Goal: Task Accomplishment & Management: Use online tool/utility

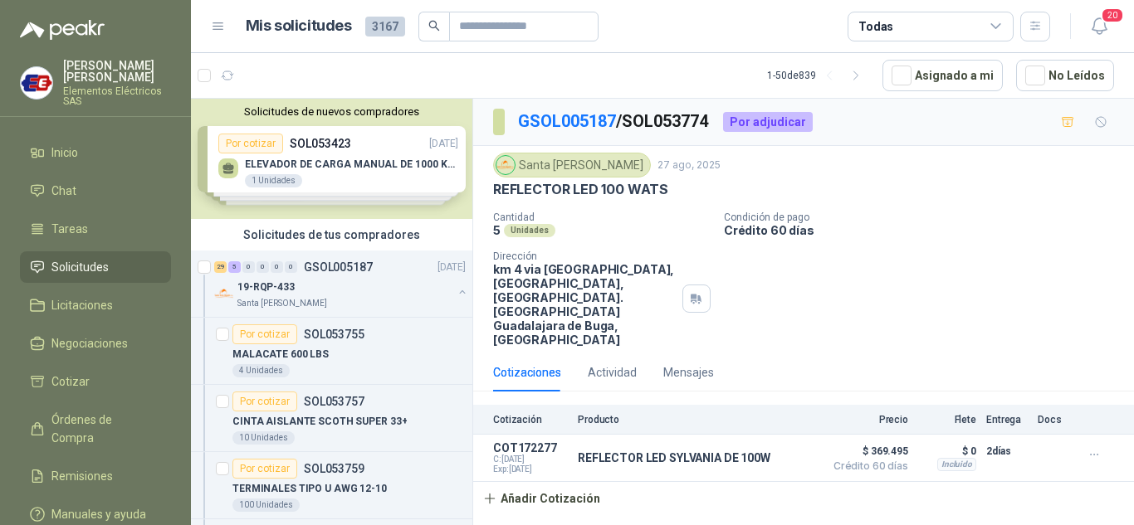
scroll to position [996, 0]
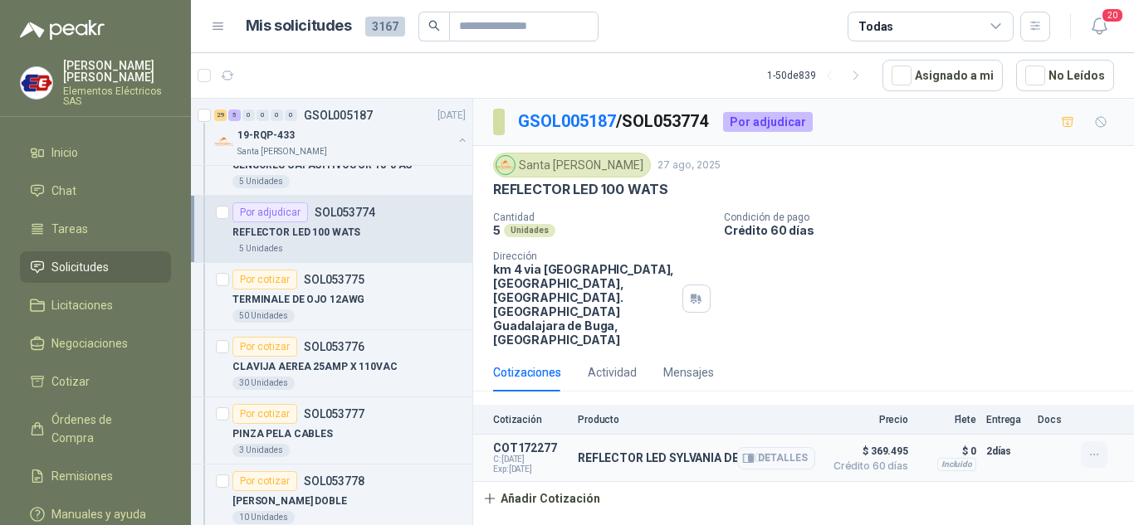
click at [1090, 448] on icon "button" at bounding box center [1094, 455] width 14 height 14
click at [1024, 362] on button "Editar" at bounding box center [1060, 360] width 133 height 27
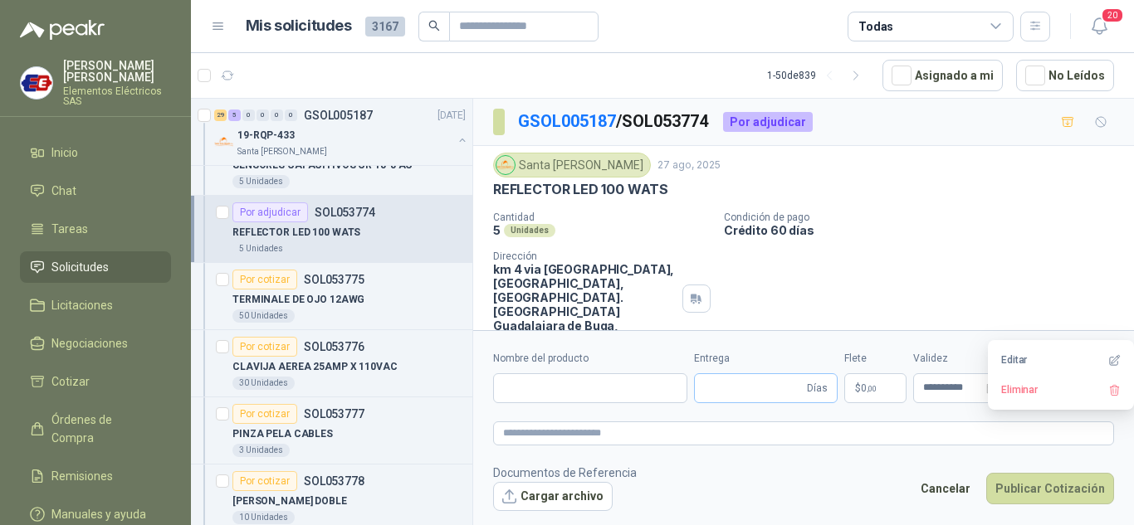
type input "**********"
type input "*"
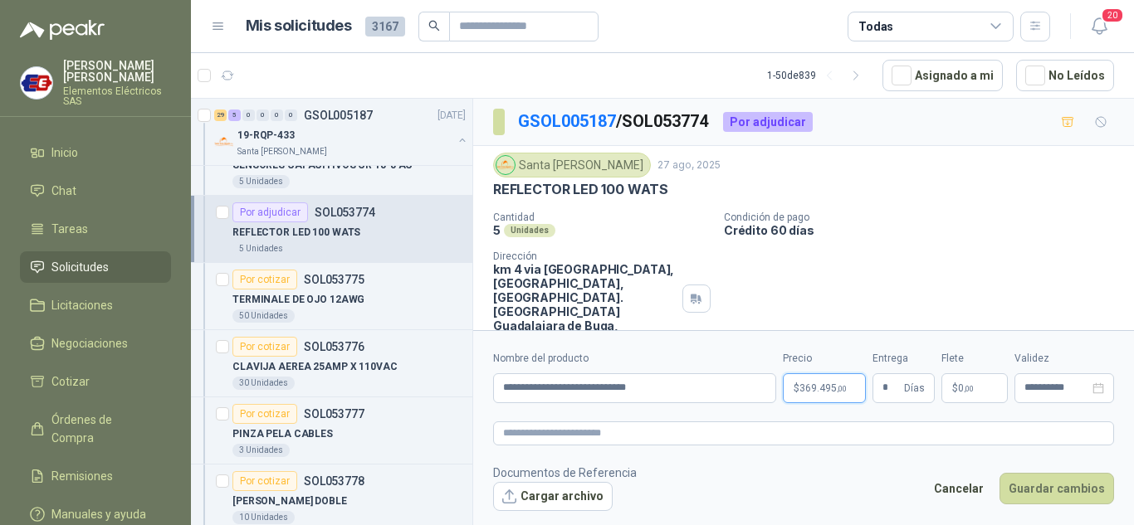
click at [819, 386] on span "369.495 ,00" at bounding box center [822, 388] width 47 height 10
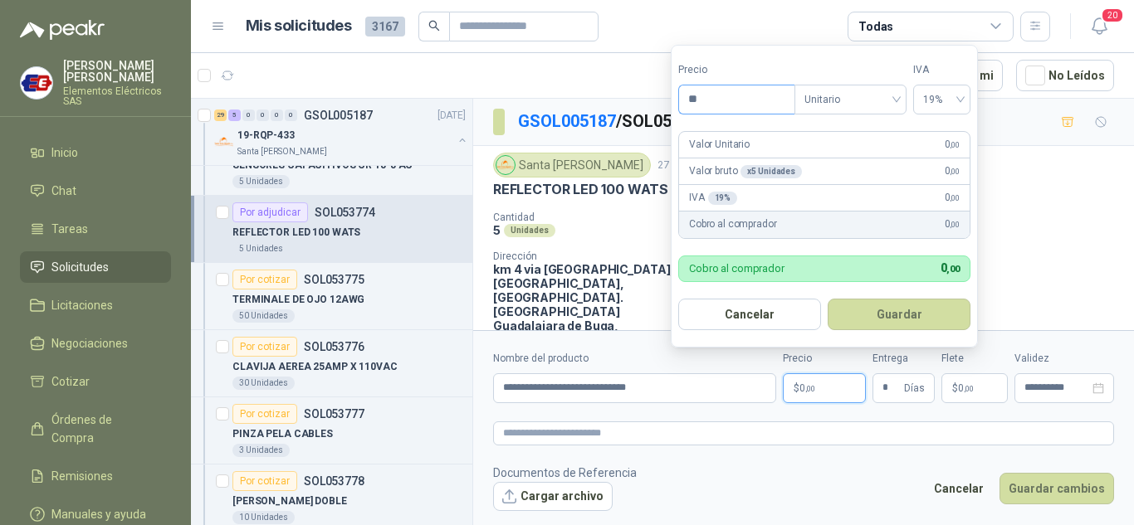
type input "*"
type input "********"
click at [911, 306] on button "Guardar" at bounding box center [898, 315] width 143 height 32
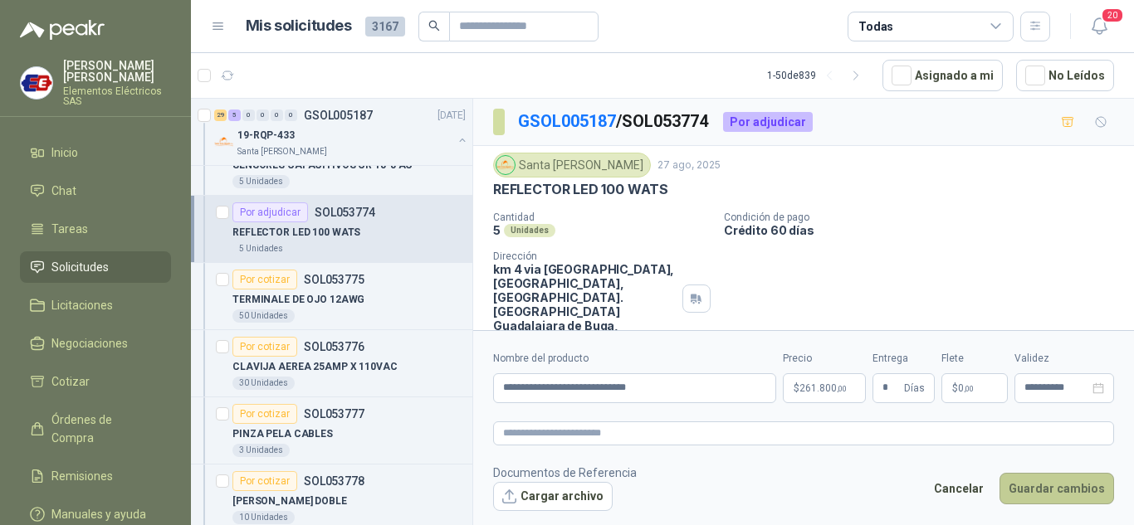
click at [1051, 492] on button "Guardar cambios" at bounding box center [1056, 489] width 115 height 32
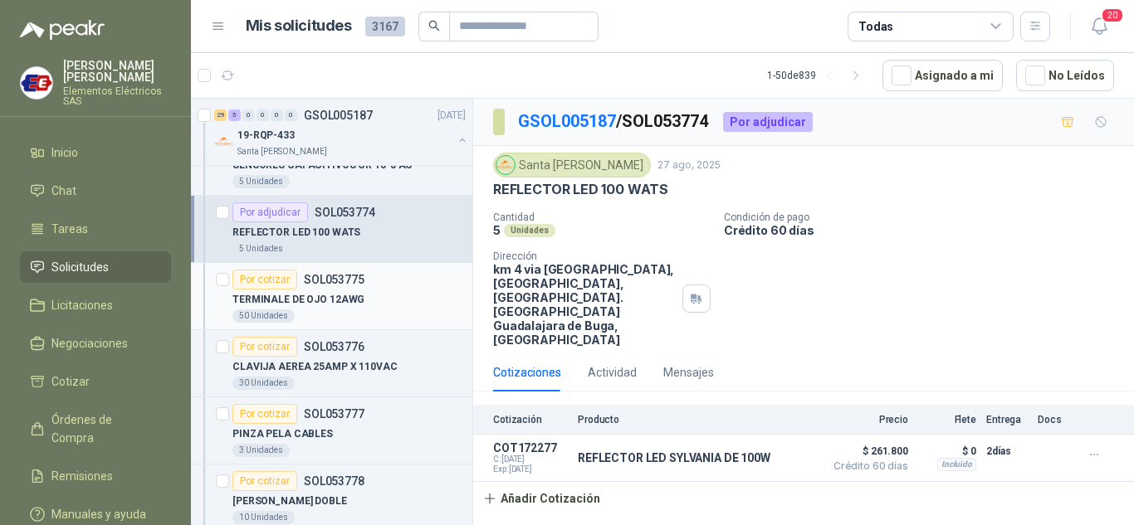
click at [263, 280] on div "Por cotizar" at bounding box center [264, 280] width 65 height 20
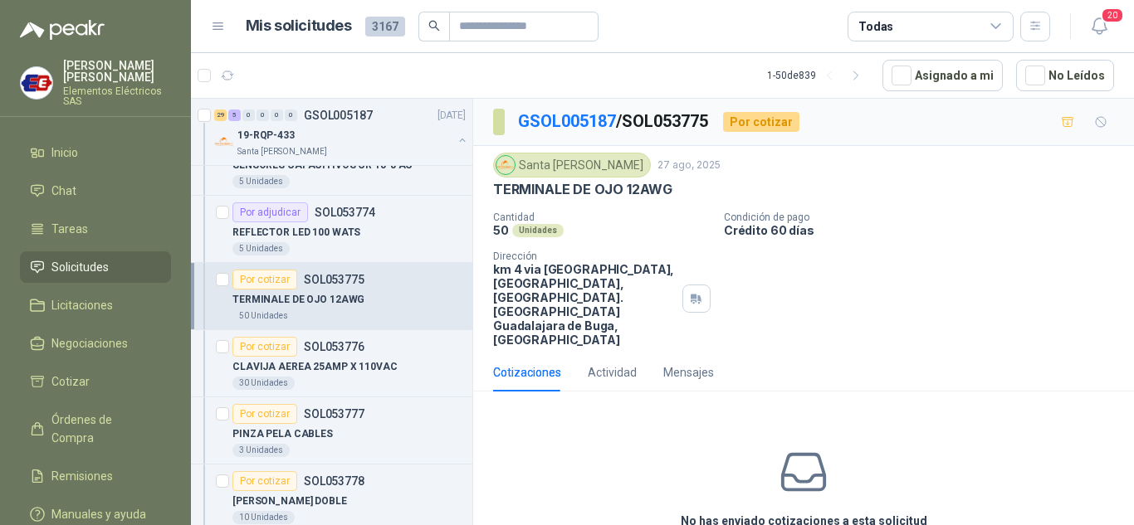
scroll to position [58, 0]
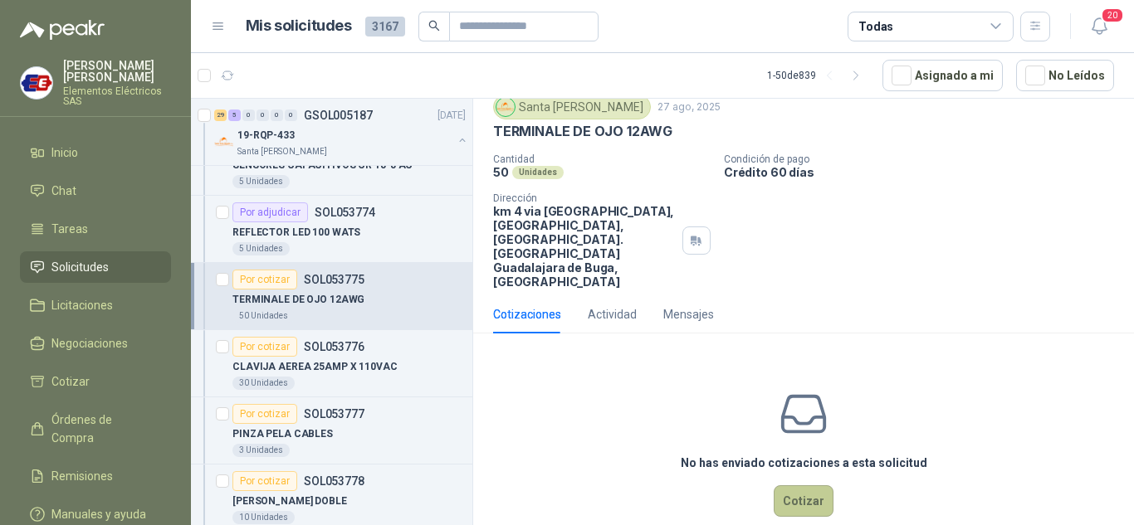
click at [798, 485] on button "Cotizar" at bounding box center [803, 501] width 60 height 32
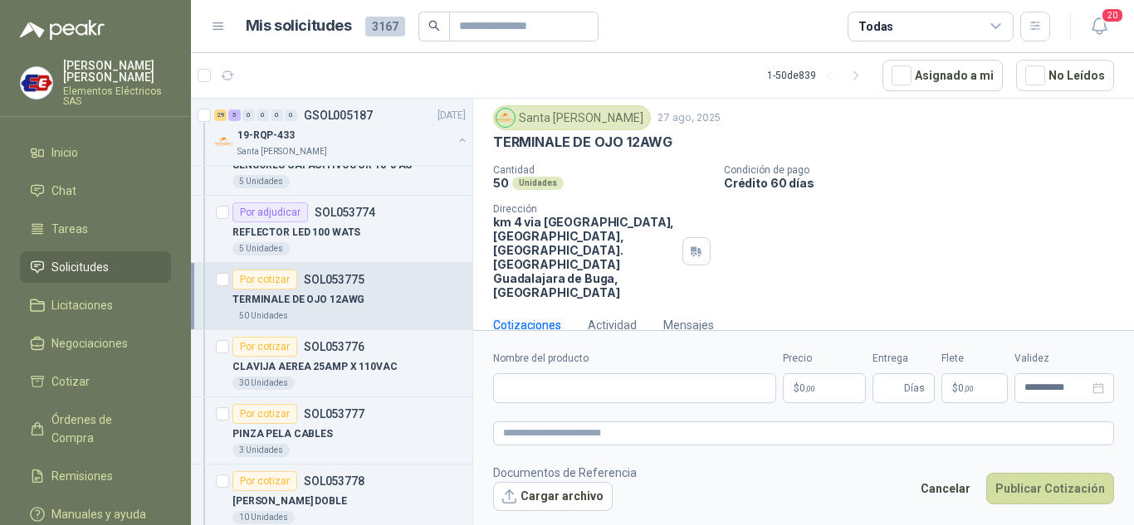
scroll to position [46, 0]
drag, startPoint x: 509, startPoint y: 387, endPoint x: 522, endPoint y: 378, distance: 16.1
click at [519, 382] on input "Nombre del producto" at bounding box center [634, 388] width 283 height 30
type input "*"
type input "**********"
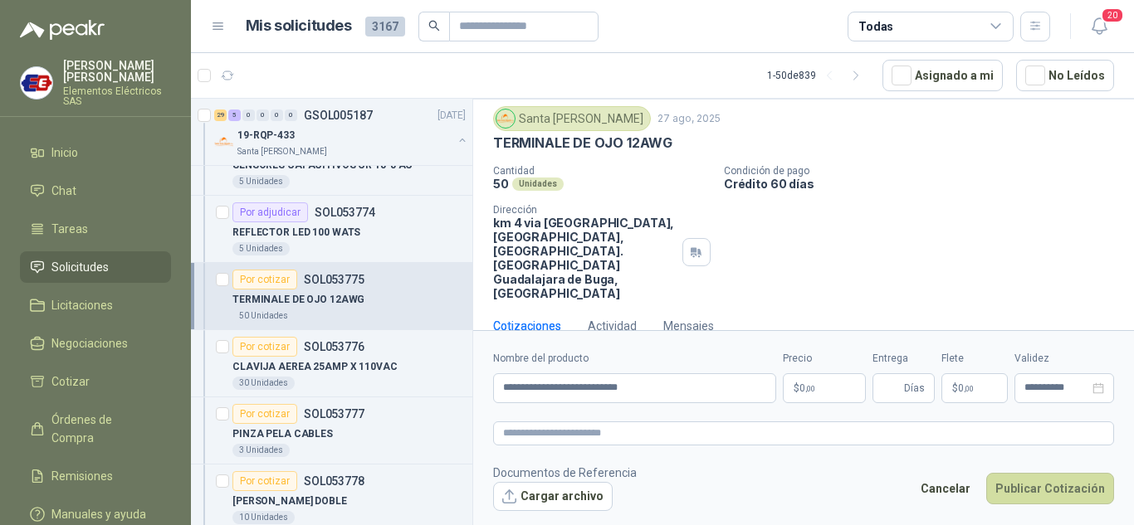
click at [820, 386] on p "$ 0 ,00" at bounding box center [824, 388] width 83 height 30
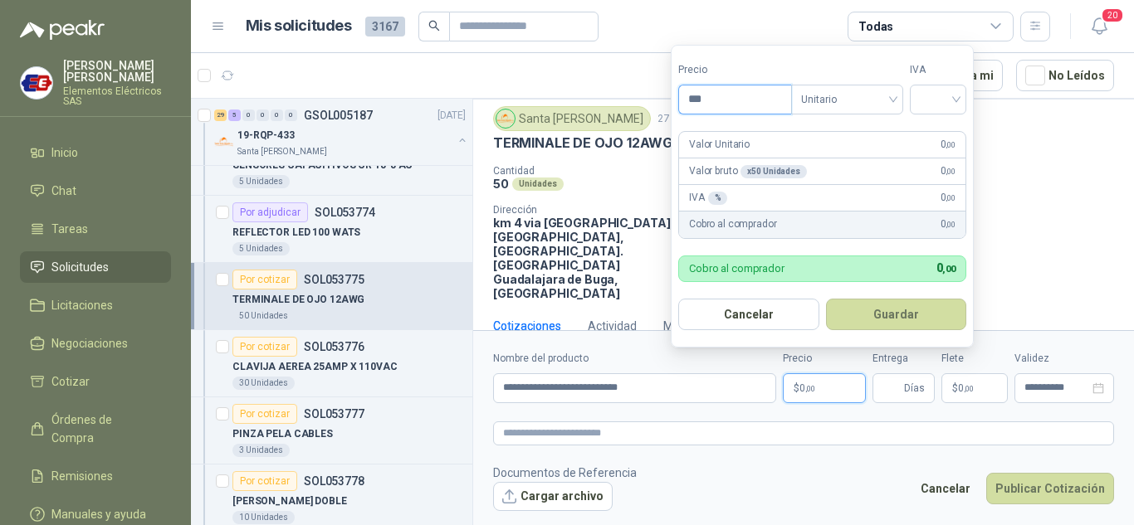
click at [705, 95] on input "***" at bounding box center [735, 99] width 112 height 28
type input "*****"
click at [956, 95] on input "search" at bounding box center [937, 97] width 37 height 25
click at [944, 124] on div "19%" at bounding box center [941, 133] width 31 height 18
click at [891, 379] on input "Entrega" at bounding box center [891, 388] width 18 height 28
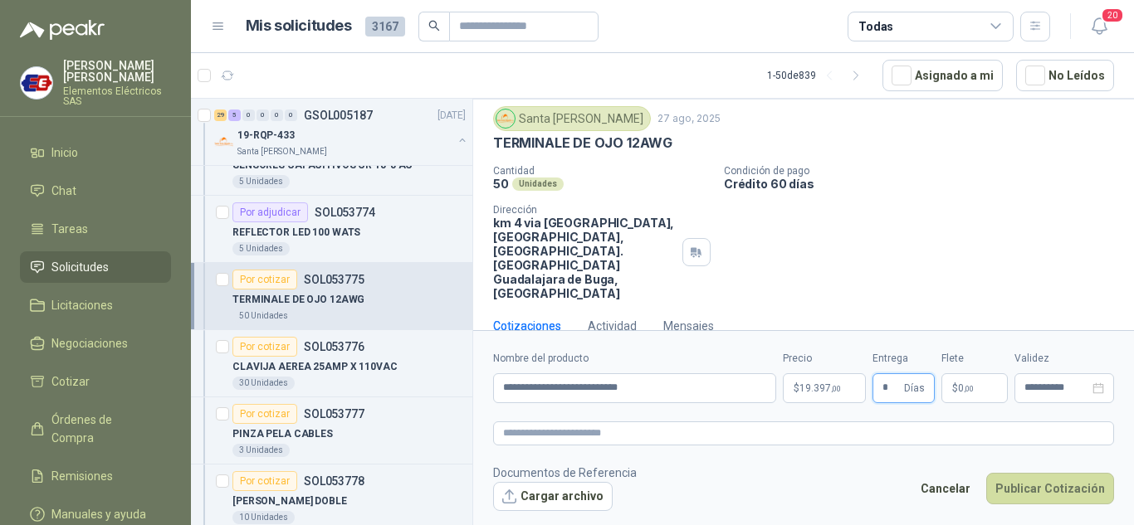
type input "*"
drag, startPoint x: 940, startPoint y: 246, endPoint x: 972, endPoint y: 376, distance: 134.0
click at [940, 258] on div "Cantidad 50 Unidades Condición de pago Crédito 60 días Dirección km 4 via [GEOG…" at bounding box center [803, 232] width 621 height 135
click at [973, 388] on span ",00" at bounding box center [968, 388] width 10 height 9
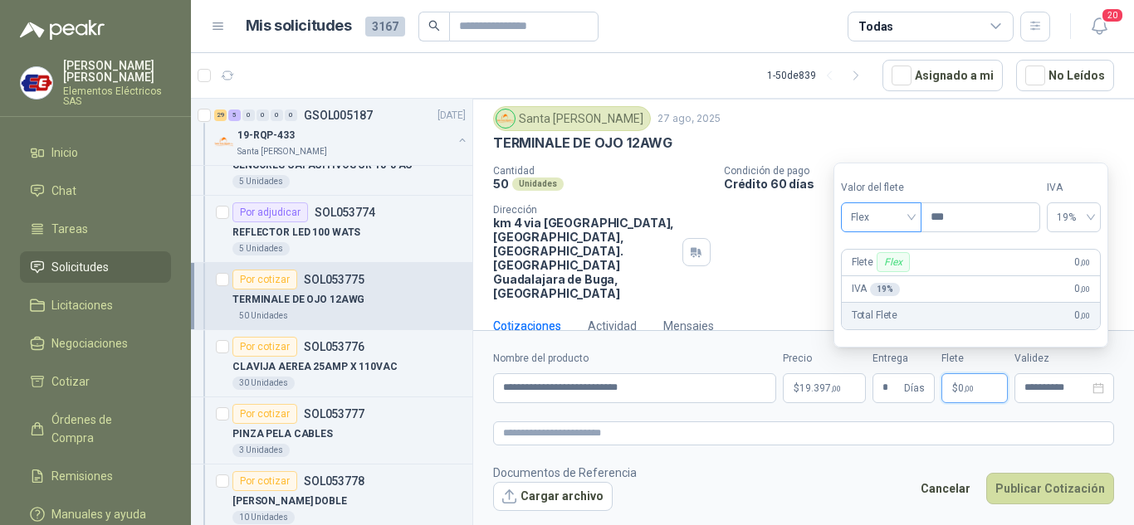
click at [903, 212] on span "Flex" at bounding box center [881, 217] width 61 height 25
drag, startPoint x: 861, startPoint y: 278, endPoint x: 938, endPoint y: 411, distance: 153.2
click at [866, 278] on div "Incluido" at bounding box center [882, 279] width 57 height 18
click at [1026, 489] on button "Publicar Cotización" at bounding box center [1050, 489] width 128 height 32
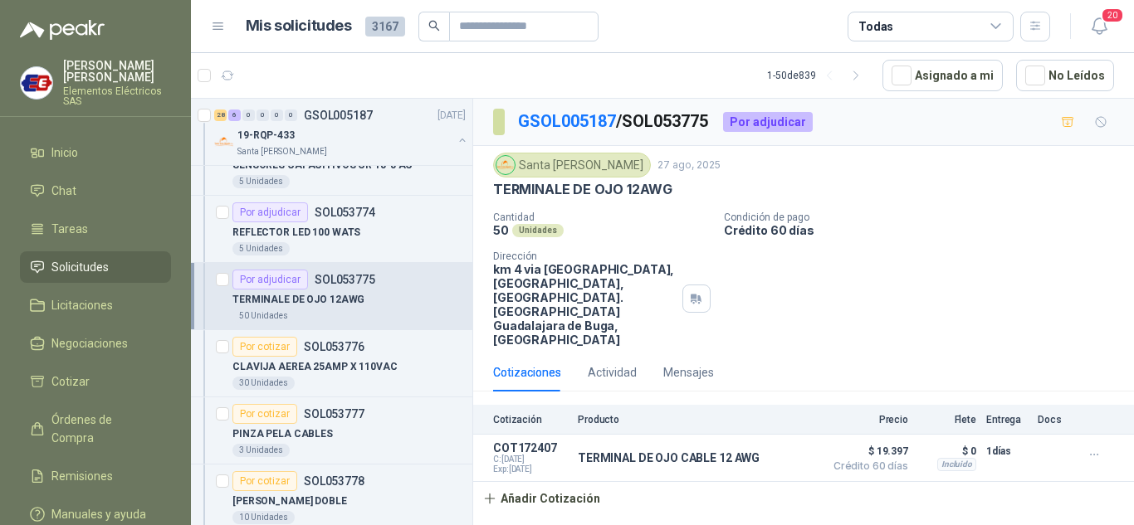
scroll to position [0, 0]
click at [270, 344] on div "Por cotizar" at bounding box center [264, 347] width 65 height 20
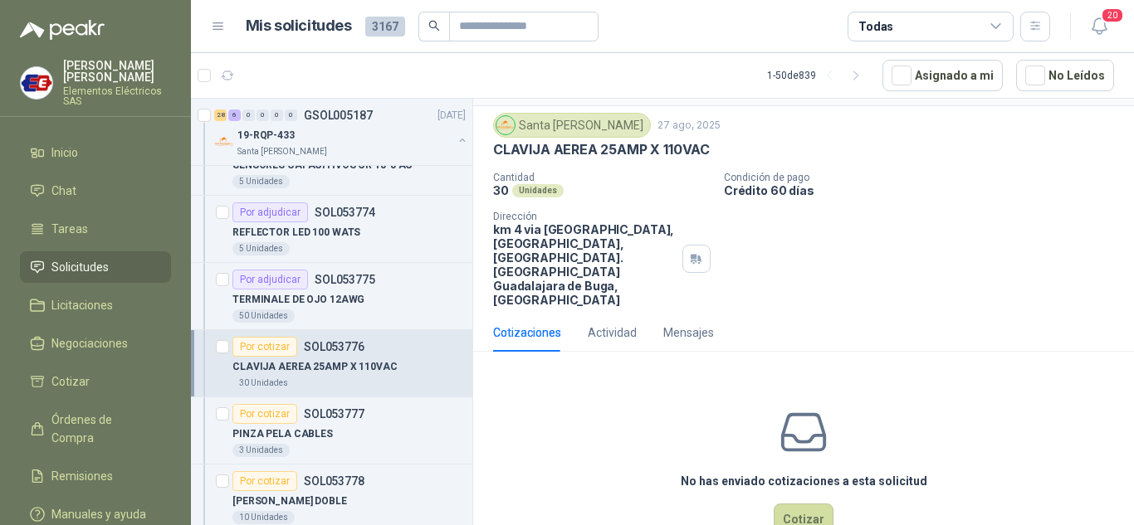
scroll to position [58, 0]
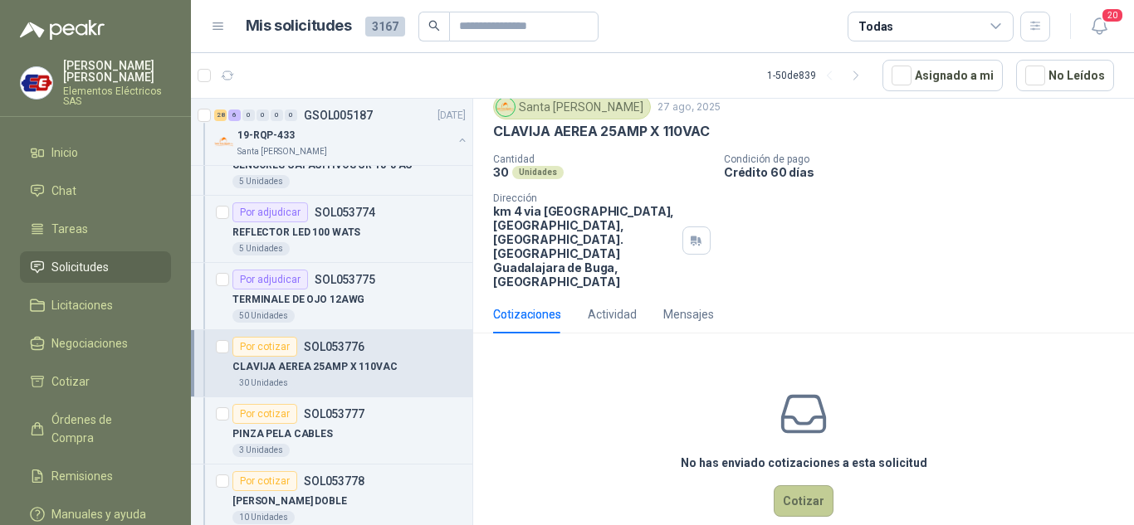
click at [796, 485] on button "Cotizar" at bounding box center [803, 501] width 60 height 32
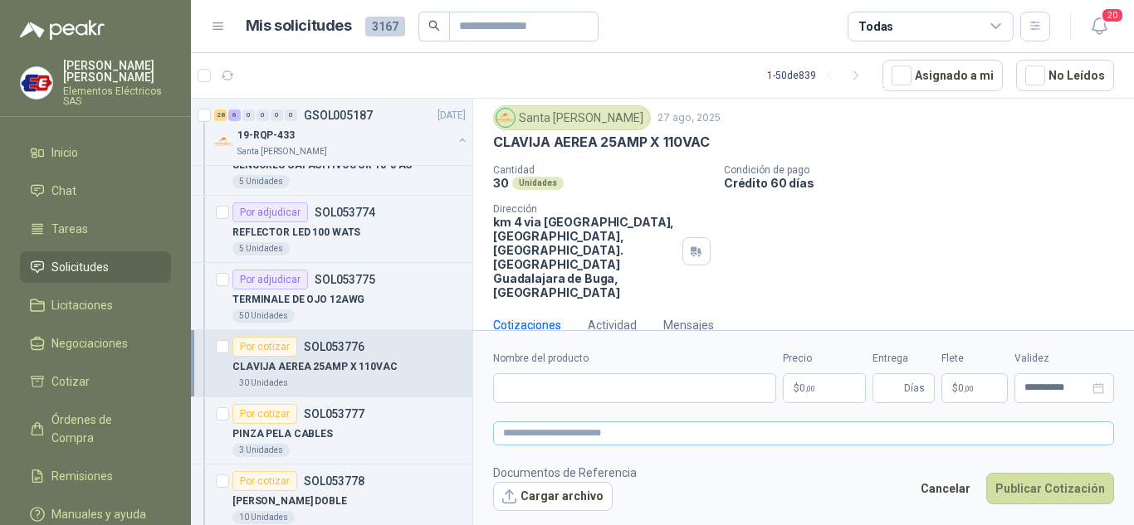
scroll to position [46, 0]
click at [563, 394] on input "Nombre del producto" at bounding box center [634, 388] width 283 height 30
type input "**********"
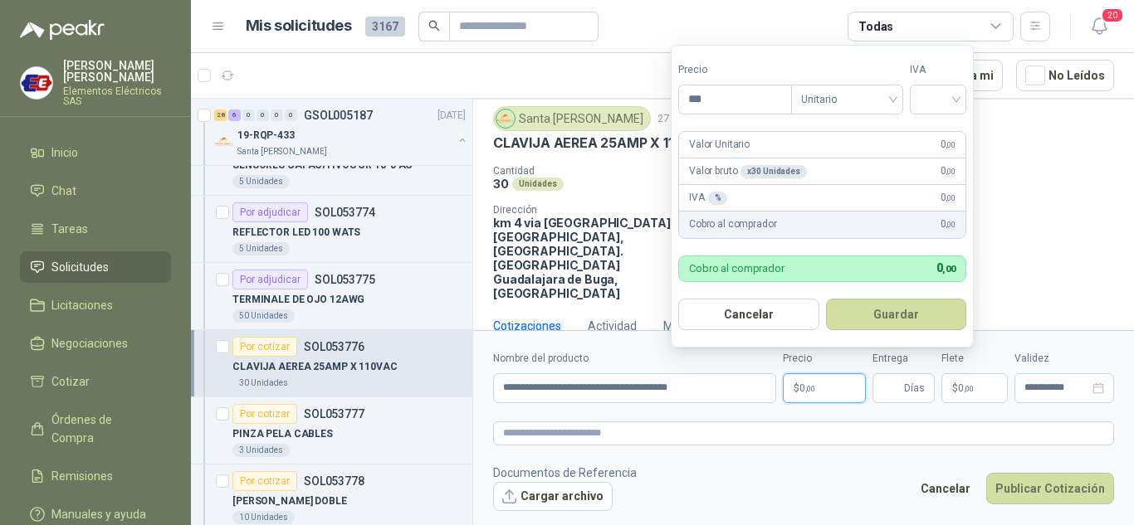
click at [814, 387] on span ",00" at bounding box center [810, 388] width 10 height 9
click at [707, 96] on input "*******" at bounding box center [735, 99] width 112 height 28
type input "*******"
click at [946, 100] on input "search" at bounding box center [937, 97] width 37 height 25
click at [935, 127] on div "19%" at bounding box center [941, 133] width 31 height 18
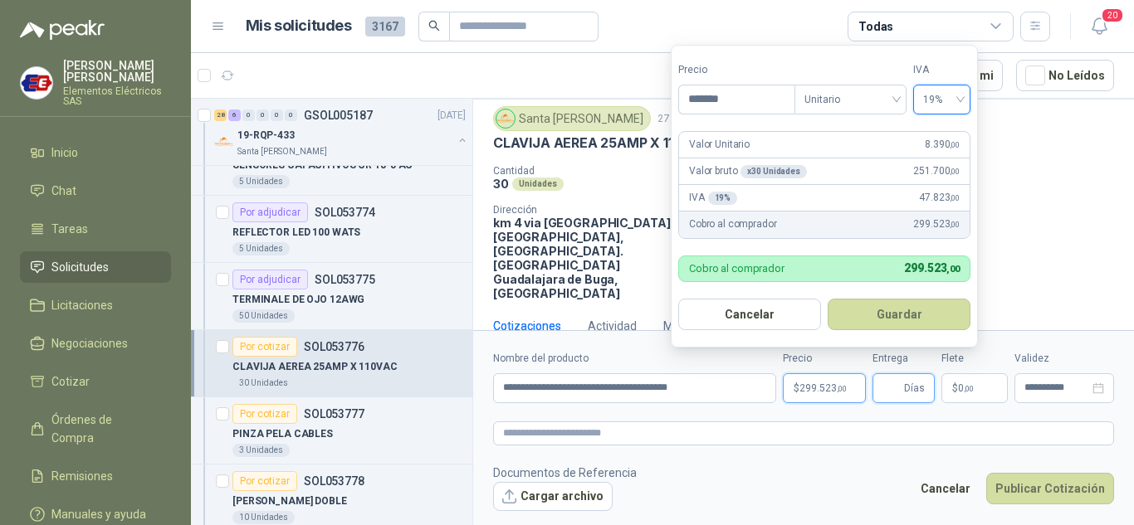
click at [900, 388] on input "Entrega" at bounding box center [891, 388] width 18 height 28
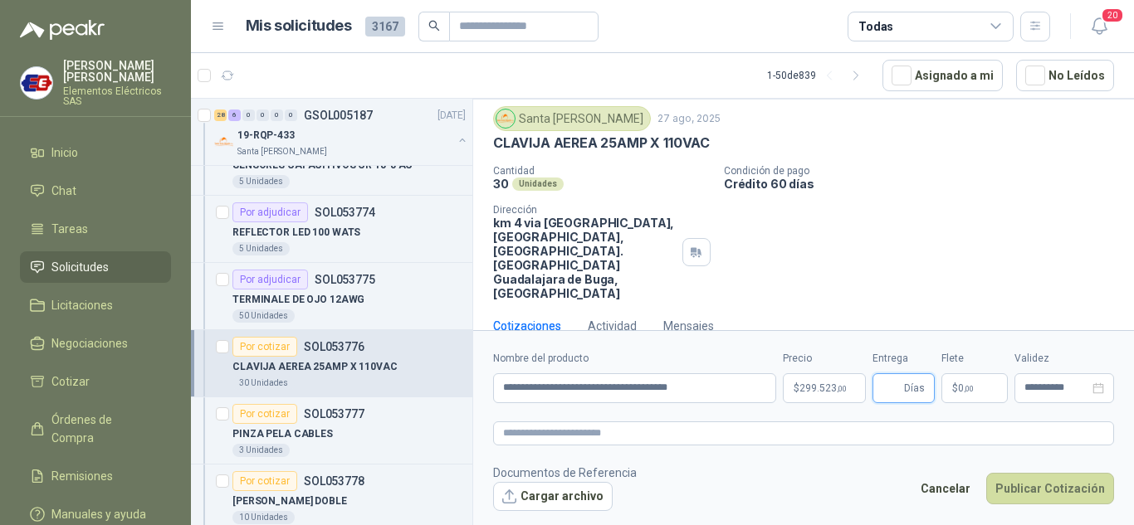
type input "*"
click at [975, 390] on p "$ 0 ,00" at bounding box center [974, 388] width 66 height 30
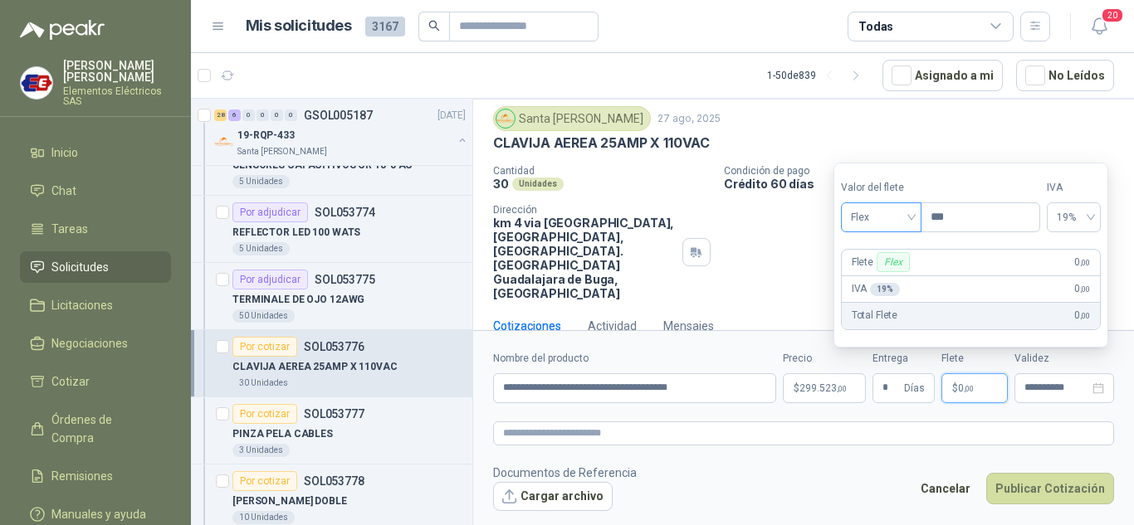
click at [911, 219] on span "Flex" at bounding box center [881, 217] width 61 height 25
click at [885, 276] on div "Incluido" at bounding box center [882, 279] width 57 height 18
click at [1054, 490] on button "Publicar Cotización" at bounding box center [1050, 489] width 128 height 32
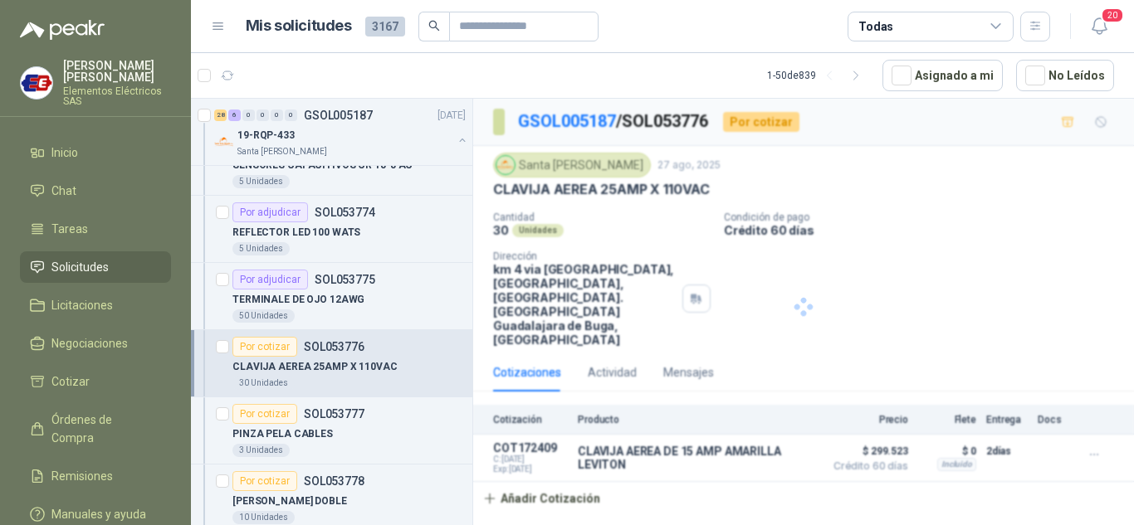
scroll to position [0, 0]
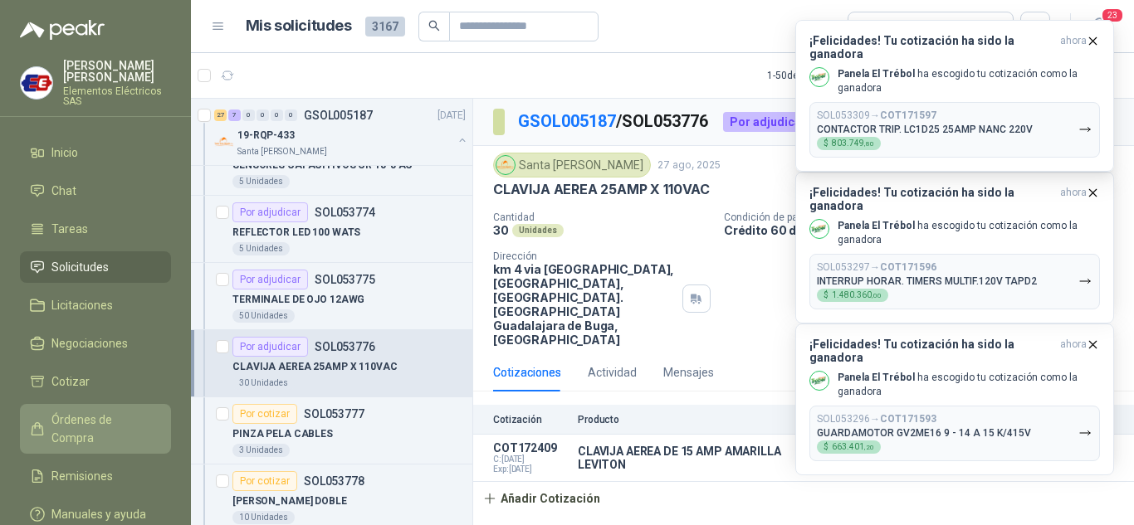
click at [59, 417] on span "Órdenes de Compra" at bounding box center [103, 429] width 104 height 37
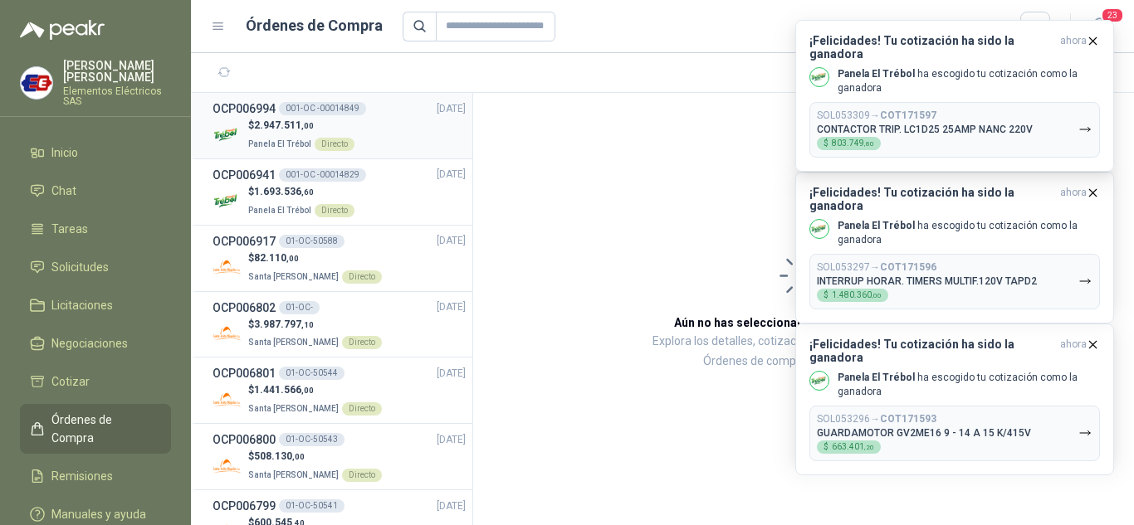
click at [282, 134] on p "Panela El Trébol Directo" at bounding box center [301, 143] width 106 height 18
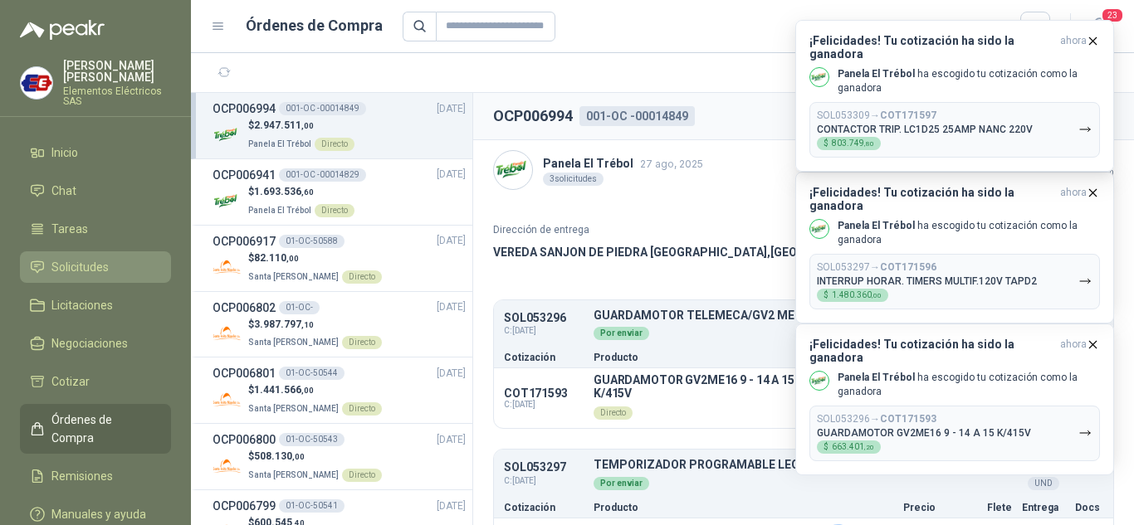
click at [80, 269] on span "Solicitudes" at bounding box center [79, 267] width 57 height 18
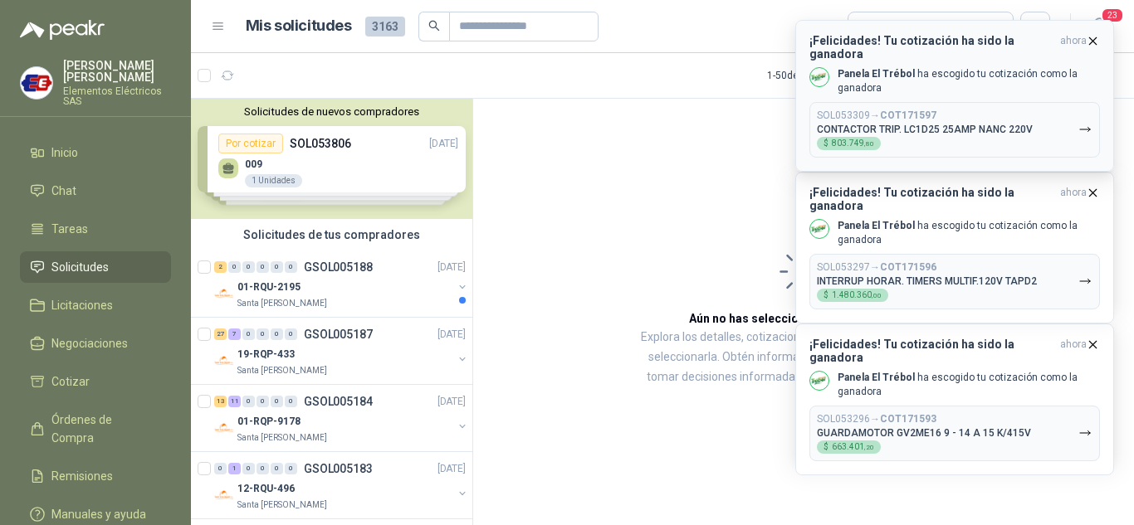
click at [1094, 41] on icon "button" at bounding box center [1093, 40] width 7 height 7
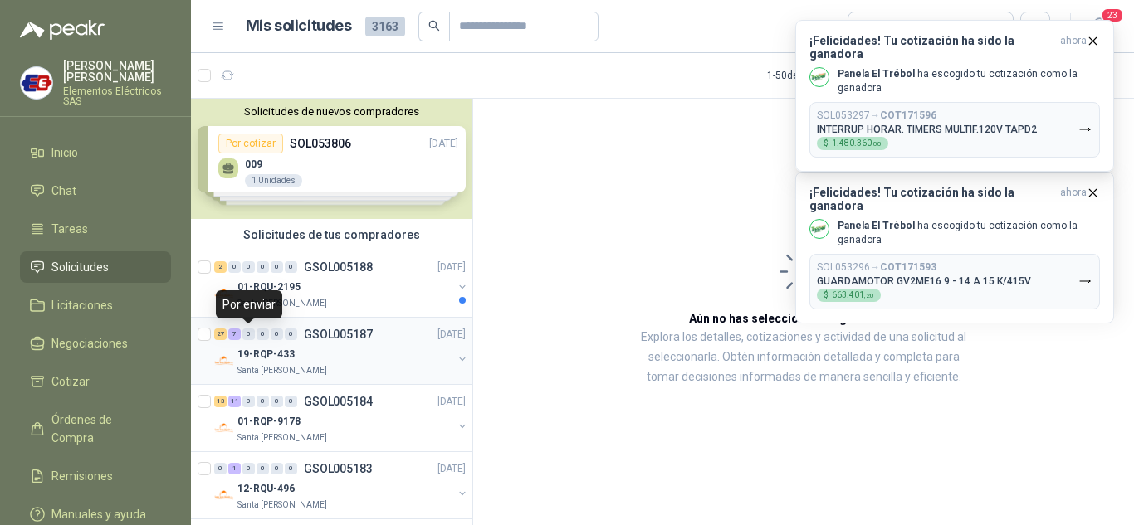
click at [251, 337] on div "0" at bounding box center [248, 335] width 12 height 12
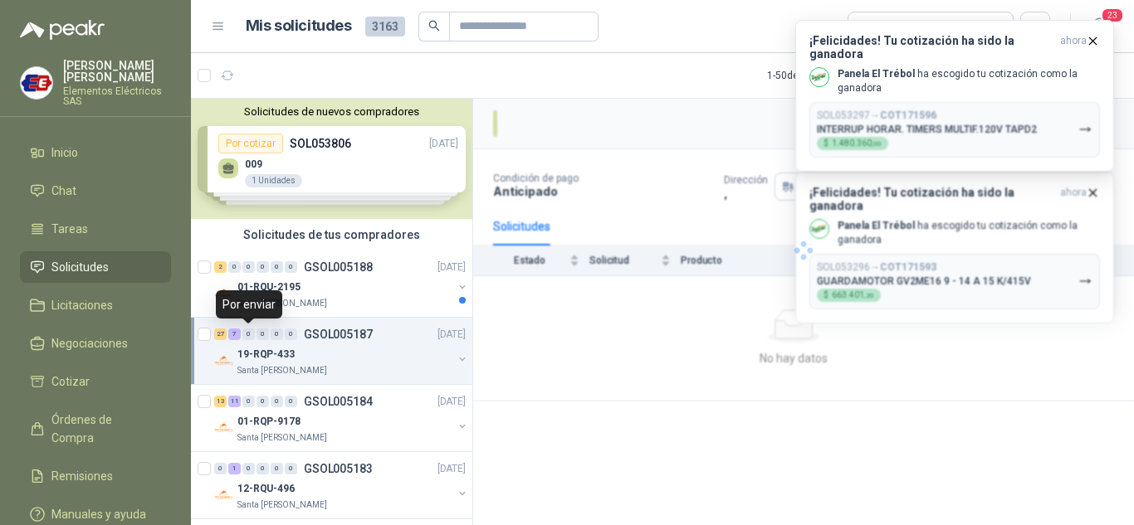
click at [251, 337] on div "0" at bounding box center [248, 335] width 12 height 12
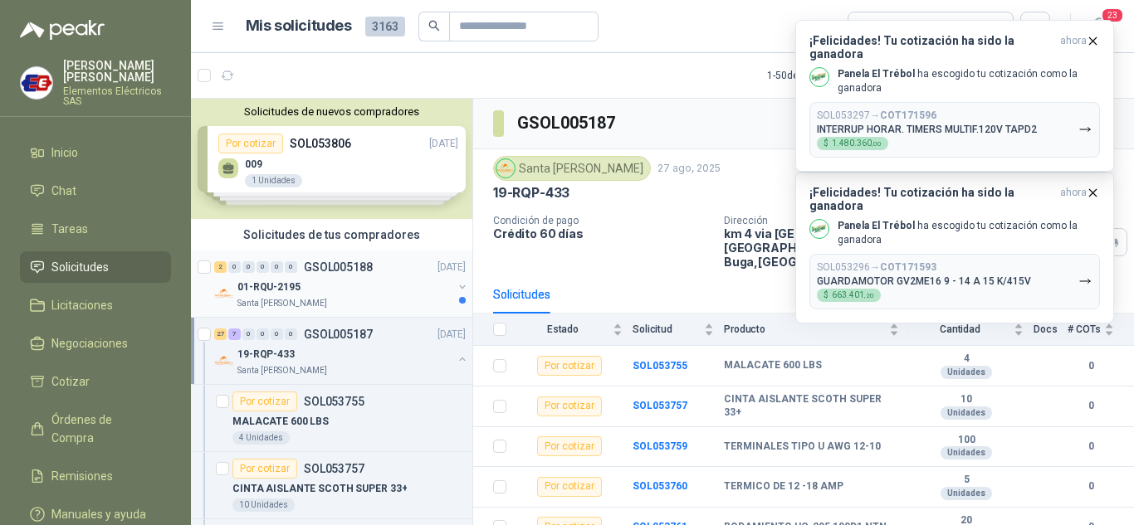
click at [256, 290] on p "01-RQU-2195" at bounding box center [268, 288] width 63 height 16
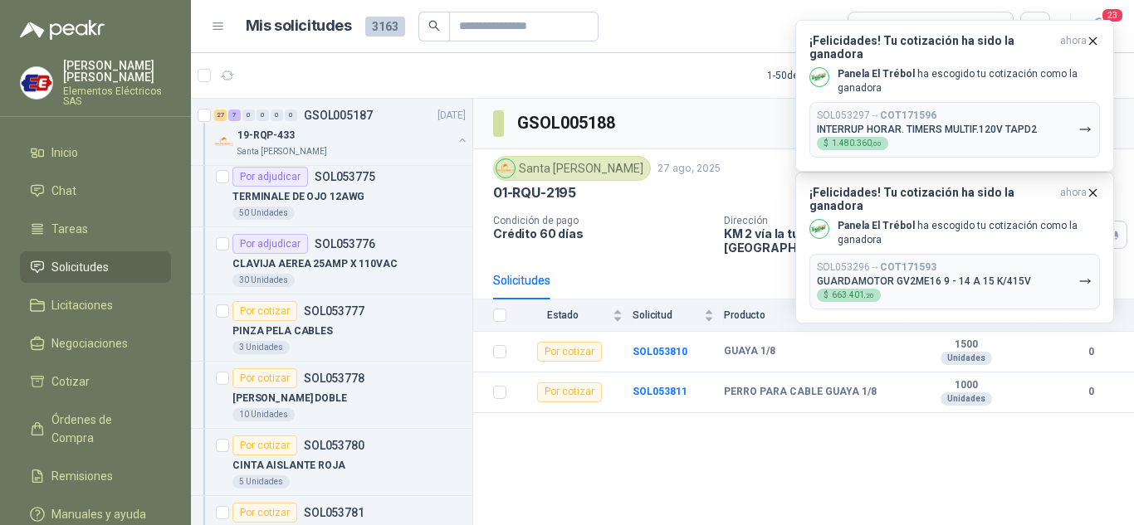
scroll to position [1162, 0]
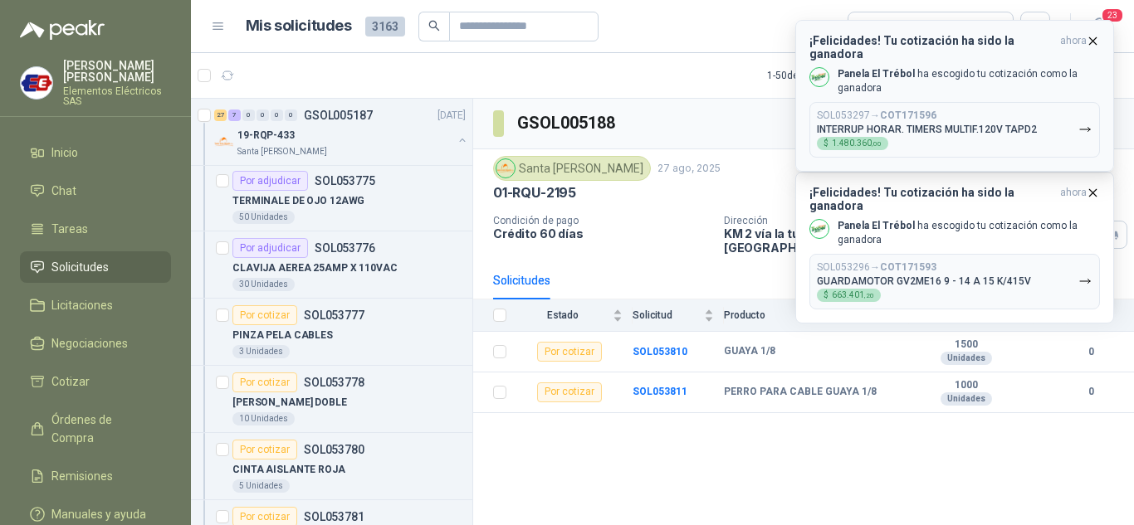
click at [1095, 36] on icon "button" at bounding box center [1092, 41] width 14 height 14
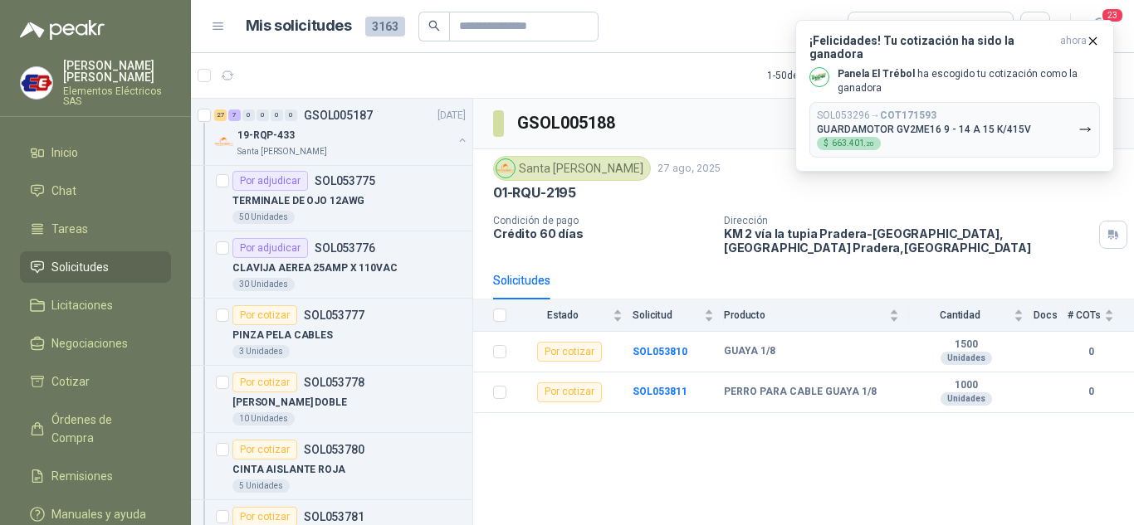
click at [1095, 36] on icon "button" at bounding box center [1092, 41] width 14 height 14
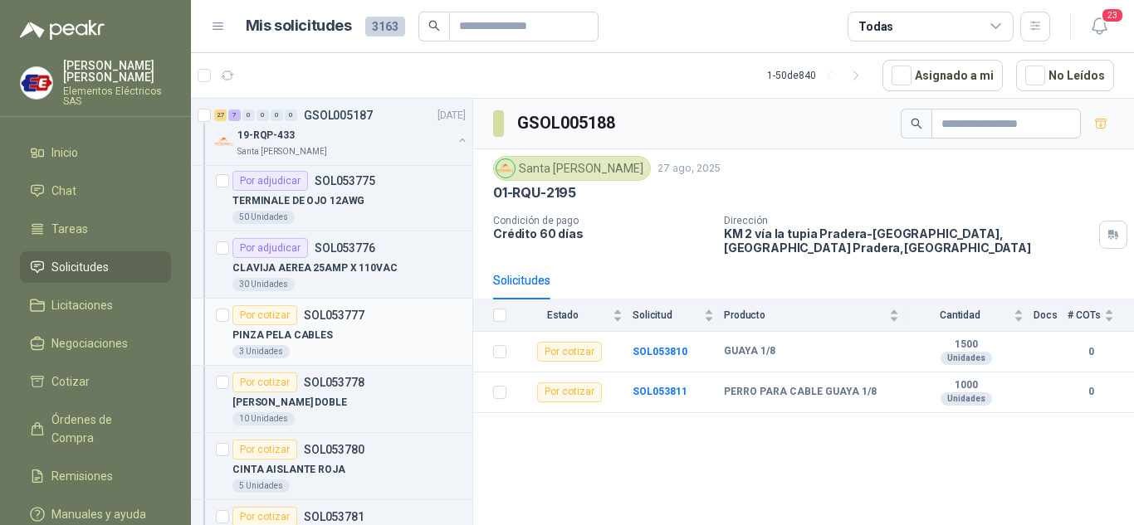
click at [266, 313] on div "Por cotizar" at bounding box center [264, 315] width 65 height 20
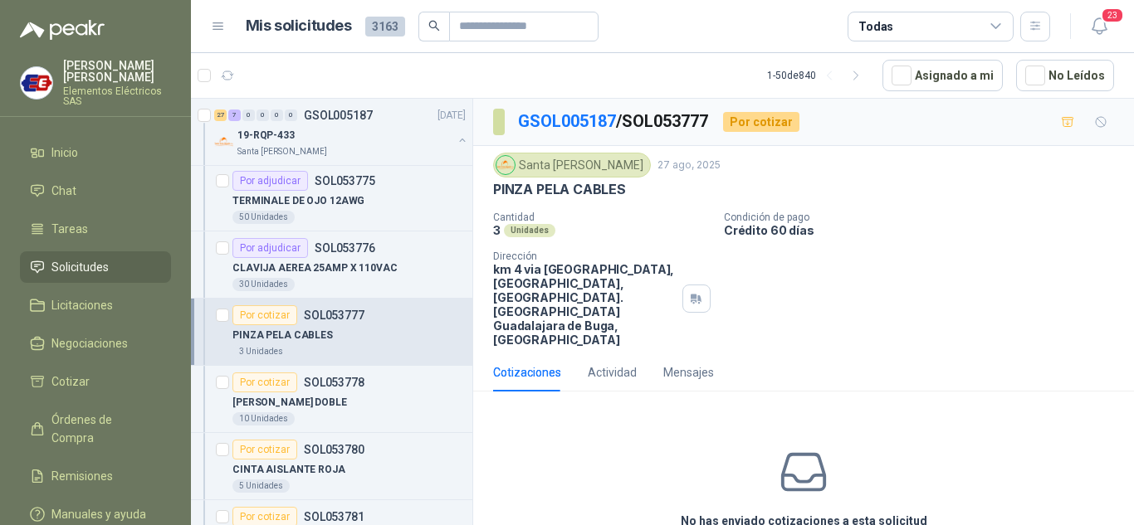
scroll to position [58, 0]
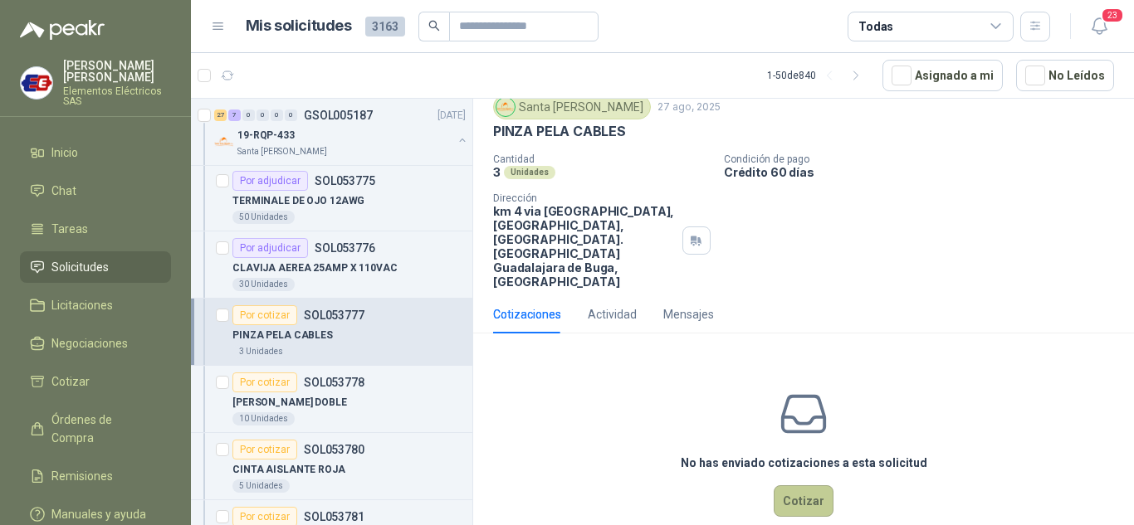
click at [791, 485] on button "Cotizar" at bounding box center [803, 501] width 60 height 32
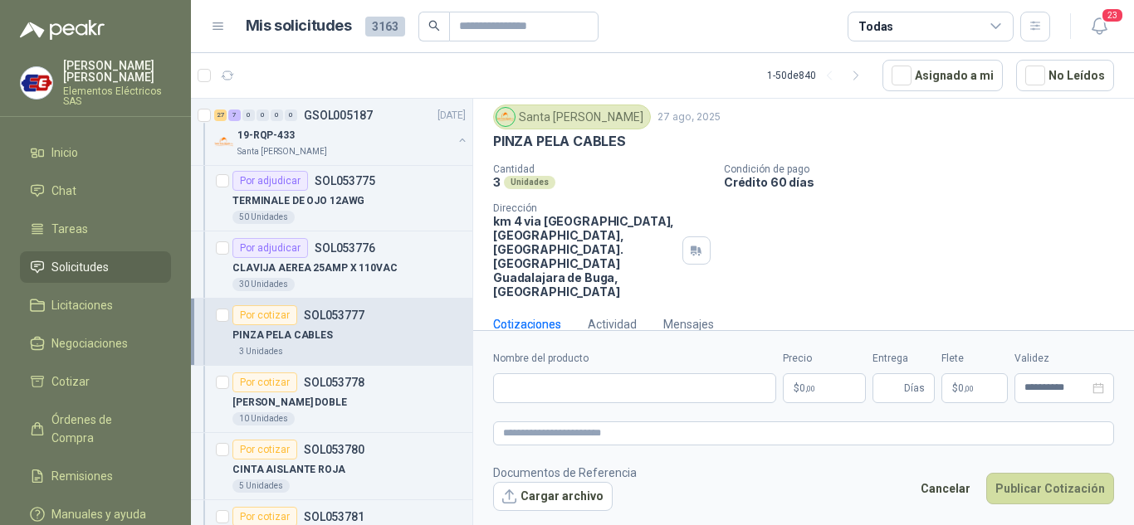
scroll to position [46, 0]
click at [541, 380] on input "Nombre del producto" at bounding box center [634, 388] width 283 height 30
type input "**********"
click at [805, 388] on span ",00" at bounding box center [810, 388] width 10 height 9
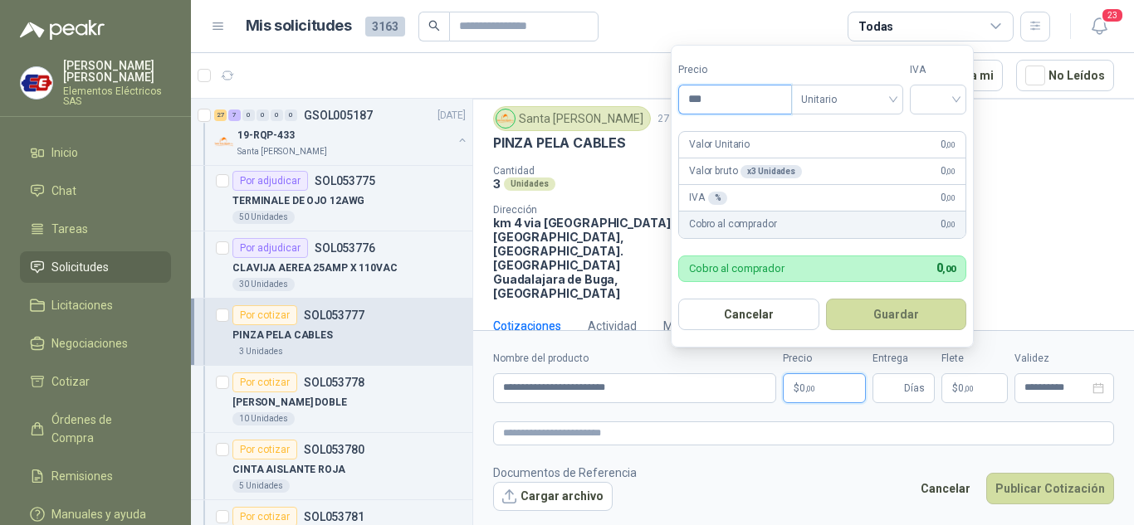
click at [701, 90] on input "***" at bounding box center [735, 99] width 112 height 28
type input "*********"
click at [946, 100] on input "search" at bounding box center [937, 97] width 37 height 25
click at [938, 130] on div "19%" at bounding box center [941, 133] width 31 height 18
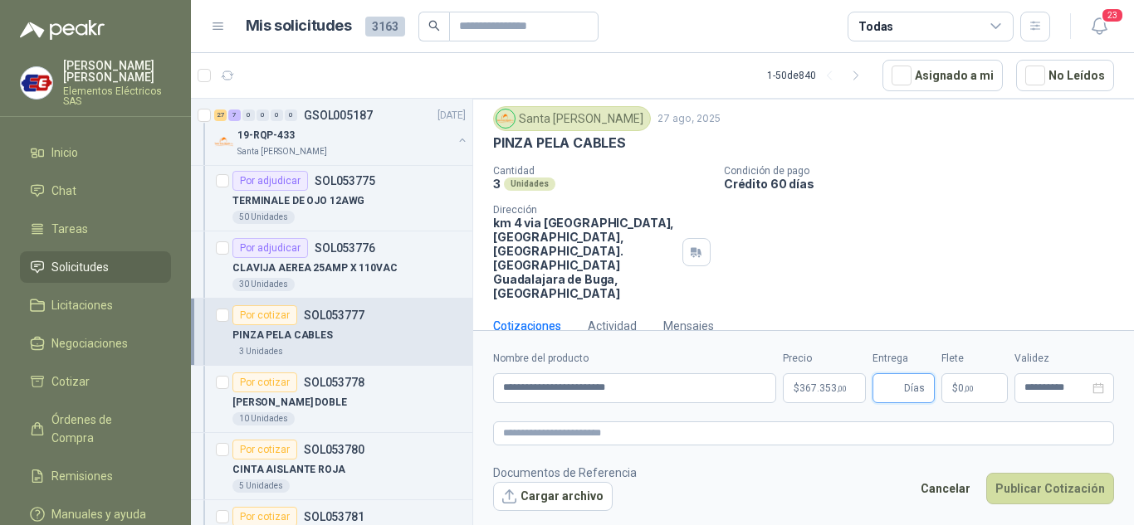
click at [893, 391] on input "Entrega" at bounding box center [891, 388] width 18 height 28
type input "*"
click at [951, 387] on p "$ 0 ,00" at bounding box center [974, 388] width 66 height 30
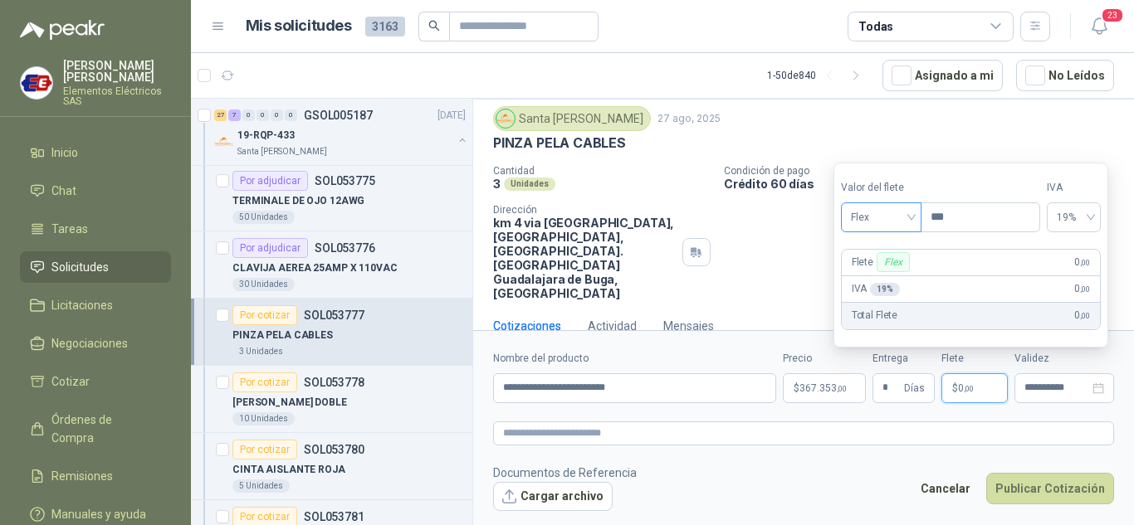
click at [908, 211] on span "Flex" at bounding box center [881, 217] width 61 height 25
click at [884, 276] on div "Incluido" at bounding box center [882, 279] width 57 height 18
click at [1027, 486] on button "Publicar Cotización" at bounding box center [1050, 489] width 128 height 32
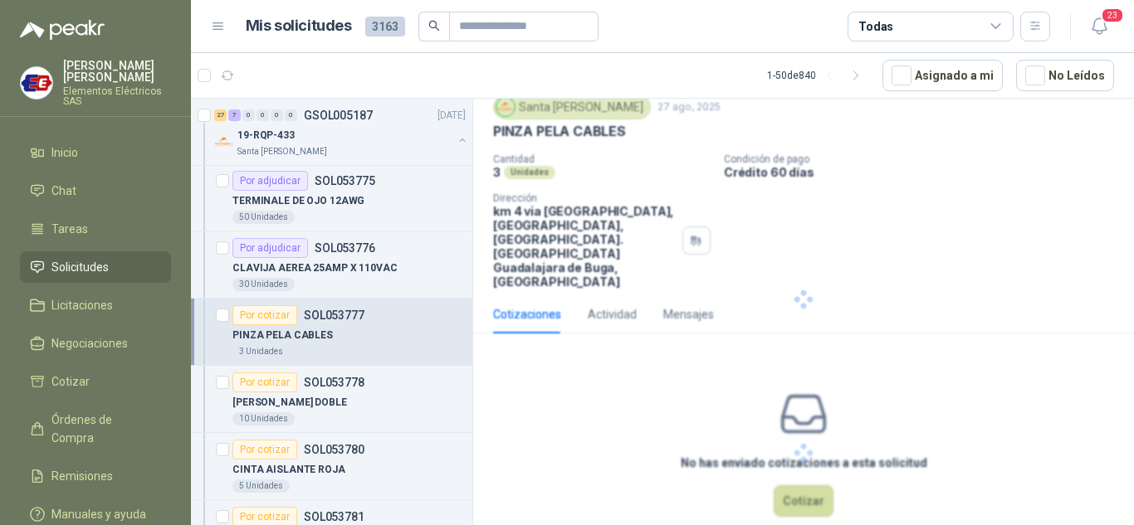
scroll to position [0, 0]
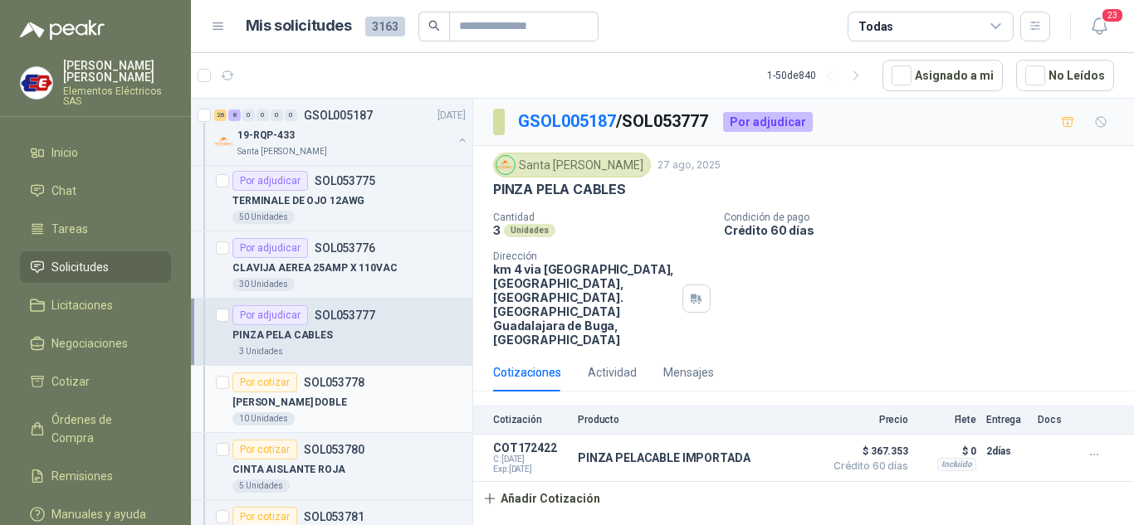
click at [267, 380] on div "Por cotizar" at bounding box center [264, 383] width 65 height 20
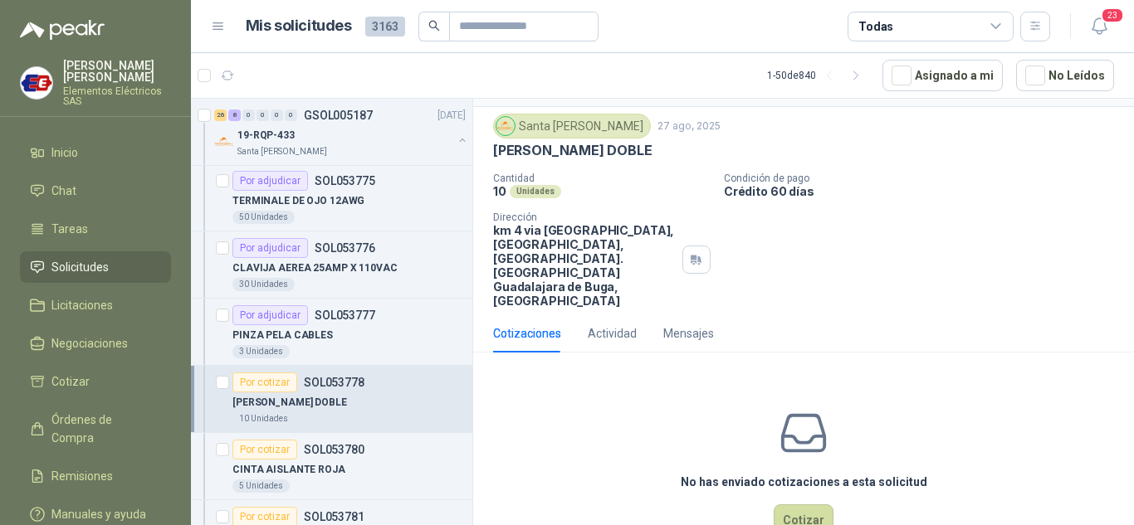
scroll to position [58, 0]
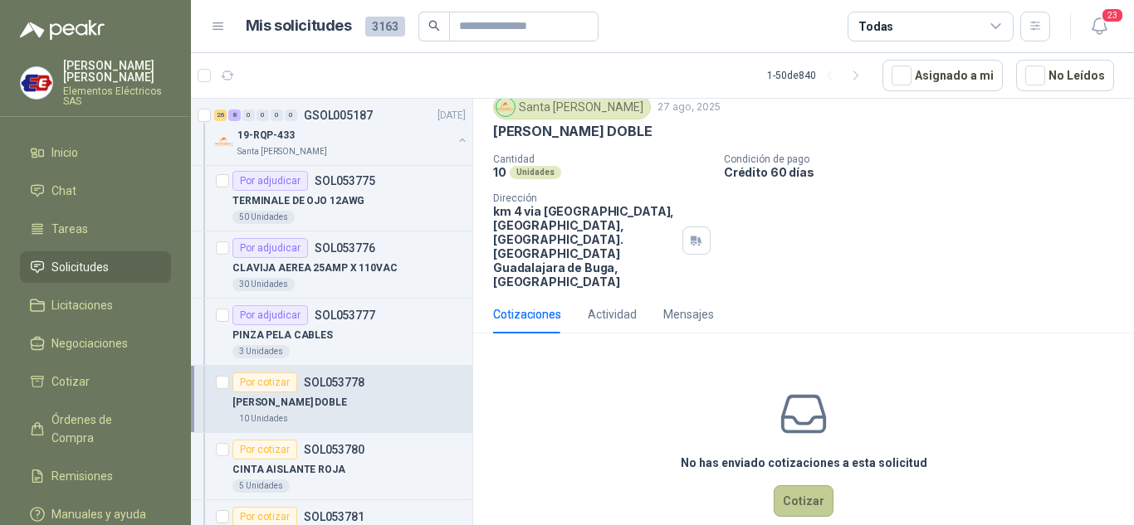
click at [788, 485] on button "Cotizar" at bounding box center [803, 501] width 60 height 32
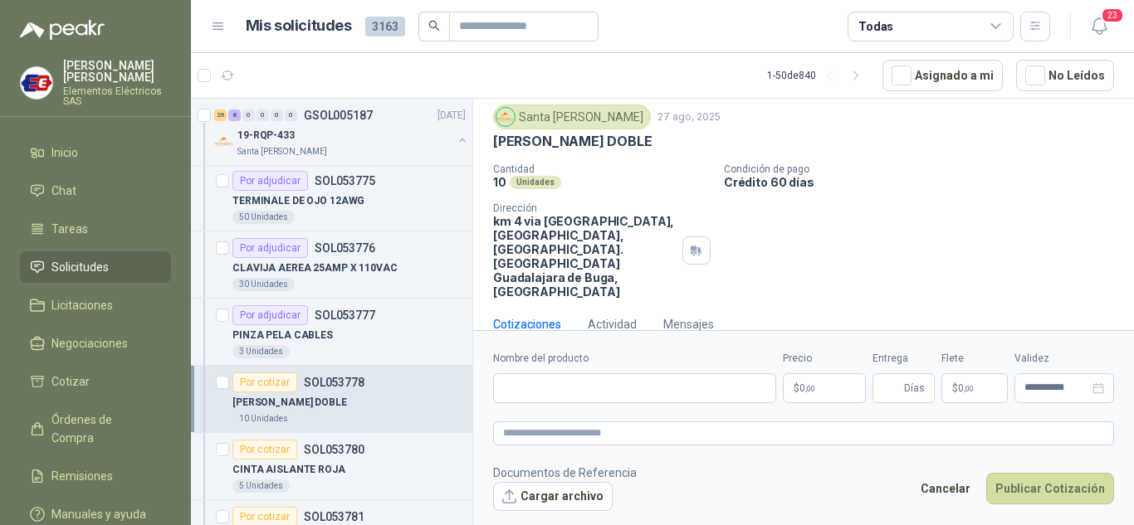
scroll to position [46, 0]
click at [529, 397] on input "Nombre del producto" at bounding box center [634, 388] width 283 height 30
type input "**********"
click at [817, 384] on p "$ 0 ,00" at bounding box center [824, 388] width 83 height 30
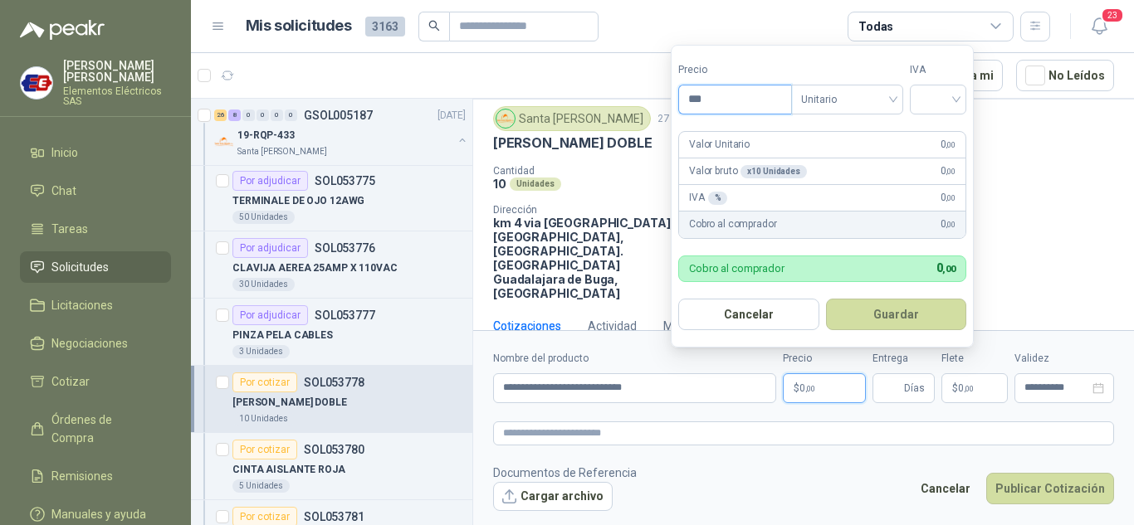
click at [736, 94] on input "***" at bounding box center [735, 99] width 112 height 28
click at [963, 103] on div at bounding box center [938, 100] width 56 height 30
type input "*******"
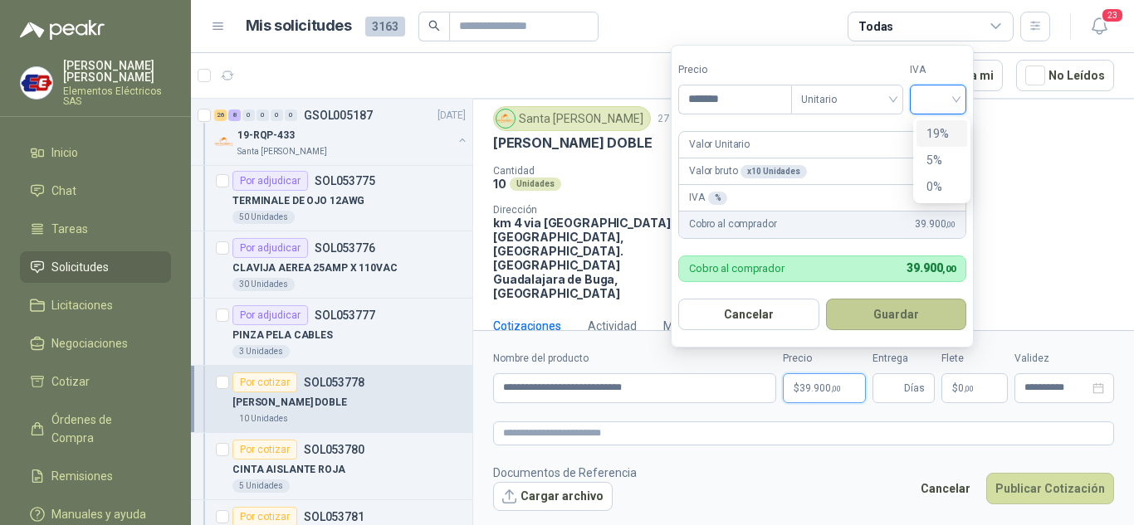
drag, startPoint x: 938, startPoint y: 130, endPoint x: 895, endPoint y: 320, distance: 194.9
click at [937, 151] on div "19% 5% 0%" at bounding box center [941, 160] width 51 height 80
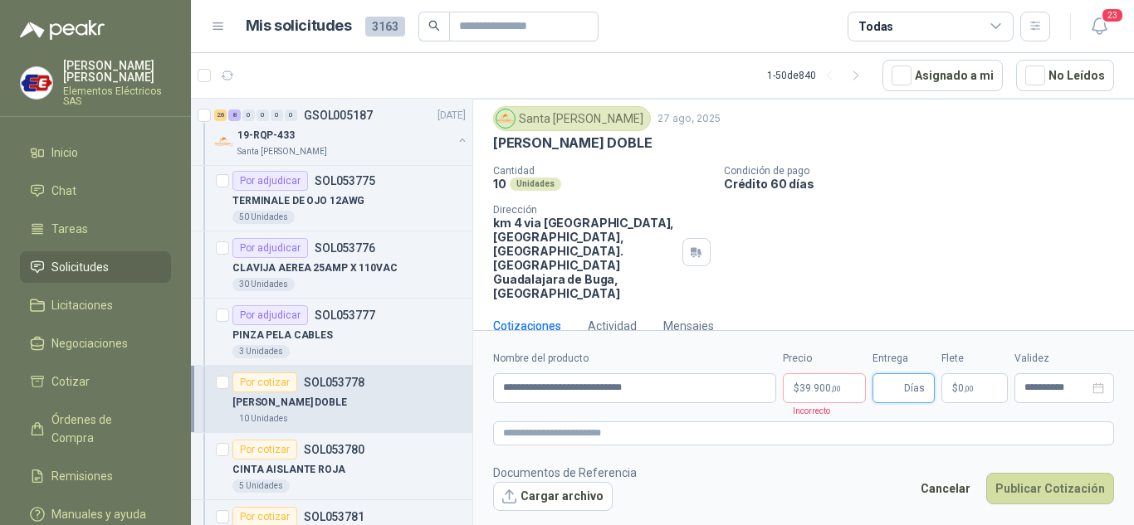
click at [897, 382] on input "Entrega" at bounding box center [891, 388] width 18 height 28
type input "*"
drag, startPoint x: 899, startPoint y: 216, endPoint x: 926, endPoint y: 331, distance: 118.6
click at [899, 238] on div "Cantidad 10 Unidades Condición de pago Crédito 60 días Dirección km 4 via [GEOG…" at bounding box center [803, 232] width 621 height 135
click at [958, 392] on span "0 ,00" at bounding box center [966, 388] width 16 height 10
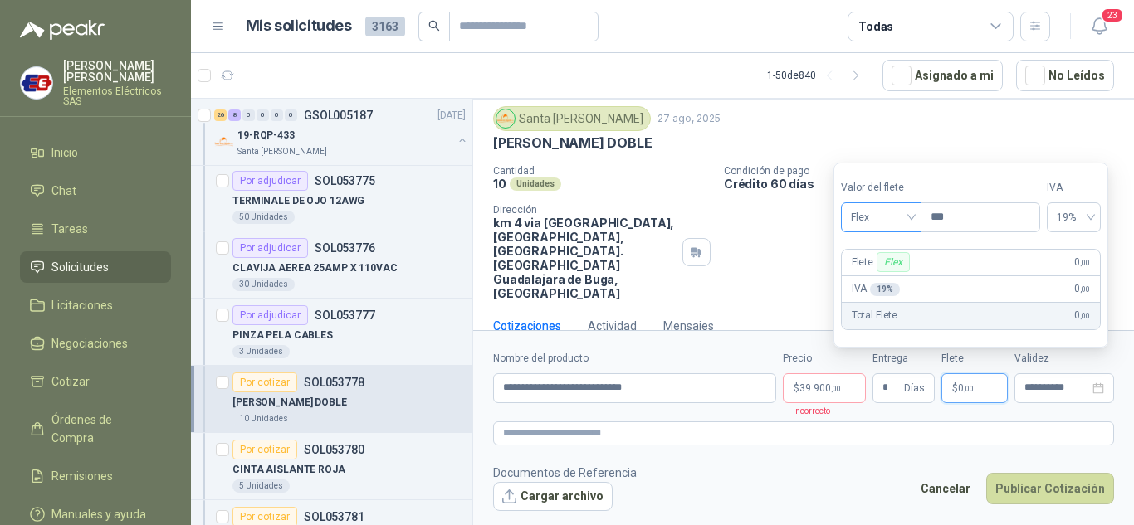
click at [861, 218] on span "Flex" at bounding box center [881, 217] width 61 height 25
click at [865, 274] on div "Incluido" at bounding box center [882, 279] width 57 height 18
drag, startPoint x: 806, startPoint y: 386, endPoint x: 845, endPoint y: 363, distance: 45.0
click at [810, 386] on span "39.900 ,00" at bounding box center [819, 388] width 41 height 10
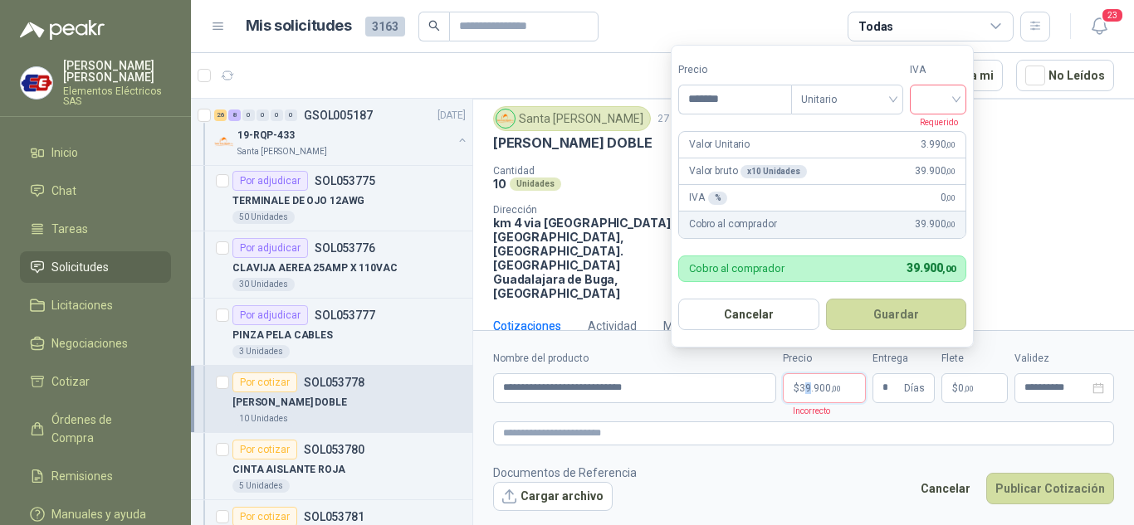
click at [963, 96] on div at bounding box center [938, 100] width 56 height 30
click at [947, 129] on div "19%" at bounding box center [941, 133] width 31 height 18
click at [1026, 488] on button "Publicar Cotización" at bounding box center [1050, 489] width 128 height 32
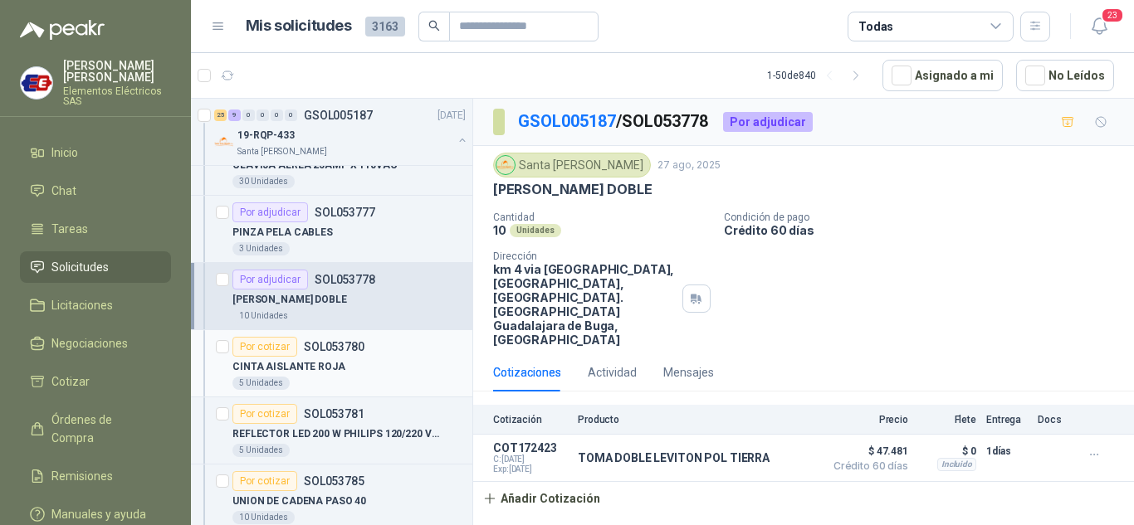
scroll to position [1328, 0]
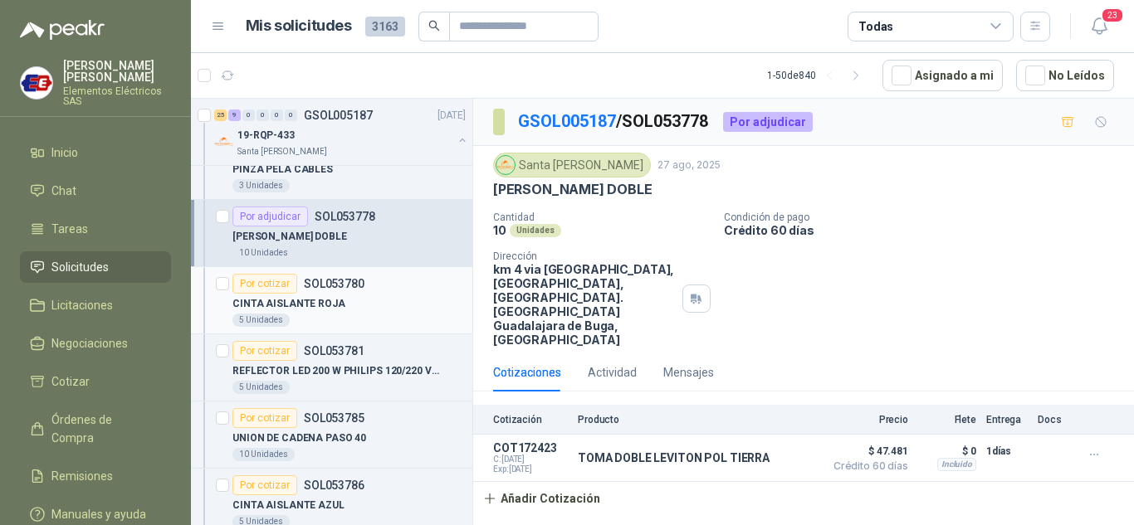
click at [251, 284] on div "Por cotizar" at bounding box center [264, 284] width 65 height 20
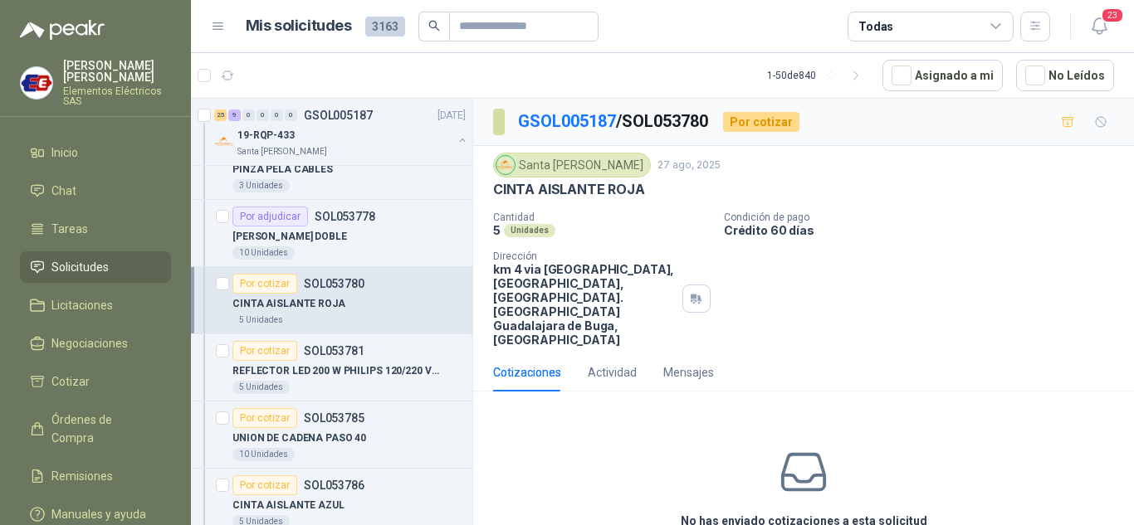
scroll to position [58, 0]
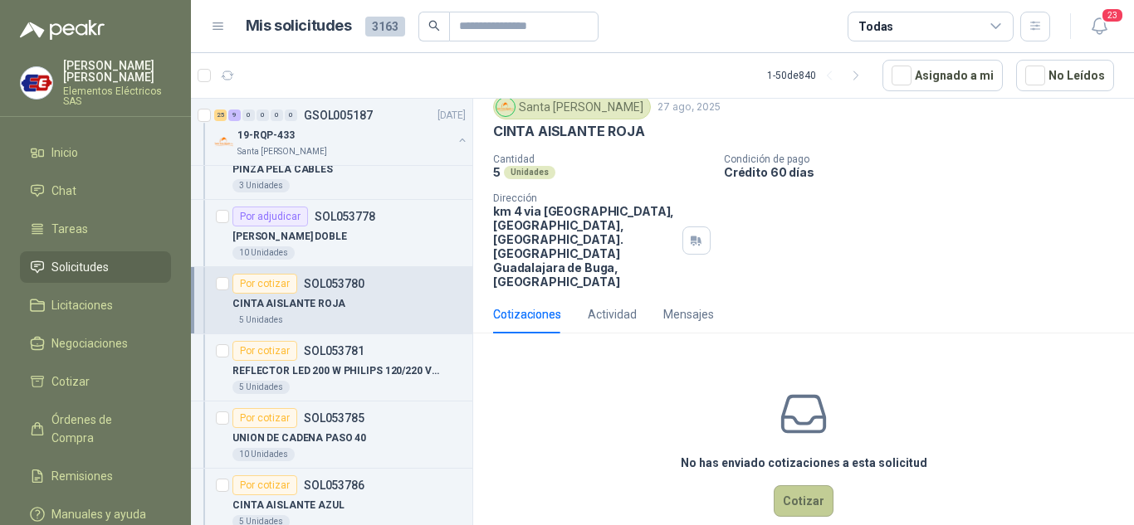
click at [812, 485] on button "Cotizar" at bounding box center [803, 501] width 60 height 32
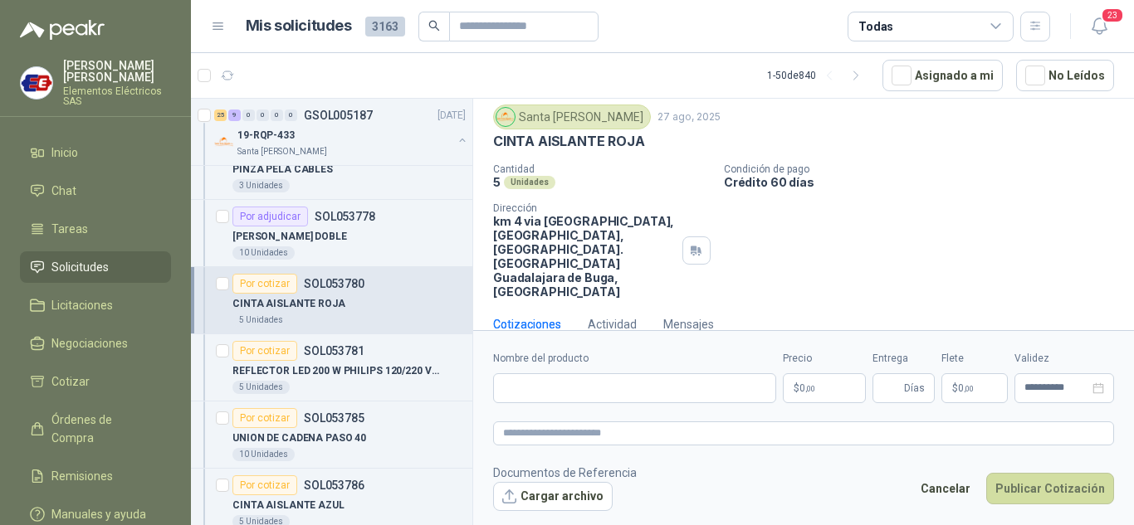
scroll to position [46, 0]
click at [525, 389] on input "Nombre del producto" at bounding box center [634, 388] width 283 height 30
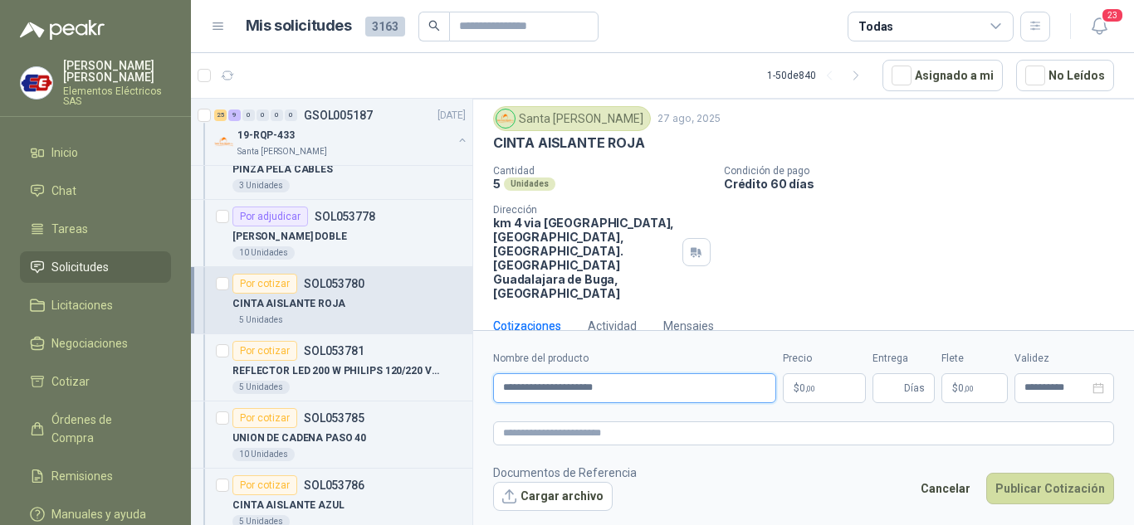
click at [592, 383] on input "**********" at bounding box center [634, 388] width 283 height 30
click at [582, 390] on input "**********" at bounding box center [634, 388] width 283 height 30
type input "**********"
click at [812, 392] on span ",00" at bounding box center [810, 388] width 10 height 9
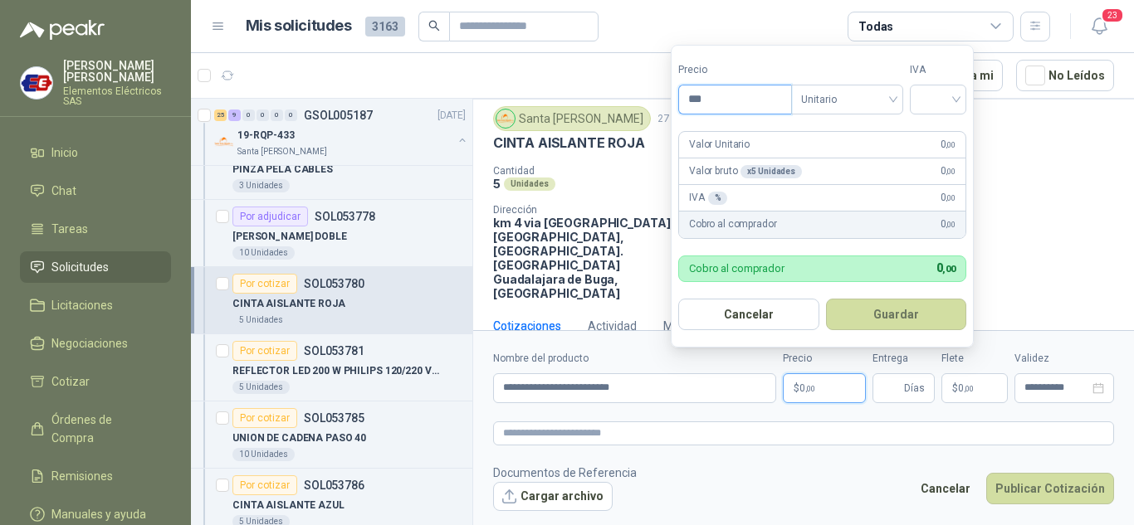
click at [701, 96] on input "***" at bounding box center [735, 99] width 112 height 28
click at [963, 95] on div at bounding box center [938, 100] width 56 height 30
type input "*******"
click at [935, 132] on div "19%" at bounding box center [941, 133] width 31 height 18
click at [899, 380] on input "Entrega" at bounding box center [891, 388] width 18 height 28
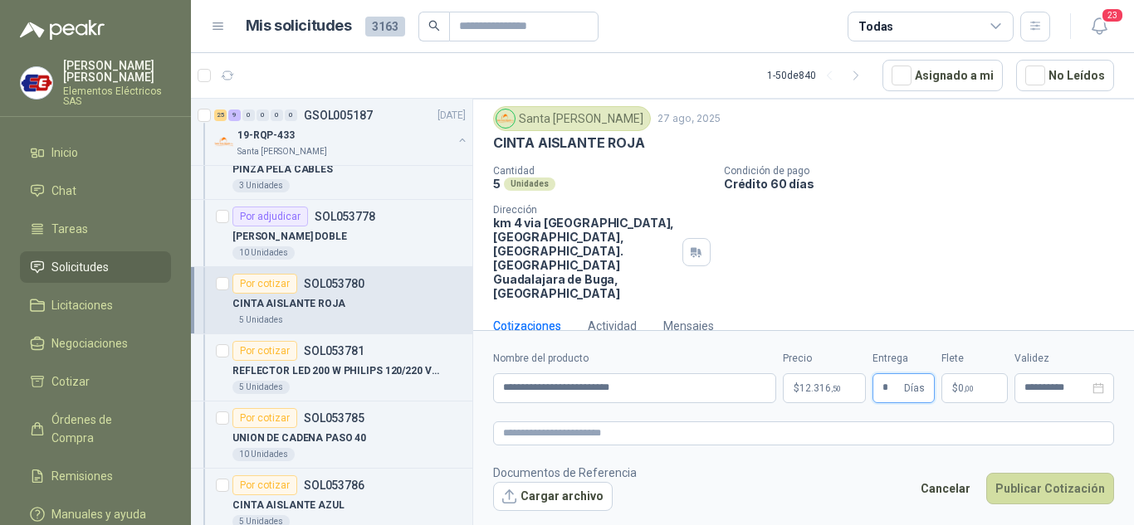
type input "*"
drag, startPoint x: 940, startPoint y: 246, endPoint x: 961, endPoint y: 329, distance: 85.5
click at [942, 250] on div "Cantidad 5 Unidades Condición de pago Crédito 60 días Dirección km 4 via [GEOGR…" at bounding box center [803, 232] width 621 height 135
click at [978, 396] on p "$ 0 ,00" at bounding box center [974, 388] width 66 height 30
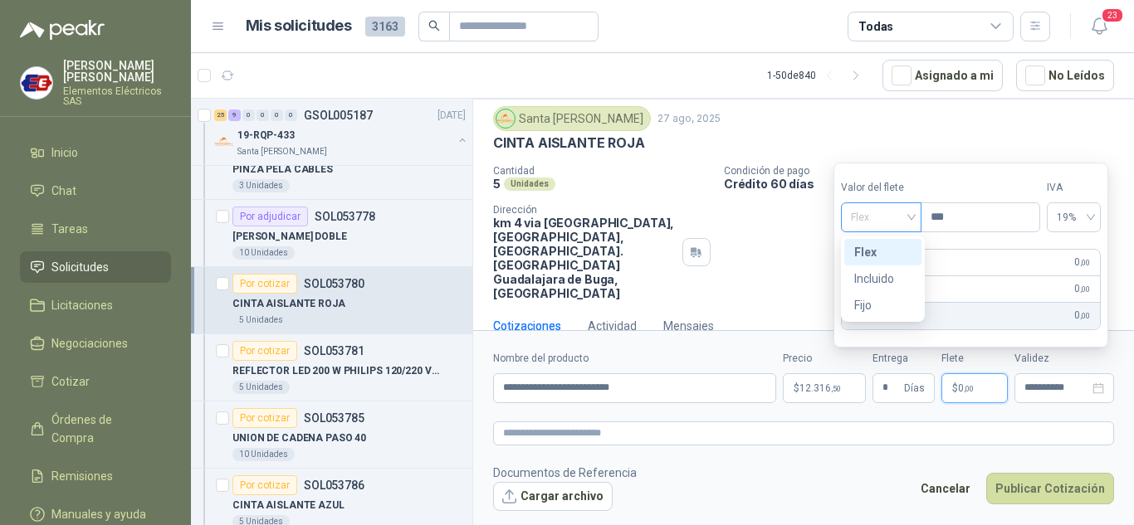
click at [915, 215] on div "Flex" at bounding box center [881, 217] width 80 height 30
drag, startPoint x: 877, startPoint y: 276, endPoint x: 944, endPoint y: 375, distance: 119.7
click at [886, 278] on div "Incluido" at bounding box center [882, 279] width 57 height 18
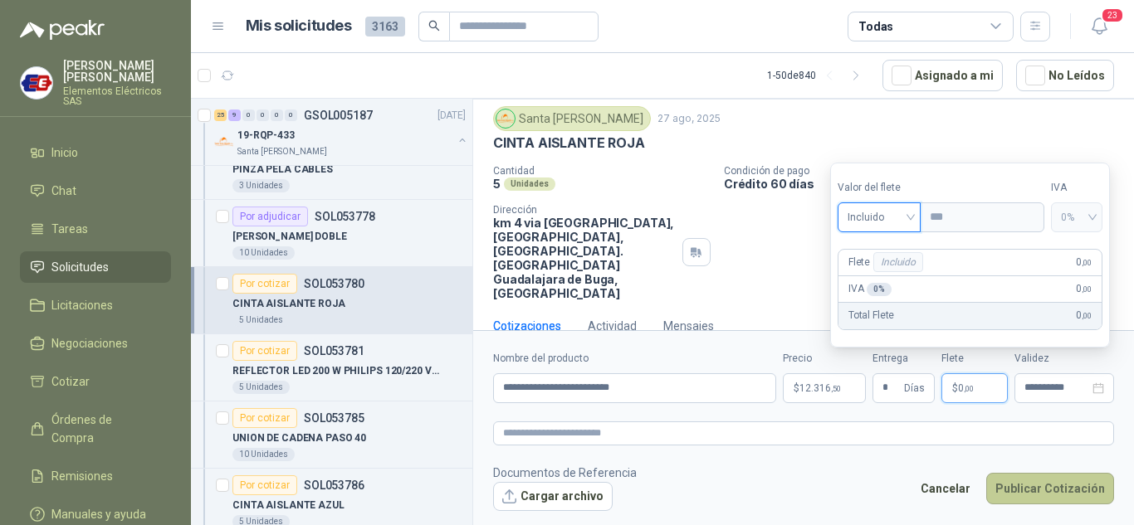
click at [1061, 495] on button "Publicar Cotización" at bounding box center [1050, 489] width 128 height 32
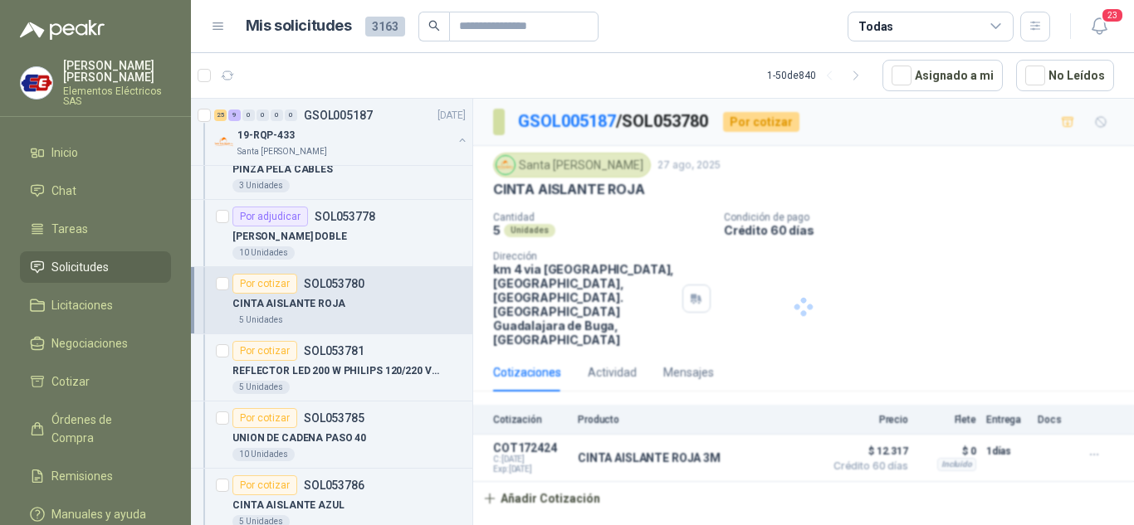
scroll to position [0, 0]
click at [276, 349] on div "Por cotizar" at bounding box center [264, 351] width 65 height 20
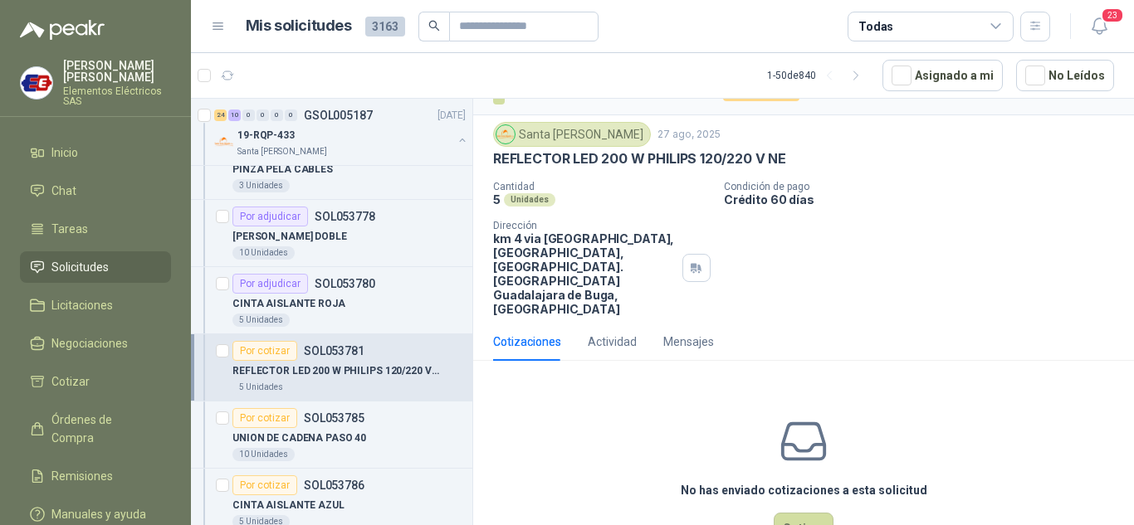
scroll to position [58, 0]
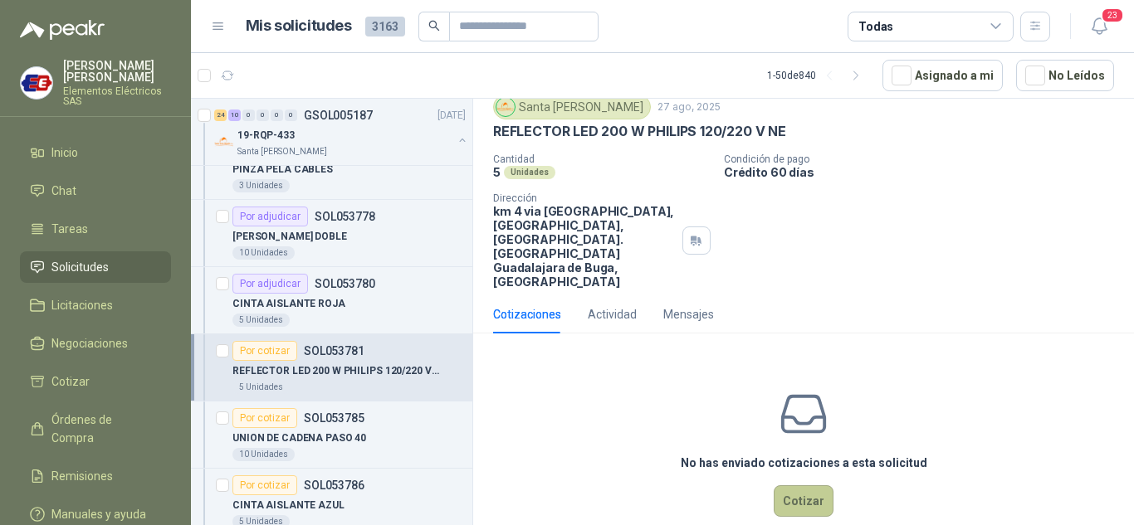
click at [795, 485] on button "Cotizar" at bounding box center [803, 501] width 60 height 32
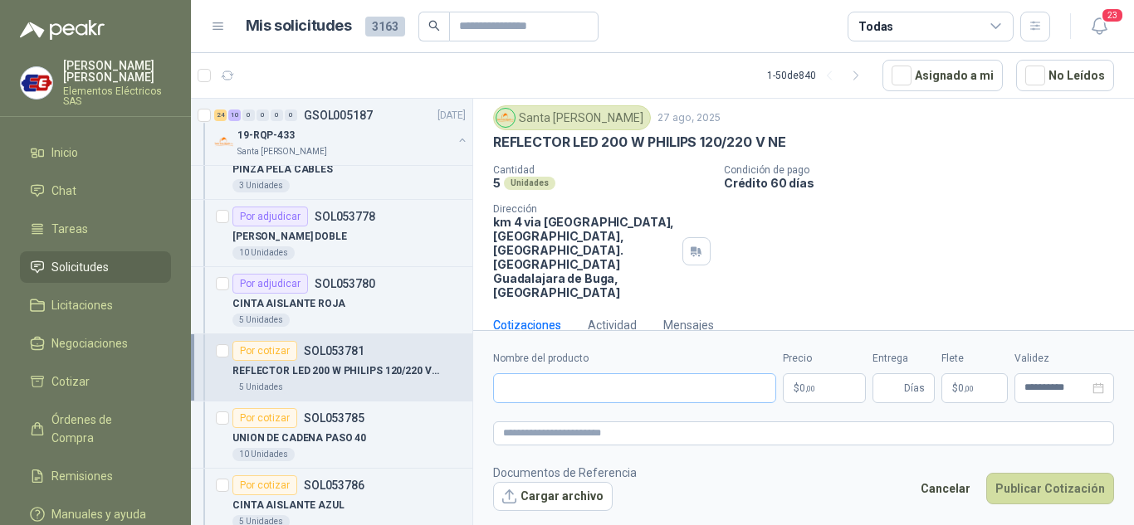
scroll to position [46, 0]
click at [576, 391] on input "Nombre del producto" at bounding box center [634, 388] width 283 height 30
type input "**********"
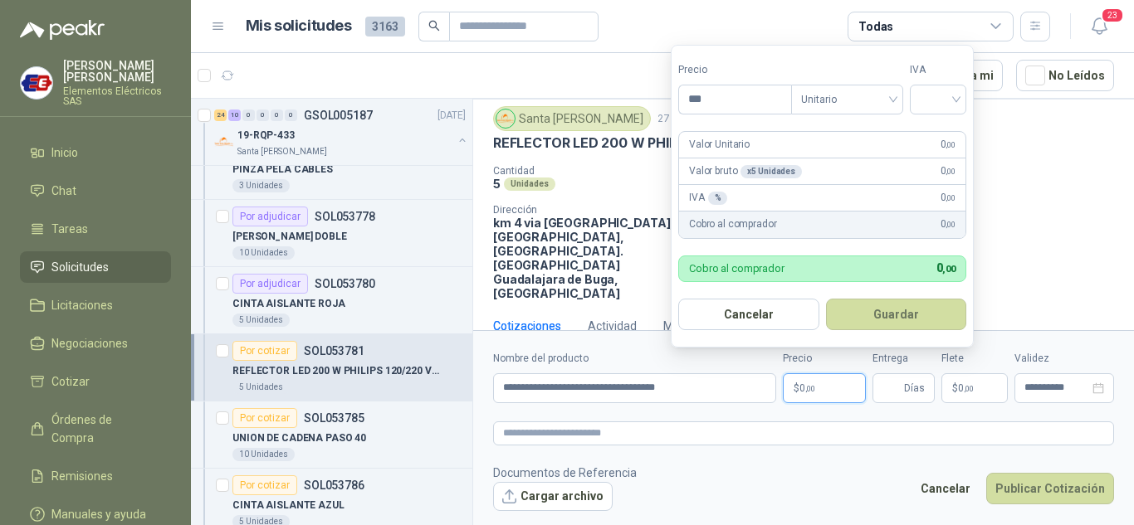
drag, startPoint x: 808, startPoint y: 391, endPoint x: 898, endPoint y: 385, distance: 89.8
click at [812, 393] on span ",00" at bounding box center [810, 388] width 10 height 9
click at [697, 100] on input "***" at bounding box center [735, 99] width 112 height 28
type input "*********"
click at [944, 97] on input "search" at bounding box center [937, 97] width 37 height 25
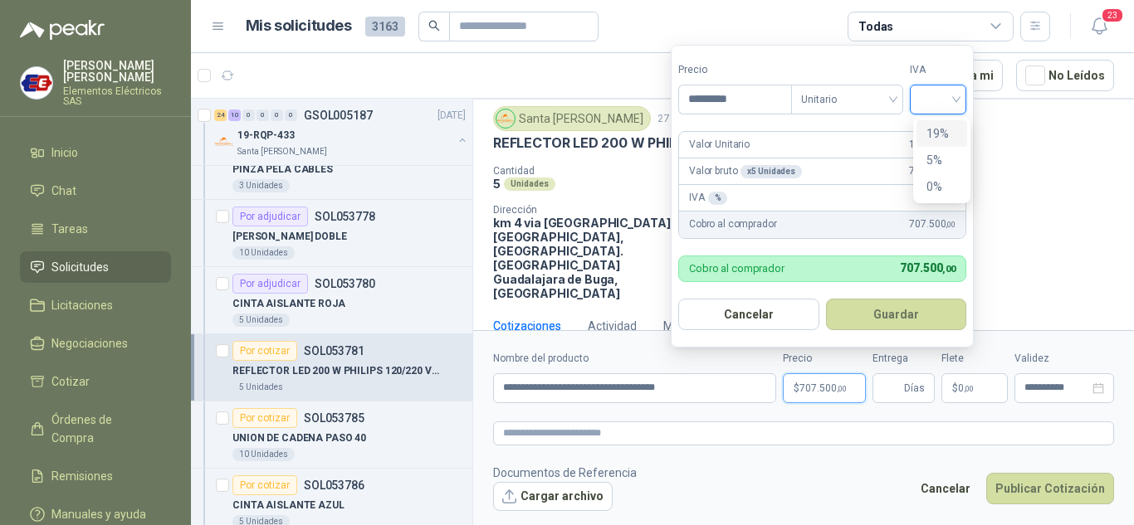
drag, startPoint x: 932, startPoint y: 132, endPoint x: 913, endPoint y: 312, distance: 181.1
click at [930, 133] on div "19%" at bounding box center [941, 133] width 31 height 18
click at [906, 380] on span "Días" at bounding box center [914, 388] width 21 height 28
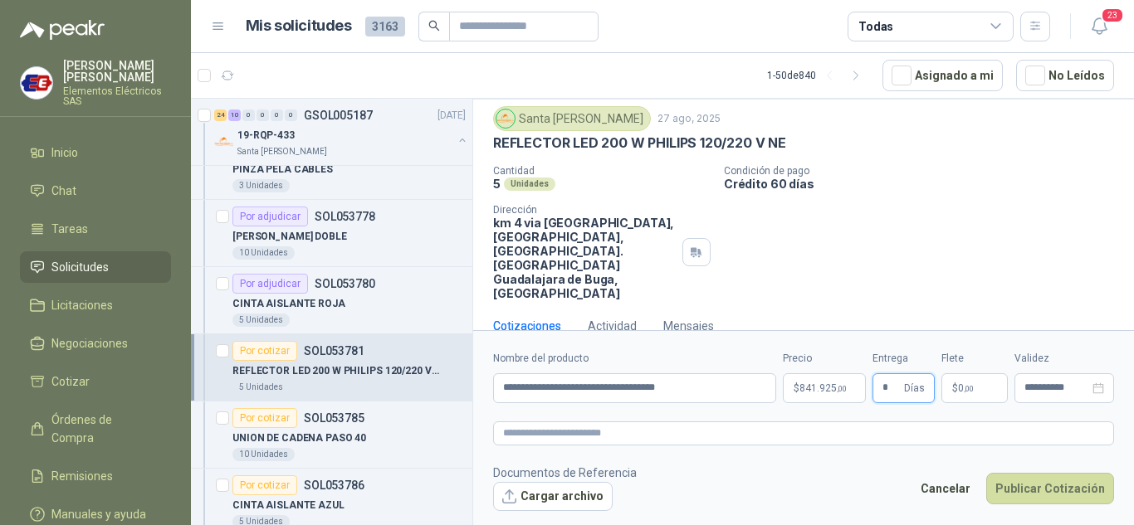
type input "*"
drag, startPoint x: 950, startPoint y: 234, endPoint x: 950, endPoint y: 290, distance: 55.6
click at [950, 246] on div "Cantidad 5 Unidades Condición de pago Crédito 60 días Dirección km 4 via [GEOGR…" at bounding box center [803, 232] width 621 height 135
click at [959, 374] on p "$ 0 ,00" at bounding box center [974, 388] width 66 height 30
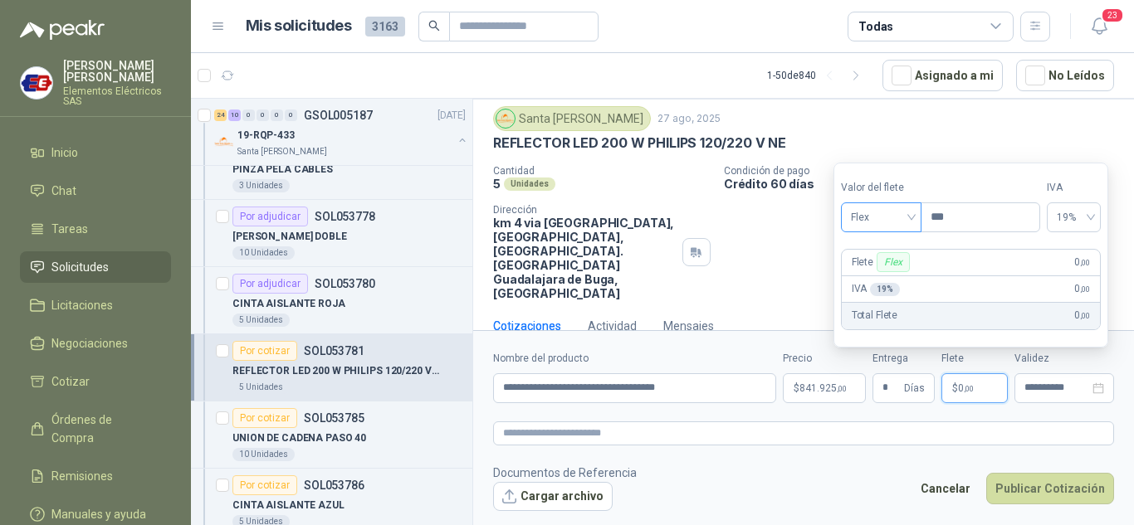
click at [891, 215] on span "Flex" at bounding box center [881, 217] width 61 height 25
click at [890, 278] on div "Incluido" at bounding box center [882, 279] width 57 height 18
click at [1018, 484] on button "Publicar Cotización" at bounding box center [1050, 489] width 128 height 32
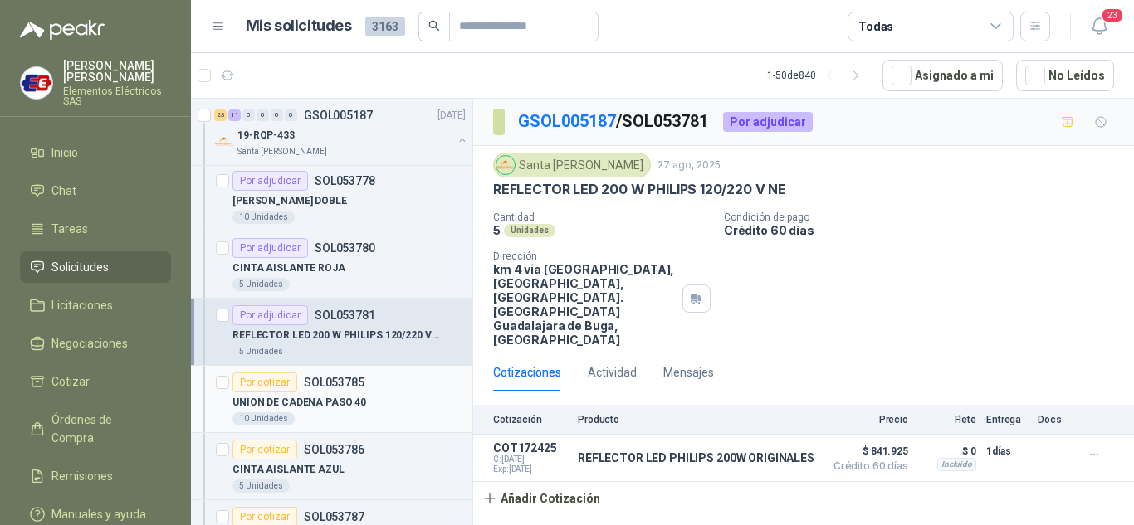
scroll to position [1411, 0]
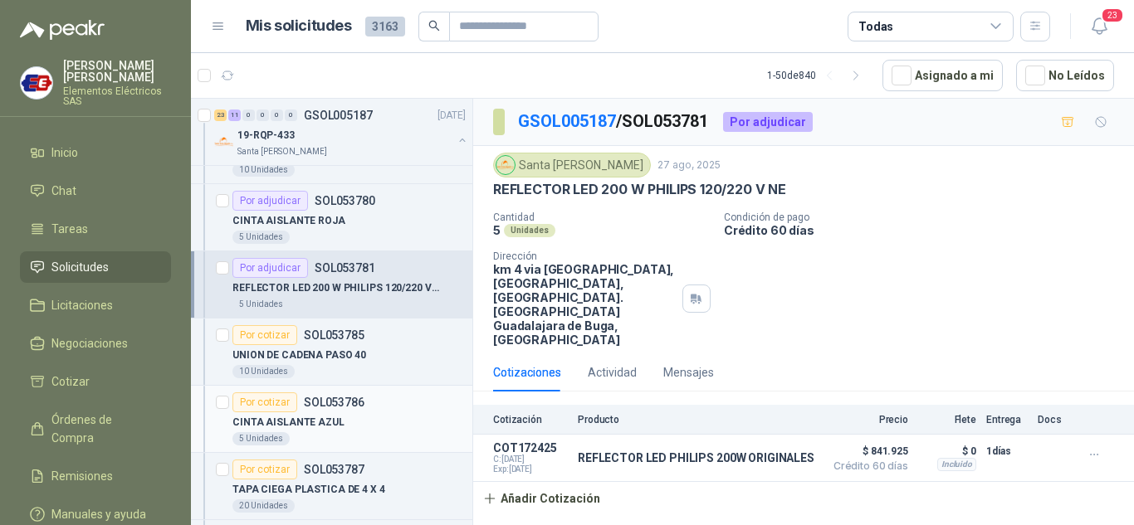
click at [264, 405] on div "Por cotizar" at bounding box center [264, 403] width 65 height 20
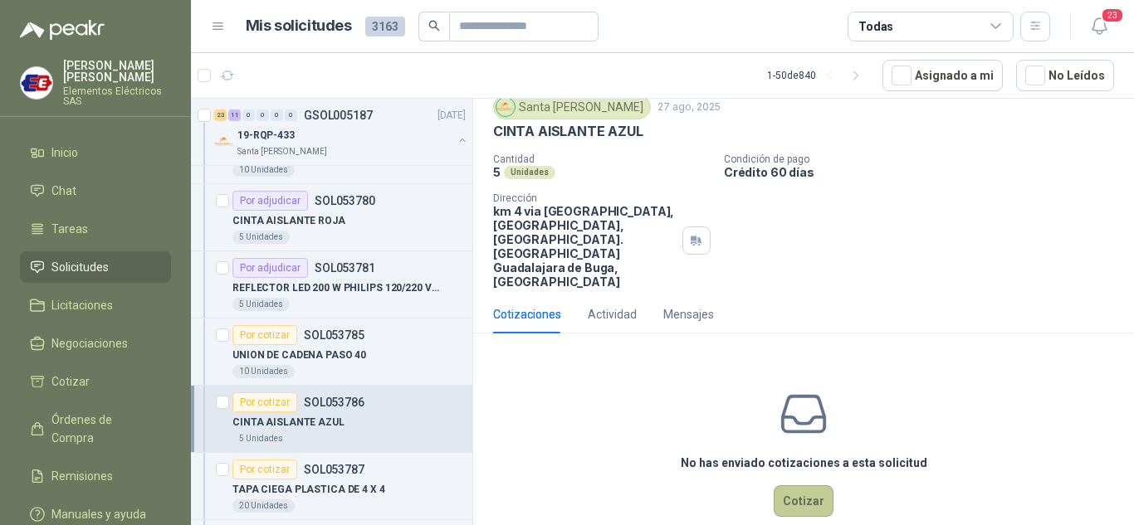
click at [806, 485] on button "Cotizar" at bounding box center [803, 501] width 60 height 32
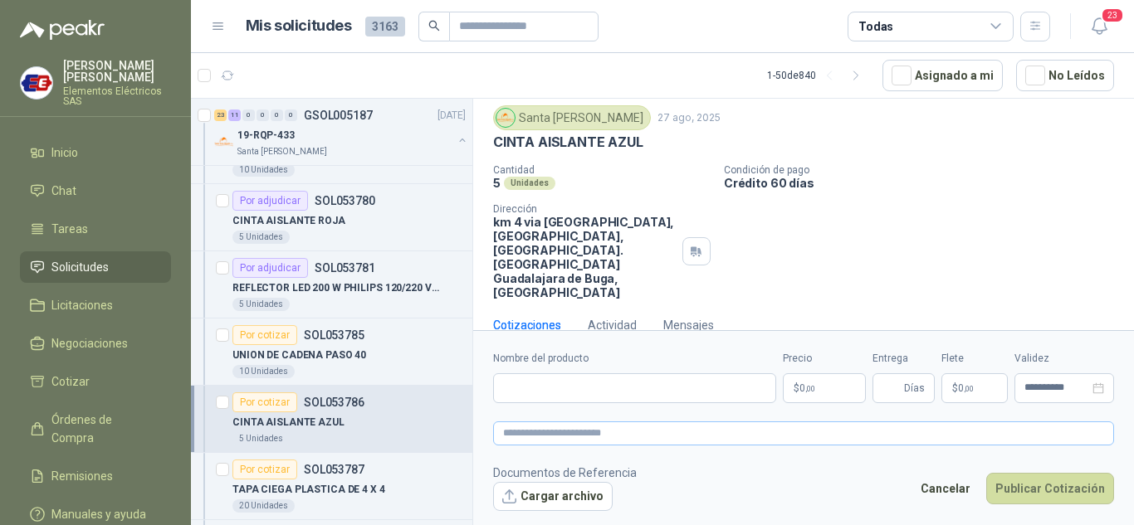
scroll to position [46, 0]
click at [549, 394] on input "Nombre del producto" at bounding box center [634, 388] width 283 height 30
type input "**********"
click at [839, 389] on p "$ 0 ,00" at bounding box center [824, 388] width 83 height 30
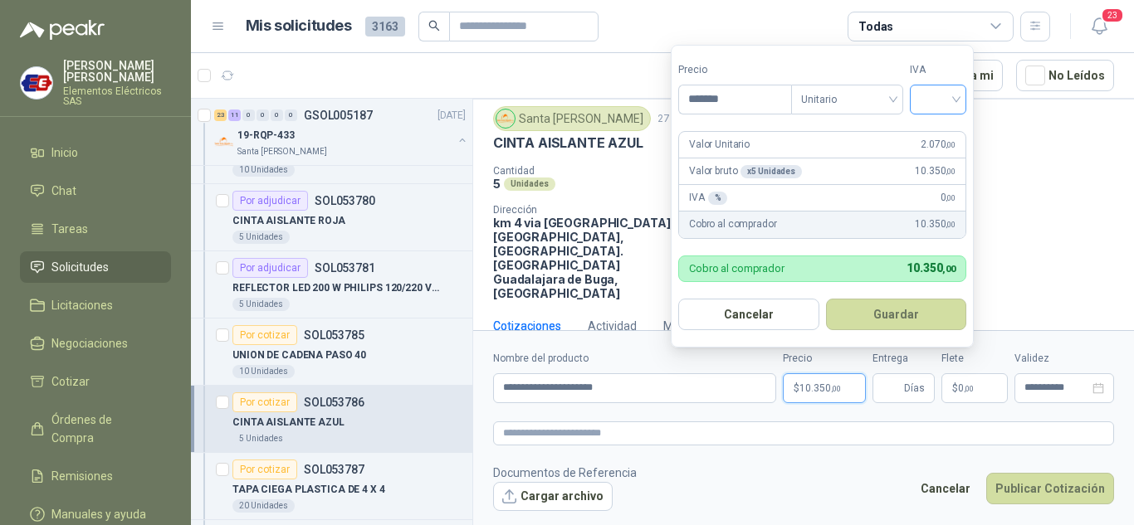
type input "*******"
click at [956, 95] on input "search" at bounding box center [937, 97] width 37 height 25
drag, startPoint x: 932, startPoint y: 134, endPoint x: 907, endPoint y: 358, distance: 226.3
click at [932, 141] on div "19%" at bounding box center [941, 133] width 31 height 18
click at [906, 393] on span "Días" at bounding box center [914, 388] width 21 height 28
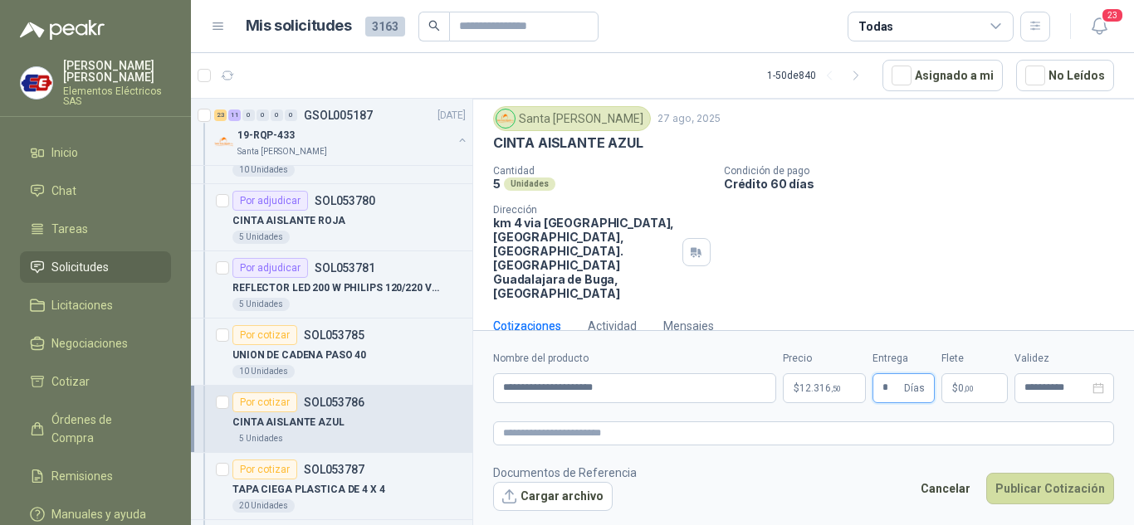
type input "*"
drag, startPoint x: 900, startPoint y: 202, endPoint x: 933, endPoint y: 358, distance: 158.7
click at [912, 240] on div "Cantidad 5 Unidades Condición de pago Crédito 60 días Dirección km 4 via [GEOGR…" at bounding box center [803, 232] width 621 height 135
drag, startPoint x: 965, startPoint y: 387, endPoint x: 961, endPoint y: 377, distance: 10.8
click at [965, 386] on span ",00" at bounding box center [968, 388] width 10 height 9
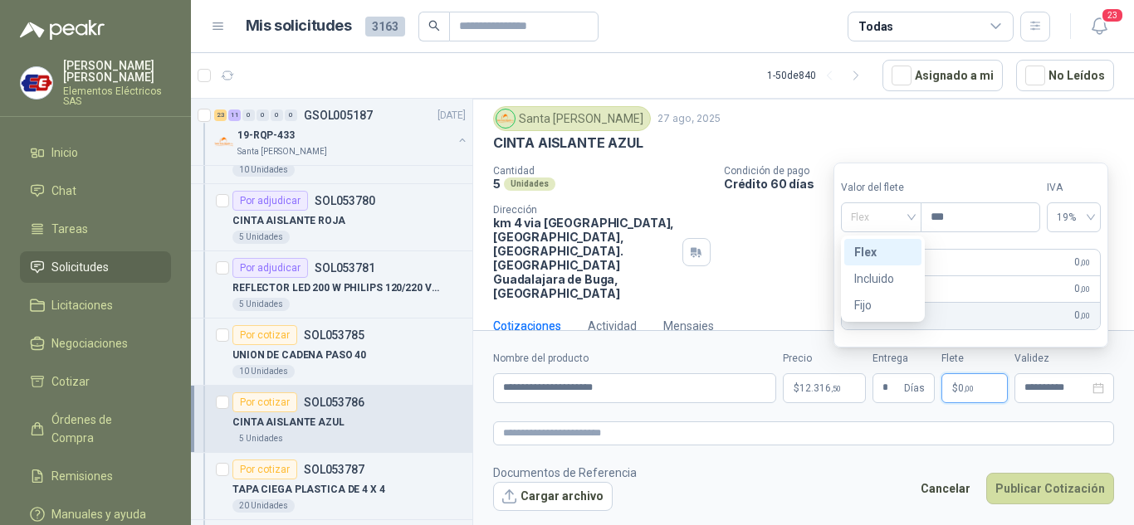
drag, startPoint x: 908, startPoint y: 219, endPoint x: 877, endPoint y: 251, distance: 44.6
click at [906, 219] on span "Flex" at bounding box center [881, 217] width 61 height 25
drag, startPoint x: 866, startPoint y: 278, endPoint x: 935, endPoint y: 359, distance: 107.1
click at [866, 279] on div "Incluido" at bounding box center [882, 279] width 57 height 18
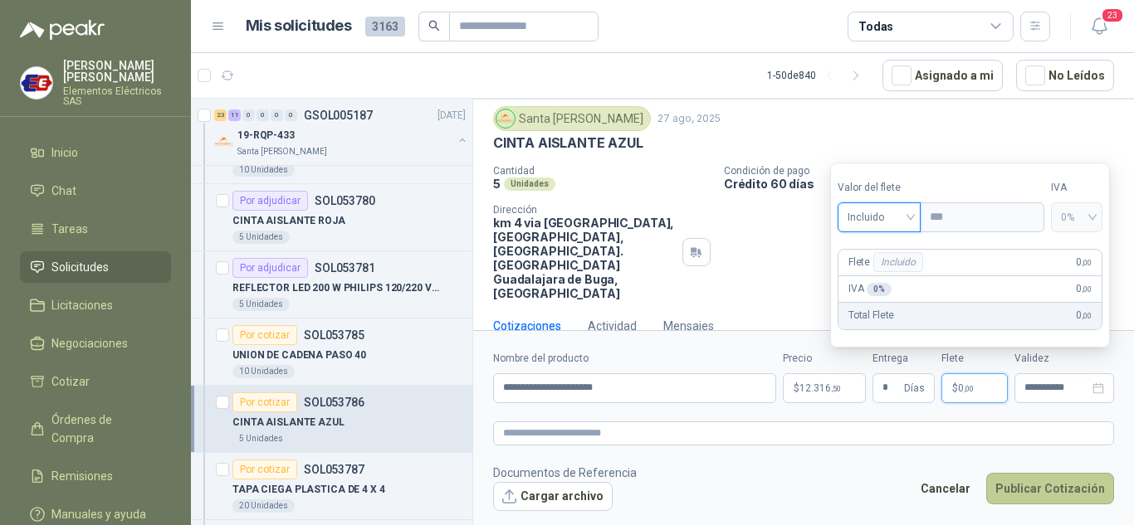
click at [1056, 479] on button "Publicar Cotización" at bounding box center [1050, 489] width 128 height 32
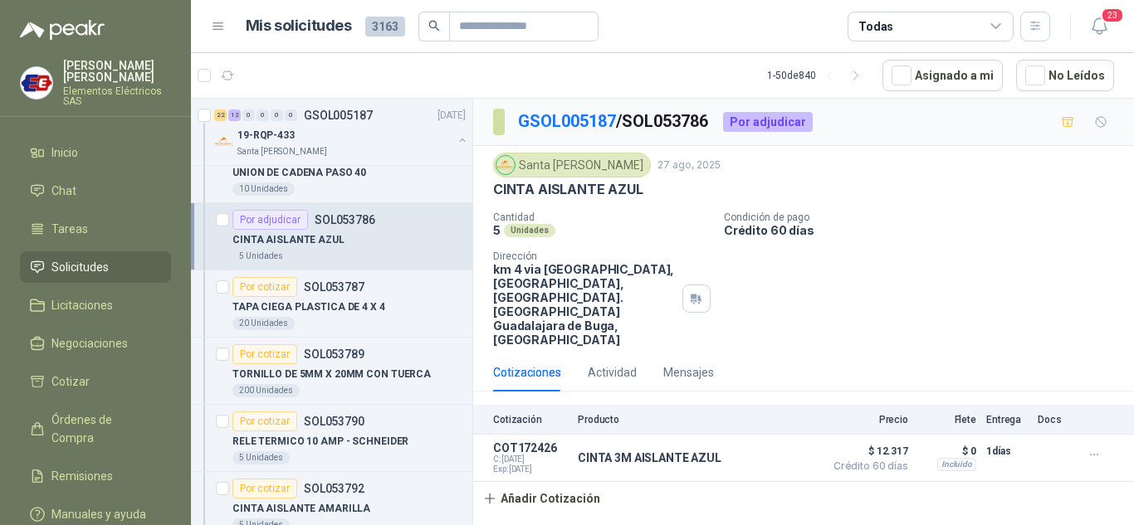
scroll to position [1660, 0]
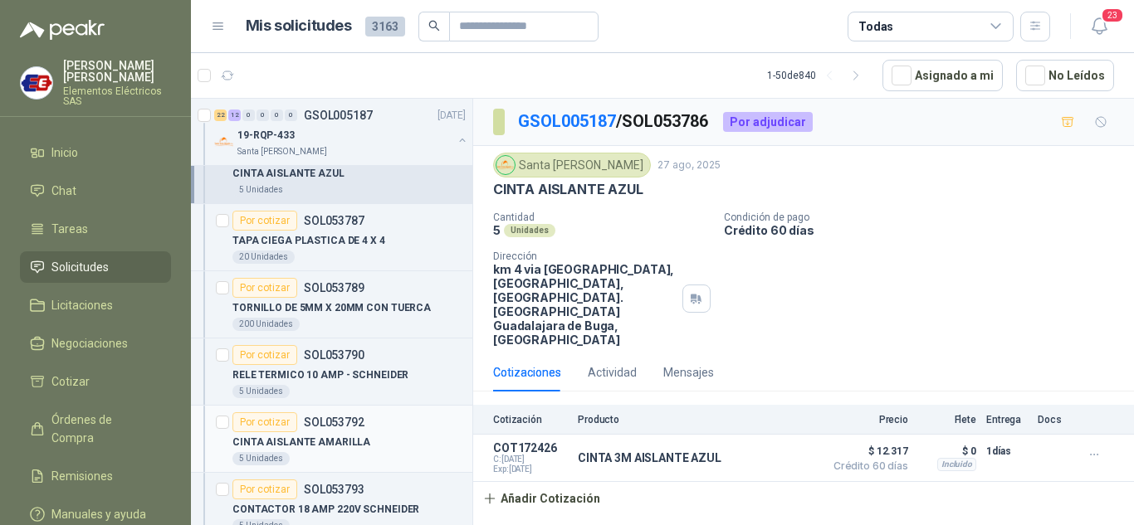
drag, startPoint x: 262, startPoint y: 422, endPoint x: 365, endPoint y: 439, distance: 104.2
click at [264, 422] on div "Por cotizar" at bounding box center [264, 422] width 65 height 20
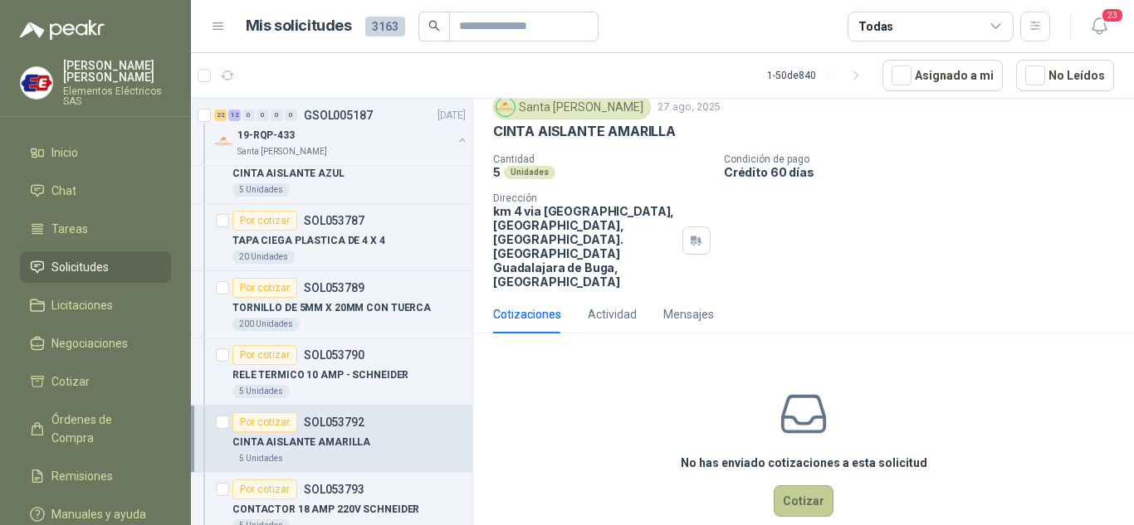
click at [788, 485] on button "Cotizar" at bounding box center [803, 501] width 60 height 32
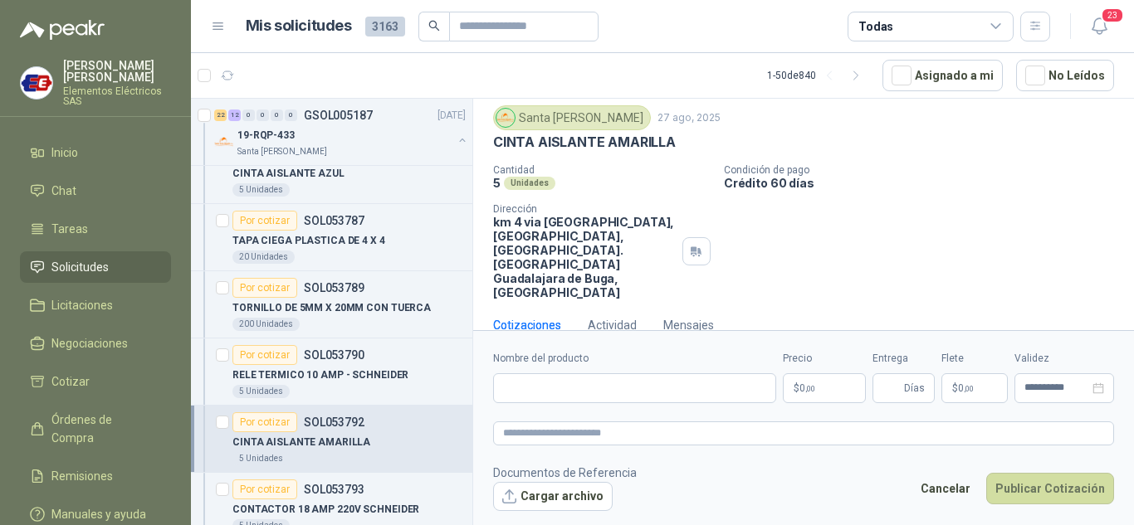
scroll to position [46, 0]
click at [546, 388] on input "Nombre del producto" at bounding box center [634, 388] width 283 height 30
click at [596, 385] on input "**********" at bounding box center [634, 388] width 283 height 30
type input "**********"
click at [812, 391] on span ",00" at bounding box center [810, 388] width 10 height 9
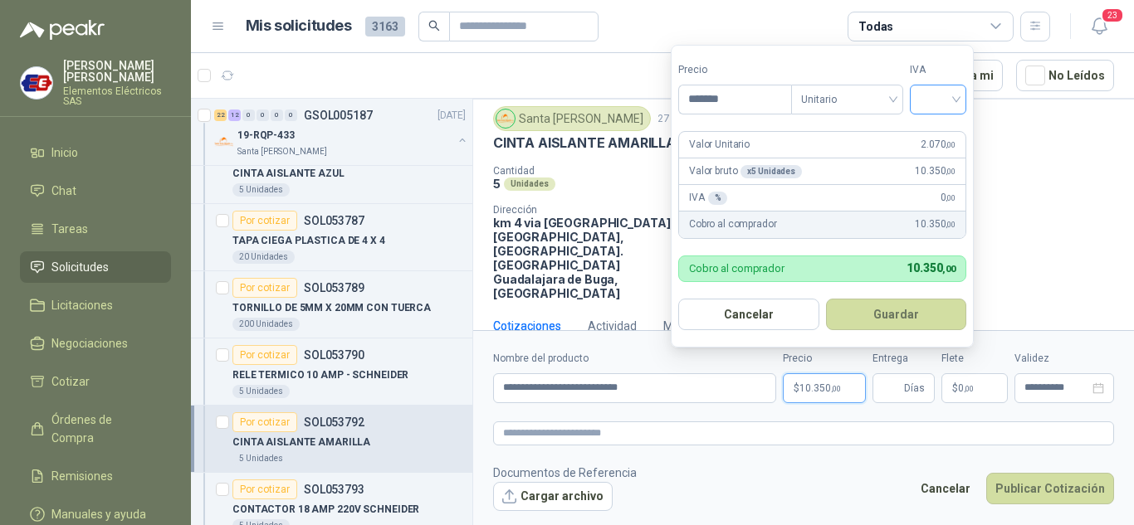
type input "*******"
click at [938, 96] on input "search" at bounding box center [937, 97] width 37 height 25
click at [931, 139] on div "19%" at bounding box center [941, 133] width 31 height 18
click at [910, 383] on span "Días" at bounding box center [914, 388] width 21 height 28
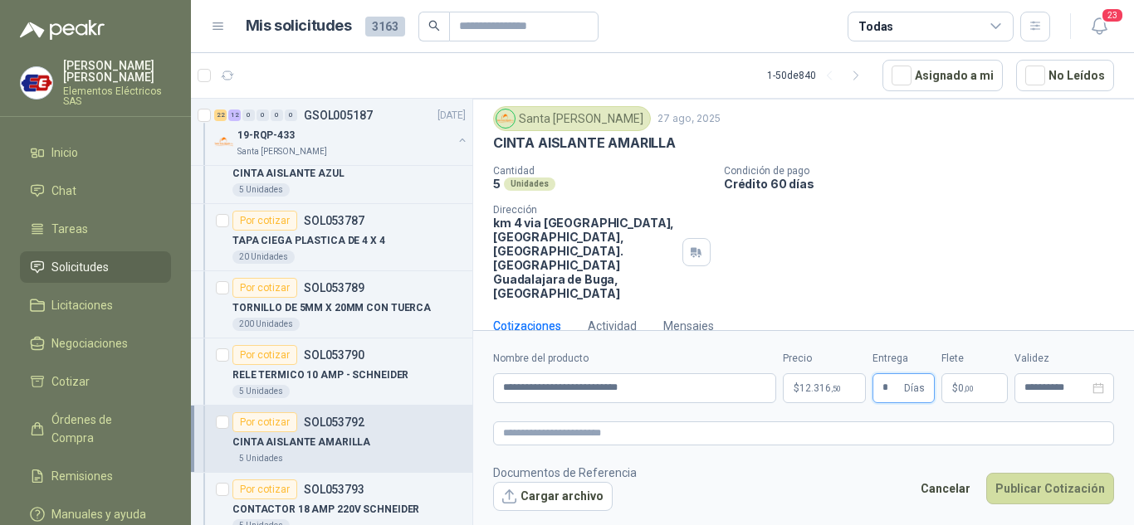
type input "*"
drag, startPoint x: 881, startPoint y: 202, endPoint x: 942, endPoint y: 297, distance: 112.3
click at [889, 212] on div "Cantidad 5 Unidades Condición de pago Crédito 60 días Dirección km 4 via [GEOGR…" at bounding box center [803, 232] width 621 height 135
click at [958, 393] on span "0 ,00" at bounding box center [966, 388] width 16 height 10
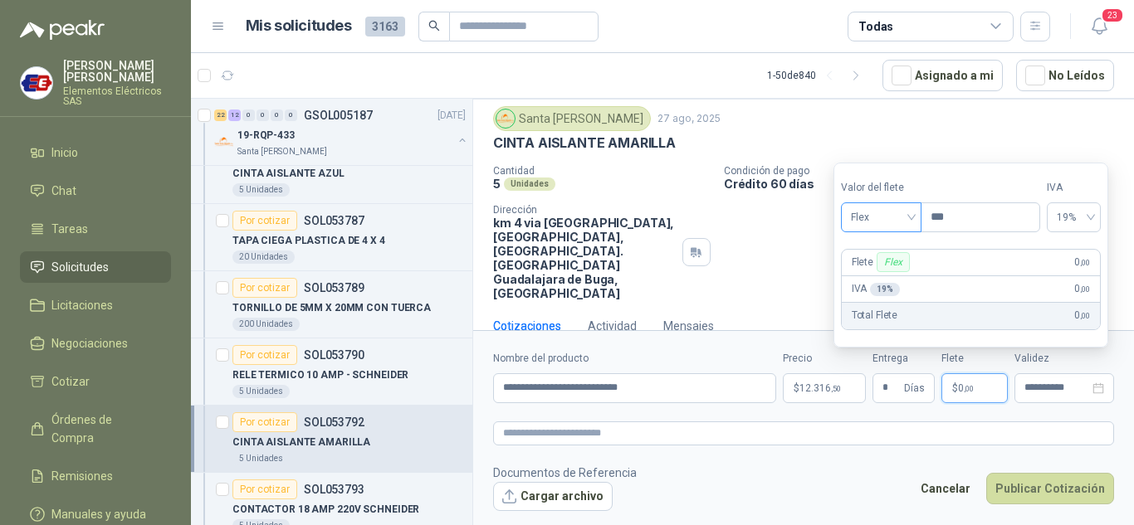
click at [888, 218] on span "Flex" at bounding box center [881, 217] width 61 height 25
drag, startPoint x: 882, startPoint y: 276, endPoint x: 890, endPoint y: 288, distance: 14.5
click at [883, 277] on div "Incluido" at bounding box center [882, 279] width 57 height 18
click at [1020, 492] on button "Publicar Cotización" at bounding box center [1050, 489] width 128 height 32
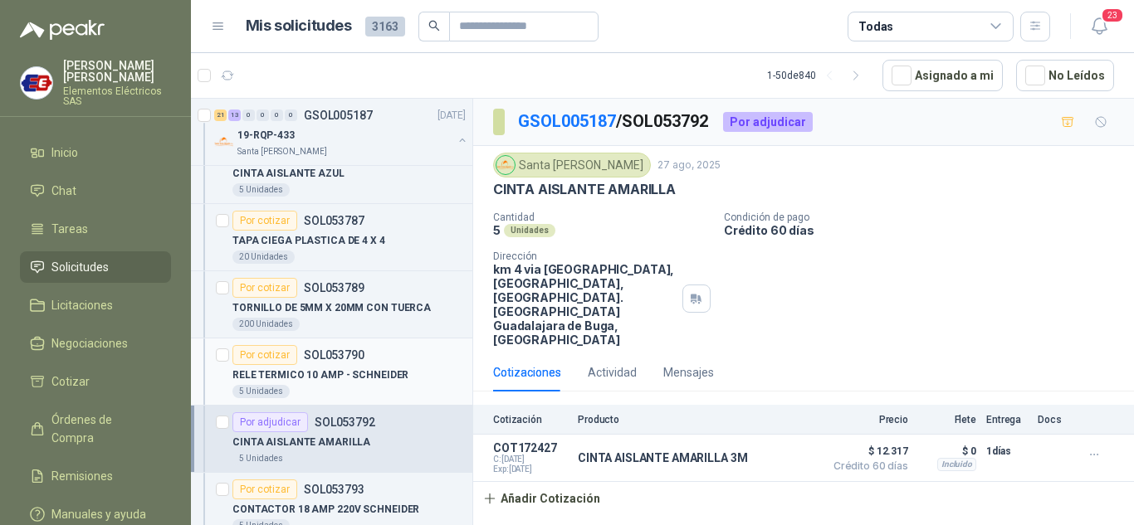
scroll to position [1577, 0]
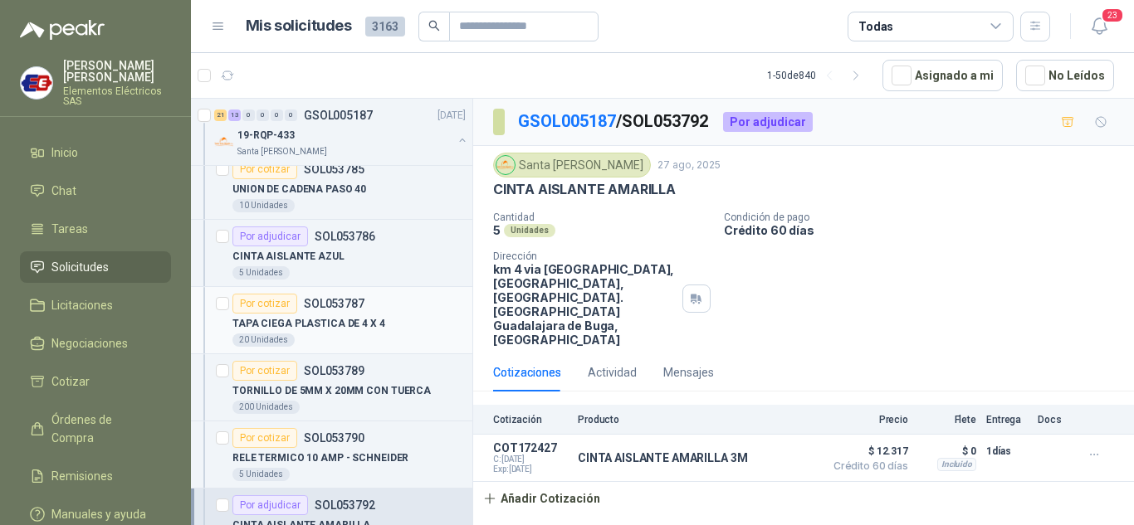
click at [261, 300] on div "Por cotizar" at bounding box center [264, 304] width 65 height 20
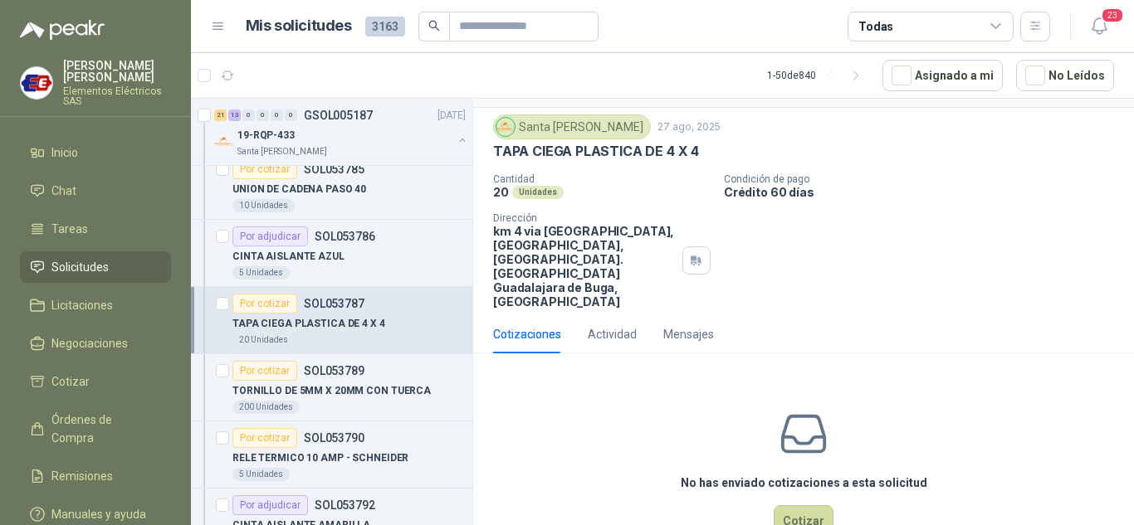
scroll to position [58, 0]
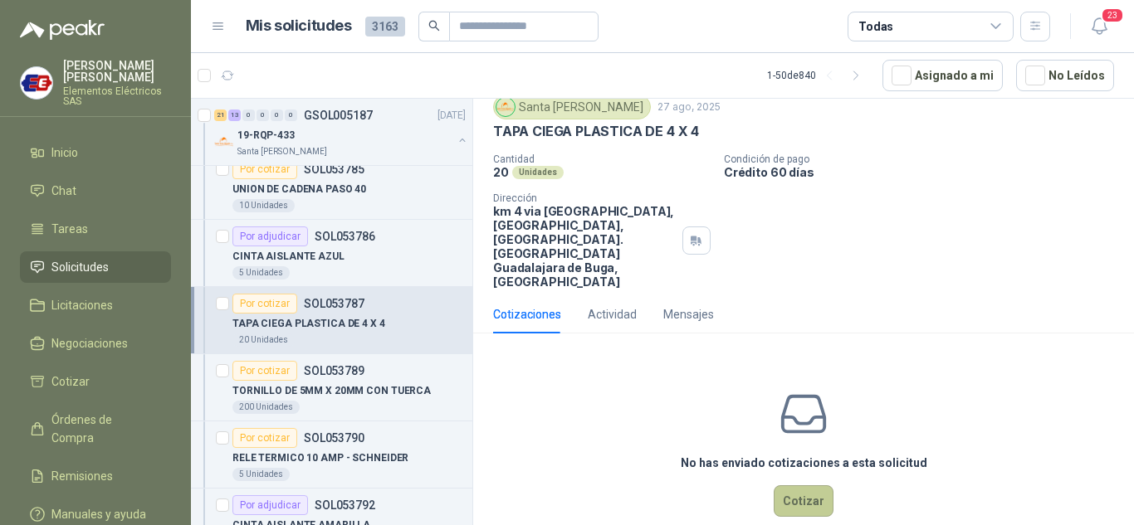
click at [804, 485] on button "Cotizar" at bounding box center [803, 501] width 60 height 32
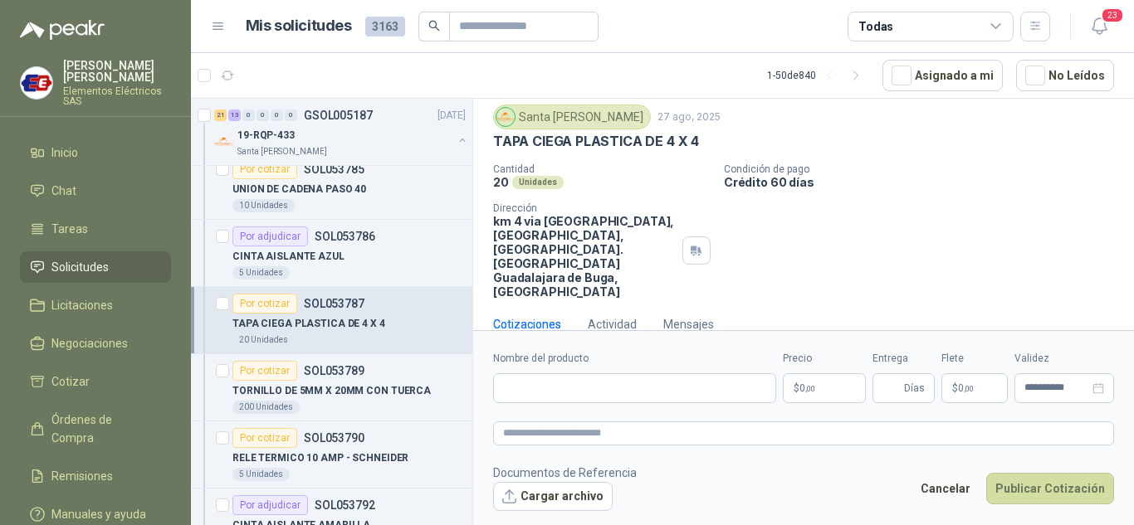
scroll to position [46, 0]
click at [545, 374] on input "Nombre del producto" at bounding box center [634, 388] width 283 height 30
type input "**********"
click at [827, 392] on p "$ 0 ,00" at bounding box center [824, 388] width 83 height 30
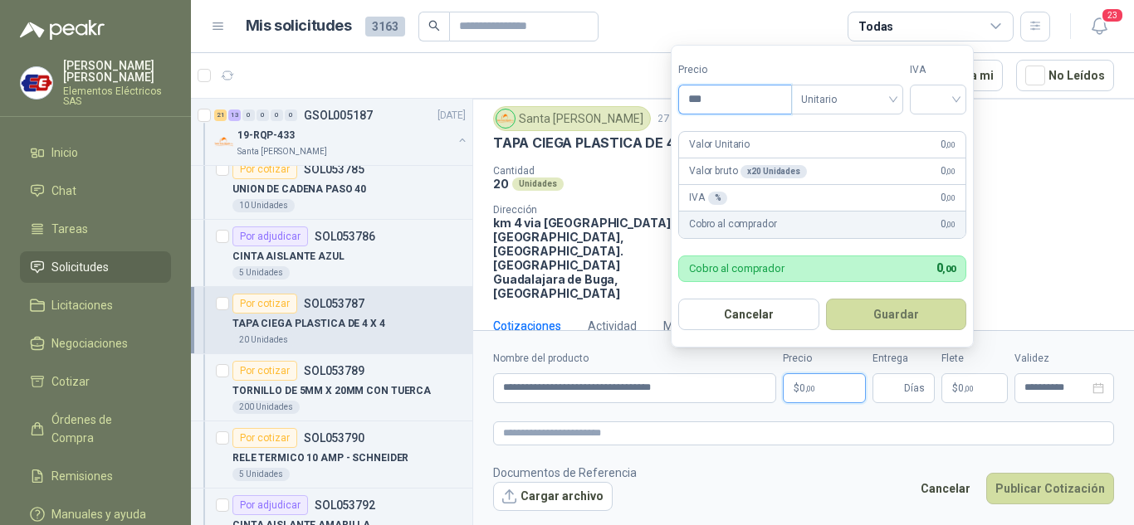
click at [697, 98] on input "***" at bounding box center [735, 99] width 112 height 28
type input "*****"
click at [948, 98] on input "search" at bounding box center [937, 97] width 37 height 25
click at [930, 132] on div "19%" at bounding box center [941, 133] width 31 height 18
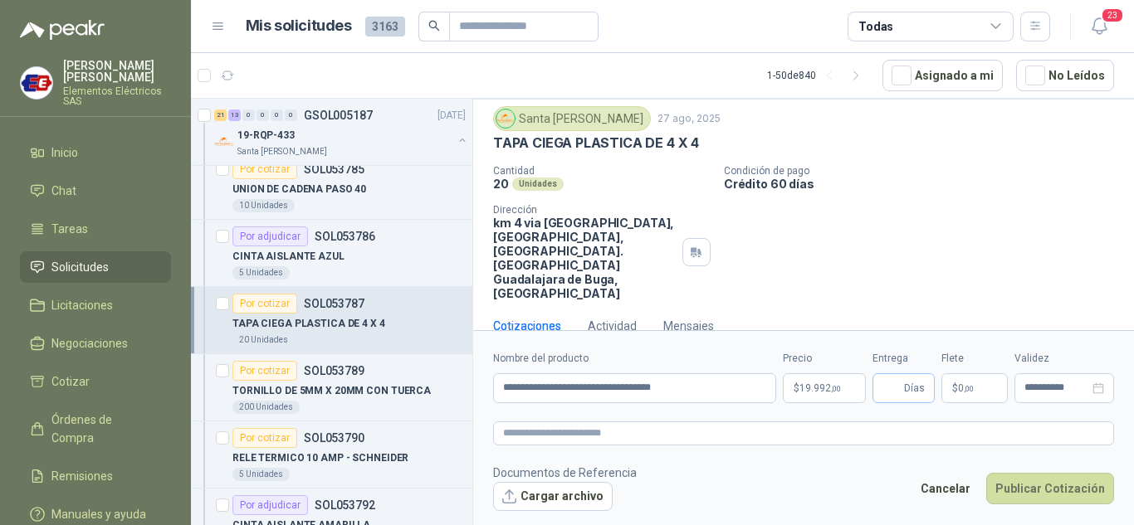
click at [904, 390] on span "Días" at bounding box center [903, 388] width 62 height 30
type input "*"
drag, startPoint x: 915, startPoint y: 112, endPoint x: 914, endPoint y: 243, distance: 131.1
click at [915, 136] on div "Santa [PERSON_NAME] [DATE] TAPA CIEGA PLASTICA DE 4 X 4" at bounding box center [803, 129] width 621 height 46
click at [978, 391] on p "$ 0 ,00" at bounding box center [974, 388] width 66 height 30
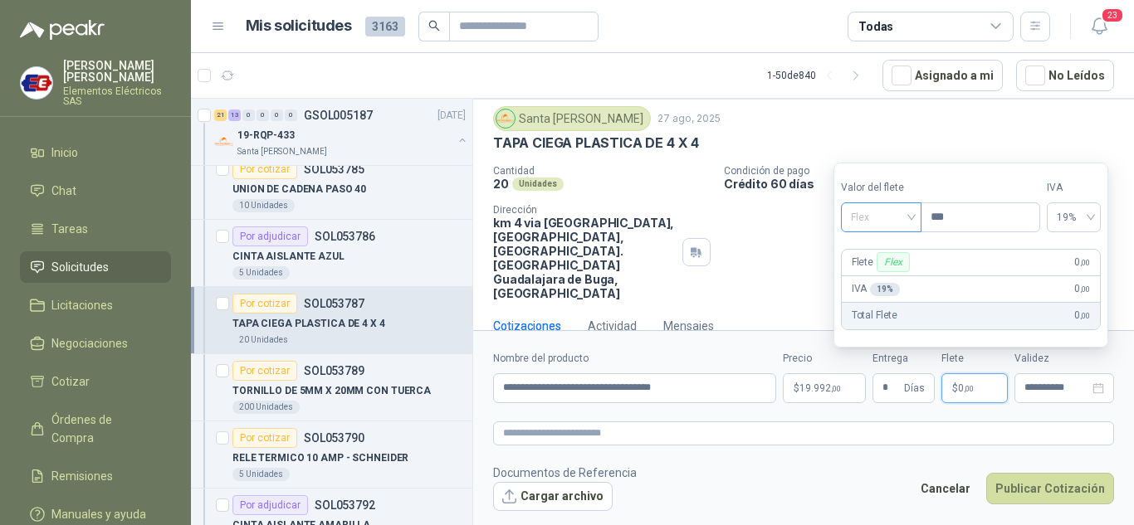
click at [899, 218] on span "Flex" at bounding box center [881, 217] width 61 height 25
click at [870, 271] on div "Incluido" at bounding box center [882, 279] width 57 height 18
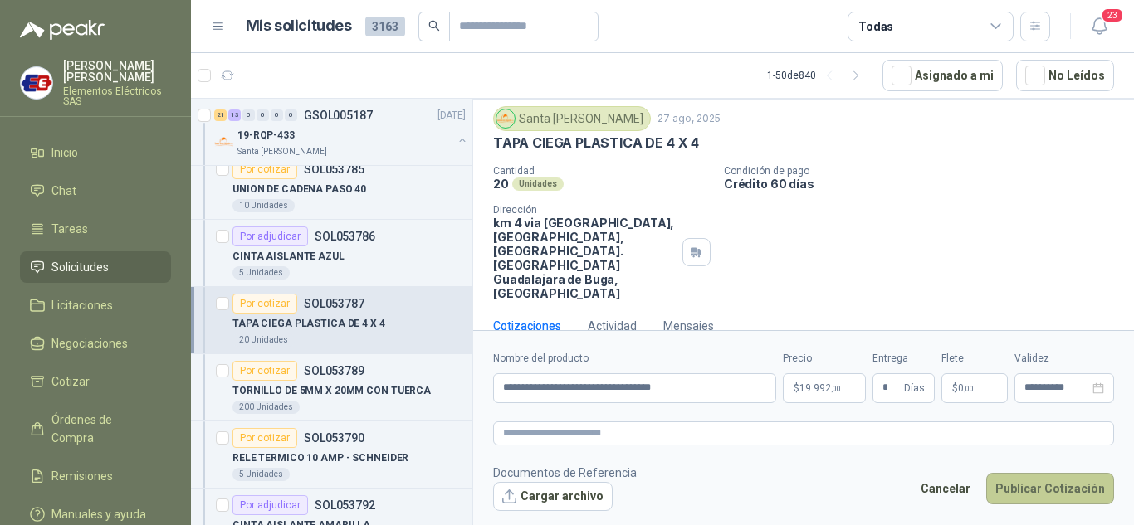
click at [1022, 480] on button "Publicar Cotización" at bounding box center [1050, 489] width 128 height 32
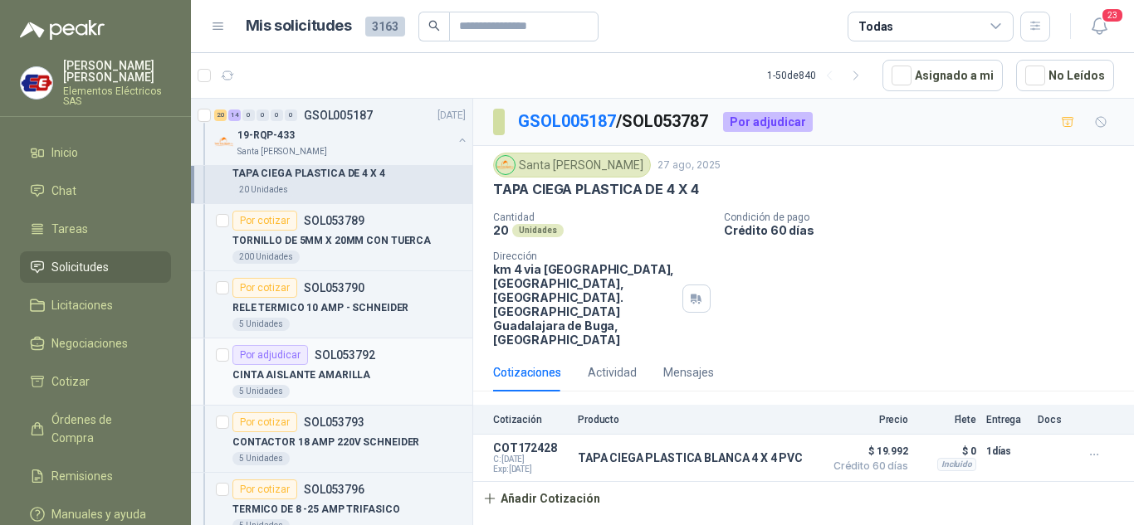
scroll to position [1743, 0]
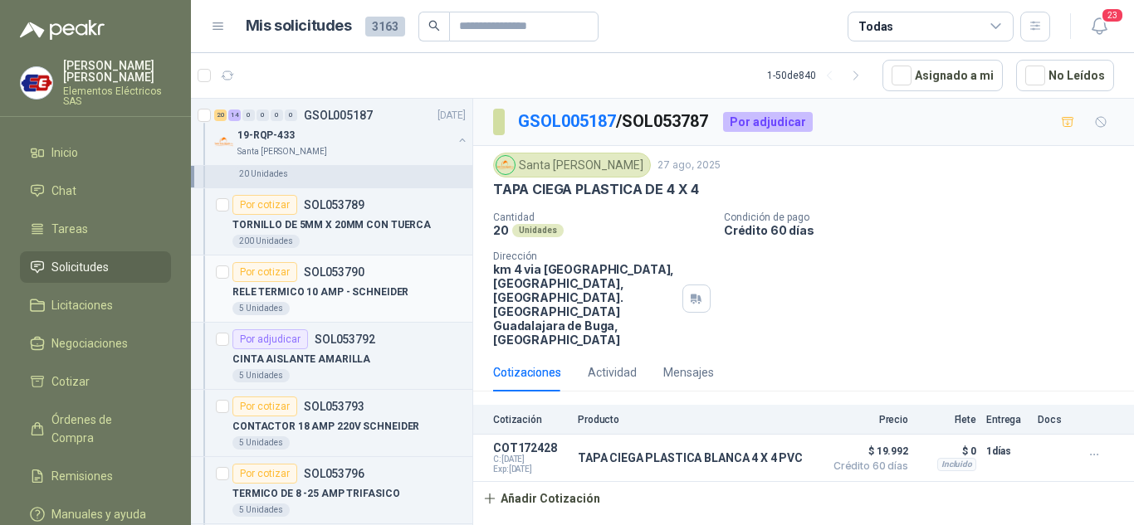
click at [254, 272] on div "Por cotizar" at bounding box center [264, 272] width 65 height 20
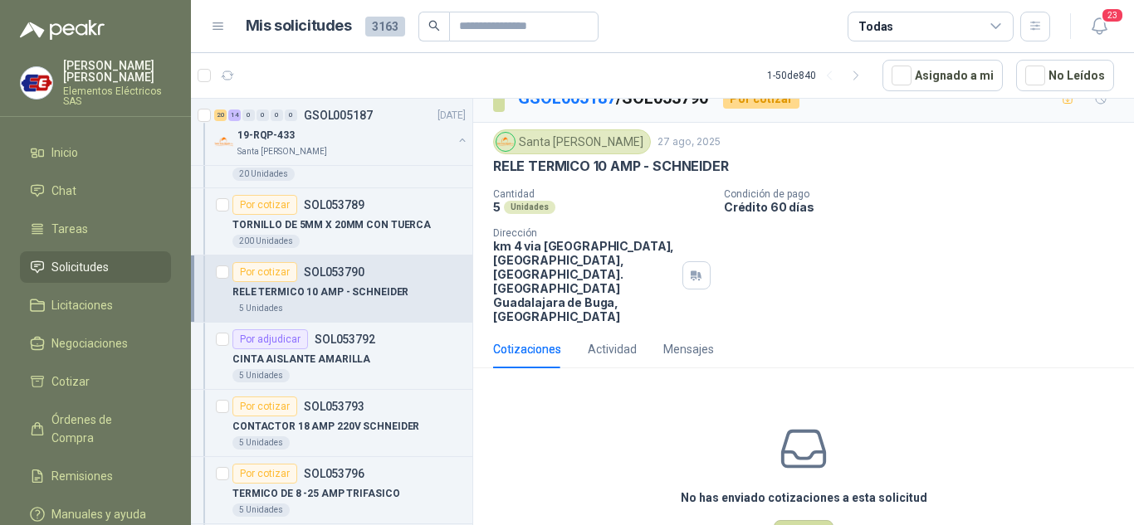
scroll to position [58, 0]
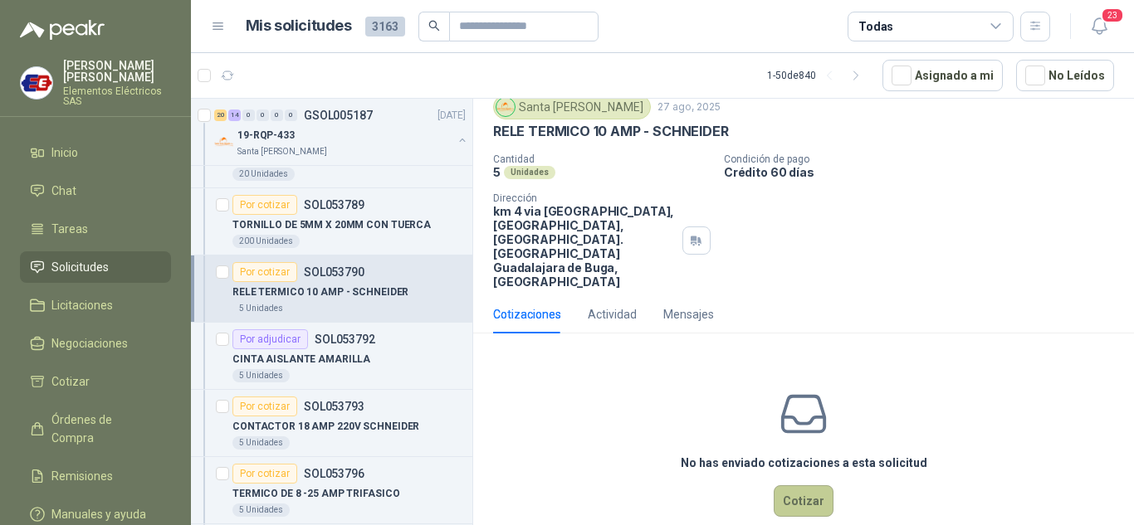
click at [787, 485] on button "Cotizar" at bounding box center [803, 501] width 60 height 32
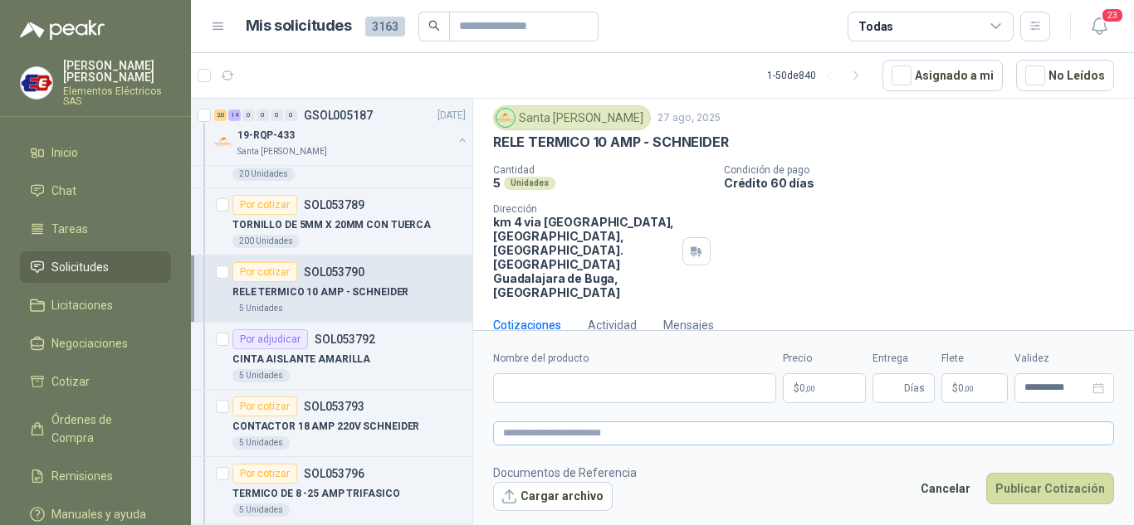
scroll to position [46, 0]
click at [523, 372] on div "Nombre del producto" at bounding box center [634, 377] width 283 height 52
drag, startPoint x: 523, startPoint y: 390, endPoint x: 524, endPoint y: 398, distance: 8.3
click at [524, 391] on input "Nombre del producto" at bounding box center [634, 388] width 283 height 30
drag, startPoint x: 627, startPoint y: 384, endPoint x: 649, endPoint y: 383, distance: 21.6
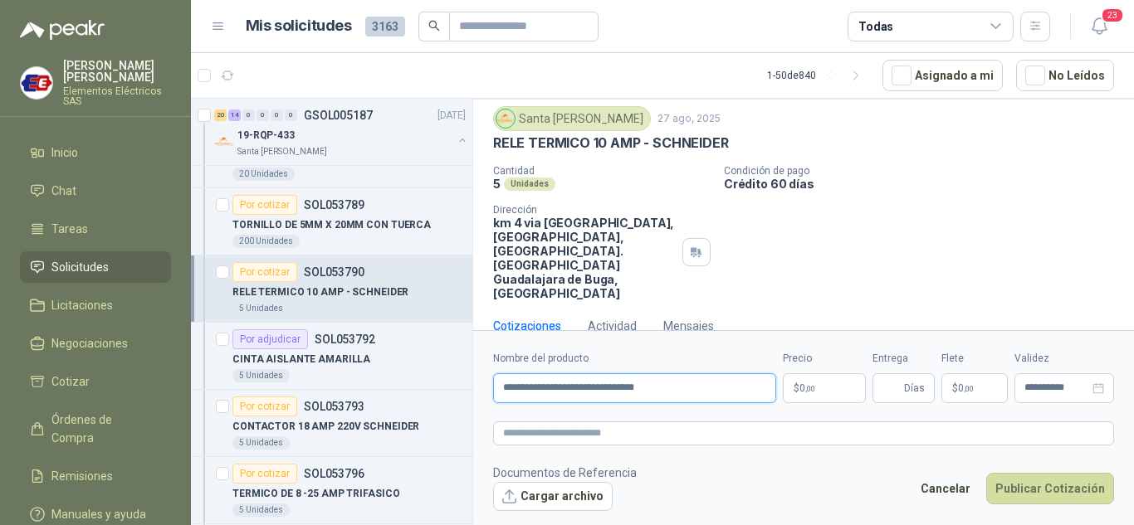
click at [632, 385] on input "**********" at bounding box center [634, 388] width 283 height 30
type input "**********"
click at [986, 473] on button "Publicar Cotización" at bounding box center [1050, 489] width 128 height 32
click at [811, 378] on p "$ 0 ,00" at bounding box center [824, 388] width 83 height 30
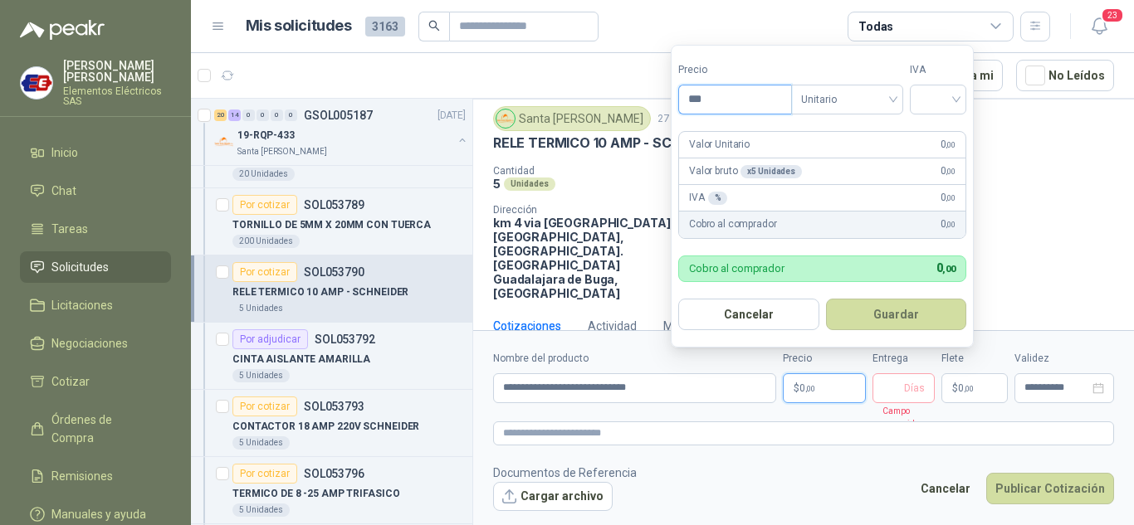
click at [712, 99] on input "***" at bounding box center [735, 99] width 112 height 28
type input "*********"
click at [942, 101] on input "search" at bounding box center [937, 97] width 37 height 25
click at [936, 127] on div "19%" at bounding box center [941, 133] width 31 height 18
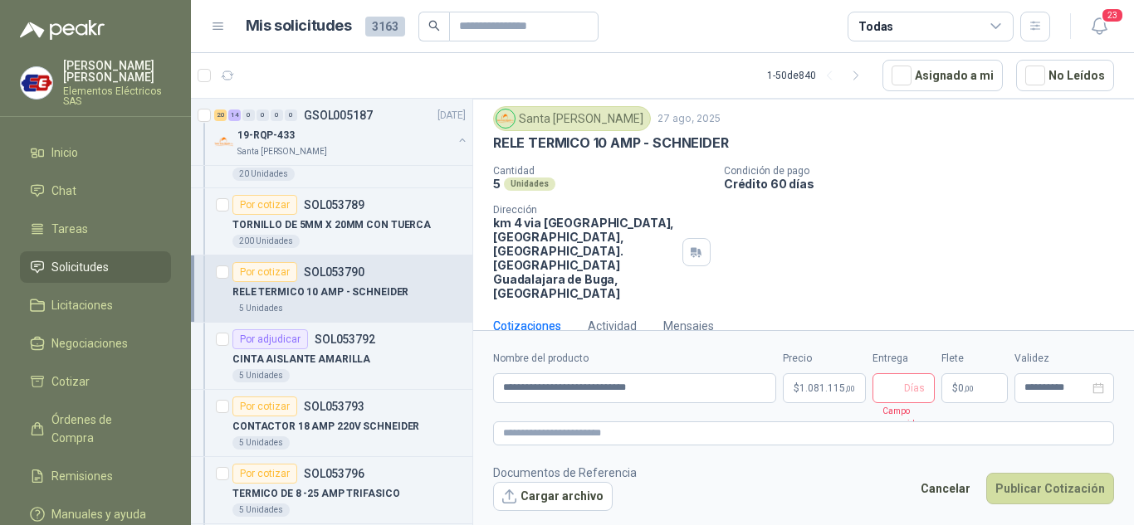
click at [909, 388] on span "Días" at bounding box center [914, 388] width 21 height 28
type input "*"
click at [927, 198] on div "Cantidad 5 Unidades Condición de pago Crédito 60 días Dirección km 4 via [GEOGR…" at bounding box center [803, 232] width 621 height 135
click at [958, 382] on p "$ 0 ,00" at bounding box center [974, 388] width 66 height 30
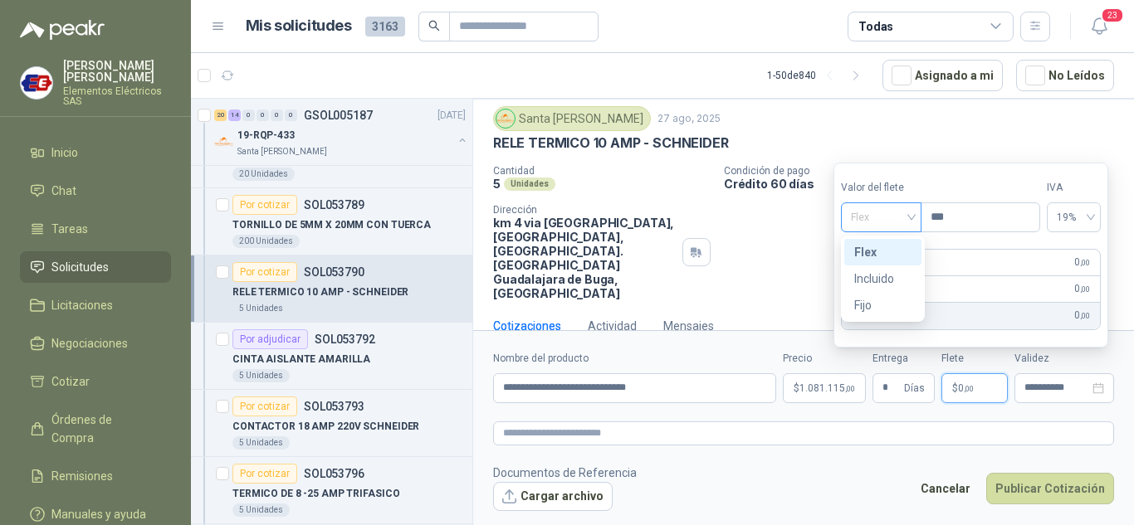
click at [915, 223] on div "Flex" at bounding box center [881, 217] width 80 height 30
drag, startPoint x: 884, startPoint y: 280, endPoint x: 986, endPoint y: 357, distance: 128.0
click at [884, 280] on div "Incluido" at bounding box center [882, 279] width 57 height 18
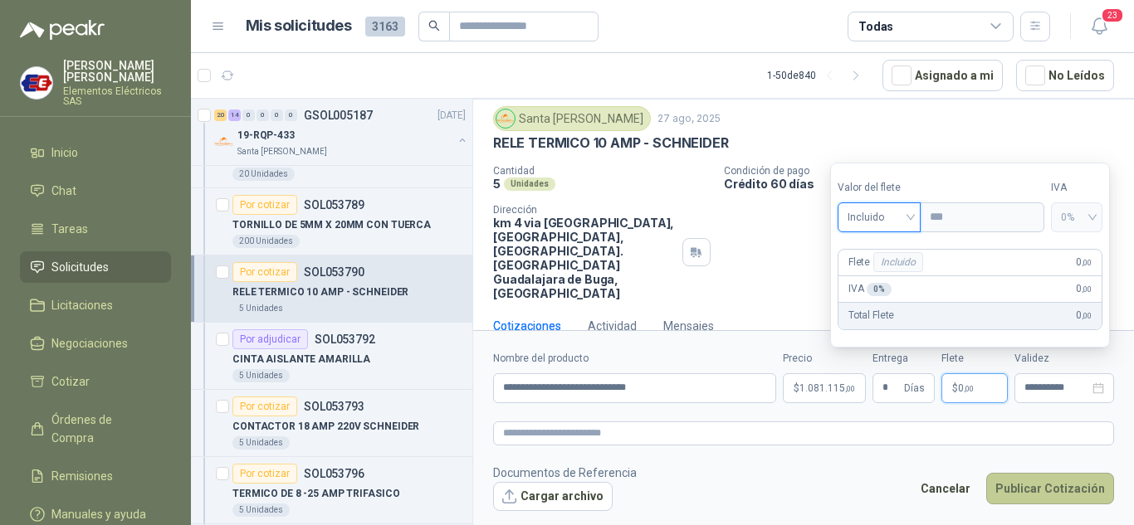
click at [1055, 491] on button "Publicar Cotización" at bounding box center [1050, 489] width 128 height 32
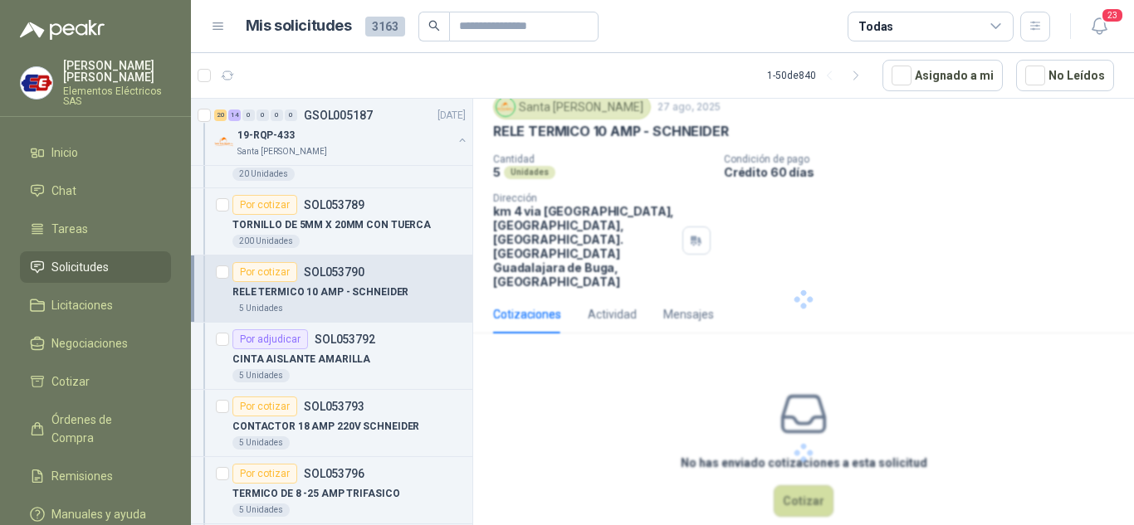
scroll to position [0, 0]
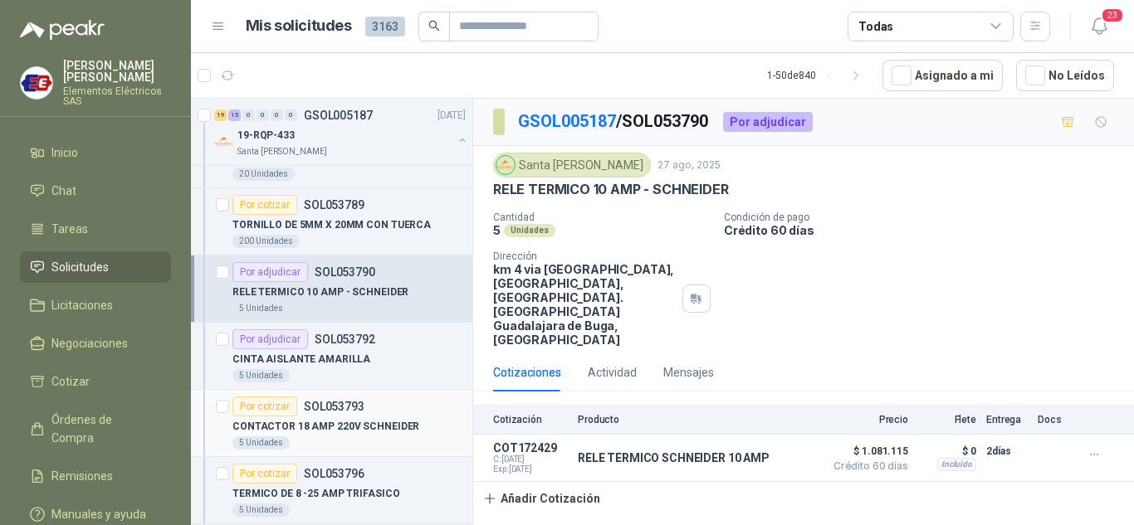
click at [271, 408] on div "Por cotizar" at bounding box center [264, 407] width 65 height 20
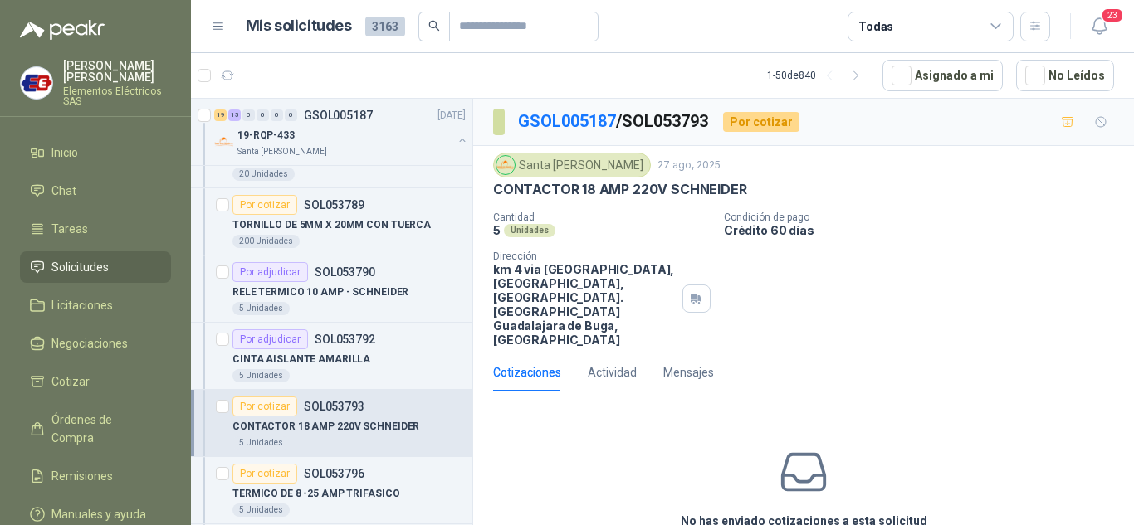
click at [261, 403] on div "Por cotizar" at bounding box center [264, 407] width 65 height 20
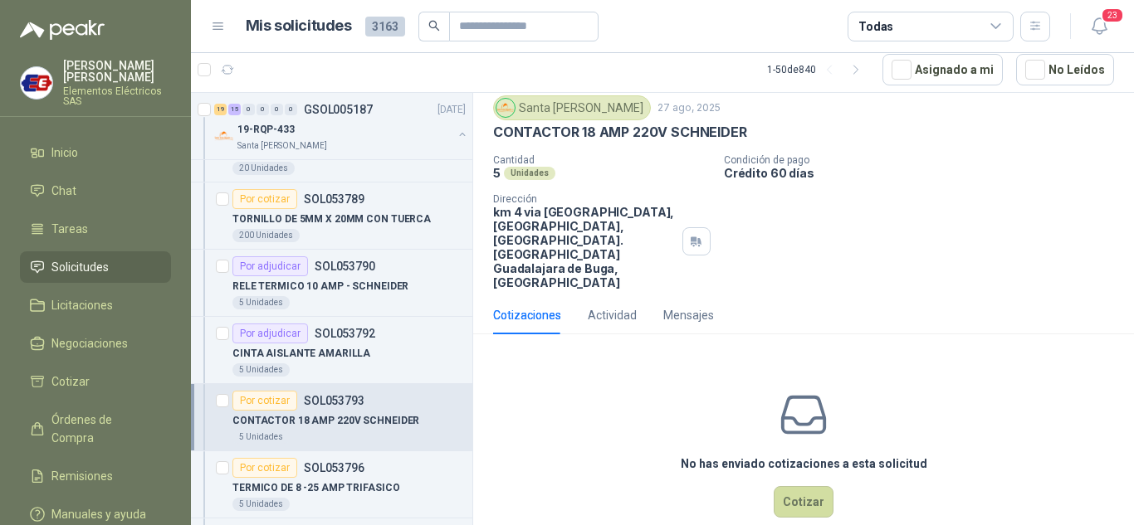
scroll to position [58, 0]
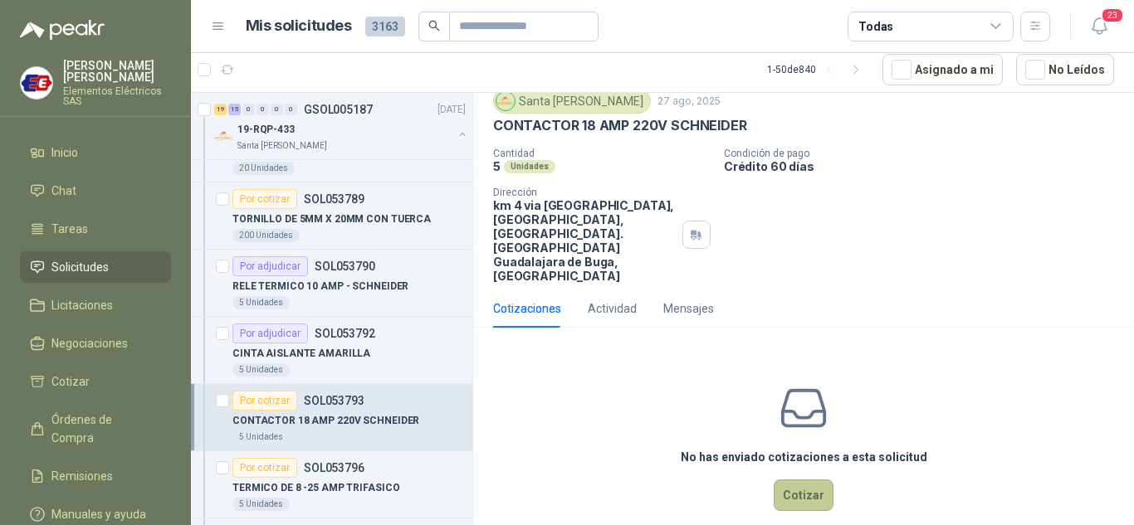
click at [796, 480] on button "Cotizar" at bounding box center [803, 496] width 60 height 32
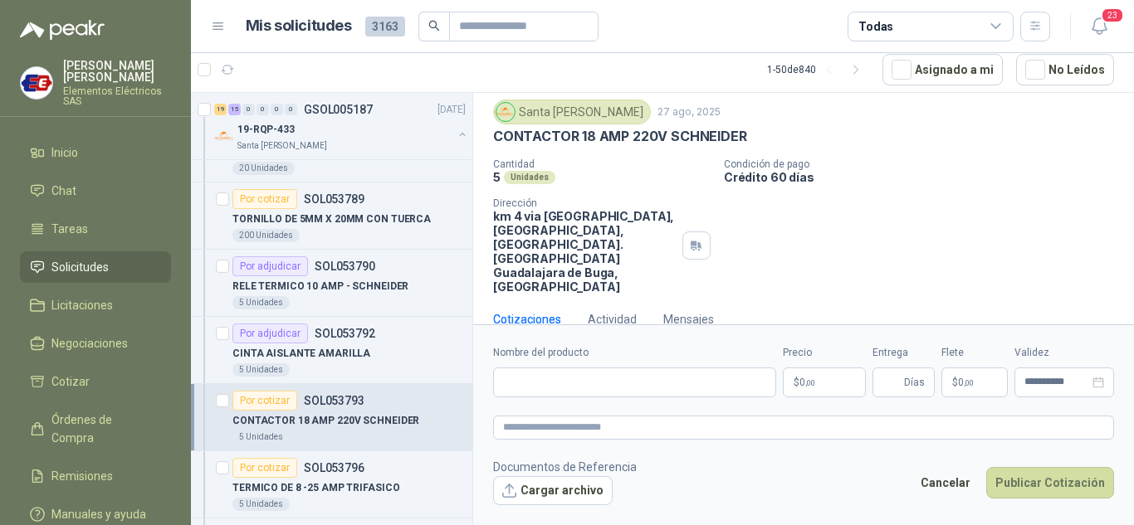
scroll to position [46, 0]
click at [559, 382] on input "Nombre del producto" at bounding box center [634, 383] width 283 height 30
type input "*"
type input "**********"
click at [805, 383] on span ",00" at bounding box center [810, 382] width 10 height 9
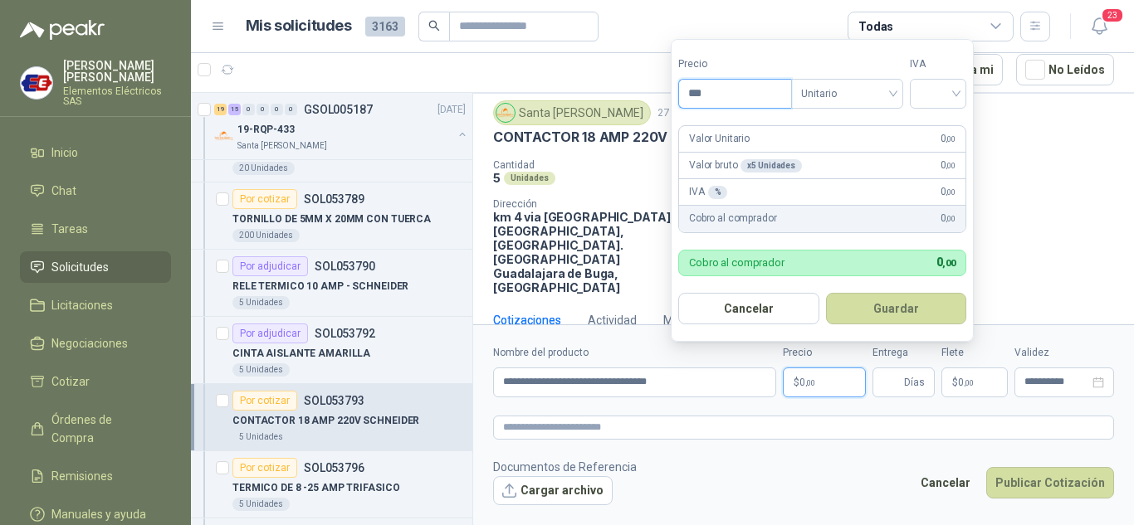
click at [704, 95] on input "***" at bounding box center [735, 94] width 112 height 28
type input "*********"
click at [934, 87] on input "search" at bounding box center [937, 92] width 37 height 25
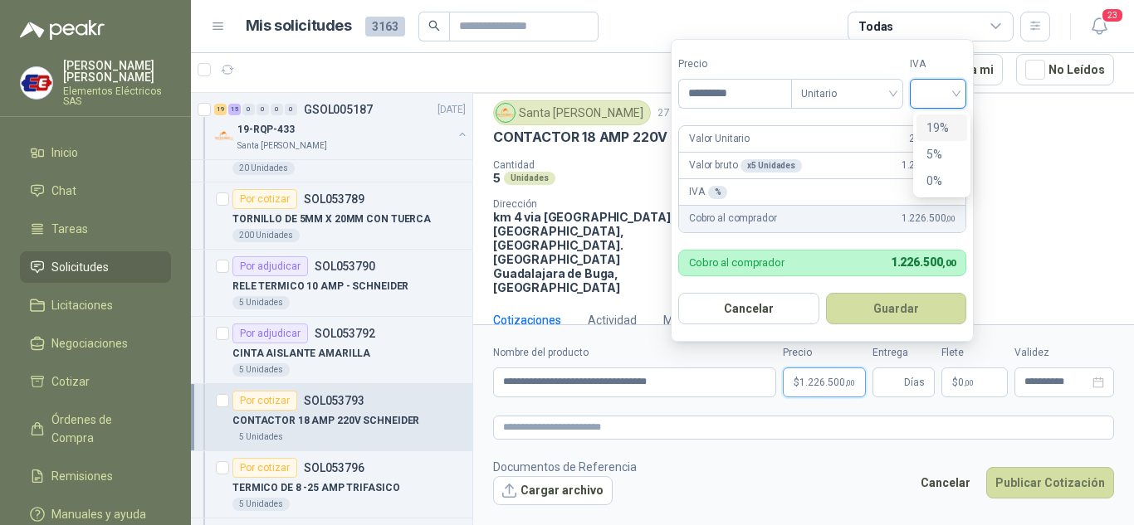
click at [929, 119] on div "19%" at bounding box center [941, 128] width 31 height 18
click at [912, 383] on span "Días" at bounding box center [914, 382] width 21 height 28
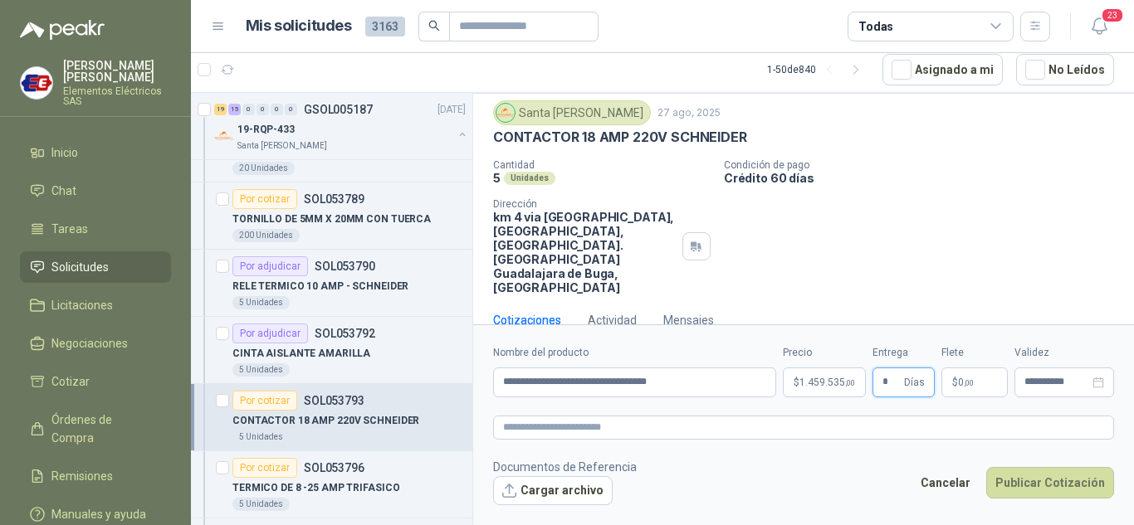
type input "*"
drag, startPoint x: 878, startPoint y: 185, endPoint x: 891, endPoint y: 224, distance: 41.2
click at [879, 191] on div "Cantidad 5 Unidades Condición de pago Crédito 60 días Dirección km 4 via [GEOGR…" at bounding box center [803, 226] width 621 height 135
click at [961, 378] on span "0 ,00" at bounding box center [966, 383] width 16 height 10
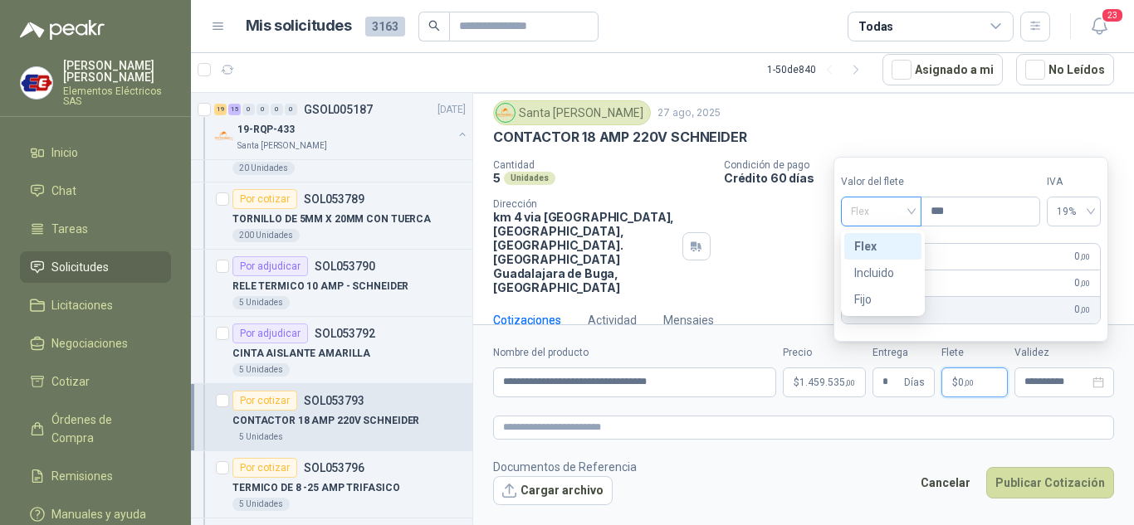
click at [905, 202] on span "Flex" at bounding box center [881, 211] width 61 height 25
drag, startPoint x: 868, startPoint y: 271, endPoint x: 858, endPoint y: 276, distance: 11.1
click at [866, 271] on div "Incluido" at bounding box center [882, 273] width 57 height 18
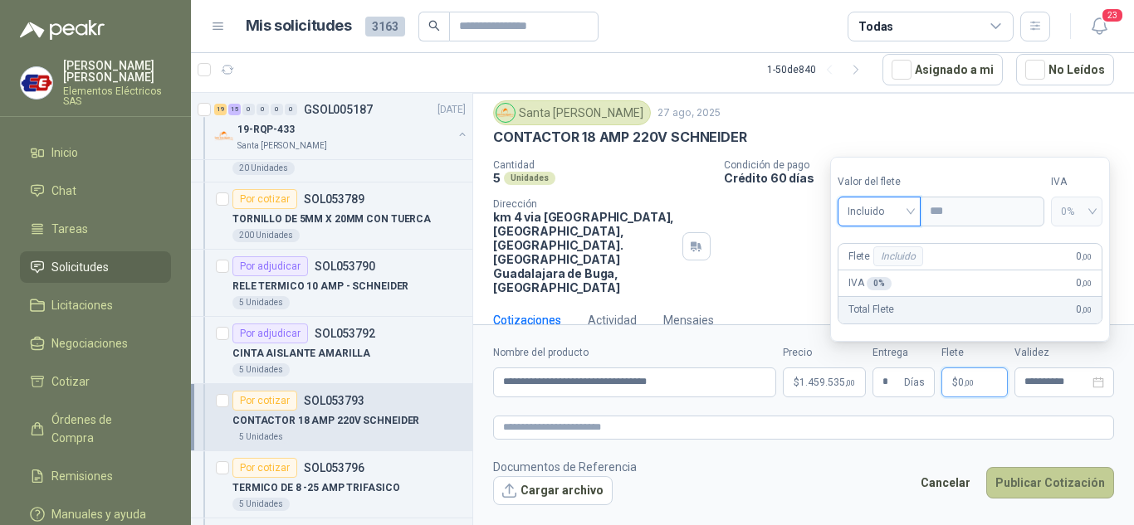
click at [1041, 485] on button "Publicar Cotización" at bounding box center [1050, 483] width 128 height 32
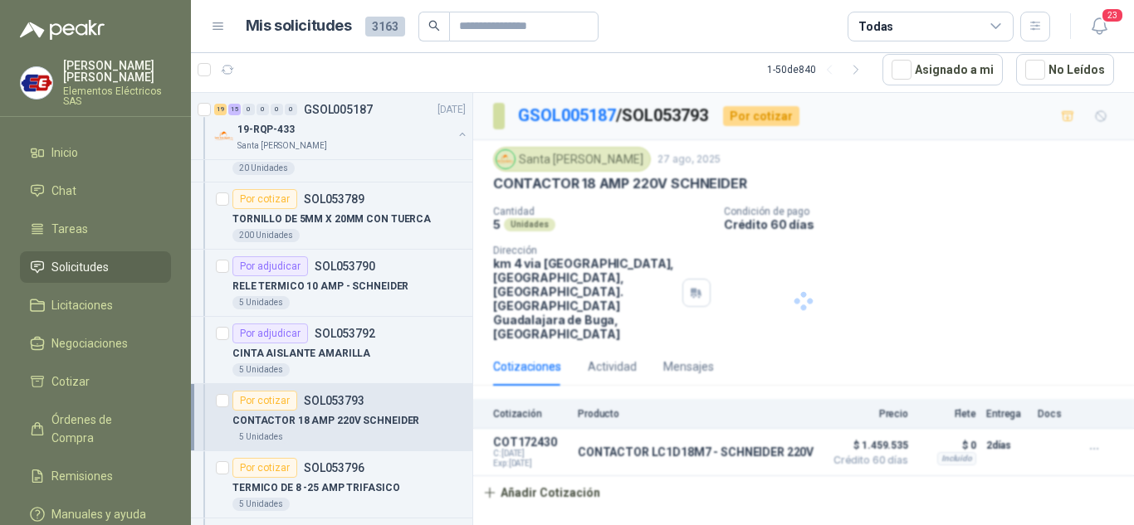
scroll to position [0, 0]
click at [281, 462] on div "Por cotizar" at bounding box center [264, 468] width 65 height 20
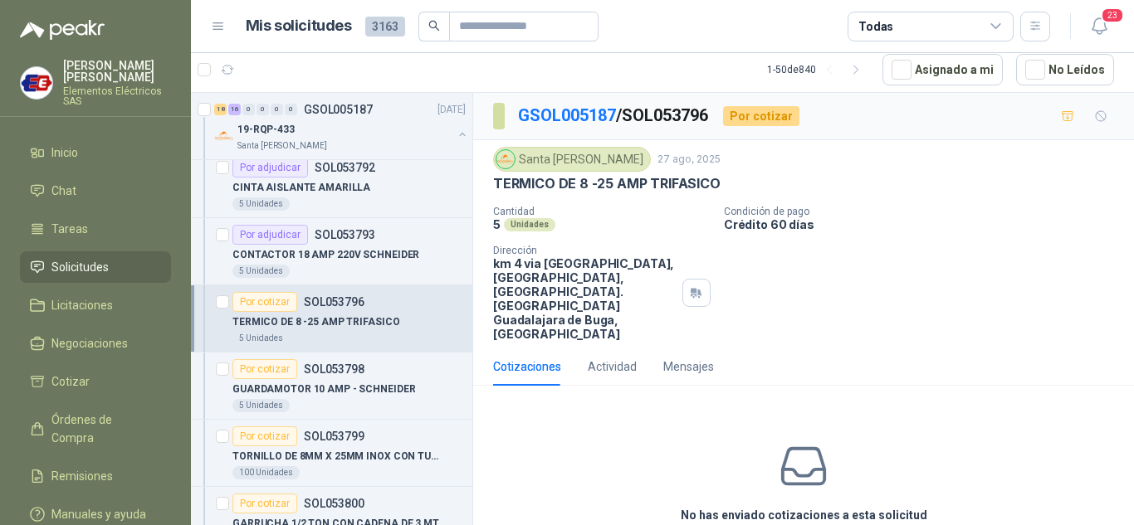
scroll to position [58, 0]
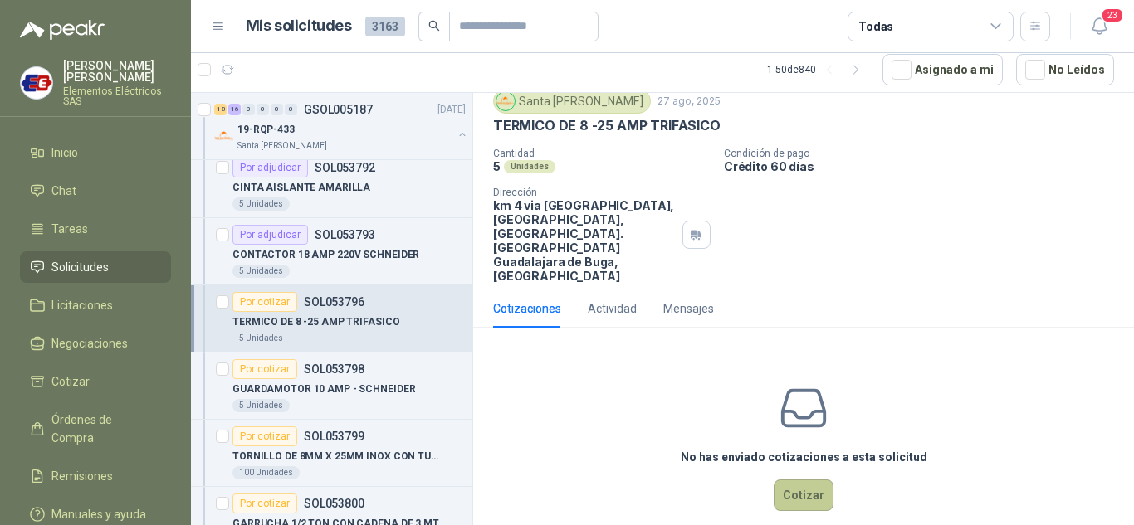
click at [776, 480] on button "Cotizar" at bounding box center [803, 496] width 60 height 32
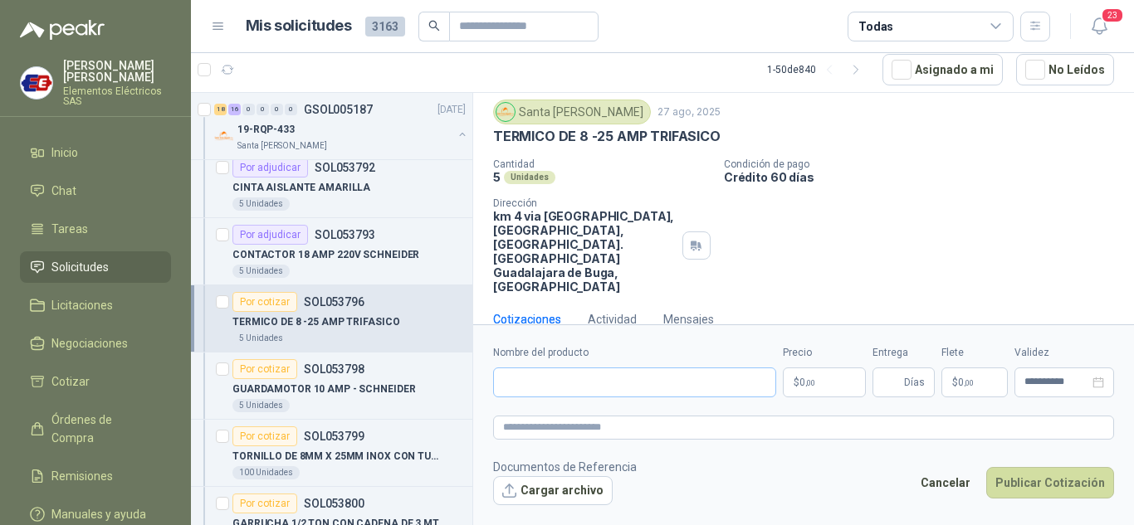
scroll to position [46, 0]
click at [561, 385] on input "Nombre del producto" at bounding box center [634, 383] width 283 height 30
type input "**********"
click at [803, 384] on span "0 ,00" at bounding box center [807, 383] width 16 height 10
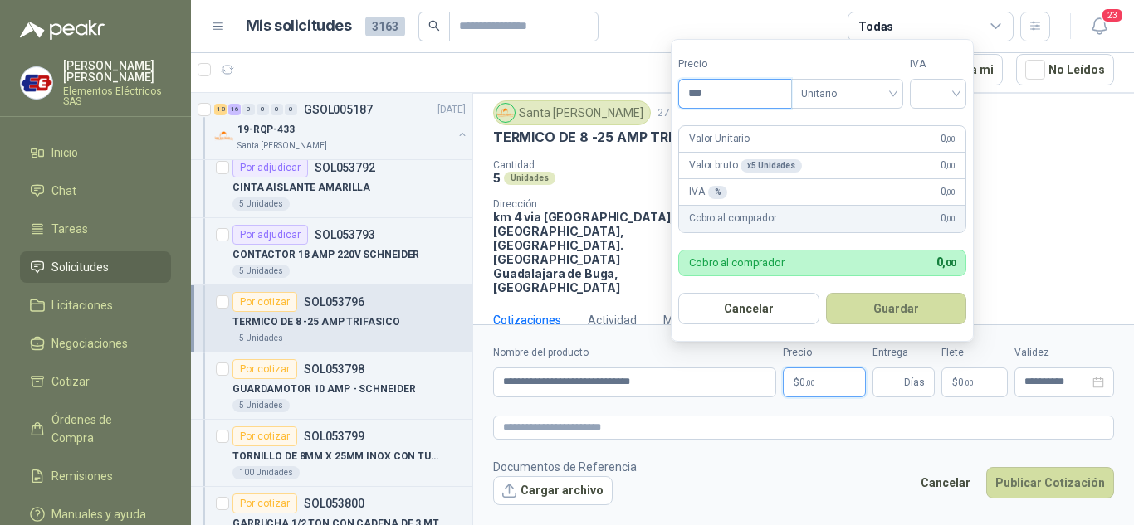
click at [714, 91] on input "***" at bounding box center [735, 94] width 112 height 28
type input "*********"
click at [937, 86] on input "search" at bounding box center [937, 92] width 37 height 25
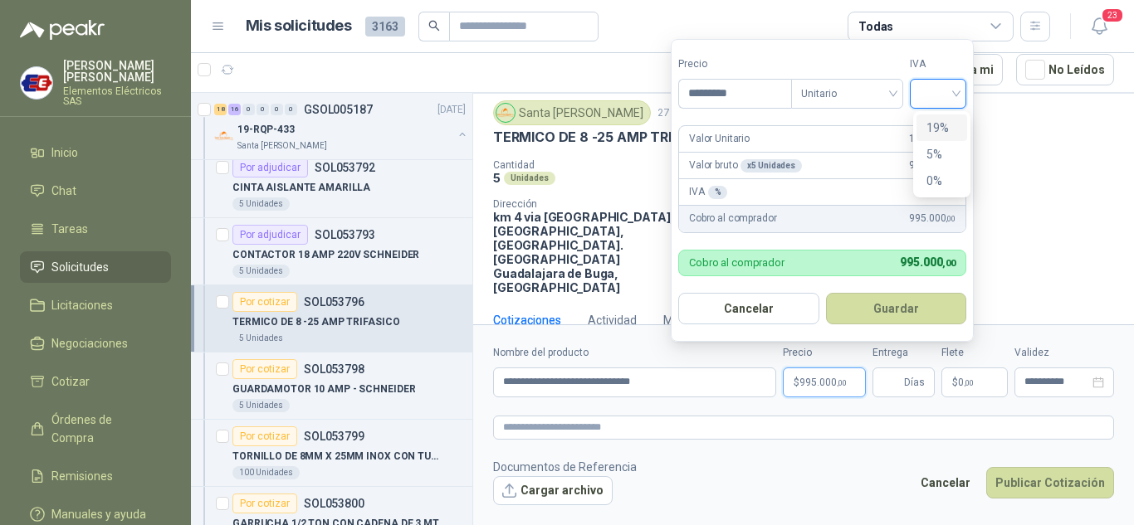
drag, startPoint x: 932, startPoint y: 129, endPoint x: 846, endPoint y: 359, distance: 246.3
click at [931, 139] on div "19%" at bounding box center [941, 128] width 51 height 27
click at [897, 376] on input "Entrega" at bounding box center [891, 382] width 18 height 28
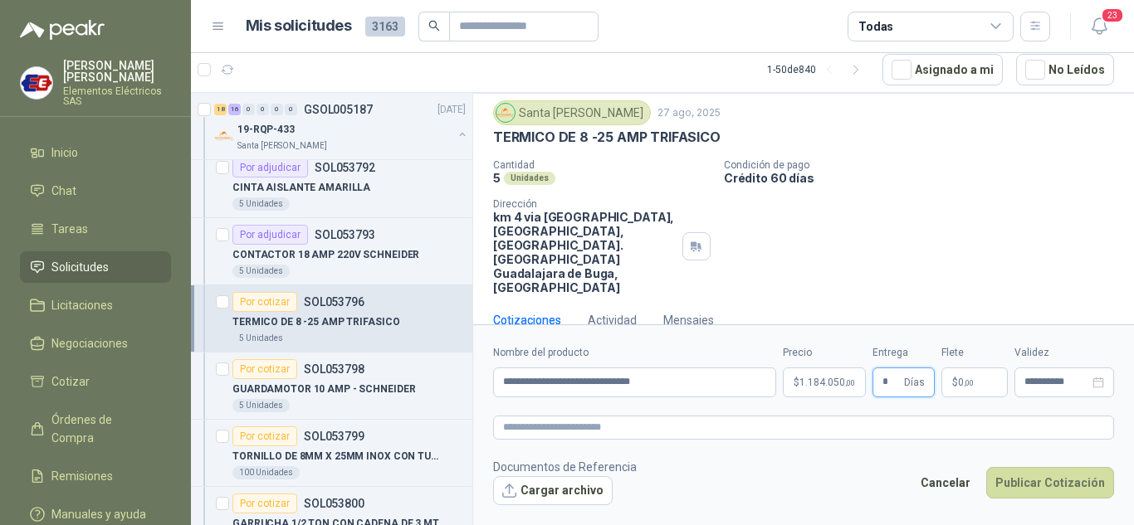
type input "*"
drag, startPoint x: 866, startPoint y: 217, endPoint x: 868, endPoint y: 269, distance: 52.3
click at [866, 226] on div "Cantidad 5 Unidades Condición de pago Crédito 60 días Dirección km 4 via [GEOGR…" at bounding box center [803, 226] width 621 height 135
click at [956, 385] on span "$" at bounding box center [955, 383] width 6 height 10
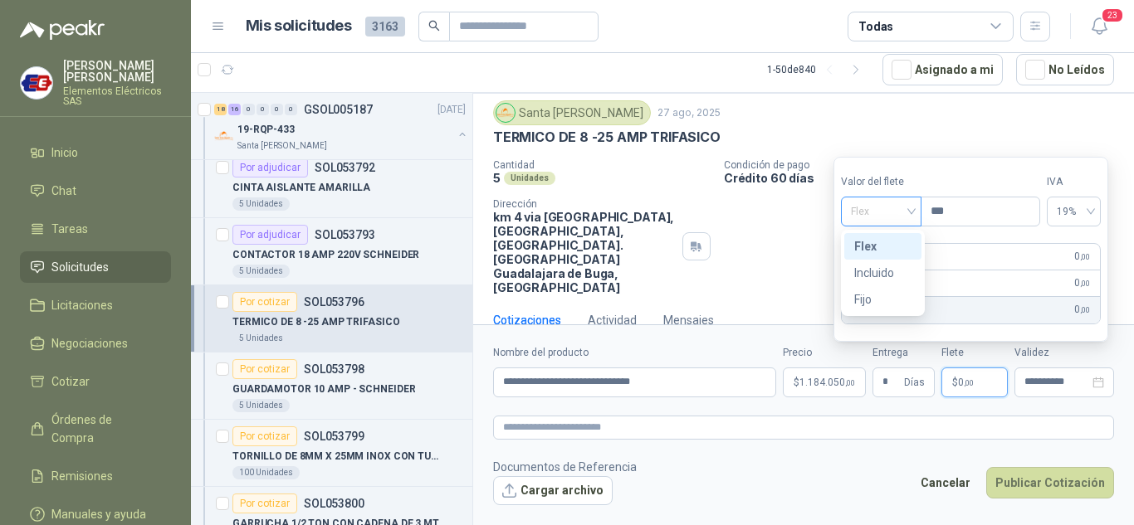
drag, startPoint x: 897, startPoint y: 217, endPoint x: 885, endPoint y: 266, distance: 49.5
click at [896, 222] on span "Flex" at bounding box center [881, 211] width 61 height 25
click at [885, 270] on div "Incluido" at bounding box center [882, 273] width 57 height 18
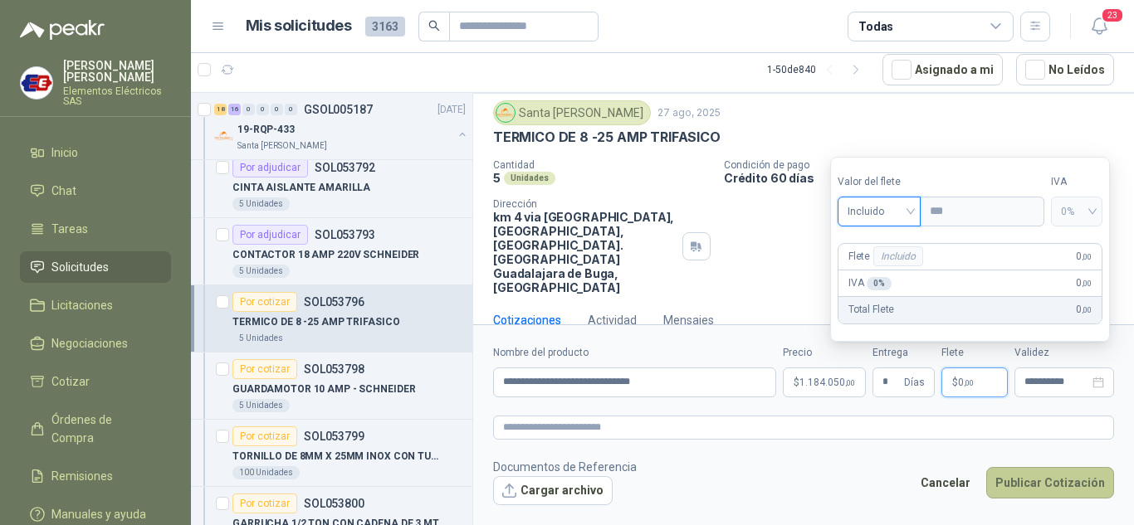
click at [1027, 479] on button "Publicar Cotización" at bounding box center [1050, 483] width 128 height 32
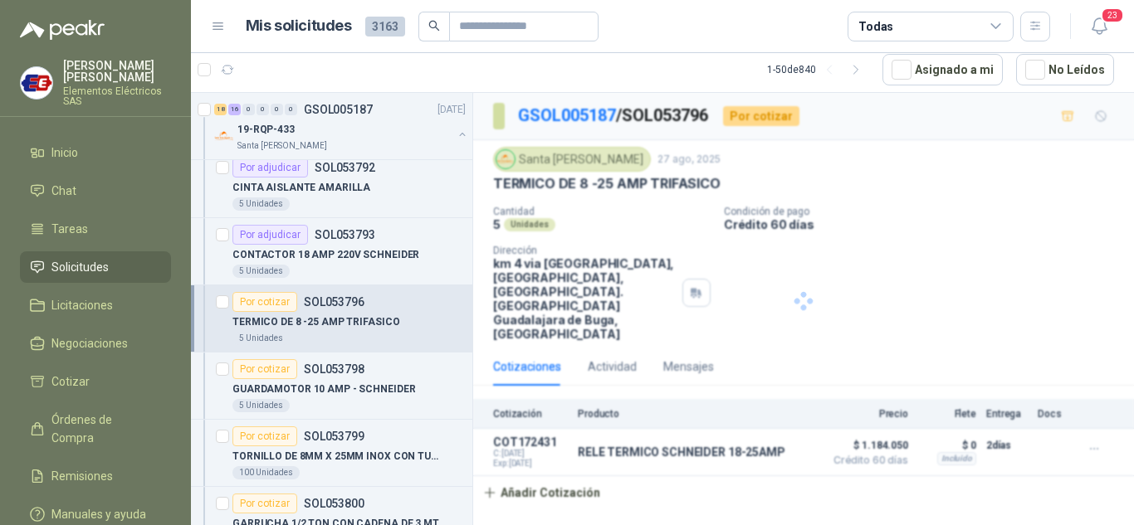
scroll to position [0, 0]
click at [268, 368] on div "Por cotizar" at bounding box center [264, 369] width 65 height 20
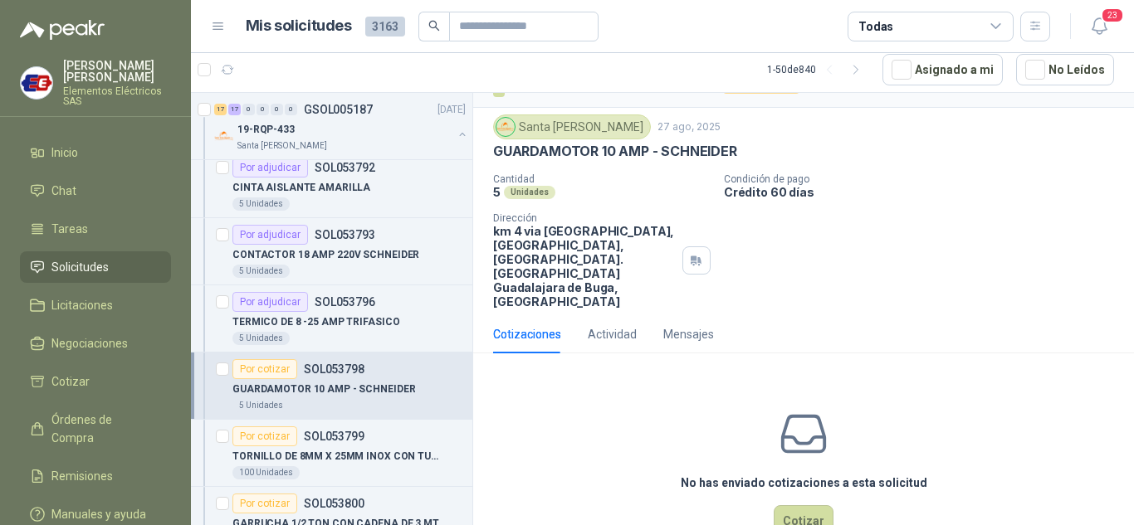
scroll to position [58, 0]
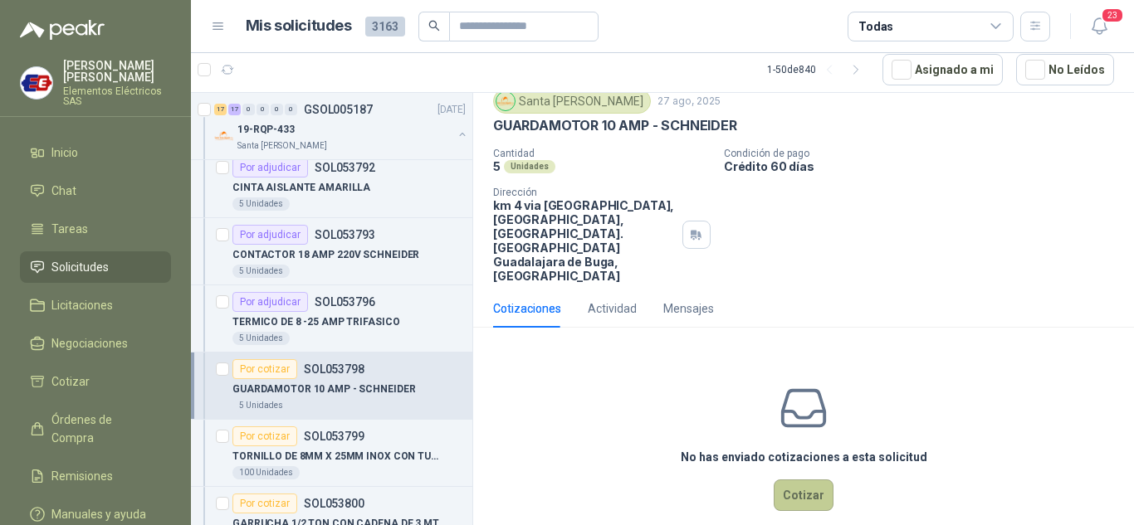
click at [787, 480] on button "Cotizar" at bounding box center [803, 496] width 60 height 32
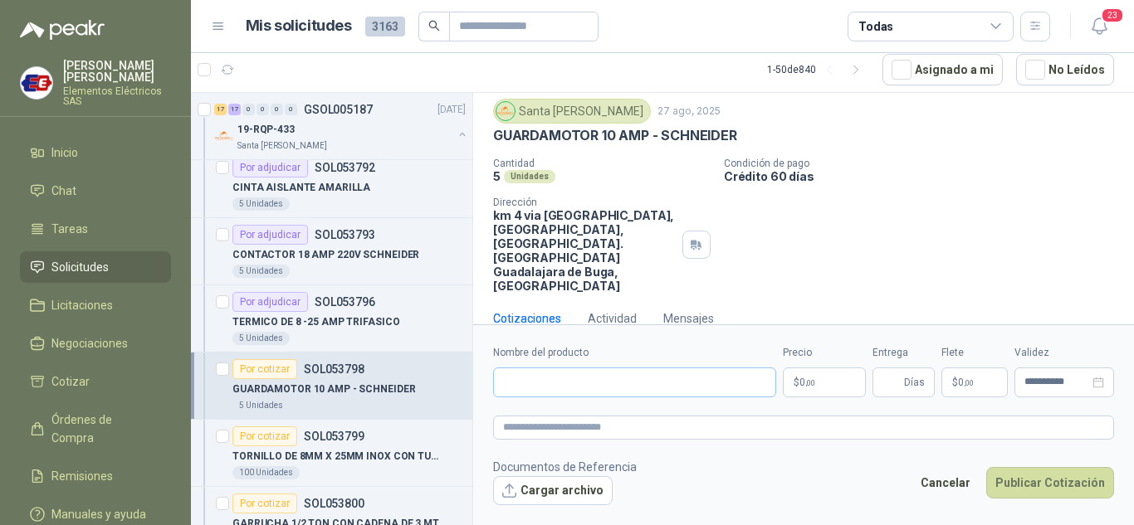
scroll to position [46, 0]
click at [805, 384] on span ",00" at bounding box center [810, 382] width 10 height 9
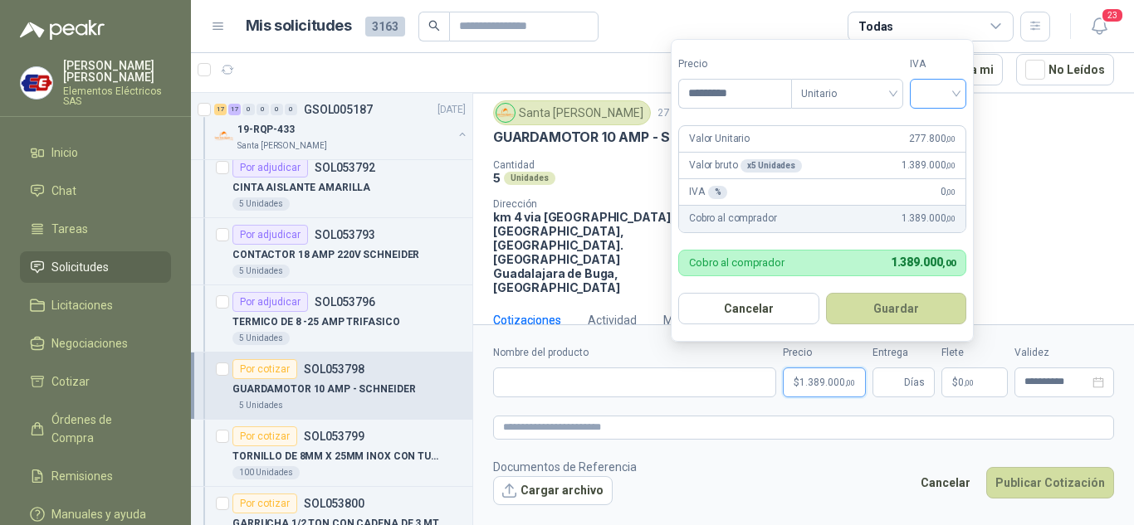
type input "*********"
click at [944, 90] on input "search" at bounding box center [937, 92] width 37 height 25
click at [944, 128] on div "19%" at bounding box center [941, 128] width 31 height 18
click at [893, 382] on input "Entrega" at bounding box center [891, 382] width 18 height 28
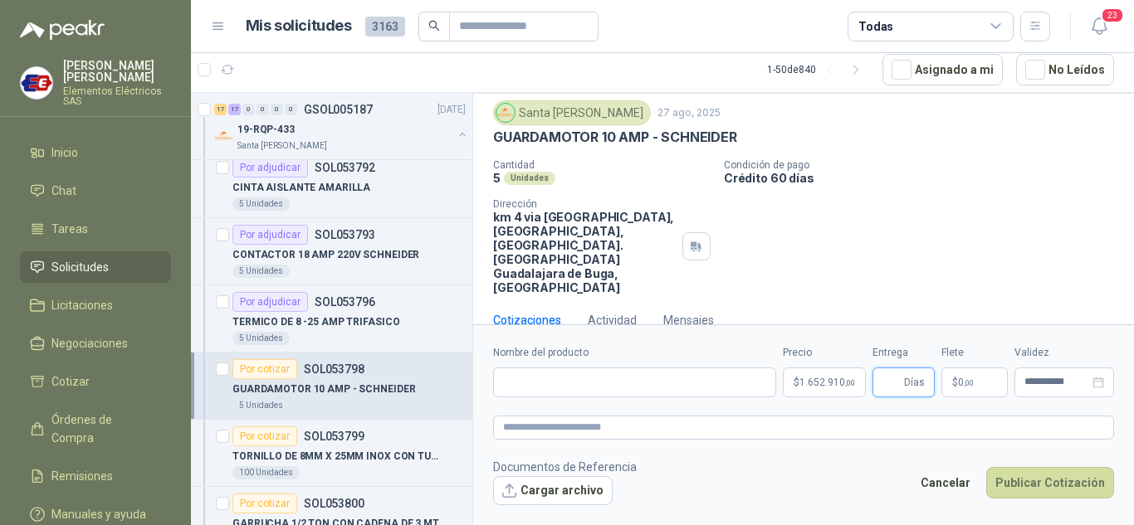
type input "*"
click at [958, 383] on span "0 ,00" at bounding box center [966, 383] width 16 height 10
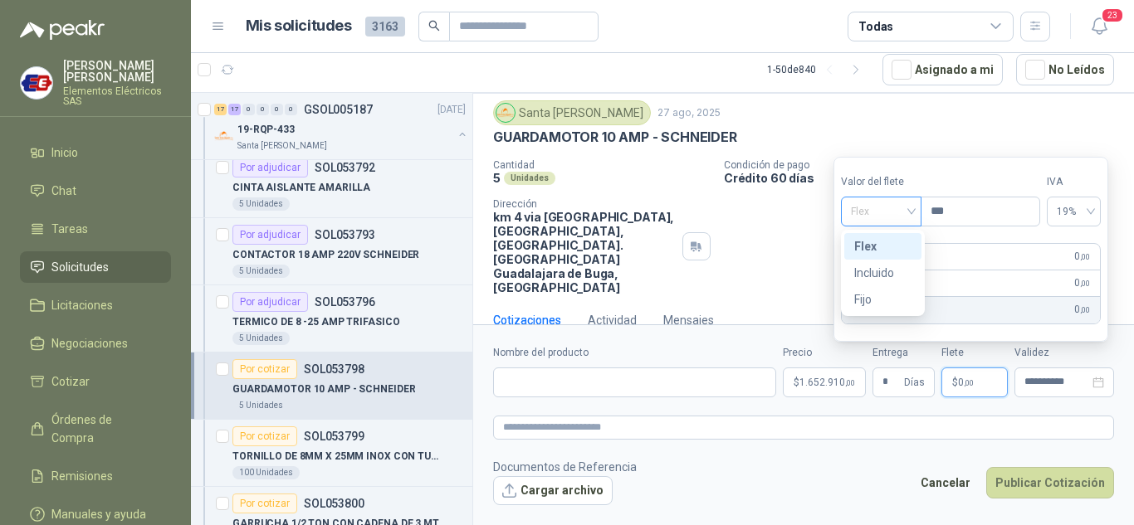
click at [905, 211] on span "Flex" at bounding box center [881, 211] width 61 height 25
click at [888, 268] on div "Incluido" at bounding box center [882, 273] width 57 height 18
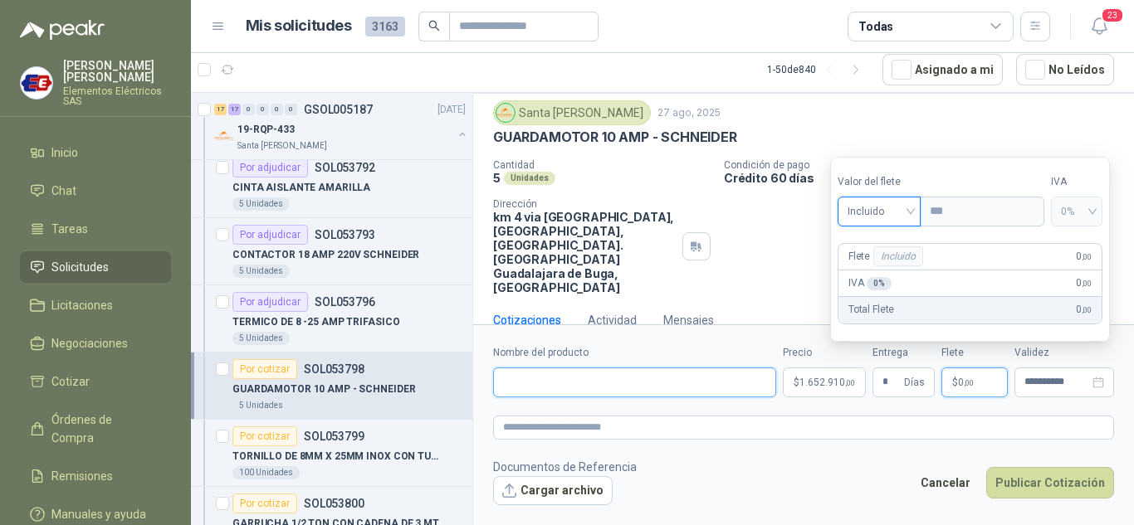
click at [509, 386] on input "Nombre del producto" at bounding box center [634, 383] width 283 height 30
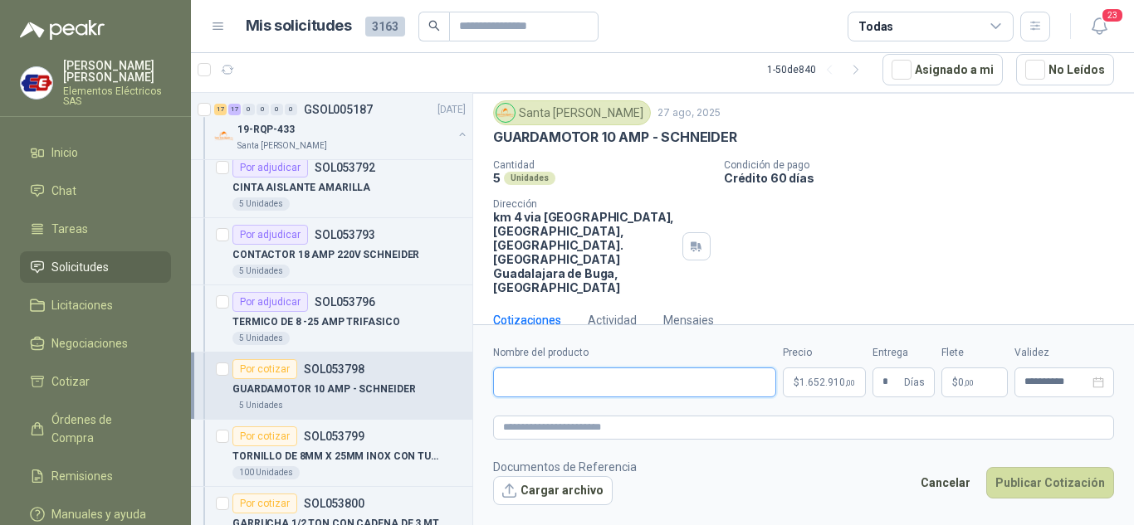
click at [524, 384] on input "Nombre del producto" at bounding box center [634, 383] width 283 height 30
type input "**********"
click at [671, 378] on input "**********" at bounding box center [634, 383] width 283 height 30
click at [669, 379] on input "**********" at bounding box center [634, 383] width 283 height 30
type input "**********"
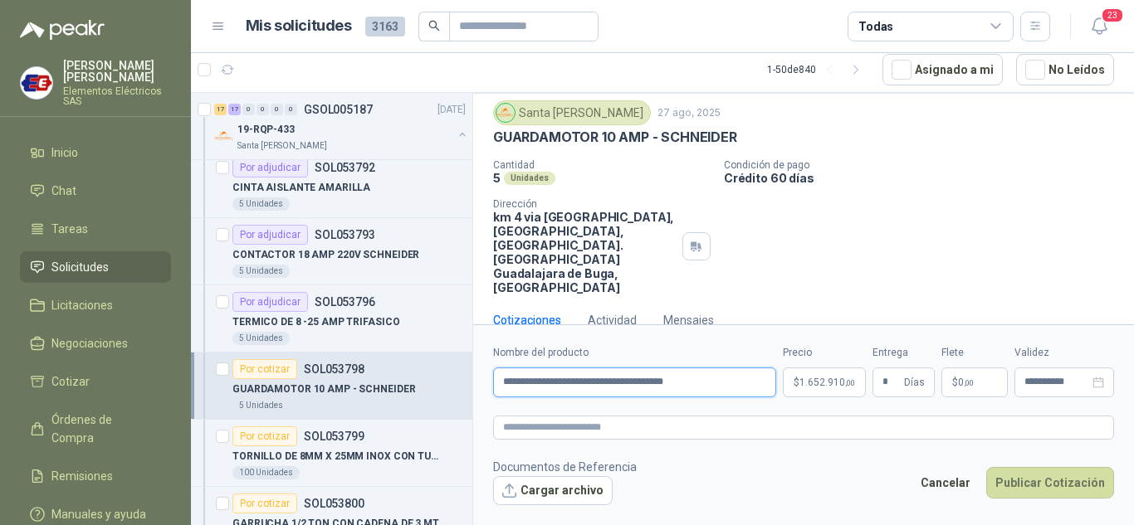
click at [986, 467] on button "Publicar Cotización" at bounding box center [1050, 483] width 128 height 32
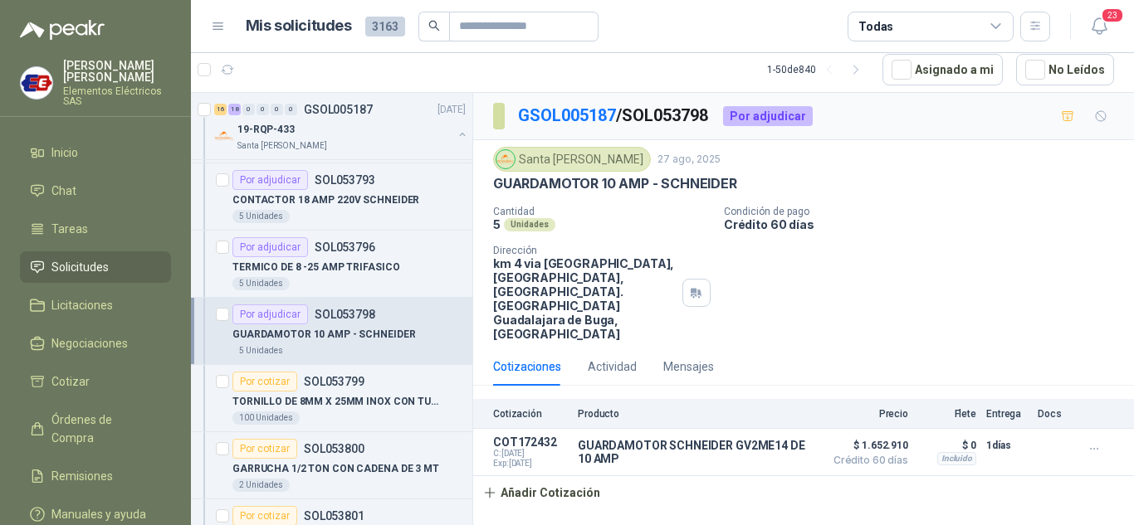
scroll to position [1992, 0]
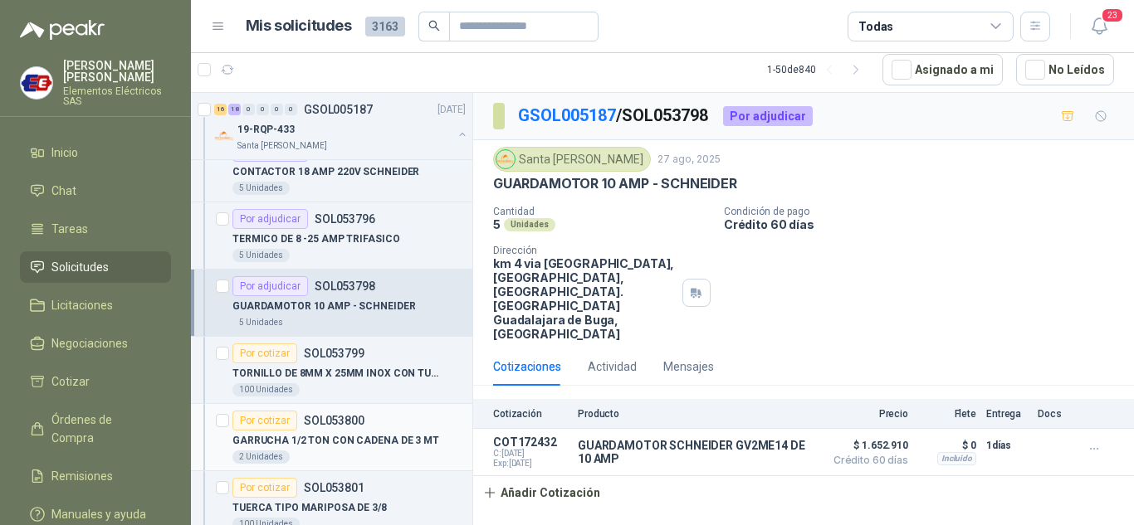
click at [256, 425] on div "Por cotizar" at bounding box center [264, 421] width 65 height 20
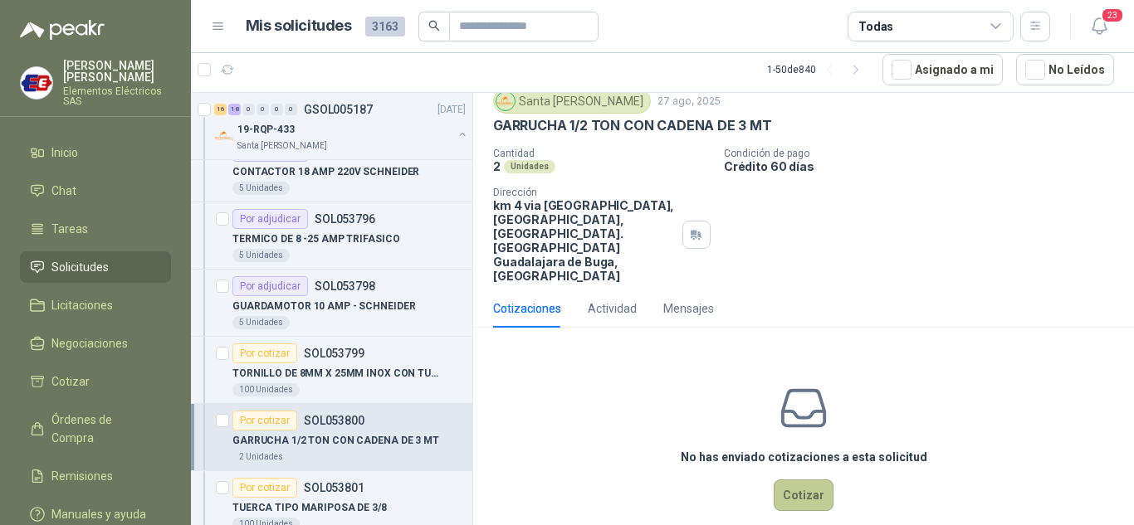
click at [797, 480] on button "Cotizar" at bounding box center [803, 496] width 60 height 32
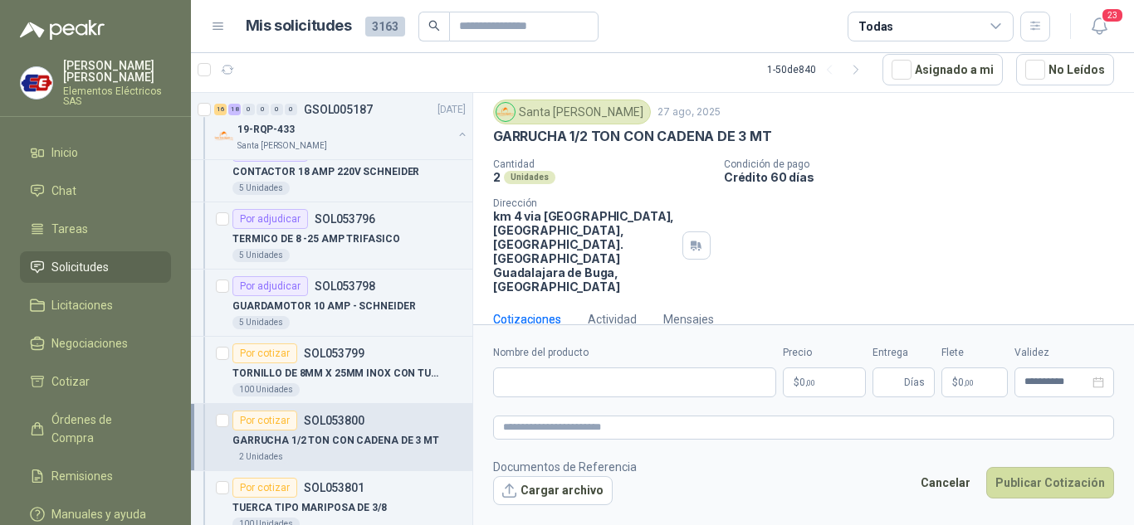
scroll to position [46, 0]
click at [562, 385] on input "Nombre del producto" at bounding box center [634, 383] width 283 height 30
type input "**********"
click at [801, 388] on p "$ 0 ,00" at bounding box center [824, 383] width 83 height 30
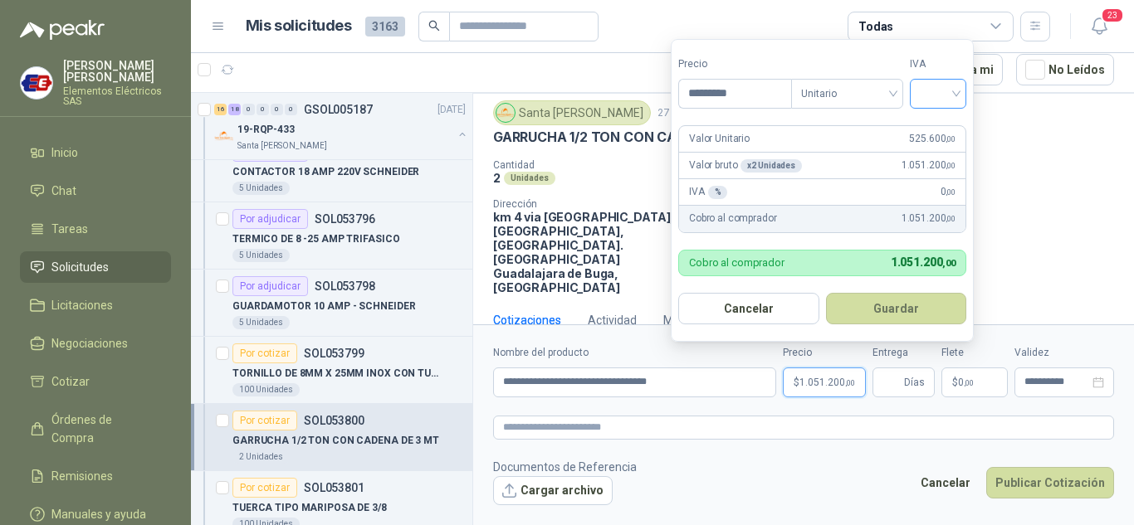
type input "*********"
click at [941, 95] on input "search" at bounding box center [937, 92] width 37 height 25
drag, startPoint x: 937, startPoint y: 127, endPoint x: 875, endPoint y: 330, distance: 212.4
click at [933, 145] on div "19% 5% 0%" at bounding box center [941, 155] width 51 height 80
click at [919, 385] on span "Días" at bounding box center [914, 382] width 21 height 28
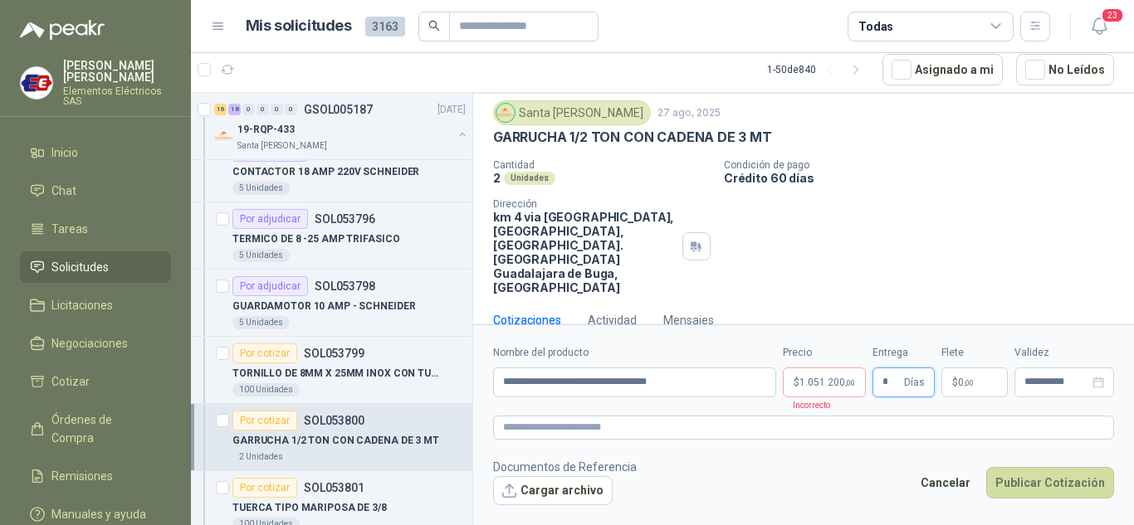
type input "*"
drag, startPoint x: 950, startPoint y: 339, endPoint x: 950, endPoint y: 349, distance: 9.1
click at [950, 339] on form "**********" at bounding box center [803, 424] width 661 height 201
drag, startPoint x: 959, startPoint y: 388, endPoint x: 891, endPoint y: 271, distance: 136.1
click at [958, 386] on p "$ 0 ,00" at bounding box center [974, 383] width 66 height 30
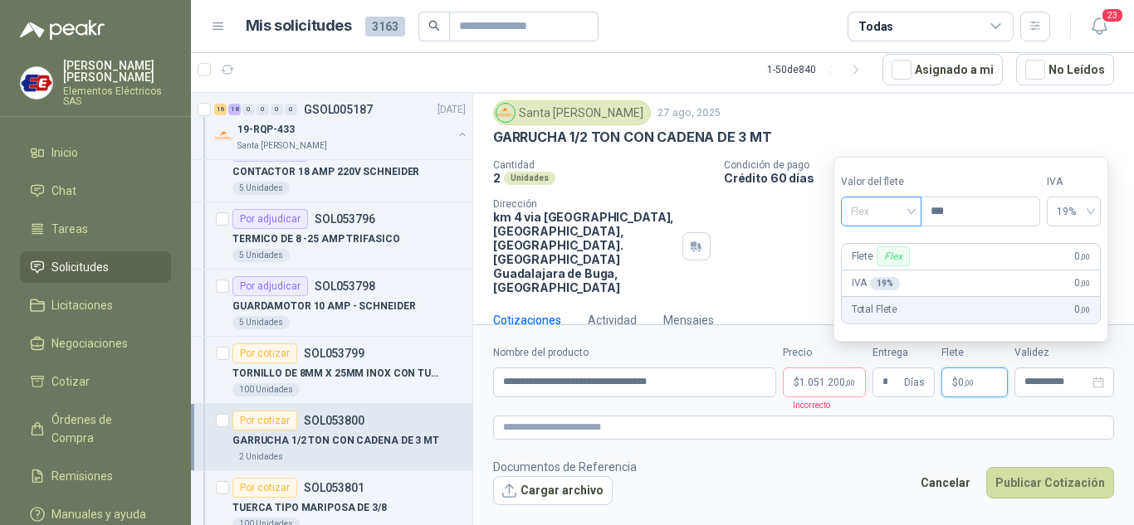
click at [901, 214] on span "Flex" at bounding box center [881, 211] width 61 height 25
click at [876, 271] on div "Incluido" at bounding box center [882, 273] width 57 height 18
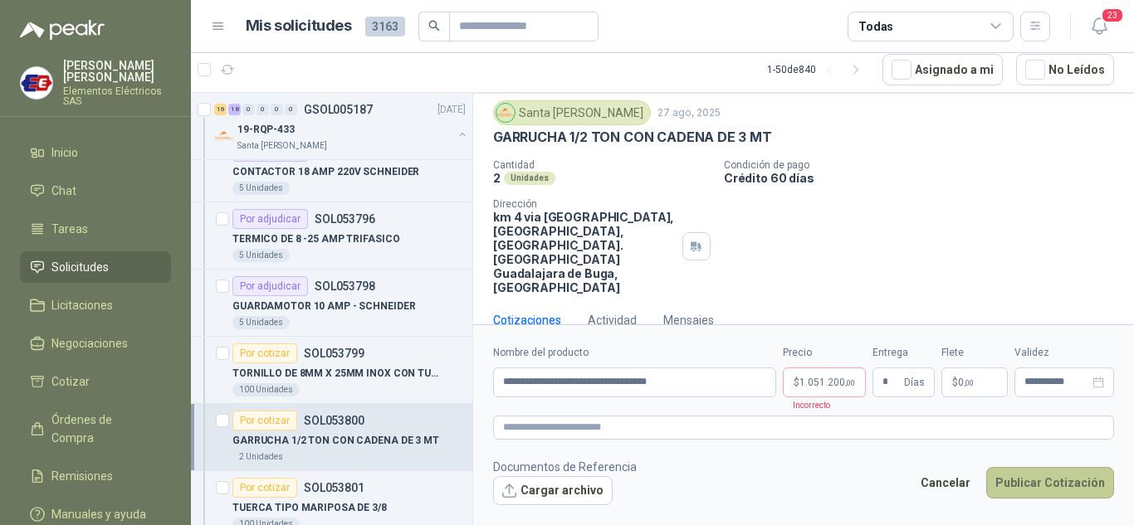
click at [1020, 475] on button "Publicar Cotización" at bounding box center [1050, 483] width 128 height 32
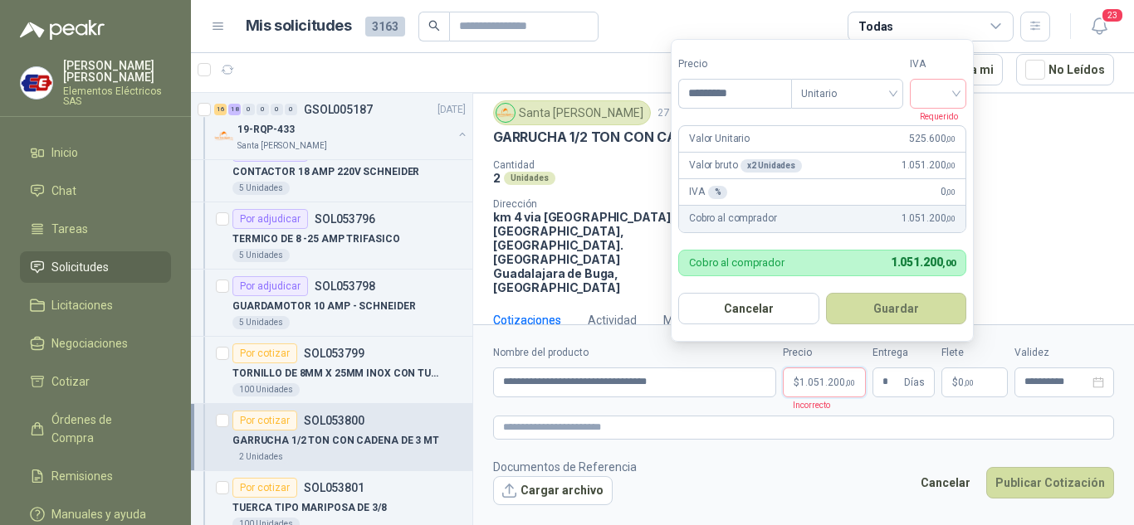
click at [813, 384] on span "1.051.200 ,00" at bounding box center [827, 383] width 56 height 10
click at [955, 93] on input "search" at bounding box center [937, 92] width 37 height 25
click at [937, 125] on div "19%" at bounding box center [941, 128] width 31 height 18
click at [1017, 482] on button "Publicar Cotización" at bounding box center [1050, 483] width 128 height 32
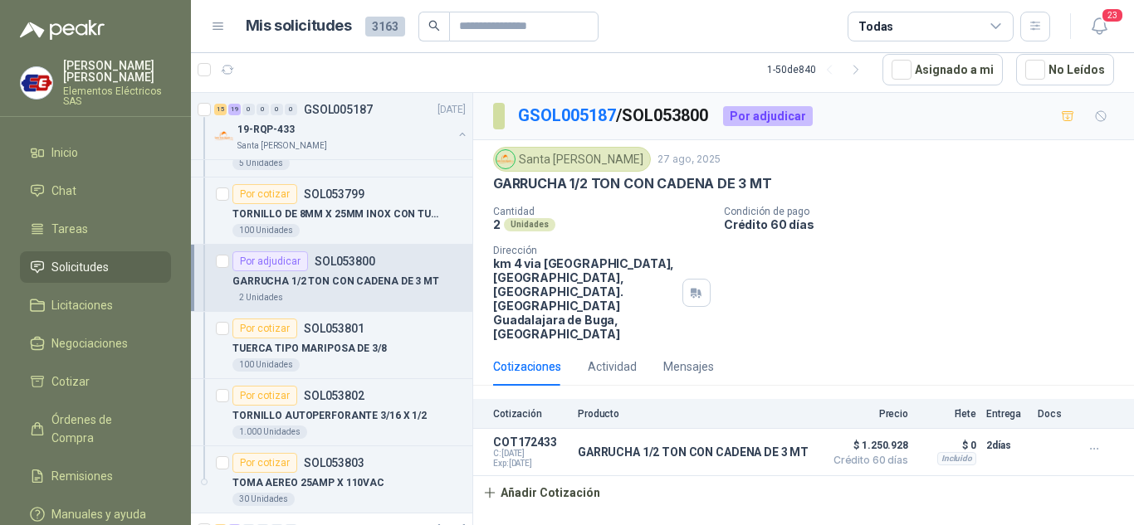
scroll to position [2241, 0]
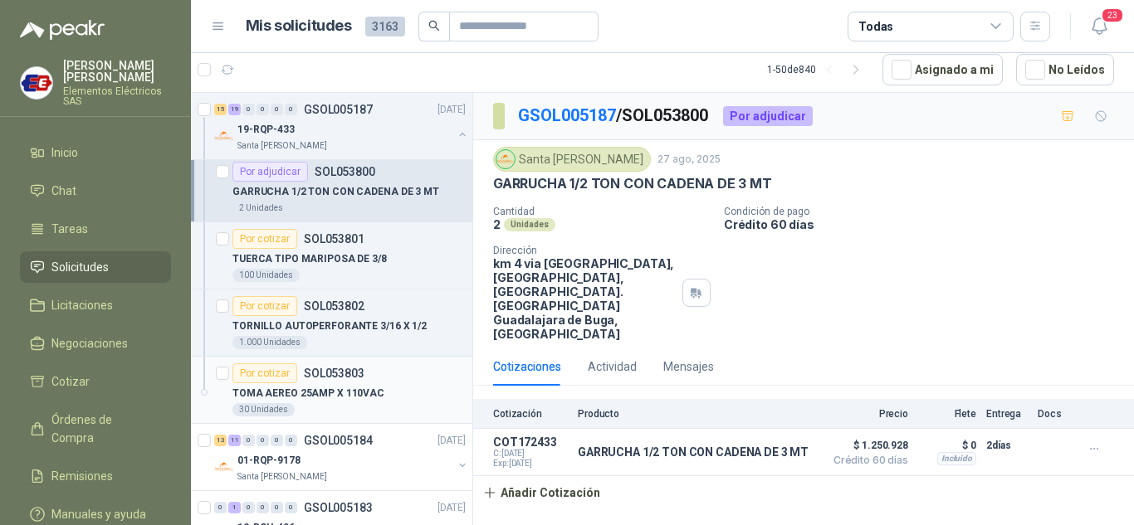
click at [264, 378] on div "Por cotizar" at bounding box center [264, 373] width 65 height 20
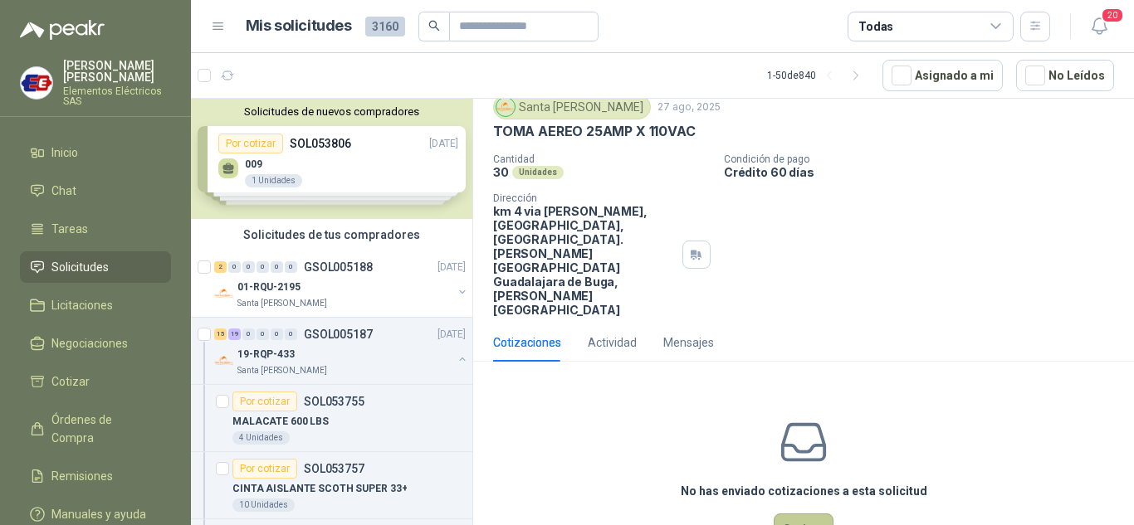
click at [788, 514] on button "Cotizar" at bounding box center [803, 530] width 60 height 32
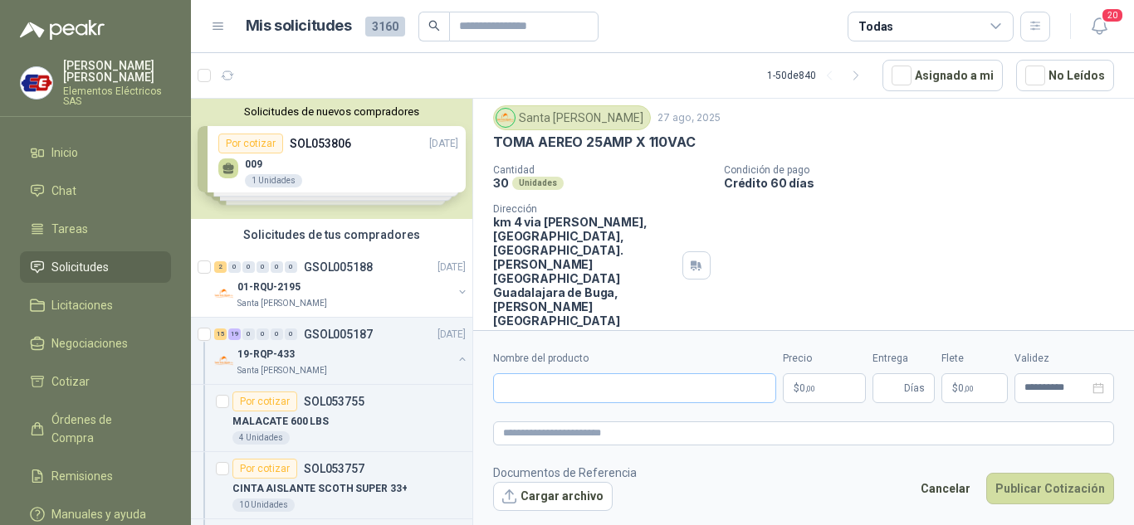
scroll to position [46, 0]
click at [607, 389] on input "Nombre del producto" at bounding box center [634, 388] width 283 height 30
type input "**********"
click at [813, 388] on span ",00" at bounding box center [810, 388] width 10 height 9
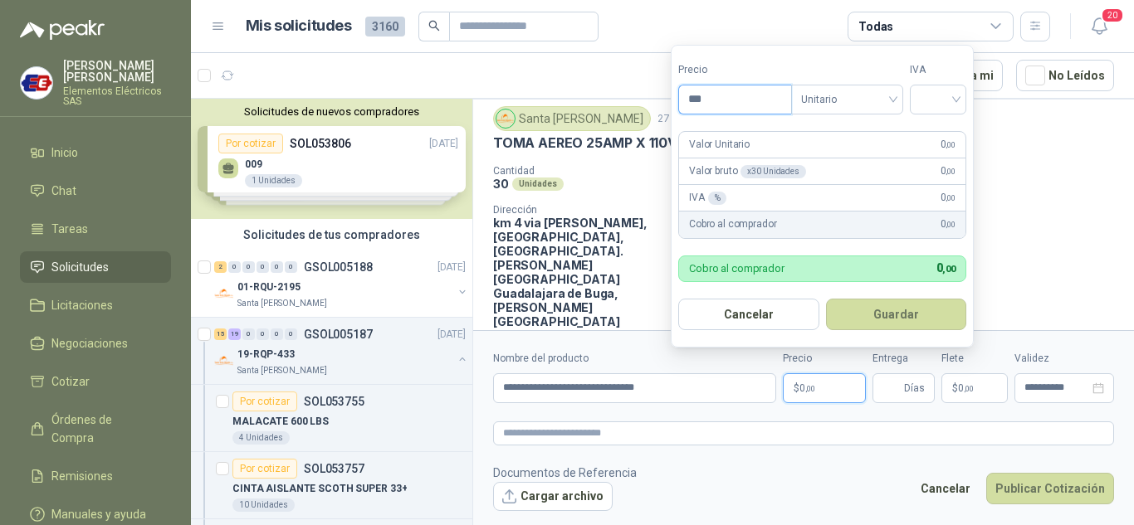
drag, startPoint x: 701, startPoint y: 98, endPoint x: 725, endPoint y: 98, distance: 24.1
click at [717, 98] on input "***" at bounding box center [735, 99] width 112 height 28
type input "********"
click at [951, 100] on input "search" at bounding box center [937, 97] width 37 height 25
drag, startPoint x: 947, startPoint y: 137, endPoint x: 924, endPoint y: 351, distance: 215.4
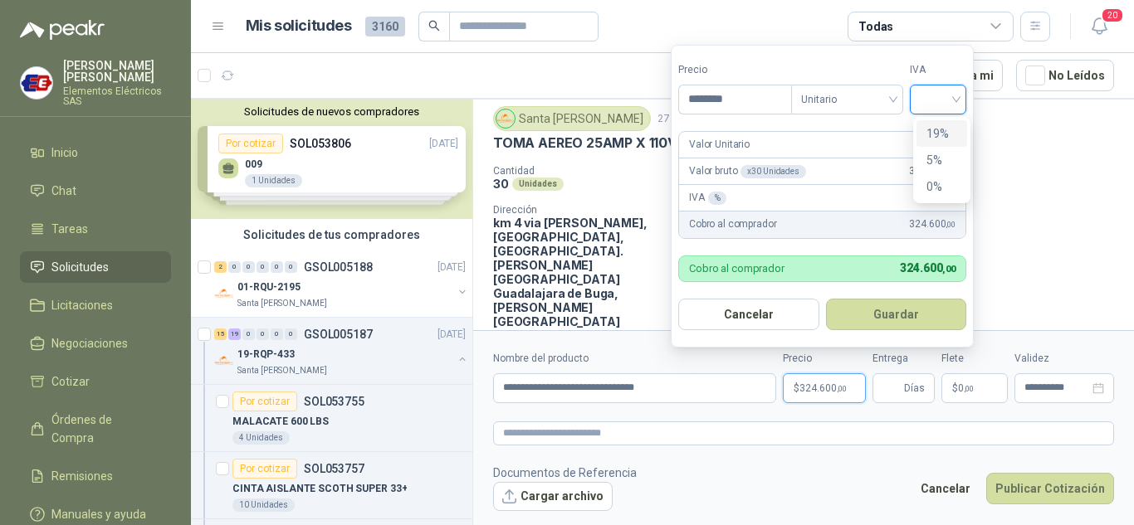
click at [944, 154] on div "19% 5% 0%" at bounding box center [941, 160] width 51 height 80
click at [893, 396] on input "Entrega" at bounding box center [891, 388] width 18 height 28
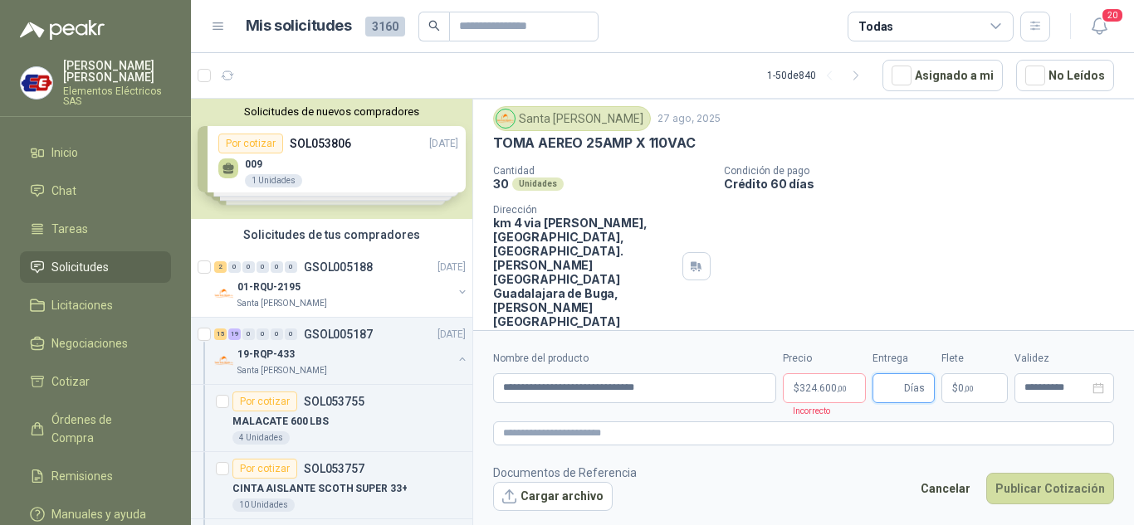
type input "*"
click at [974, 395] on p "$ 0 ,00" at bounding box center [974, 388] width 66 height 30
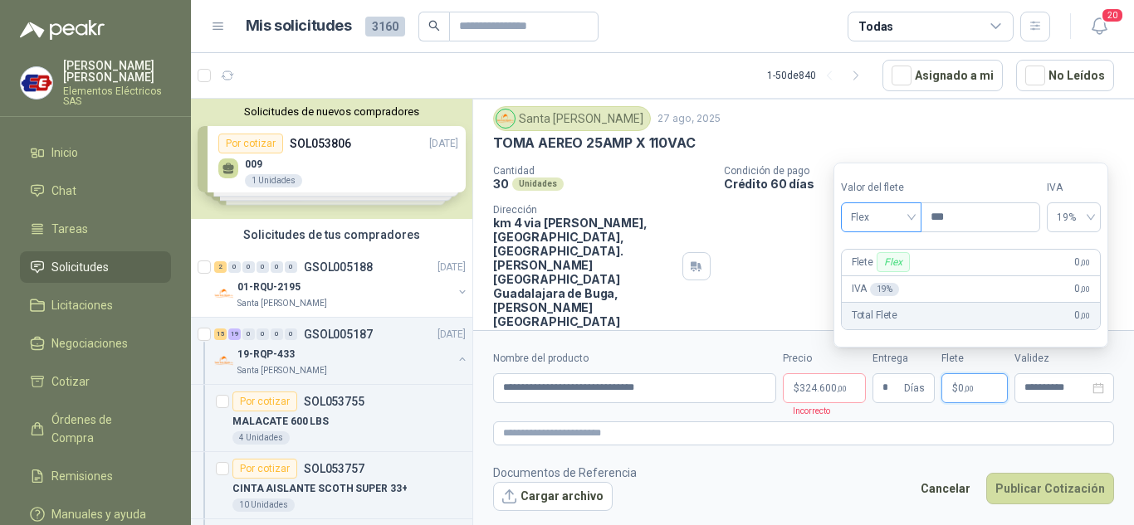
drag, startPoint x: 891, startPoint y: 213, endPoint x: 891, endPoint y: 222, distance: 9.1
click at [891, 214] on span "Flex" at bounding box center [881, 217] width 61 height 25
click at [886, 282] on div "Incluido" at bounding box center [882, 279] width 57 height 18
drag, startPoint x: 833, startPoint y: 393, endPoint x: 929, endPoint y: 217, distance: 200.1
click at [836, 390] on span "324.600 ,00" at bounding box center [822, 388] width 47 height 10
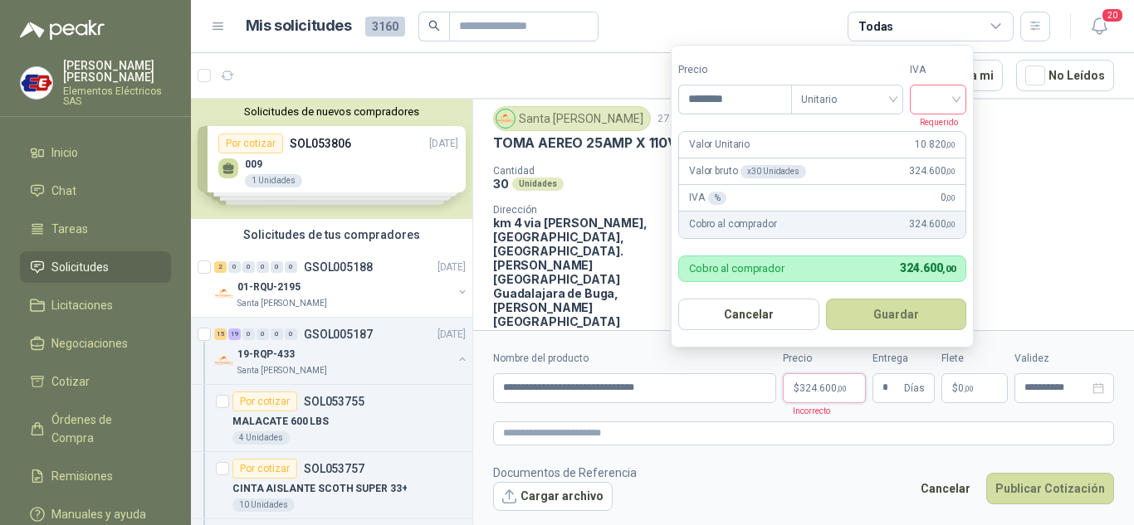
click at [954, 94] on input "search" at bounding box center [937, 97] width 37 height 25
click at [937, 130] on div "19%" at bounding box center [941, 133] width 31 height 18
click at [1008, 483] on button "Publicar Cotización" at bounding box center [1050, 489] width 128 height 32
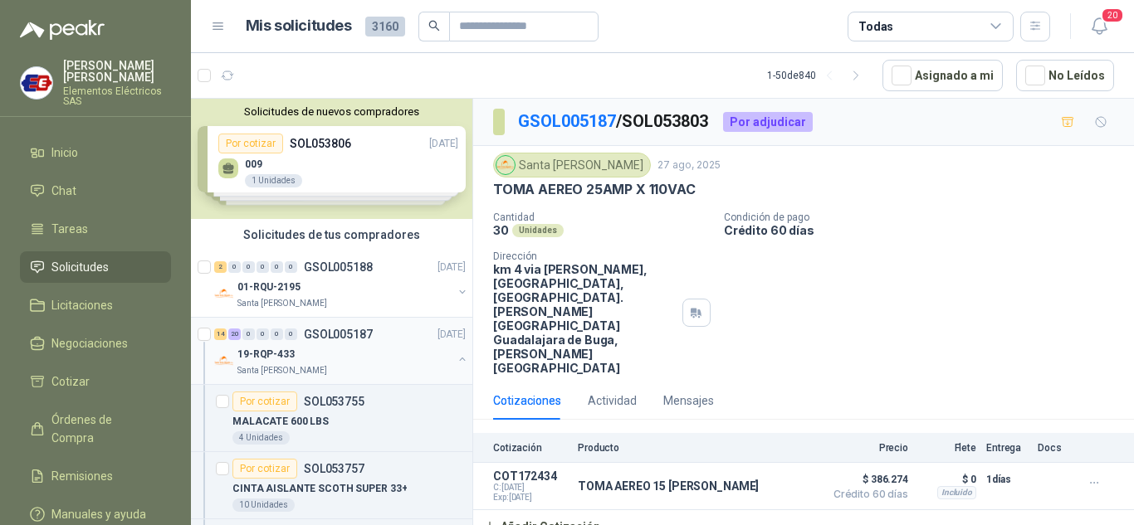
scroll to position [83, 0]
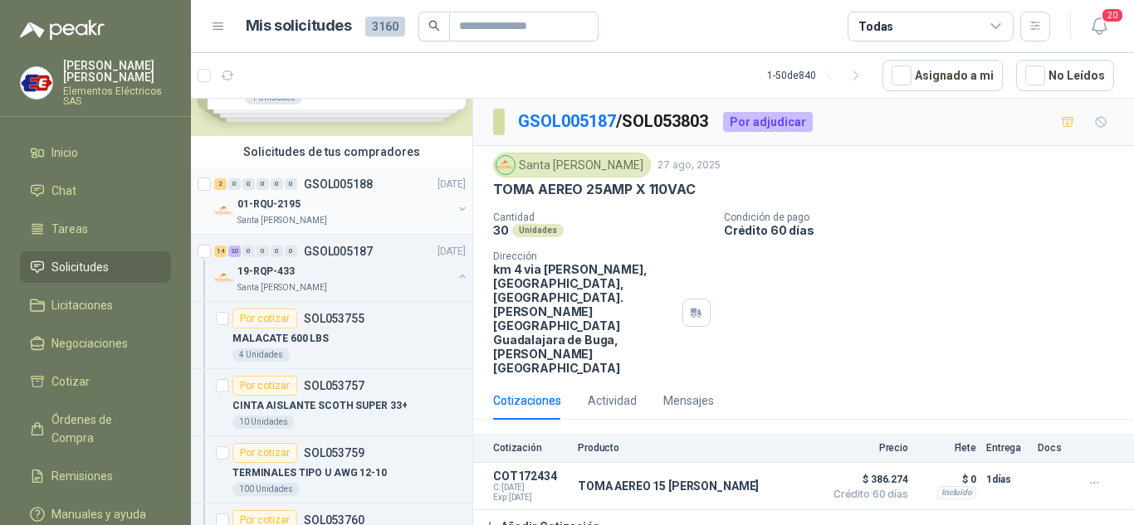
click at [279, 193] on div "2 0 0 0 0 0 GSOL005188 27/08/25" at bounding box center [341, 184] width 255 height 20
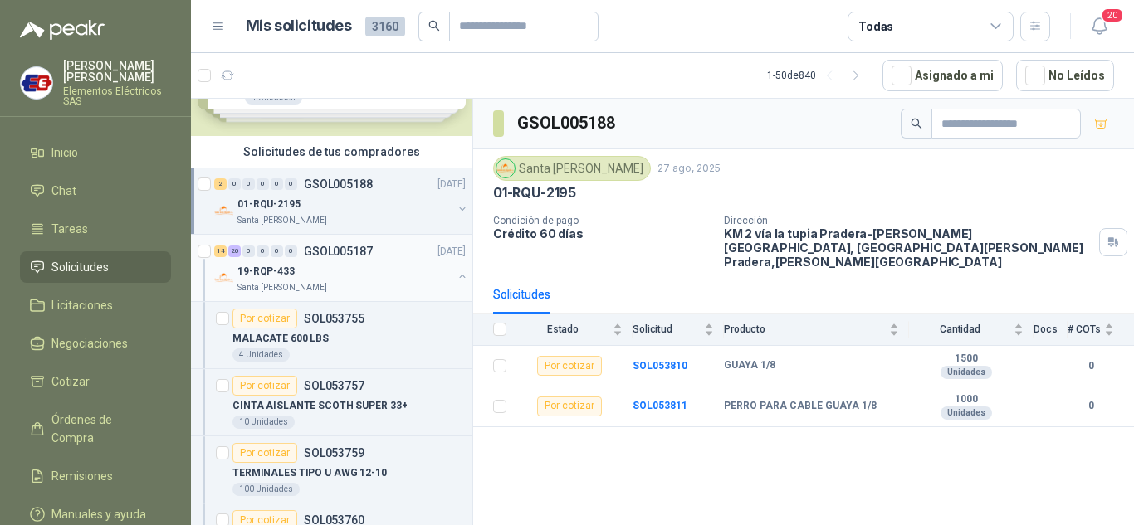
click at [276, 275] on p "19-RQP-433" at bounding box center [265, 272] width 57 height 16
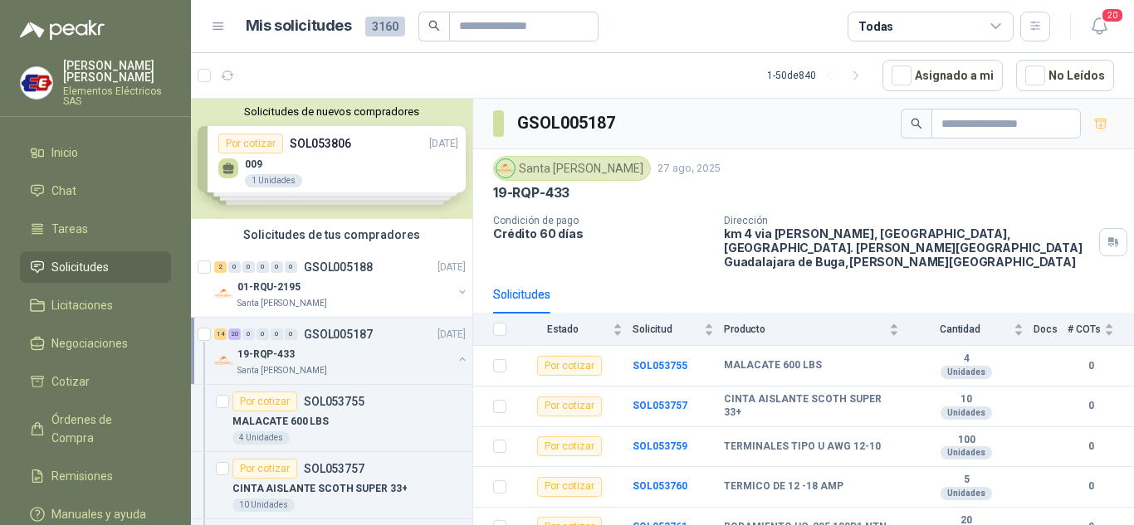
click at [263, 343] on div "14 20 0 0 0 0 GSOL005187 27/08/25" at bounding box center [341, 334] width 255 height 20
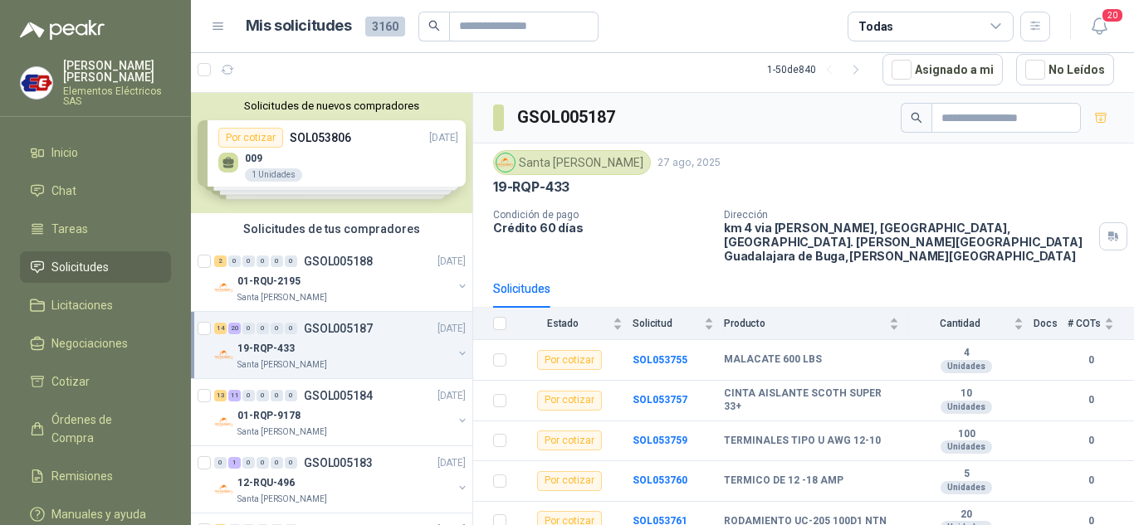
click at [245, 336] on div "14 20 0 0 0 0 GSOL005187 27/08/25" at bounding box center [341, 329] width 255 height 20
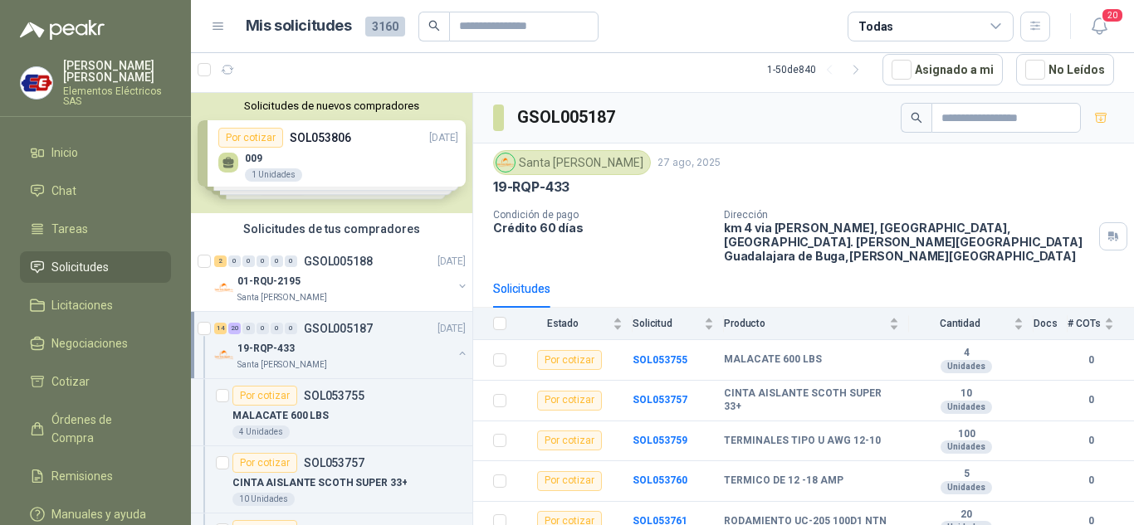
click at [246, 336] on div "14 20 0 0 0 0 GSOL005187 27/08/25" at bounding box center [341, 329] width 255 height 20
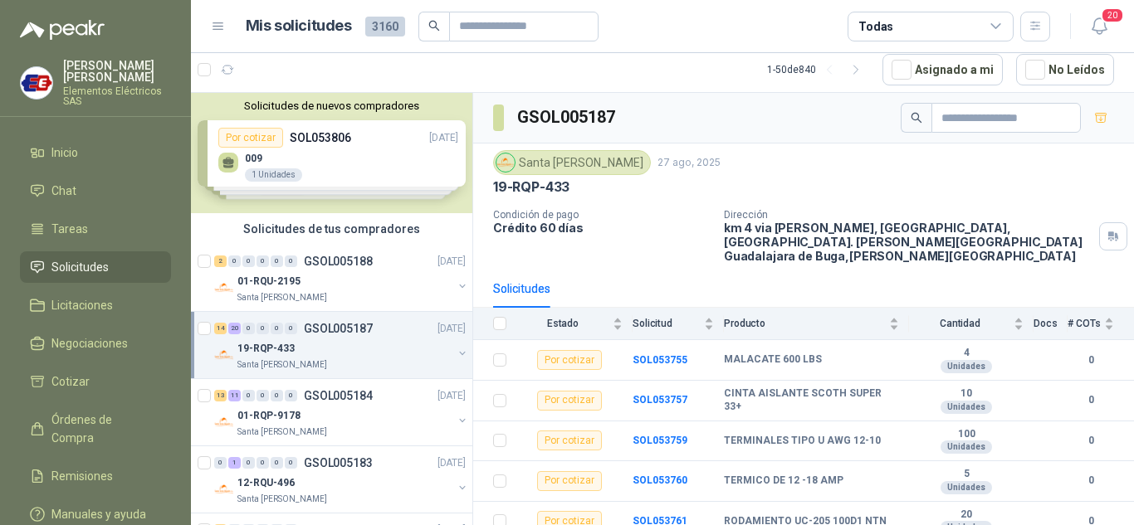
click at [248, 338] on div "14 20 0 0 0 0 GSOL005187 27/08/25" at bounding box center [341, 329] width 255 height 20
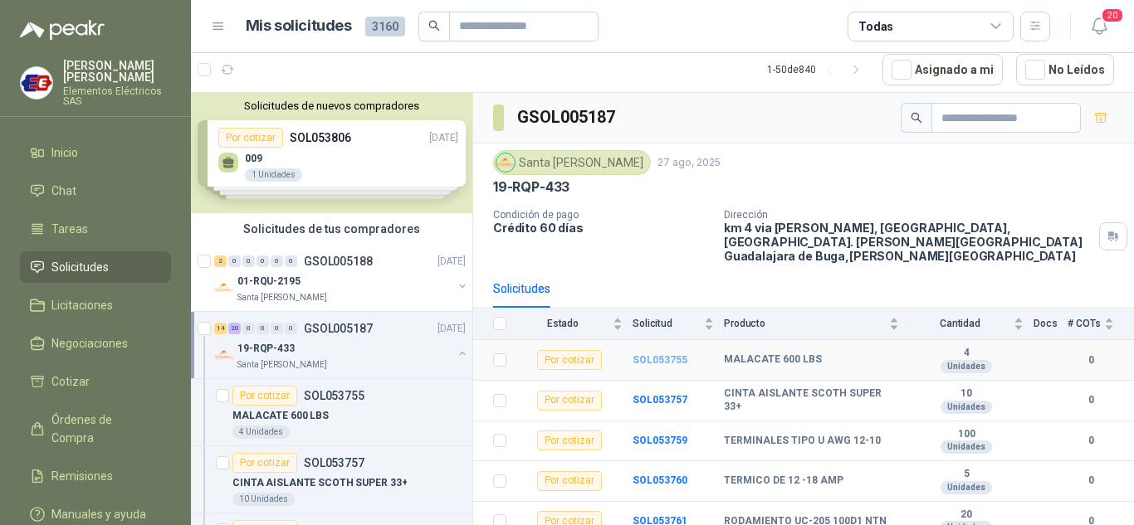
click at [661, 354] on b "SOL053755" at bounding box center [659, 360] width 55 height 12
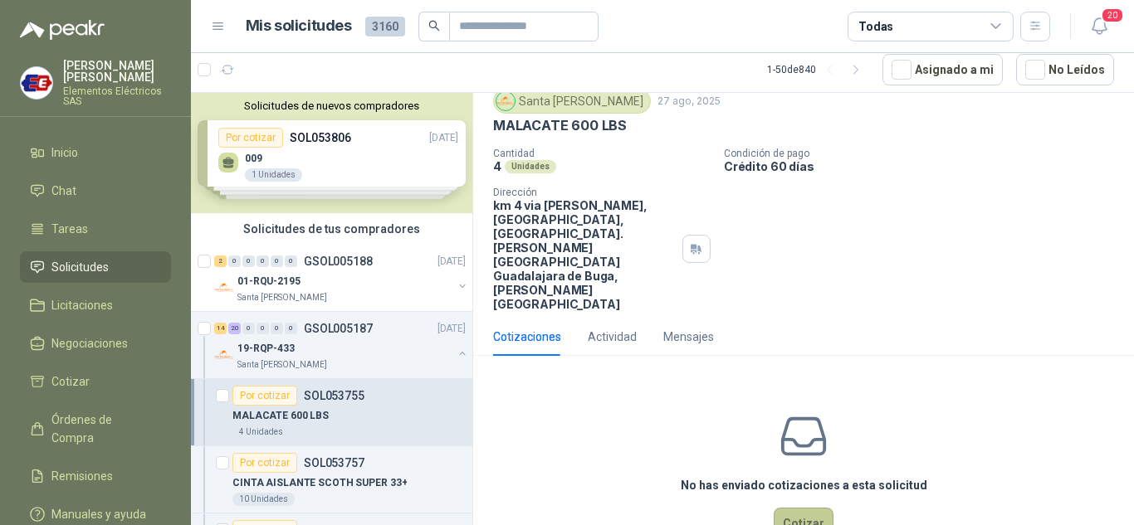
click at [805, 508] on button "Cotizar" at bounding box center [803, 524] width 60 height 32
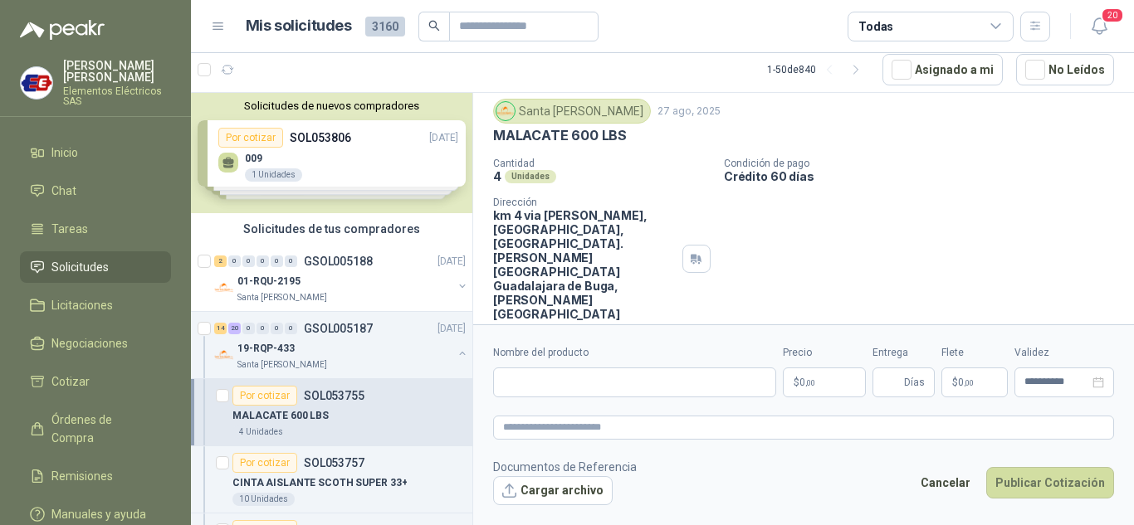
scroll to position [46, 0]
click at [554, 374] on input "Nombre del producto" at bounding box center [634, 383] width 283 height 30
type input "**********"
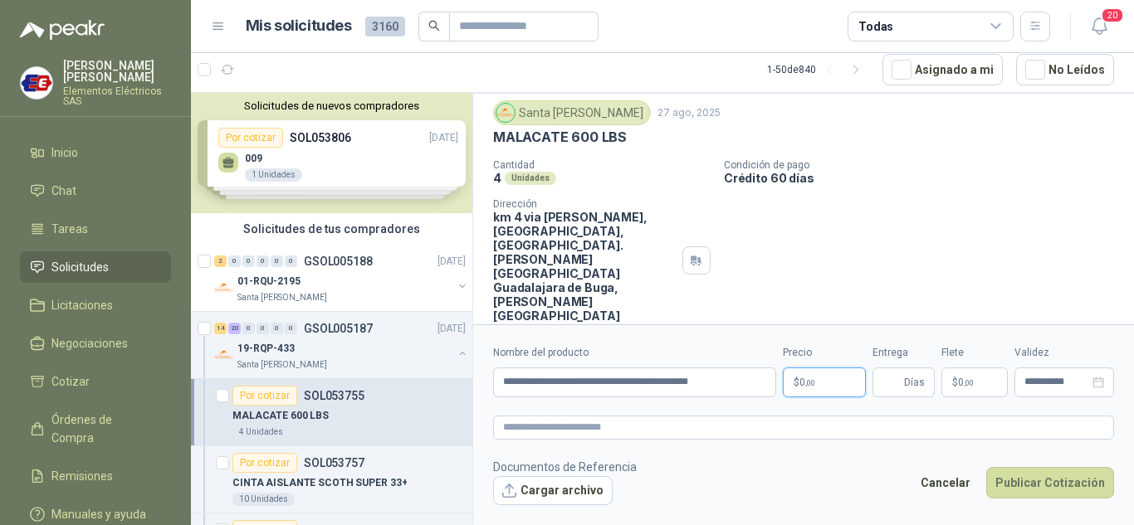
click at [813, 382] on span ",00" at bounding box center [810, 382] width 10 height 9
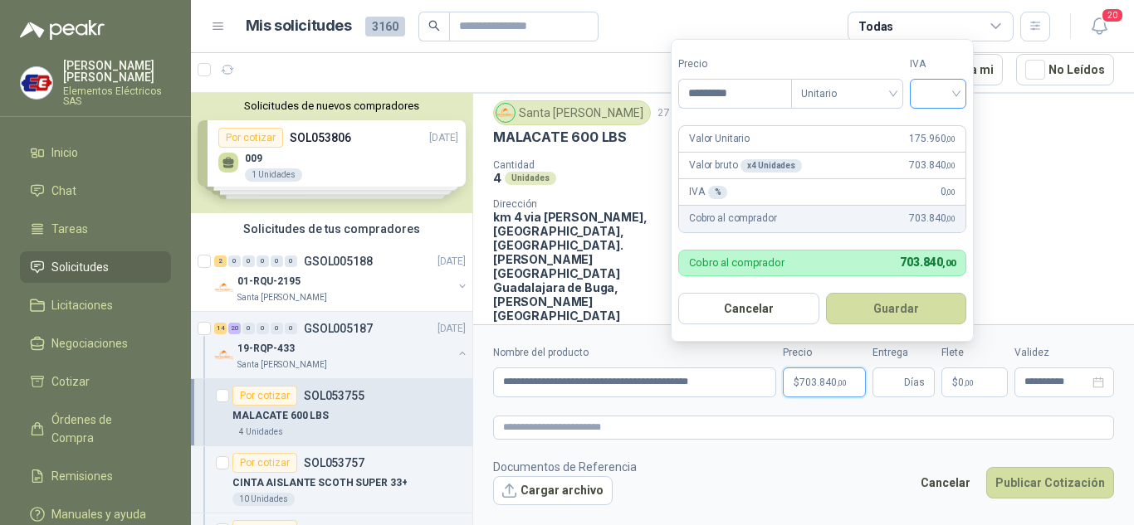
type input "*********"
click at [941, 86] on input "search" at bounding box center [937, 92] width 37 height 25
drag, startPoint x: 939, startPoint y: 134, endPoint x: 933, endPoint y: 276, distance: 142.0
click at [937, 151] on div "19% 5% 0%" at bounding box center [941, 155] width 51 height 80
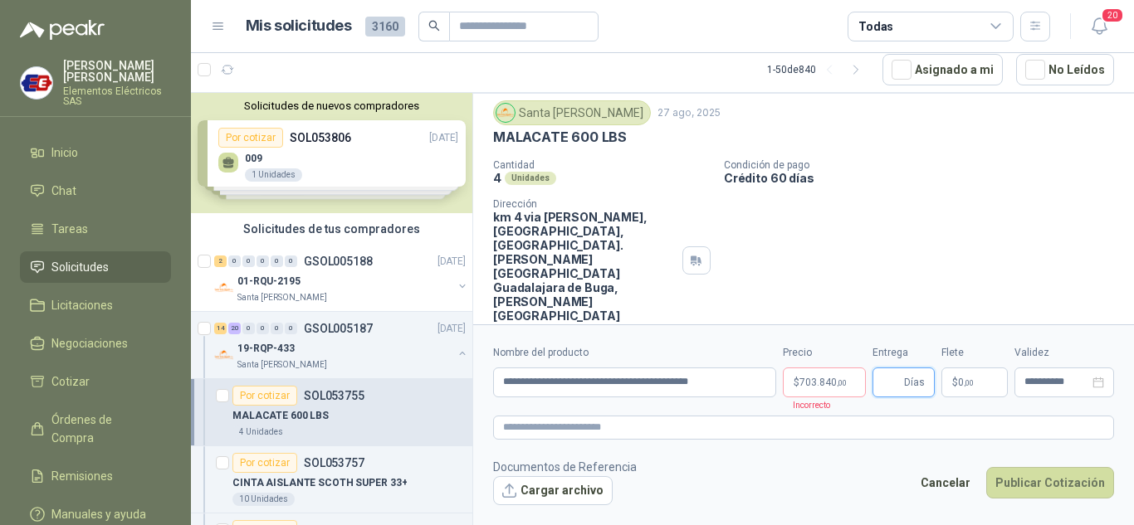
click at [894, 395] on input "Entrega" at bounding box center [891, 382] width 18 height 28
type input "*"
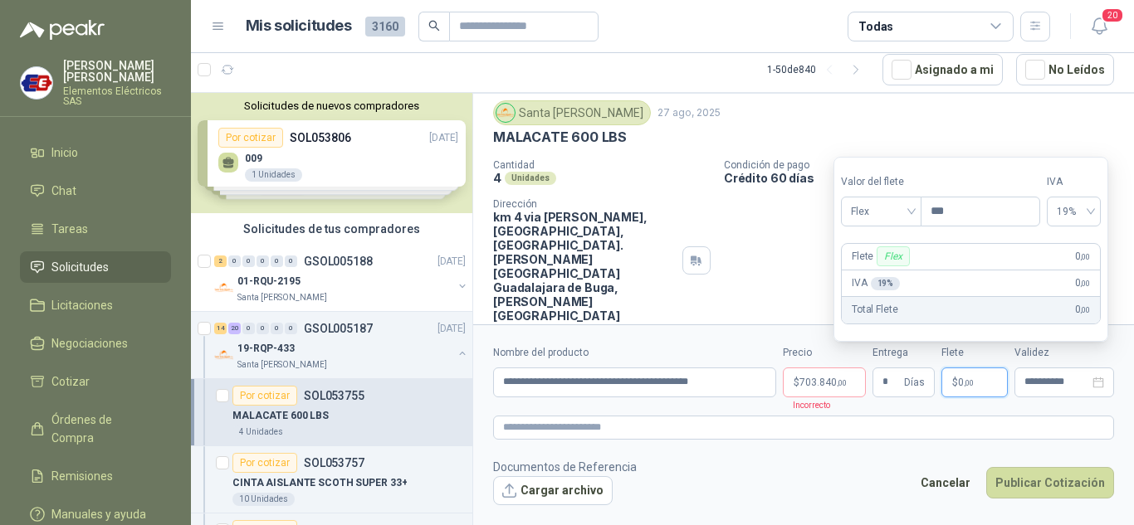
click at [953, 383] on span "$" at bounding box center [955, 383] width 6 height 10
click at [909, 217] on span "Flex" at bounding box center [881, 211] width 61 height 25
click at [890, 274] on div "Incluido" at bounding box center [882, 273] width 57 height 18
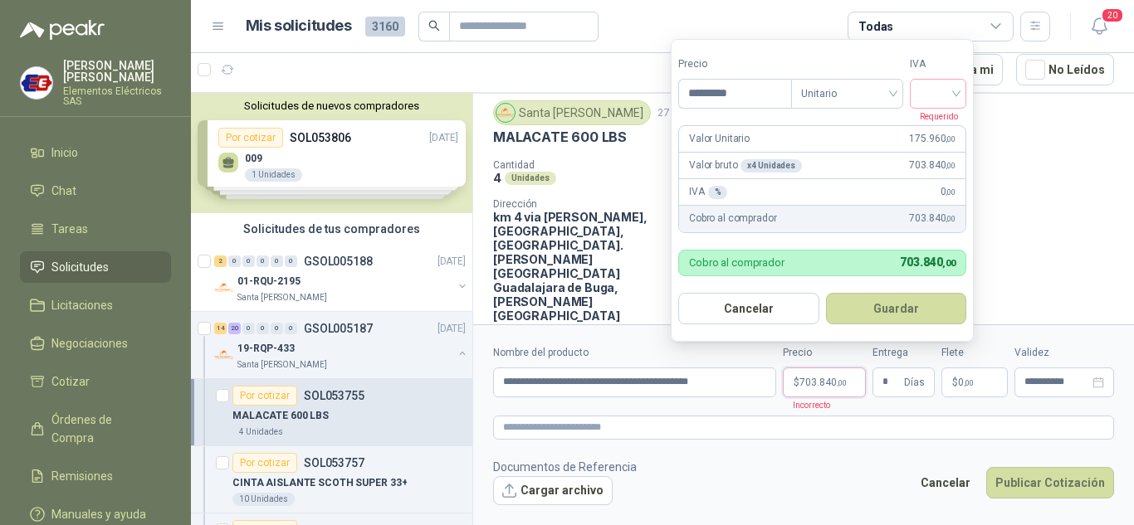
drag, startPoint x: 839, startPoint y: 391, endPoint x: 985, endPoint y: 200, distance: 240.3
click at [839, 390] on p "$ 703.840 ,00" at bounding box center [824, 383] width 83 height 30
drag, startPoint x: 953, startPoint y: 97, endPoint x: 940, endPoint y: 142, distance: 46.5
click at [953, 99] on input "search" at bounding box center [937, 92] width 37 height 25
click at [934, 129] on div "19%" at bounding box center [941, 128] width 31 height 18
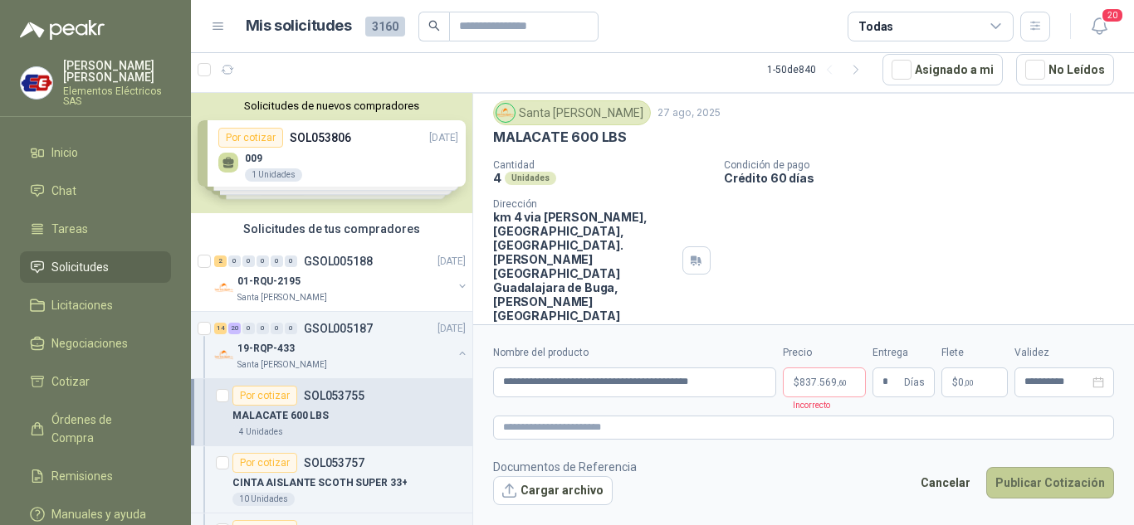
click at [1041, 479] on button "Publicar Cotización" at bounding box center [1050, 483] width 128 height 32
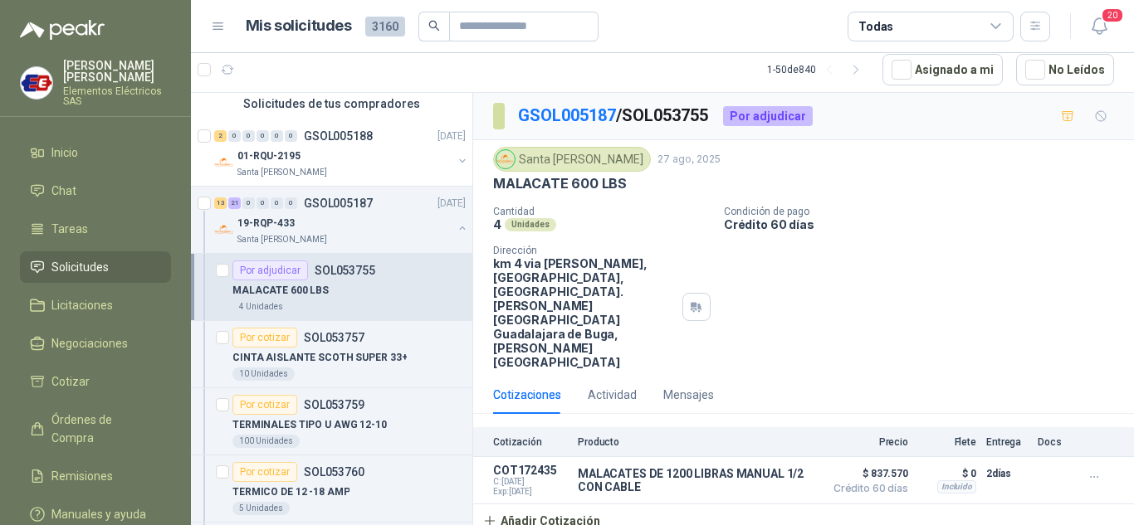
scroll to position [83, 0]
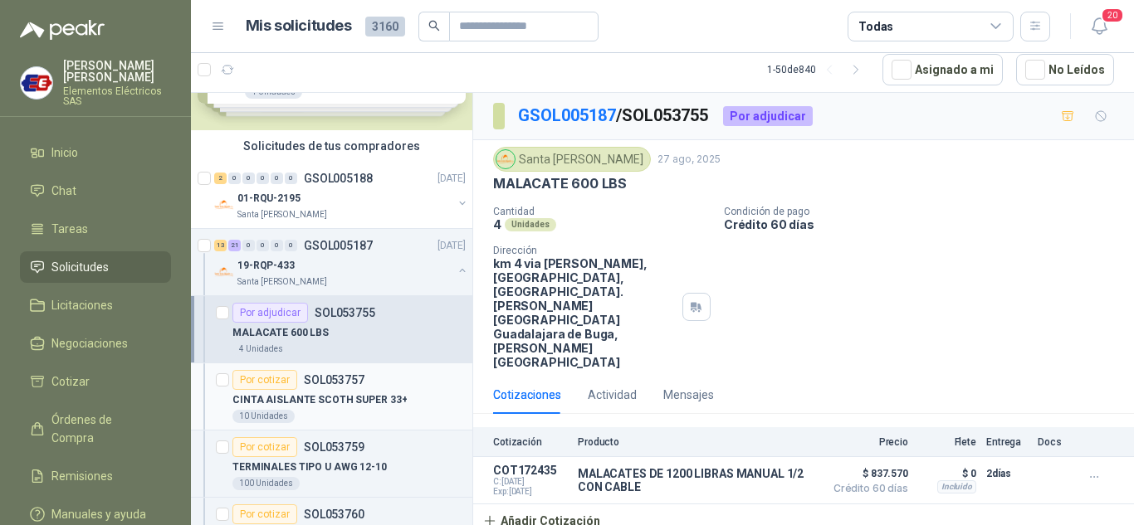
click at [271, 374] on div "Por cotizar" at bounding box center [264, 380] width 65 height 20
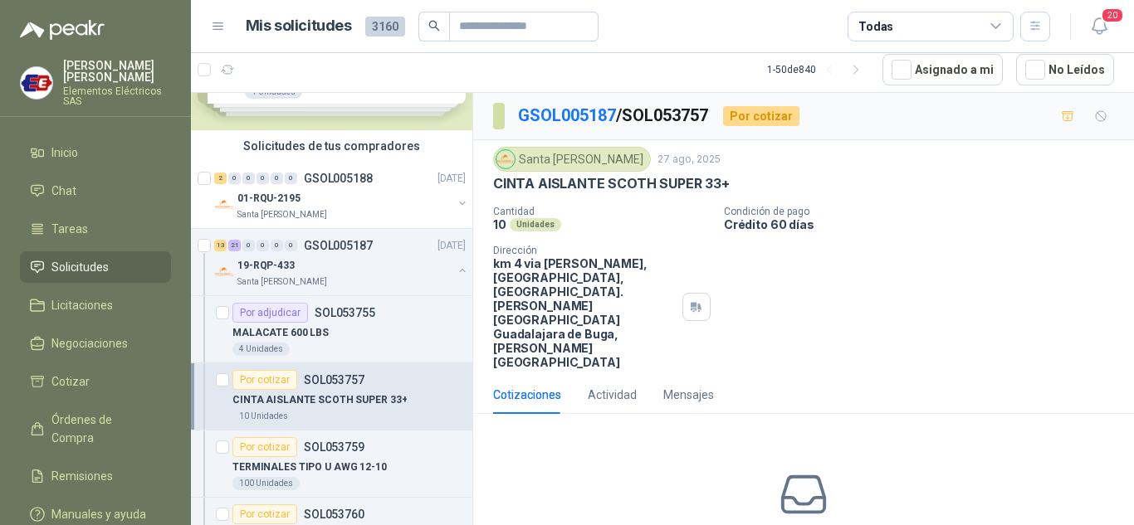
click at [262, 390] on div "CINTA AISLANTE SCOTH SUPER 33+" at bounding box center [348, 400] width 233 height 20
click at [260, 379] on div "Por cotizar" at bounding box center [264, 380] width 65 height 20
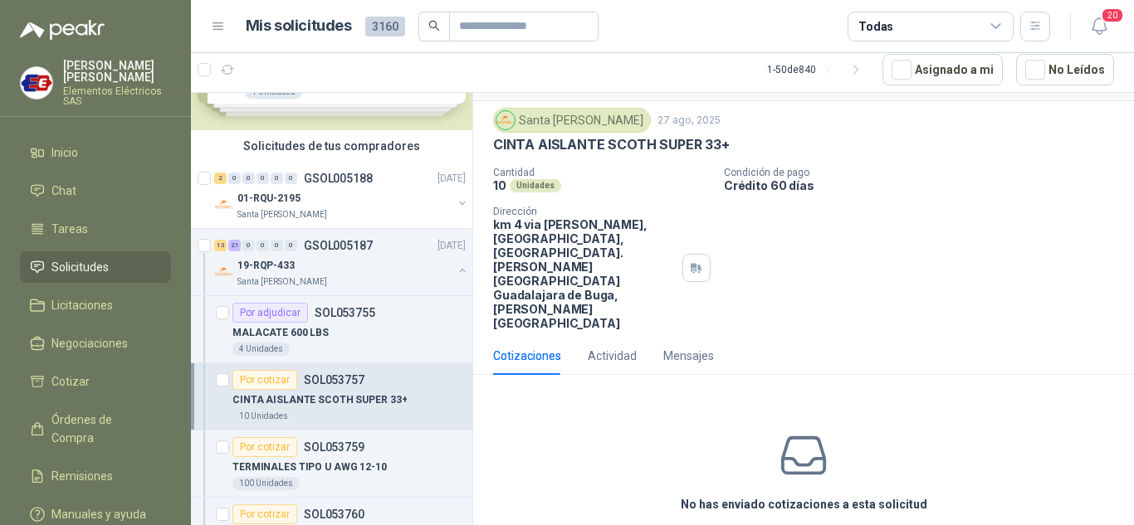
scroll to position [58, 0]
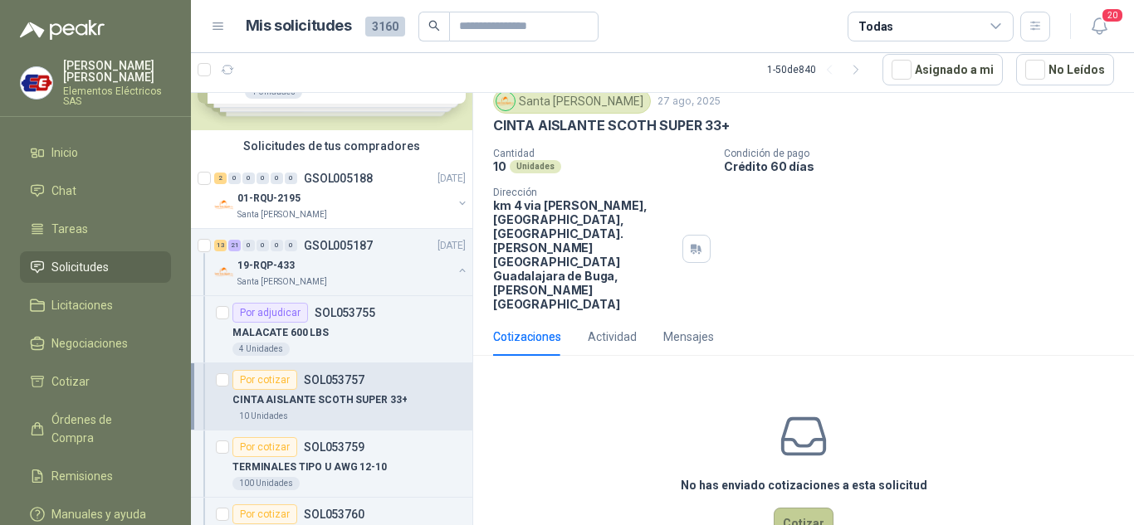
click at [800, 508] on button "Cotizar" at bounding box center [803, 524] width 60 height 32
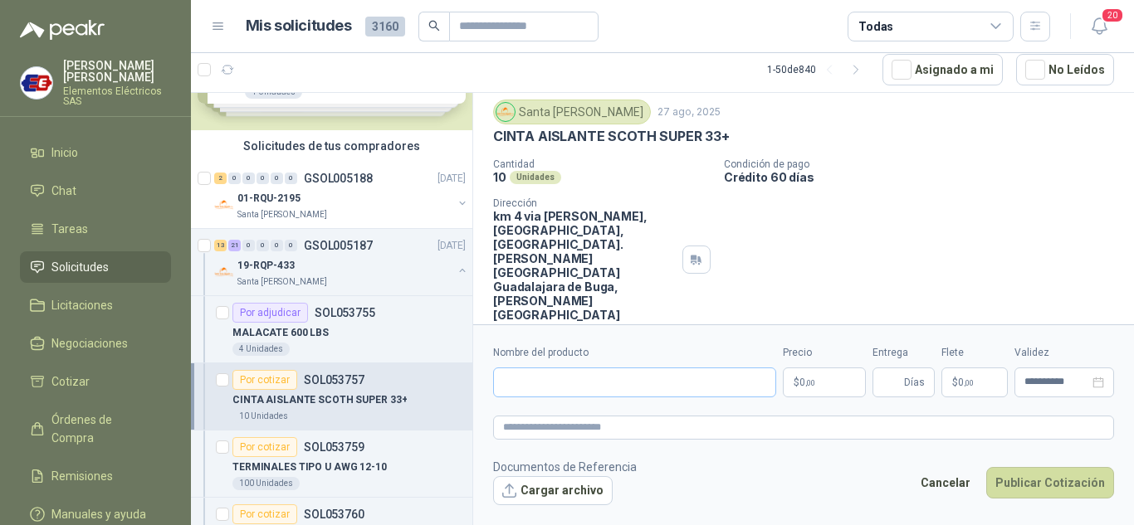
scroll to position [46, 0]
click at [571, 377] on input "Nombre del producto" at bounding box center [634, 383] width 283 height 30
click at [628, 370] on input "**********" at bounding box center [634, 383] width 283 height 30
click at [698, 383] on input "**********" at bounding box center [634, 383] width 283 height 30
type input "**********"
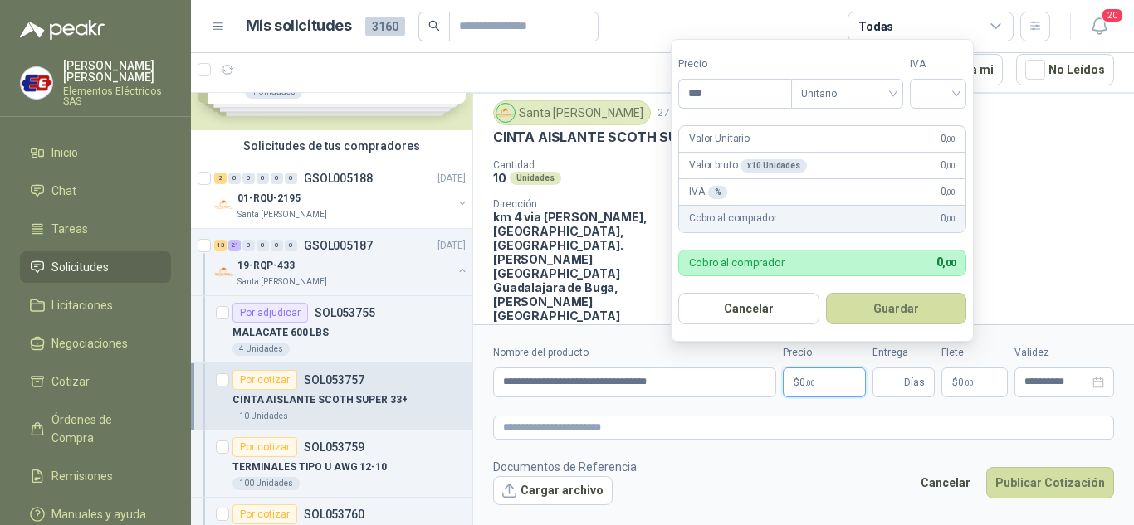
click at [817, 387] on p "$ 0 ,00" at bounding box center [824, 383] width 83 height 30
click at [960, 89] on div at bounding box center [938, 94] width 56 height 30
type input "********"
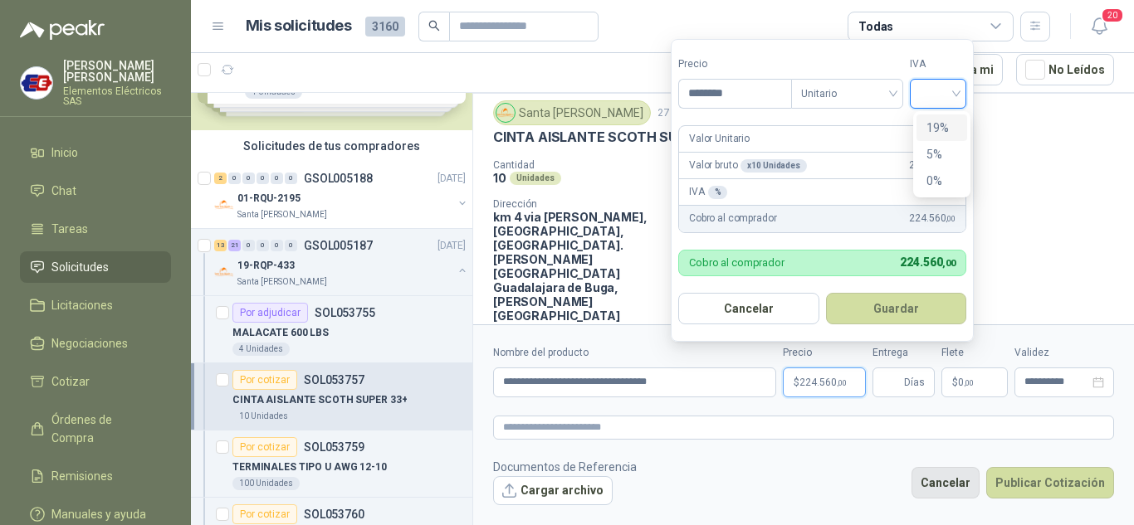
drag, startPoint x: 941, startPoint y: 128, endPoint x: 929, endPoint y: 484, distance: 356.2
click at [941, 136] on div "19%" at bounding box center [941, 128] width 31 height 18
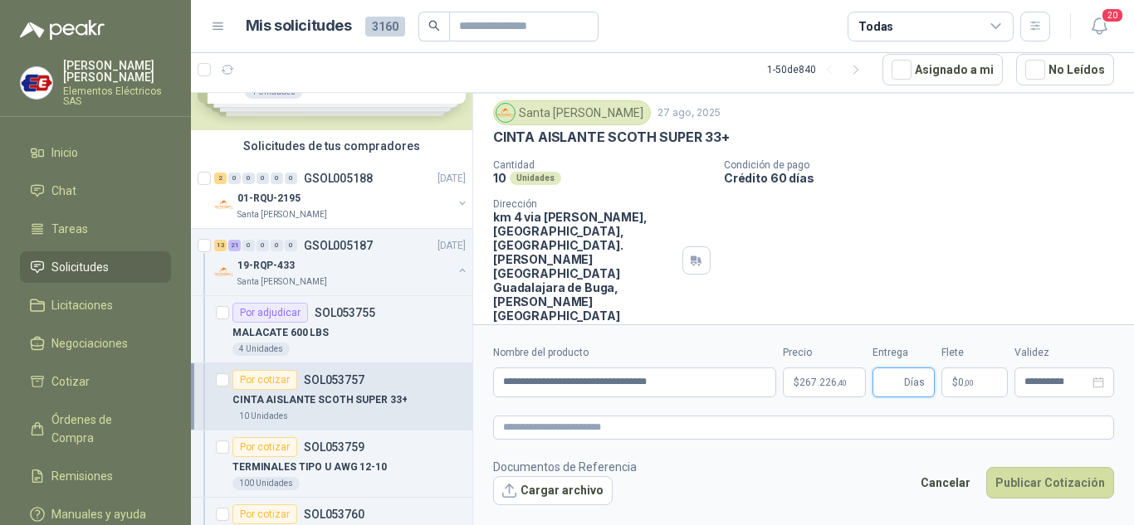
click at [893, 376] on input "Entrega" at bounding box center [891, 382] width 18 height 28
type input "*"
drag, startPoint x: 906, startPoint y: 238, endPoint x: 944, endPoint y: 349, distance: 116.8
click at [907, 251] on div "Cantidad 10 Unidades Condición de pago Crédito 60 días Dirección km 4 via [GEOG…" at bounding box center [803, 240] width 621 height 163
click at [967, 378] on span "0 ,00" at bounding box center [966, 383] width 16 height 10
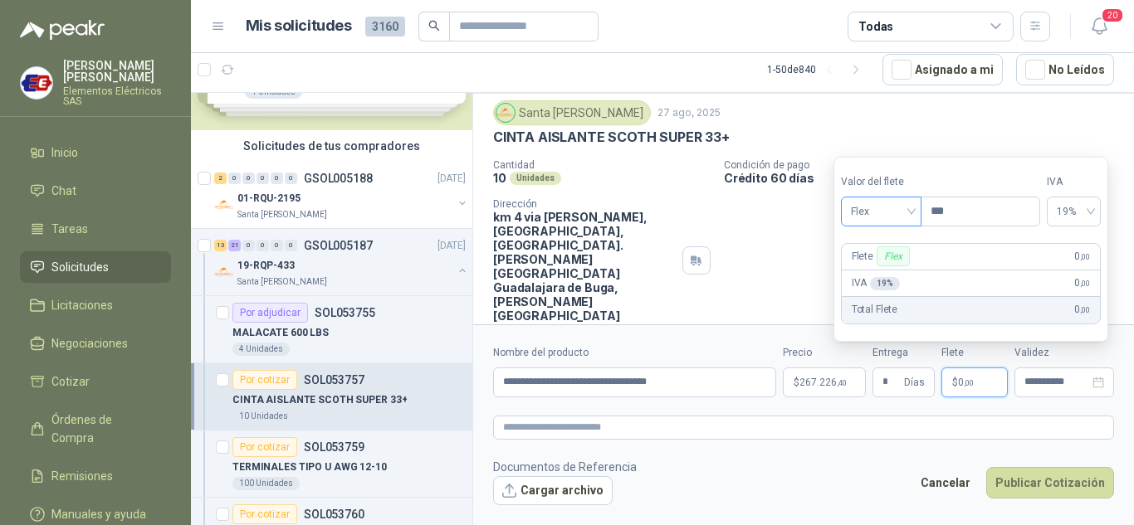
click at [900, 221] on span "Flex" at bounding box center [881, 211] width 61 height 25
drag, startPoint x: 880, startPoint y: 271, endPoint x: 883, endPoint y: 291, distance: 21.0
click at [881, 286] on div "Flex Incluido Fijo" at bounding box center [882, 273] width 77 height 80
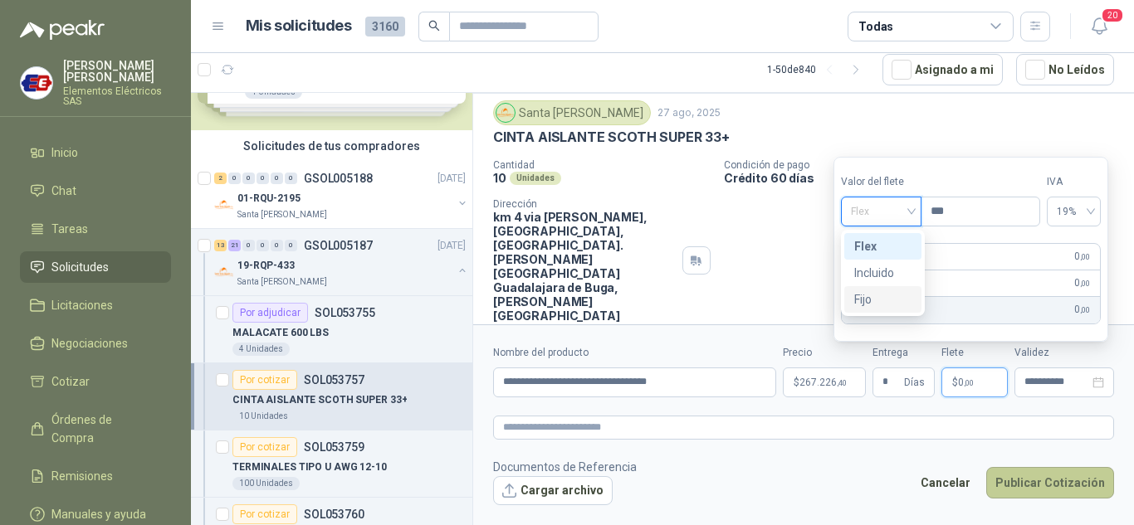
click at [1054, 489] on button "Publicar Cotización" at bounding box center [1050, 483] width 128 height 32
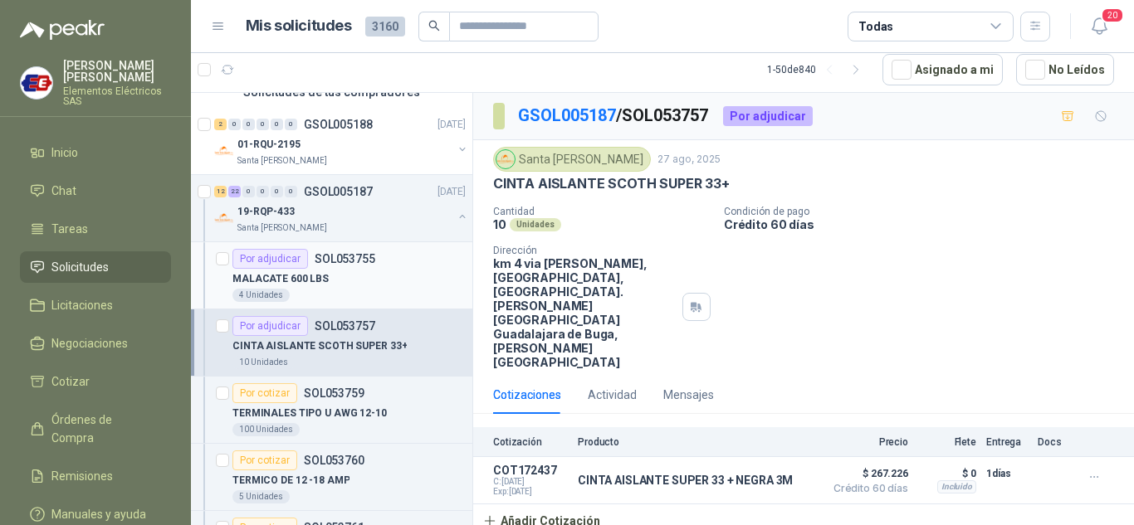
scroll to position [166, 0]
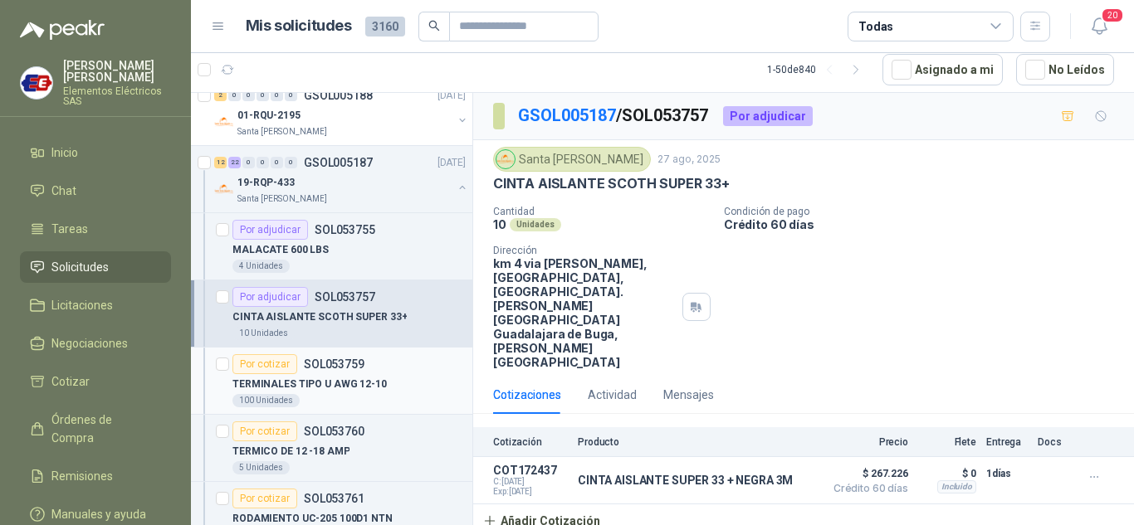
click at [271, 362] on div "Por cotizar" at bounding box center [264, 364] width 65 height 20
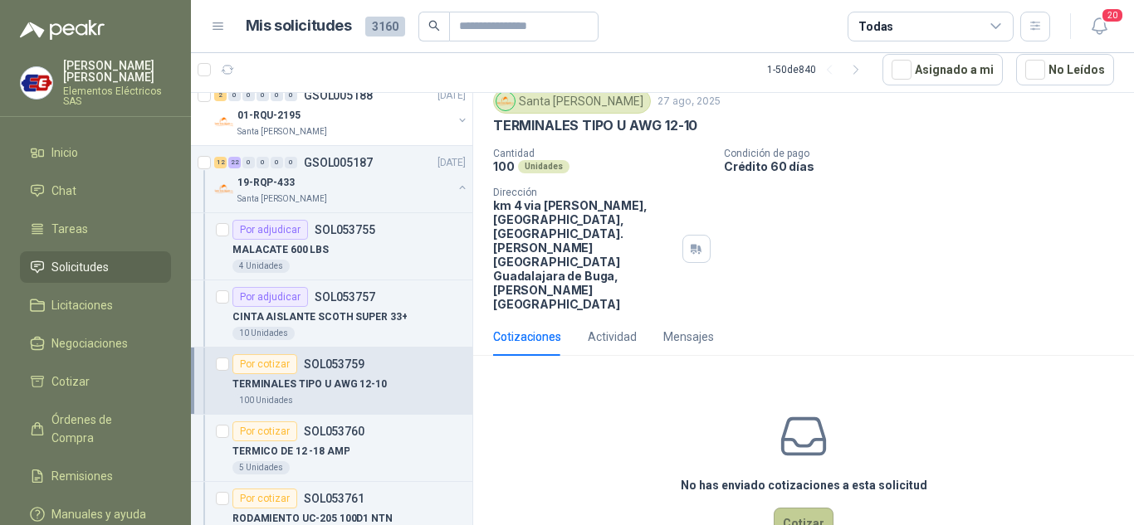
click at [800, 508] on button "Cotizar" at bounding box center [803, 524] width 60 height 32
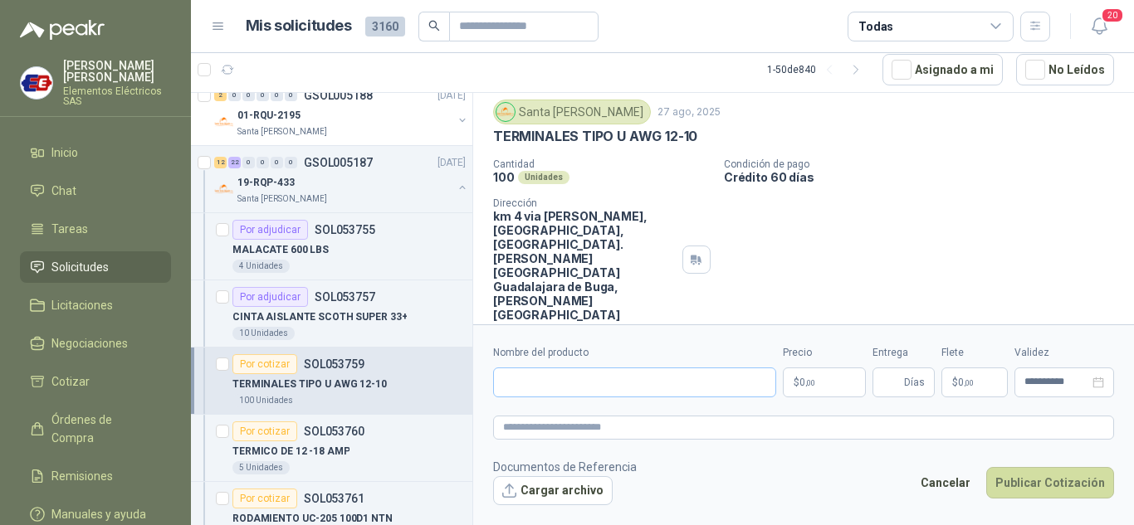
scroll to position [46, 0]
click at [539, 378] on input "Nombre del producto" at bounding box center [634, 383] width 283 height 30
click at [544, 381] on input "**********" at bounding box center [634, 383] width 283 height 30
type input "**********"
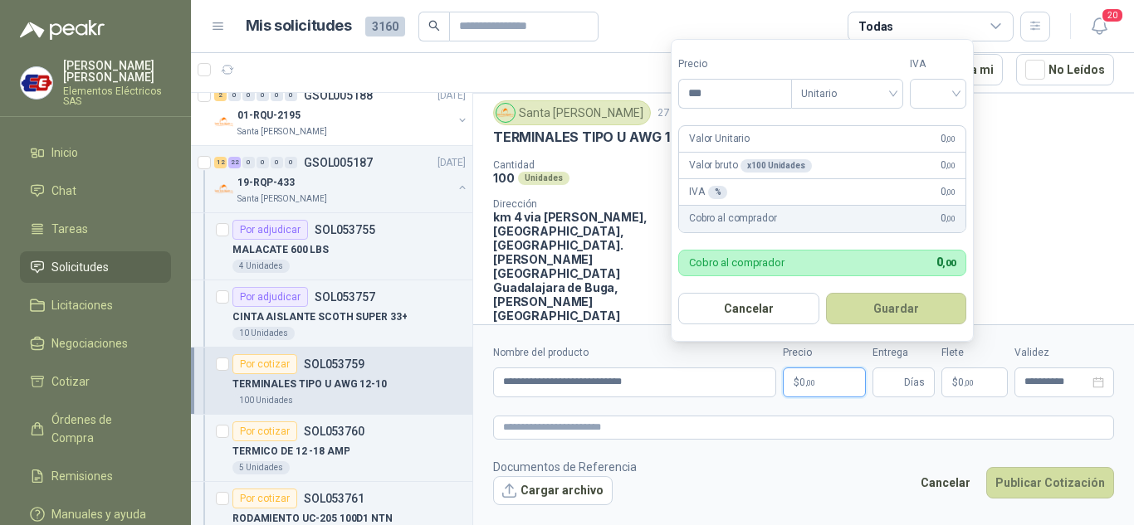
click at [793, 377] on p "$ 0 ,00" at bounding box center [824, 383] width 83 height 30
drag, startPoint x: 963, startPoint y: 92, endPoint x: 957, endPoint y: 105, distance: 14.5
click at [963, 93] on div at bounding box center [938, 94] width 56 height 30
type input "*****"
click at [947, 124] on div "19%" at bounding box center [941, 128] width 31 height 18
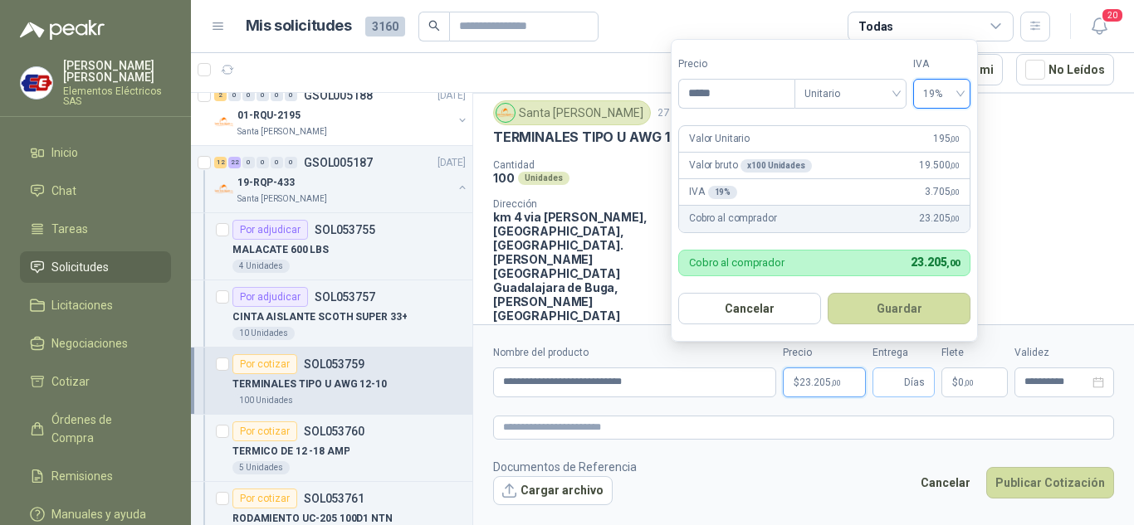
click at [908, 383] on span "Días" at bounding box center [914, 382] width 21 height 28
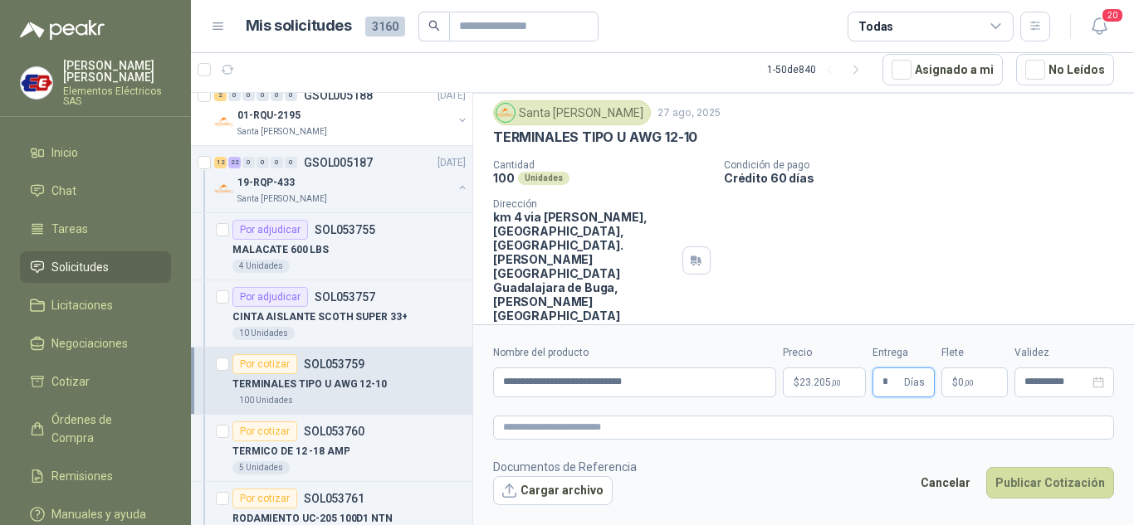
type input "*"
drag, startPoint x: 920, startPoint y: 238, endPoint x: 920, endPoint y: 253, distance: 14.9
click at [920, 238] on div "Cantidad 100 Unidades Condición de pago Crédito 60 días Dirección km 4 via buga…" at bounding box center [803, 240] width 621 height 163
click at [961, 374] on p "$ 0 ,00" at bounding box center [974, 383] width 66 height 30
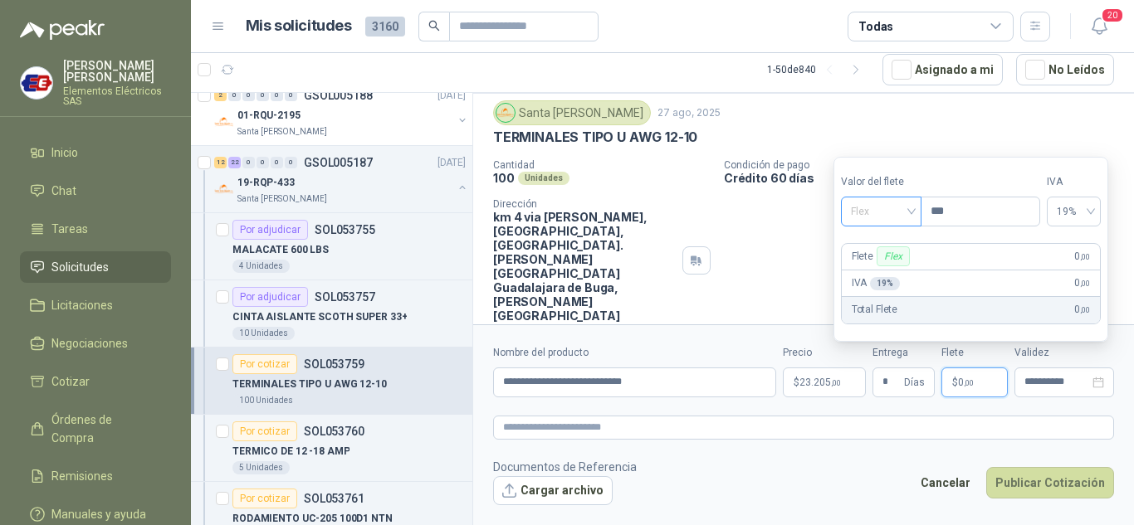
click at [906, 217] on span "Flex" at bounding box center [881, 211] width 61 height 25
click at [872, 269] on div "Incluido" at bounding box center [882, 273] width 57 height 18
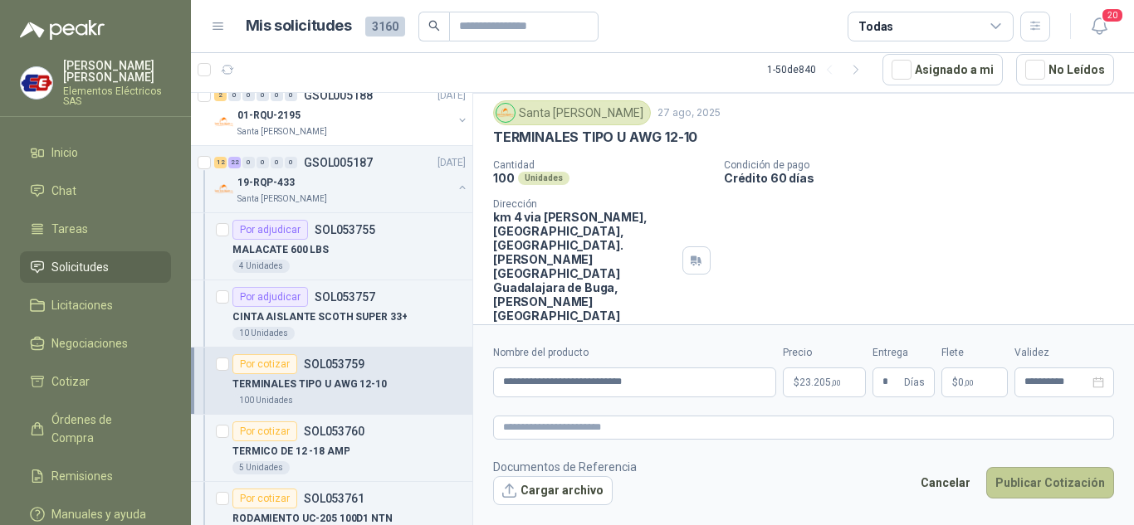
click at [1047, 482] on button "Publicar Cotización" at bounding box center [1050, 483] width 128 height 32
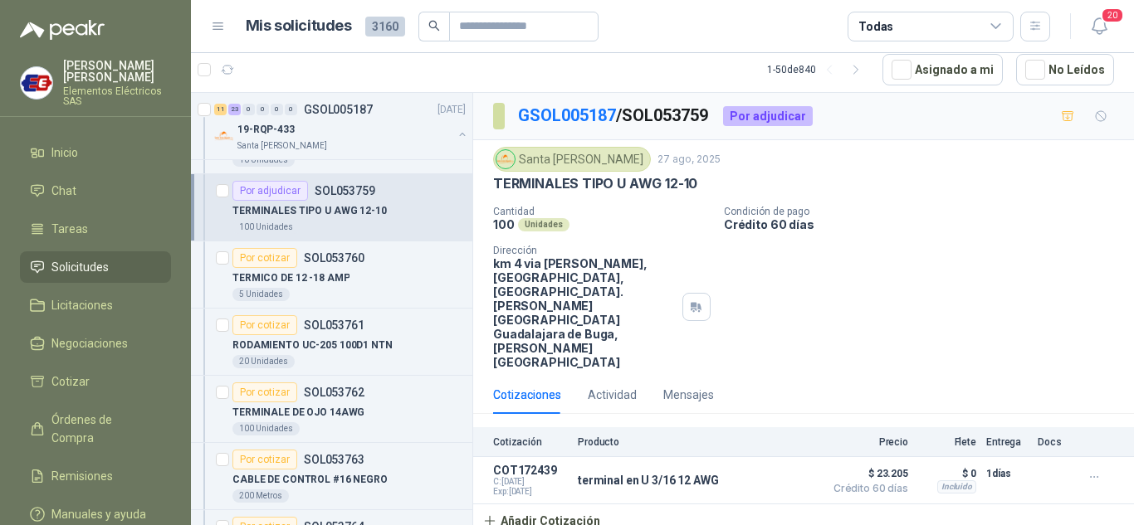
scroll to position [332, 0]
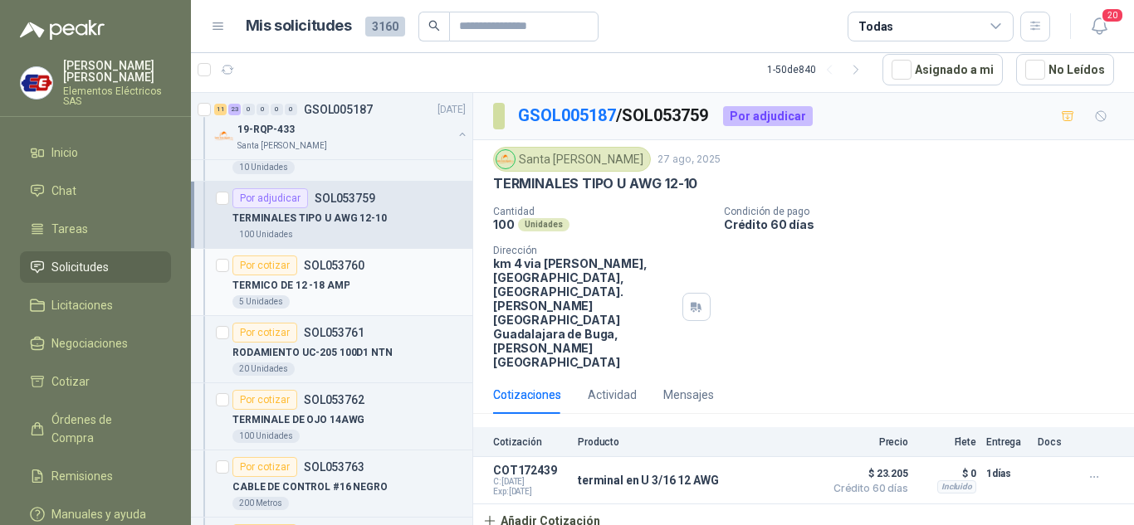
click at [258, 261] on div "Por cotizar" at bounding box center [264, 266] width 65 height 20
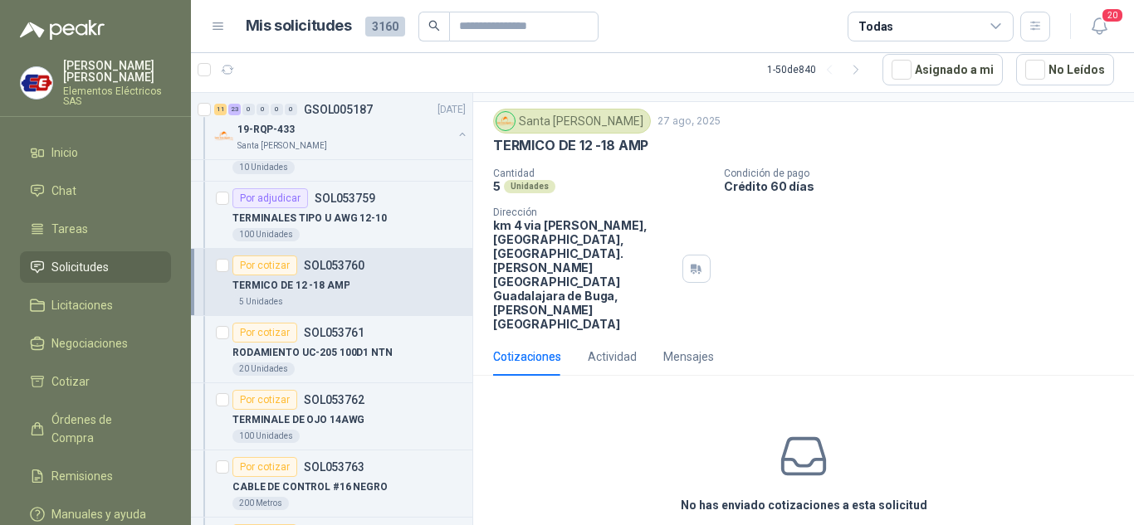
scroll to position [58, 0]
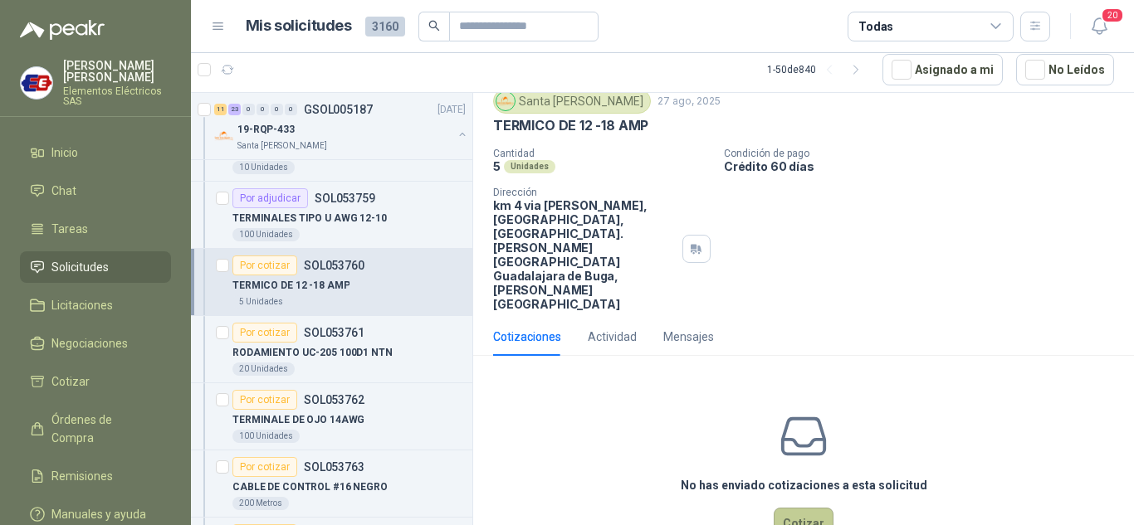
click at [802, 508] on button "Cotizar" at bounding box center [803, 524] width 60 height 32
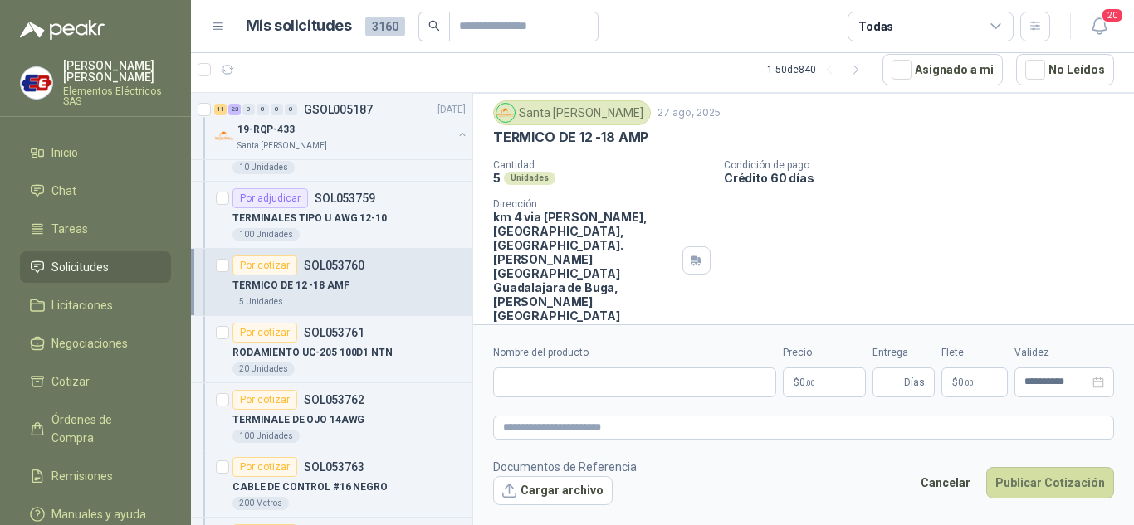
scroll to position [46, 0]
click at [612, 383] on input "Nombre del producto" at bounding box center [634, 383] width 283 height 30
drag, startPoint x: 628, startPoint y: 378, endPoint x: 659, endPoint y: 372, distance: 31.4
click at [651, 373] on input "**********" at bounding box center [634, 383] width 283 height 30
drag, startPoint x: 827, startPoint y: 378, endPoint x: 1099, endPoint y: 345, distance: 273.4
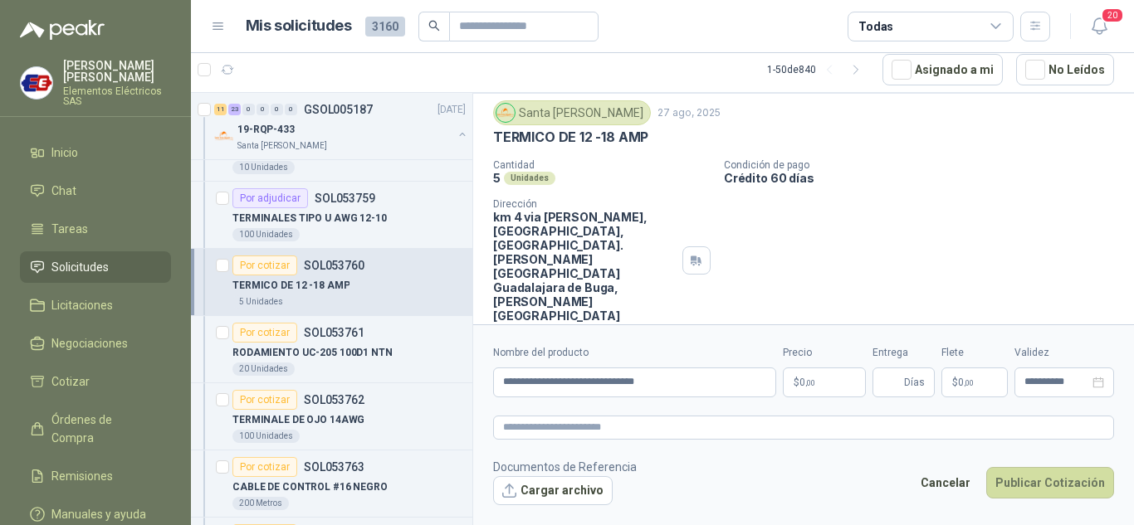
click at [849, 375] on p "$ 0 ,00" at bounding box center [824, 383] width 83 height 30
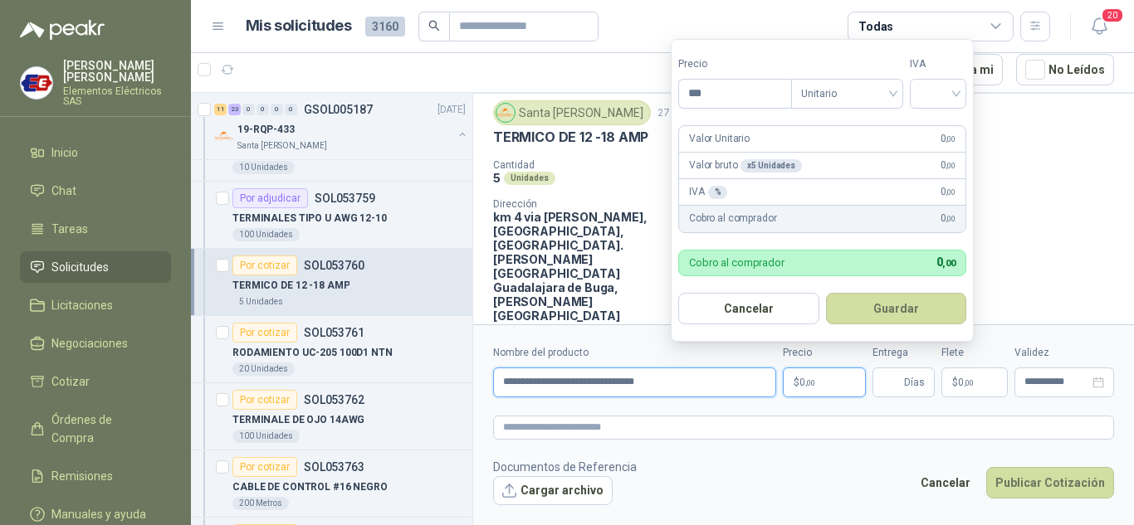
click at [728, 375] on input "**********" at bounding box center [634, 383] width 283 height 30
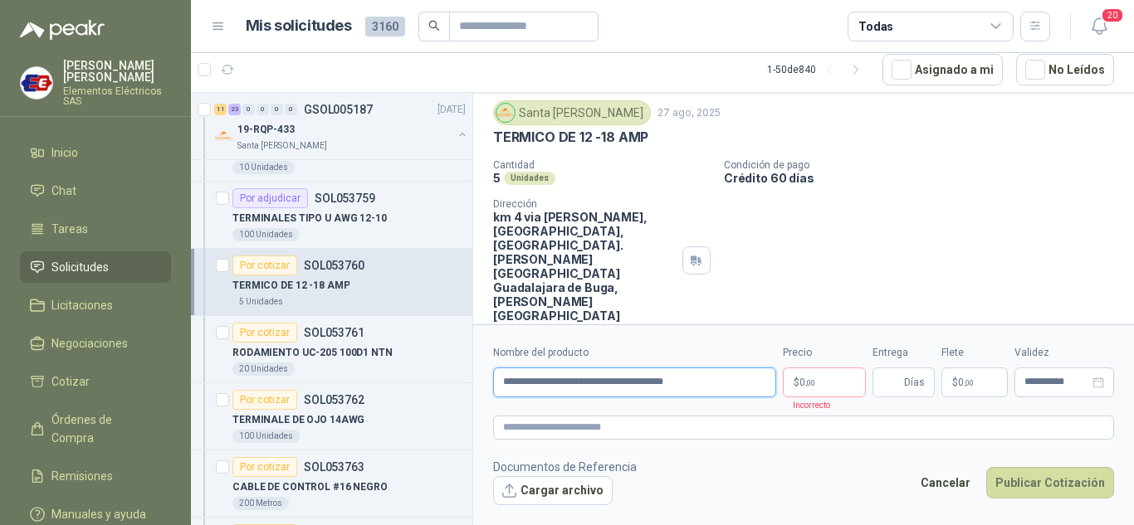
type input "**********"
click at [816, 388] on p "$ 0 ,00" at bounding box center [824, 383] width 83 height 30
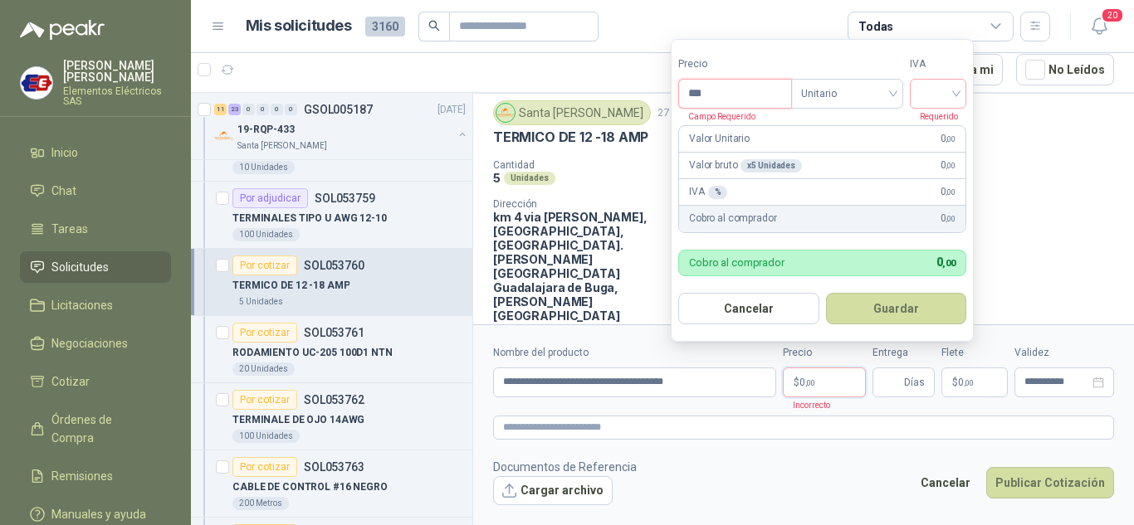
click at [686, 86] on input "***" at bounding box center [735, 94] width 112 height 28
click at [702, 97] on input "***" at bounding box center [735, 94] width 112 height 28
type input "*********"
drag, startPoint x: 952, startPoint y: 91, endPoint x: 941, endPoint y: 104, distance: 16.5
click at [950, 93] on input "search" at bounding box center [937, 92] width 37 height 25
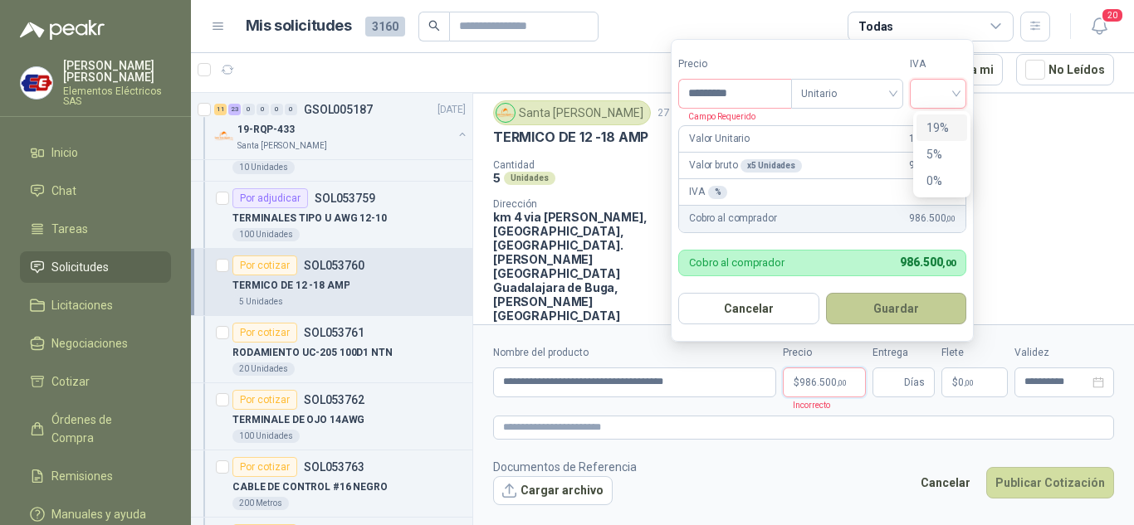
drag, startPoint x: 938, startPoint y: 129, endPoint x: 930, endPoint y: 296, distance: 167.8
click at [938, 137] on div "19%" at bounding box center [941, 128] width 51 height 27
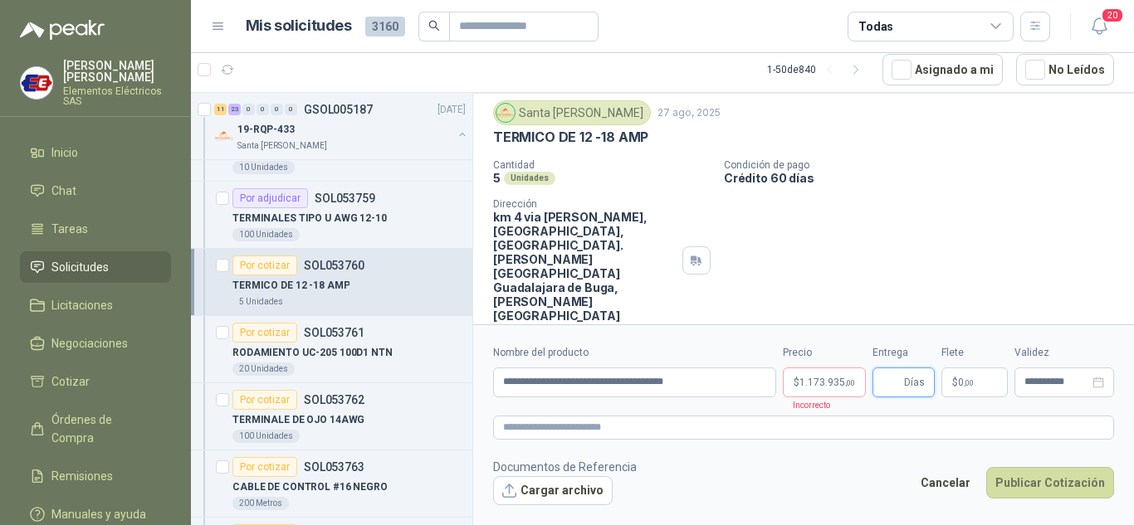
click at [893, 379] on input "Entrega" at bounding box center [891, 382] width 18 height 28
type input "*"
drag, startPoint x: 958, startPoint y: 257, endPoint x: 958, endPoint y: 349, distance: 91.3
click at [958, 288] on div "GSOL005187 / SOL053760 Por cotizar Santa Anita Napoles 27 ago, 2025 TERMICO DE …" at bounding box center [803, 213] width 661 height 334
click at [965, 384] on span ",00" at bounding box center [968, 382] width 10 height 9
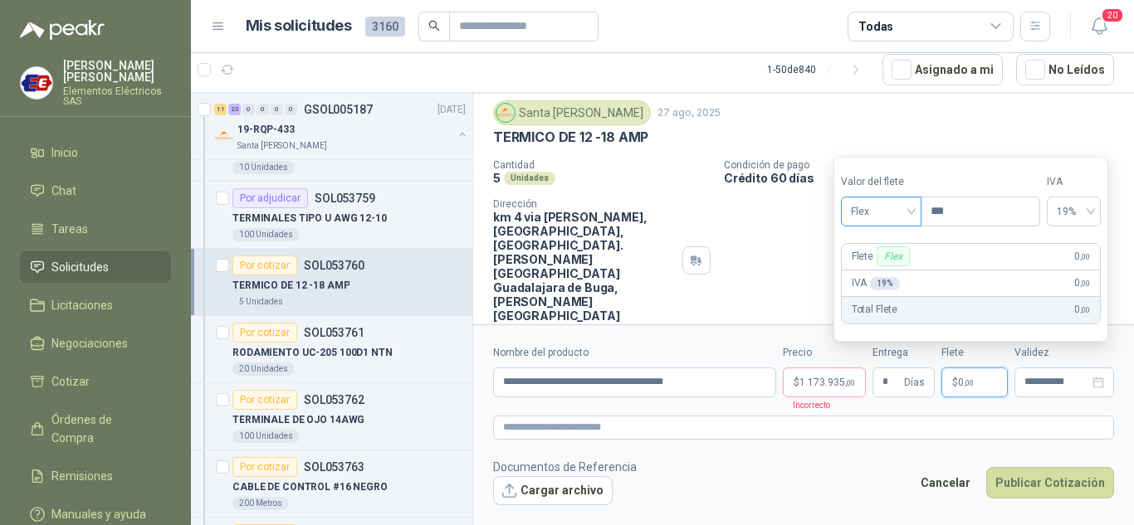
click at [901, 219] on span "Flex" at bounding box center [881, 211] width 61 height 25
drag, startPoint x: 886, startPoint y: 271, endPoint x: 962, endPoint y: 374, distance: 127.6
click at [889, 276] on div "Incluido" at bounding box center [882, 273] width 57 height 18
click at [1046, 487] on button "Publicar Cotización" at bounding box center [1050, 483] width 128 height 32
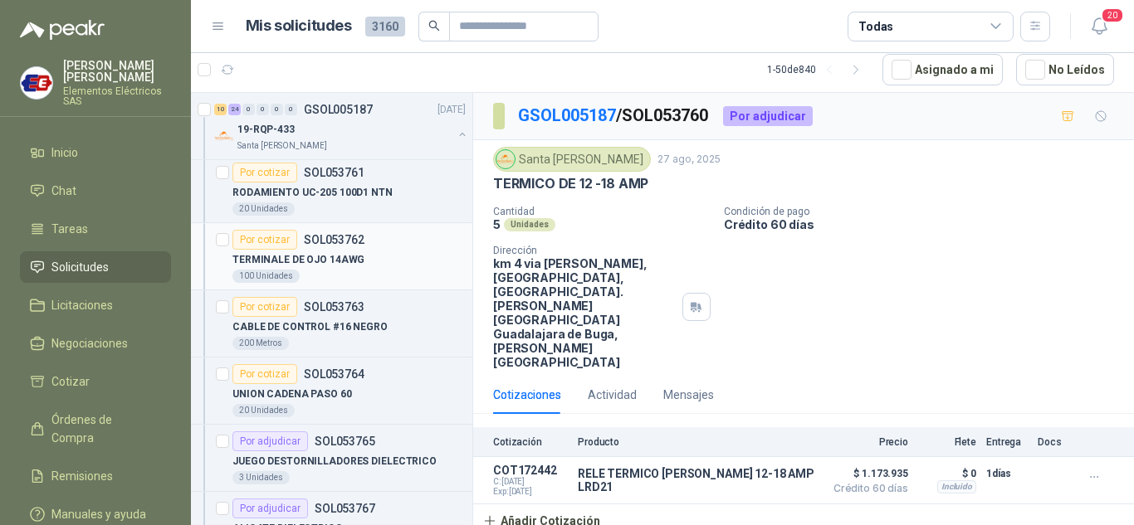
scroll to position [498, 0]
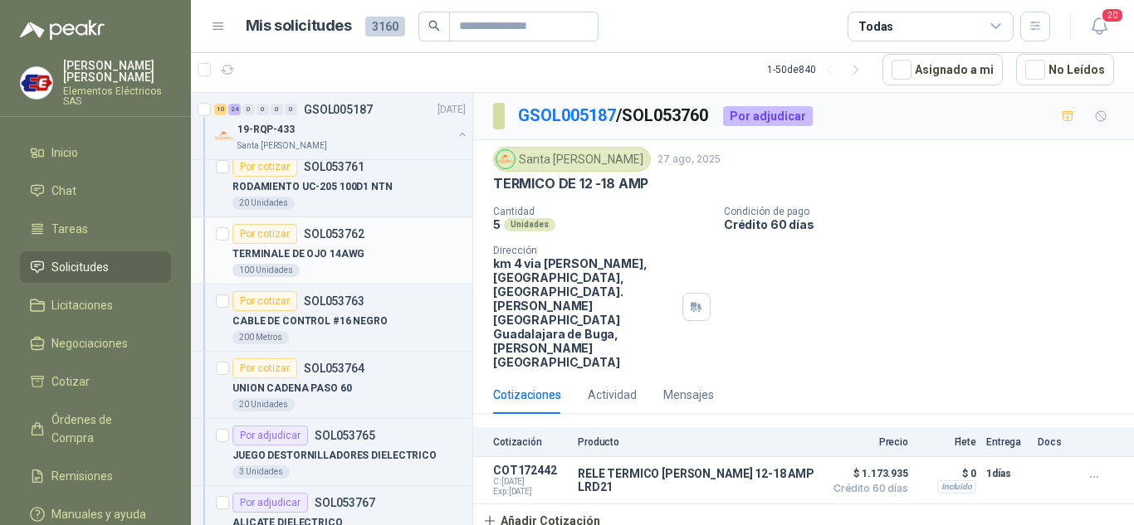
click at [263, 229] on div "Por cotizar" at bounding box center [264, 234] width 65 height 20
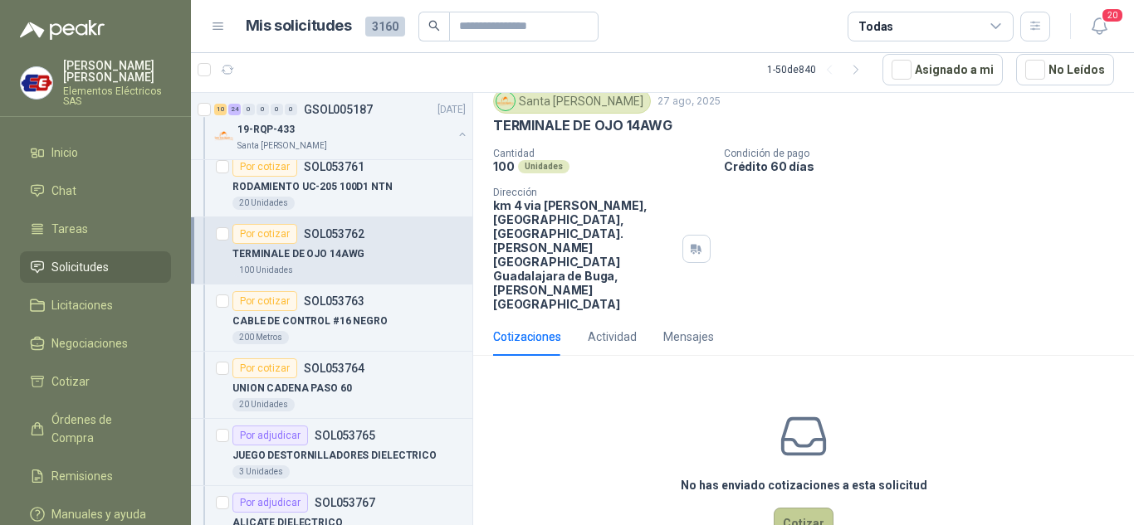
click at [795, 508] on button "Cotizar" at bounding box center [803, 524] width 60 height 32
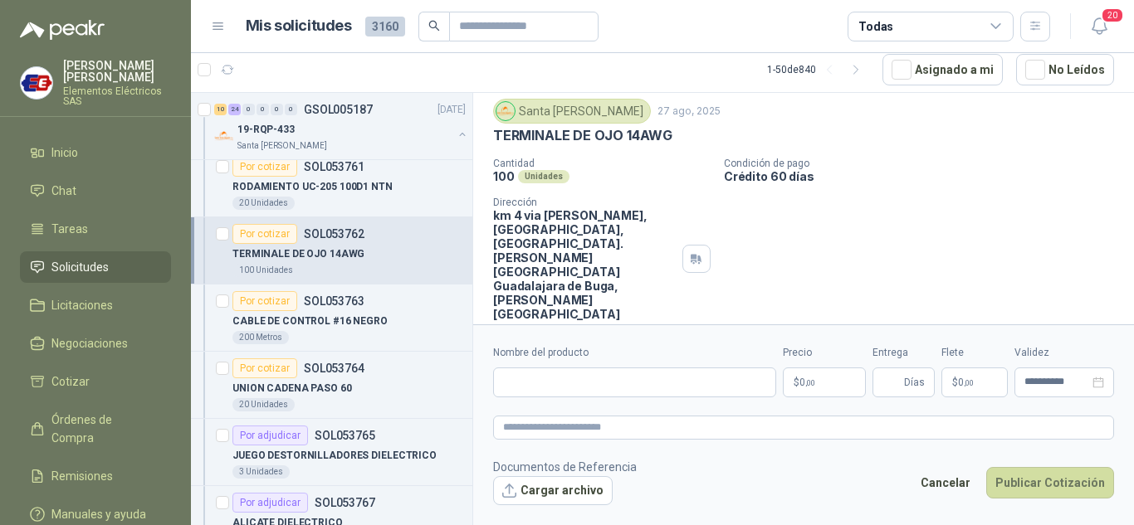
scroll to position [46, 0]
click at [559, 388] on input "Nombre del producto" at bounding box center [634, 383] width 283 height 30
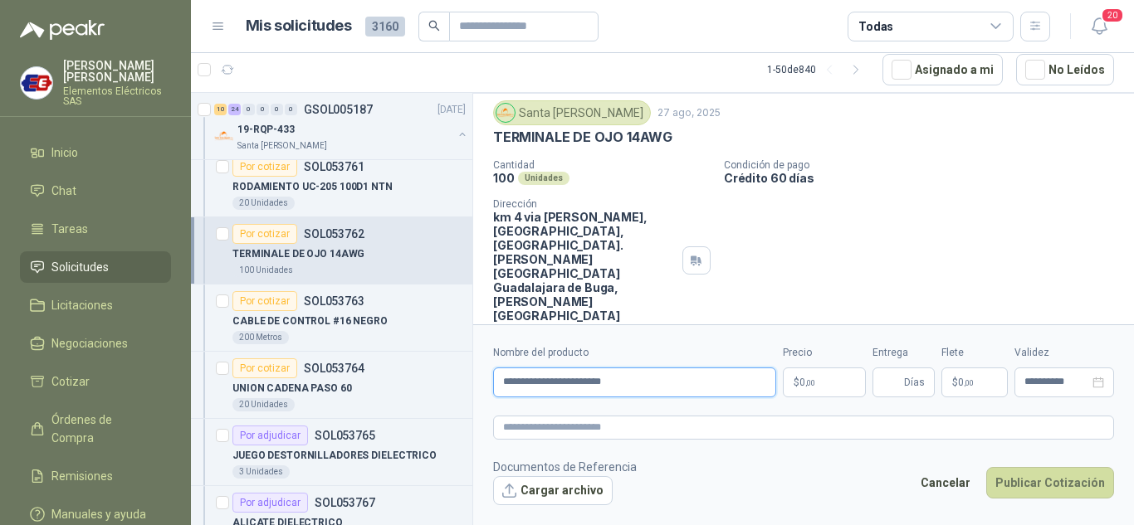
click at [583, 379] on input "**********" at bounding box center [634, 383] width 283 height 30
type input "**********"
drag, startPoint x: 802, startPoint y: 381, endPoint x: 787, endPoint y: 360, distance: 26.1
click at [802, 381] on span "0 ,00" at bounding box center [807, 383] width 16 height 10
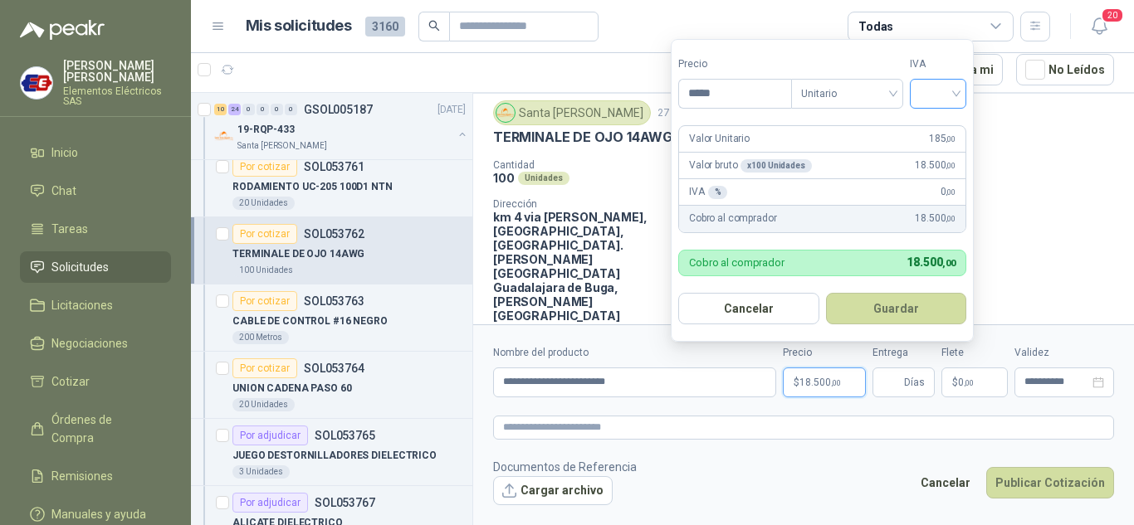
type input "*****"
click at [945, 88] on input "search" at bounding box center [937, 92] width 37 height 25
drag, startPoint x: 939, startPoint y: 125, endPoint x: 934, endPoint y: 246, distance: 121.2
click at [939, 126] on div "19%" at bounding box center [941, 128] width 31 height 18
click at [895, 385] on input "Entrega" at bounding box center [891, 382] width 18 height 28
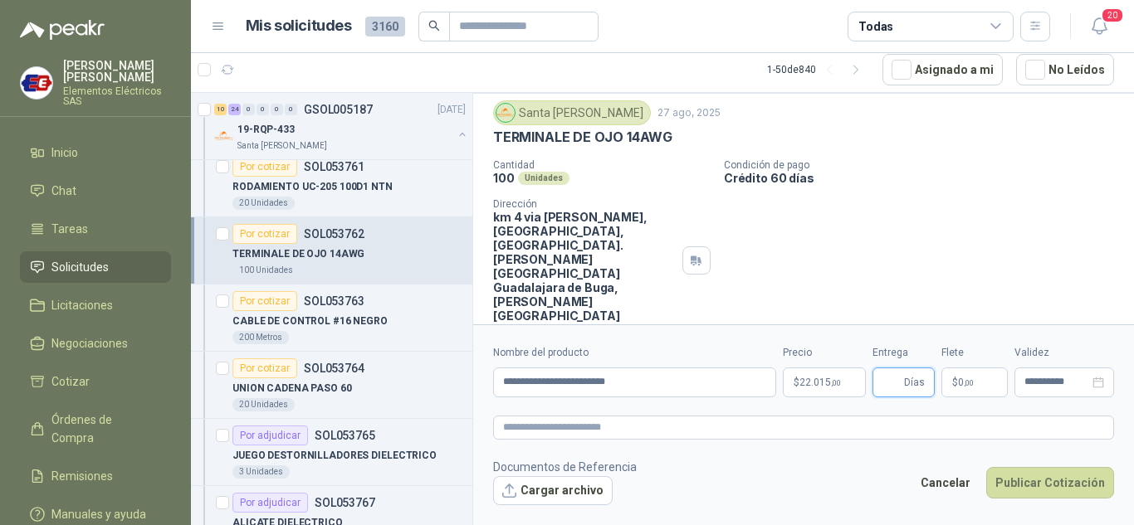
type input "*"
drag, startPoint x: 956, startPoint y: 251, endPoint x: 953, endPoint y: 363, distance: 111.2
click at [956, 285] on div "GSOL005187 / SOL053762 Por cotizar Santa Anita Napoles 27 ago, 2025 TERMINALE D…" at bounding box center [803, 213] width 661 height 334
click at [958, 378] on span "0 ,00" at bounding box center [966, 383] width 16 height 10
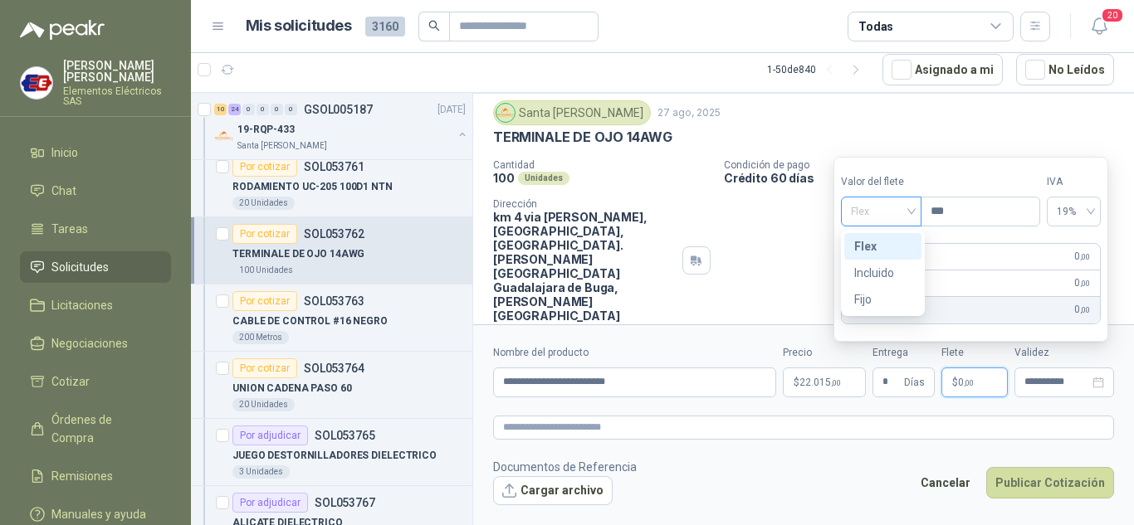
click at [903, 212] on span "Flex" at bounding box center [881, 211] width 61 height 25
click at [875, 271] on div "Incluido" at bounding box center [882, 273] width 57 height 18
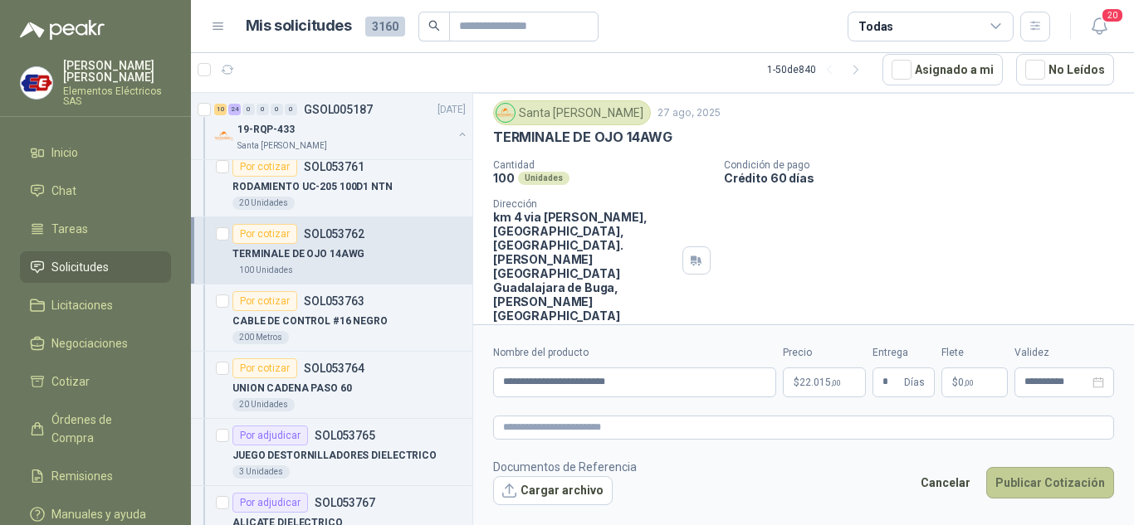
click at [1022, 479] on button "Publicar Cotización" at bounding box center [1050, 483] width 128 height 32
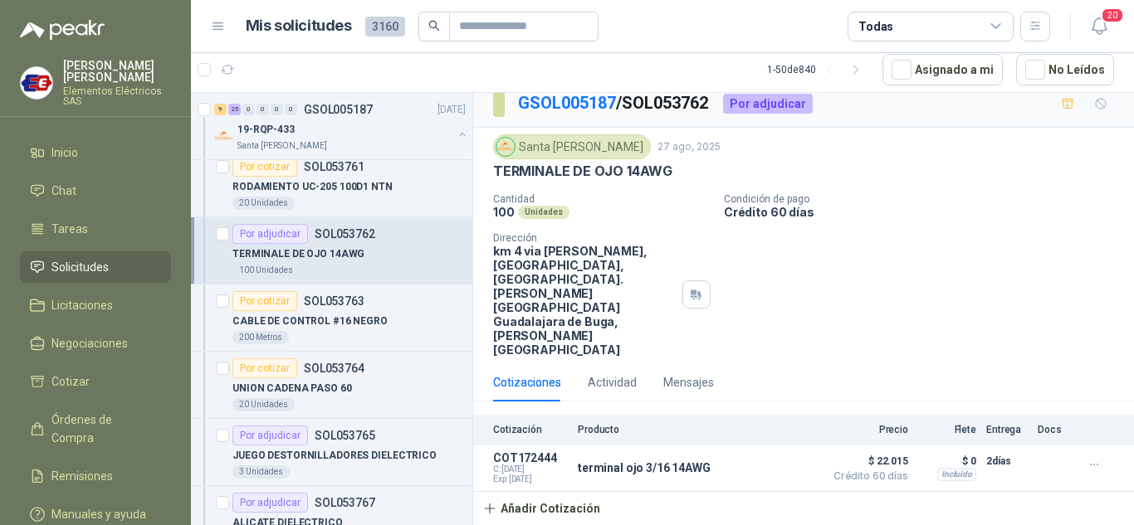
scroll to position [0, 0]
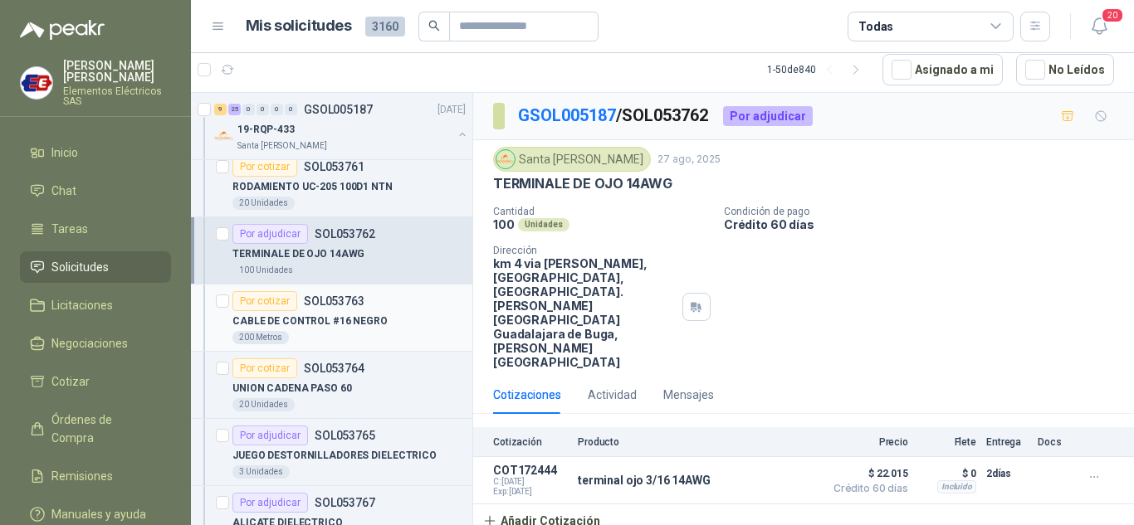
click at [267, 300] on div "Por cotizar" at bounding box center [264, 301] width 65 height 20
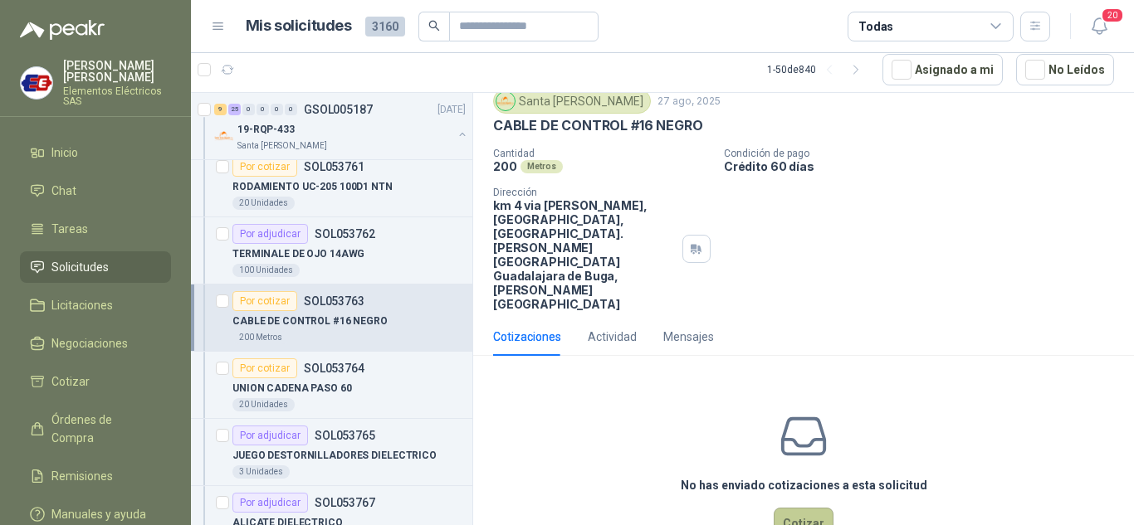
click at [778, 508] on button "Cotizar" at bounding box center [803, 524] width 60 height 32
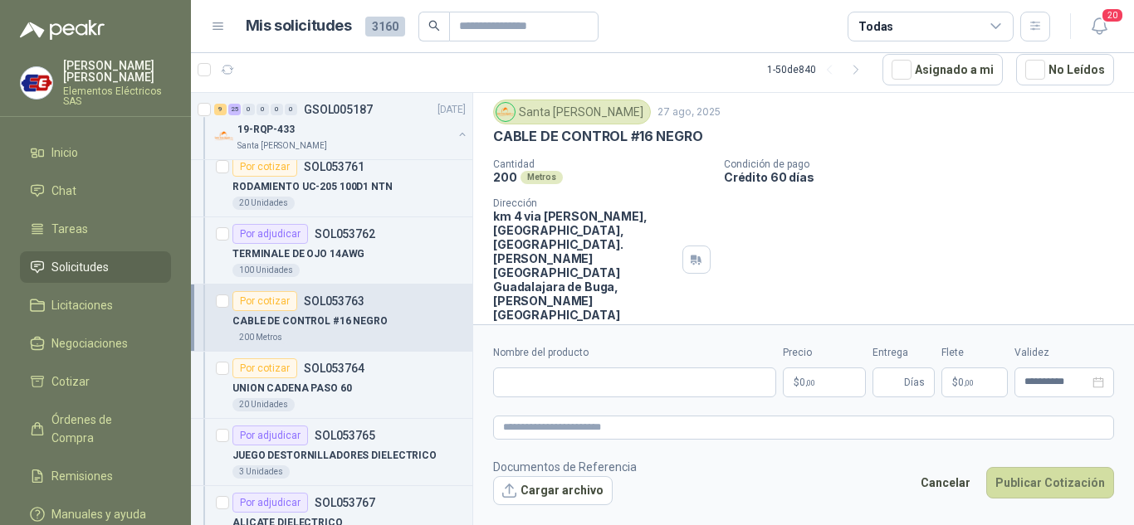
scroll to position [46, 0]
click at [543, 365] on div "Nombre del producto" at bounding box center [634, 371] width 283 height 52
click at [531, 374] on input "Nombre del producto" at bounding box center [634, 383] width 283 height 30
click at [587, 384] on input "**********" at bounding box center [634, 383] width 283 height 30
click at [698, 378] on input "**********" at bounding box center [634, 383] width 283 height 30
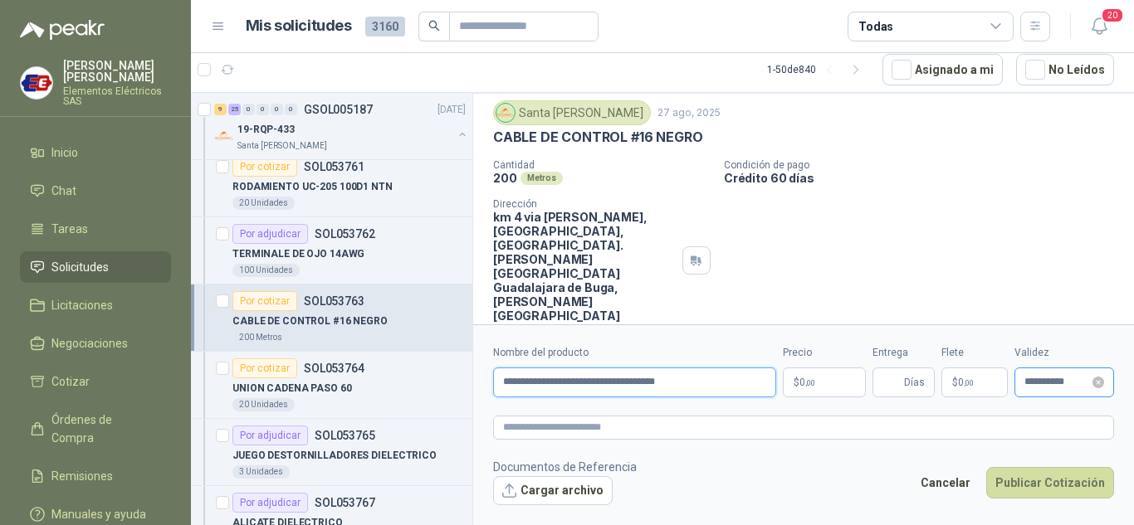
type input "**********"
click at [824, 380] on p "$ 0 ,00" at bounding box center [824, 383] width 83 height 30
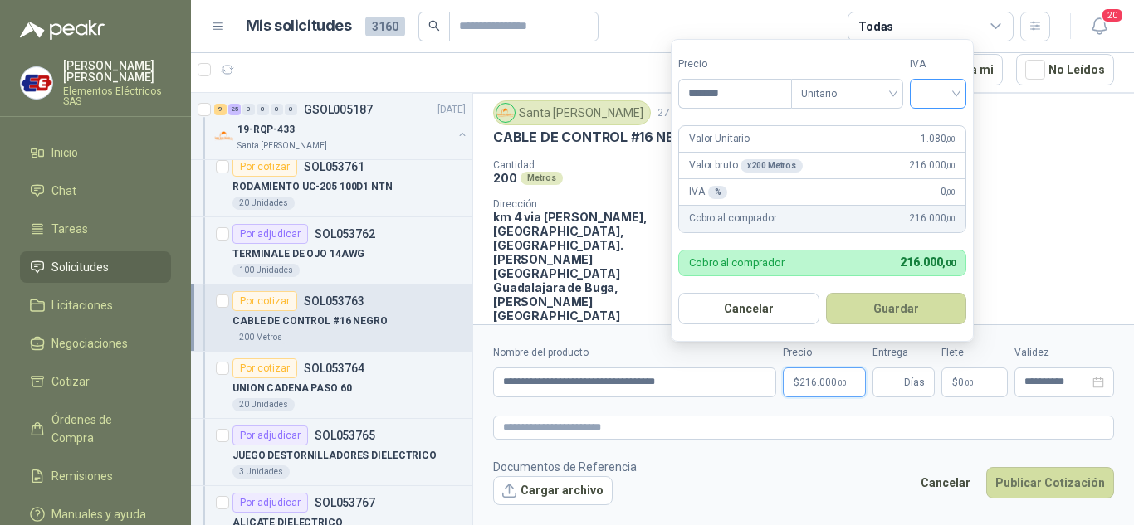
type input "*******"
click at [956, 87] on input "search" at bounding box center [937, 92] width 37 height 25
drag, startPoint x: 934, startPoint y: 129, endPoint x: 884, endPoint y: 283, distance: 162.4
click at [933, 137] on div "19%" at bounding box center [941, 128] width 51 height 27
click at [900, 383] on input "Entrega" at bounding box center [891, 382] width 18 height 28
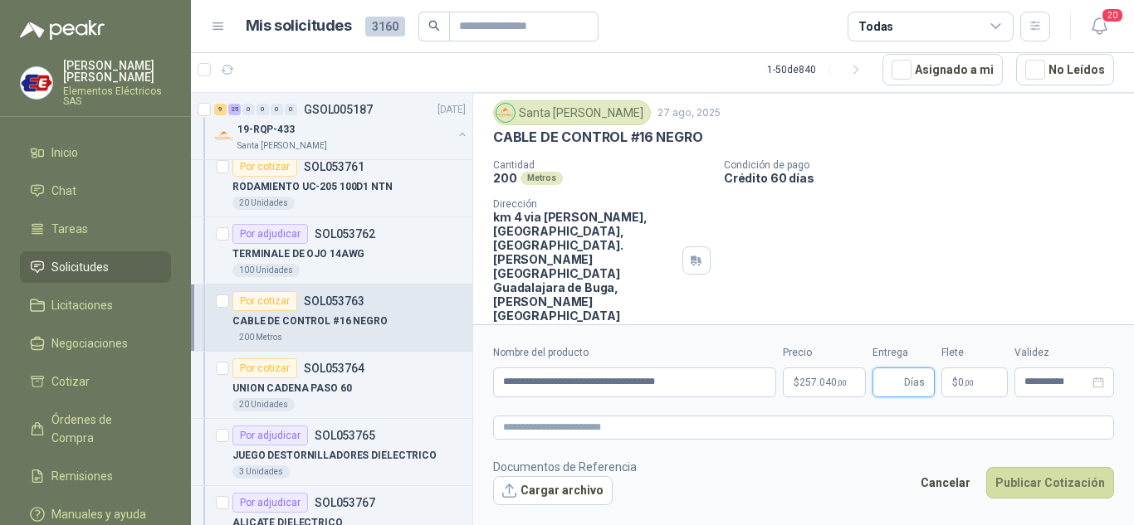
type input "*"
drag, startPoint x: 936, startPoint y: 228, endPoint x: 944, endPoint y: 352, distance: 123.9
click at [936, 251] on div "Cantidad 200 Metros Condición de pago Crédito 60 días Dirección km 4 via buga p…" at bounding box center [803, 240] width 621 height 163
click at [952, 382] on span "$" at bounding box center [955, 383] width 6 height 10
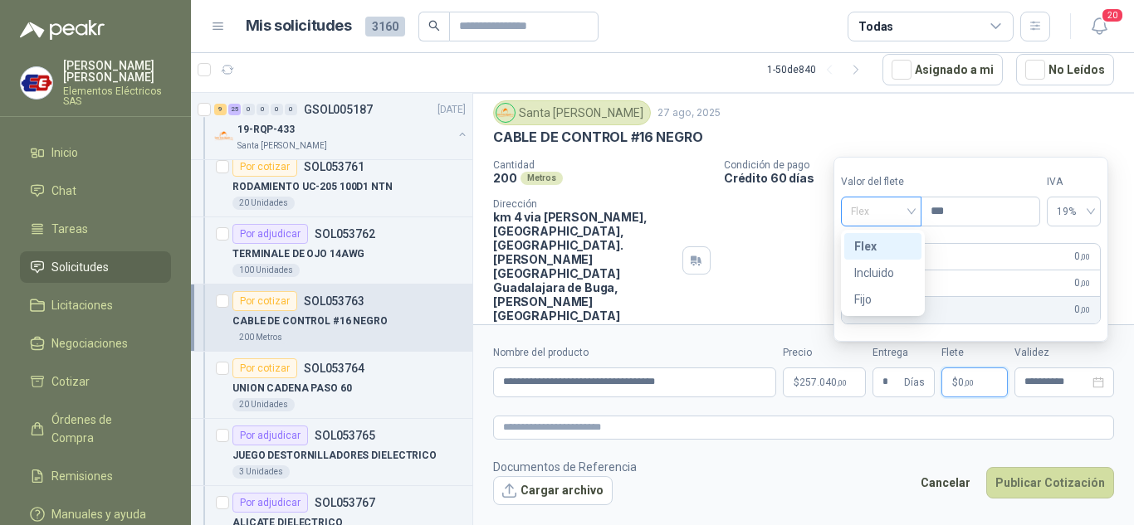
click at [875, 212] on span "Flex" at bounding box center [881, 211] width 61 height 25
drag, startPoint x: 878, startPoint y: 275, endPoint x: 934, endPoint y: 398, distance: 135.9
click at [883, 292] on div "Flex Incluido Fijo" at bounding box center [882, 273] width 77 height 80
click at [1025, 473] on button "Publicar Cotización" at bounding box center [1050, 483] width 128 height 32
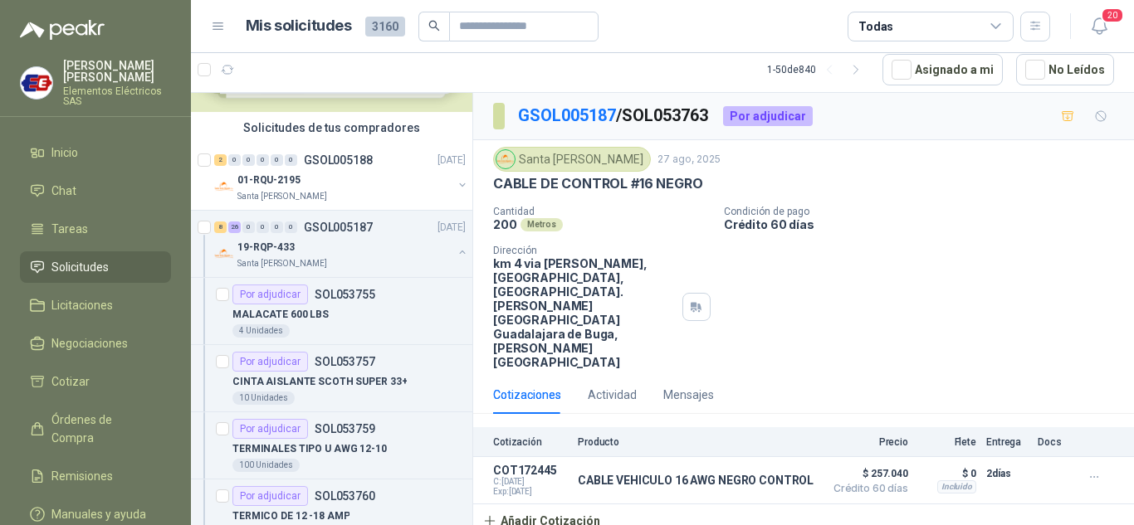
scroll to position [83, 0]
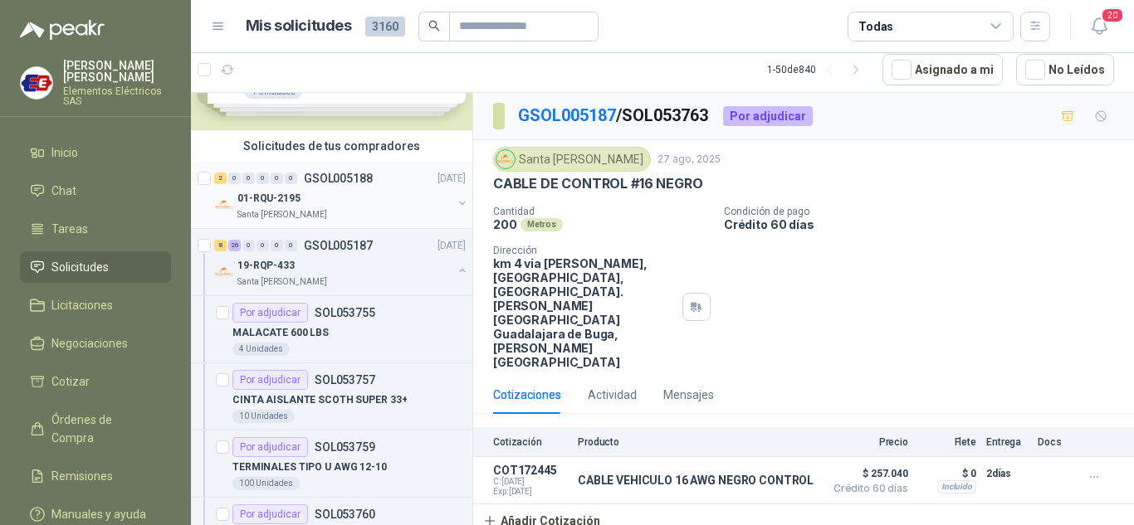
click at [266, 186] on div "2 0 0 0 0 0 GSOL005188 27/08/25" at bounding box center [341, 178] width 255 height 20
